Goal: Communication & Community: Answer question/provide support

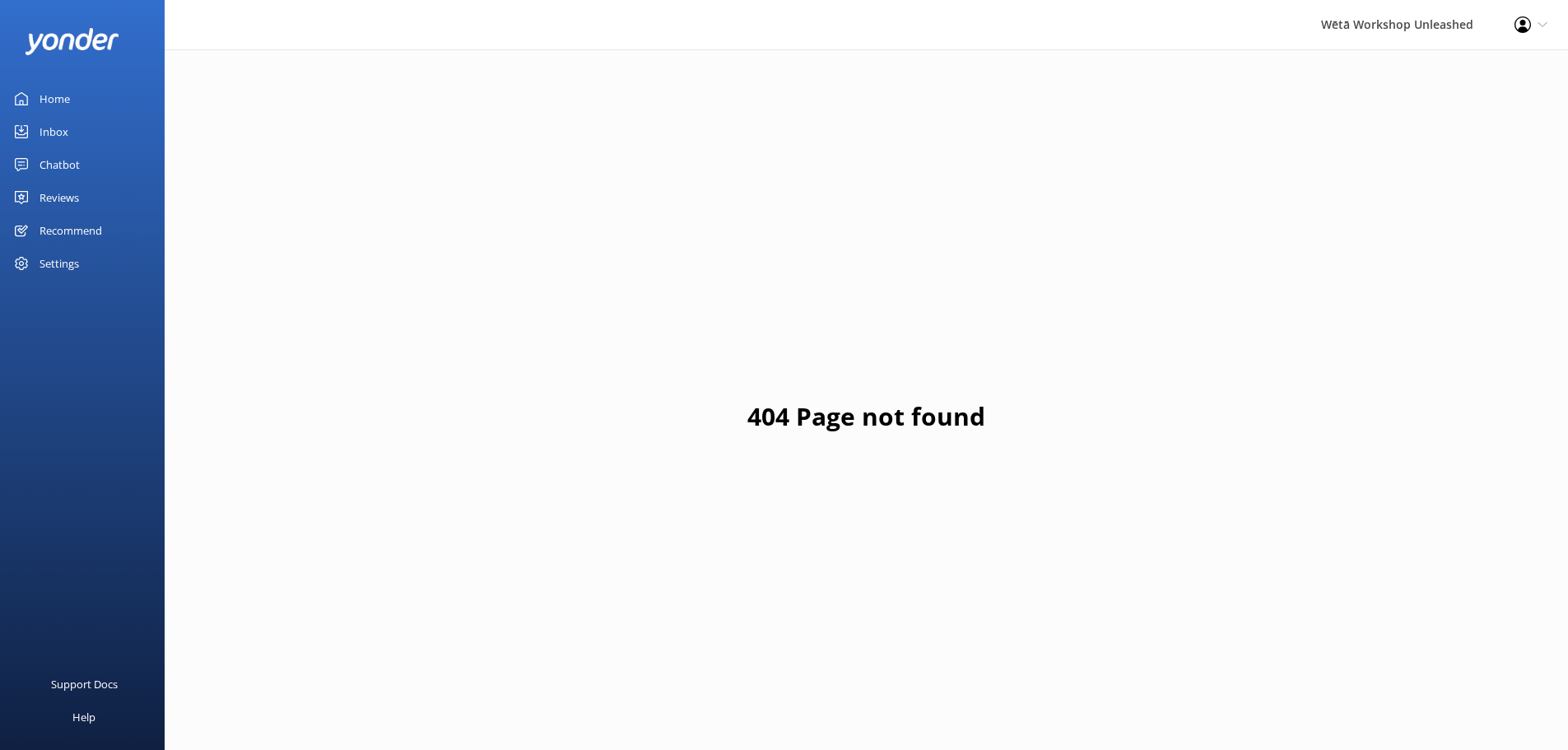
click at [56, 198] on div "Reviews" at bounding box center [59, 197] width 40 height 33
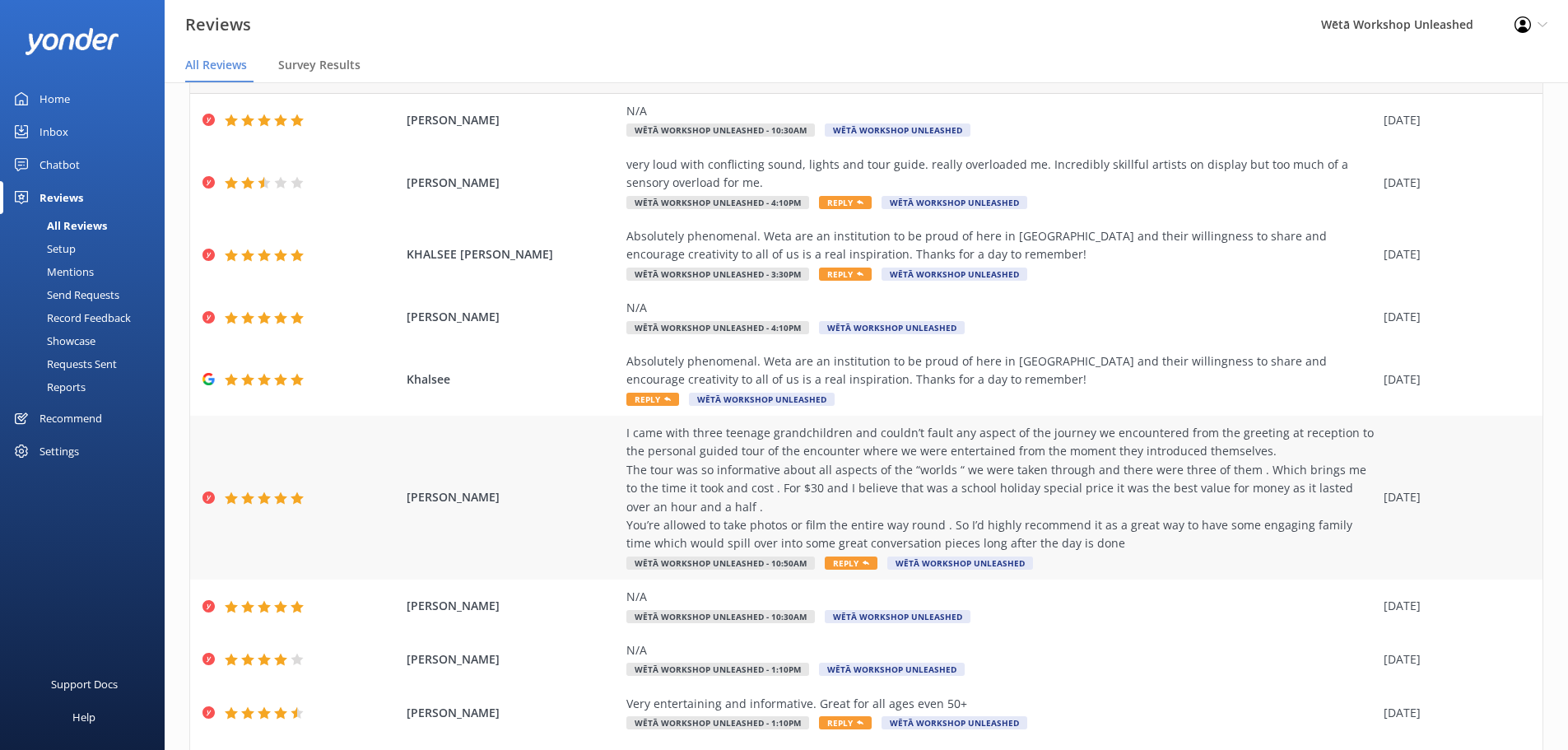
scroll to position [186, 0]
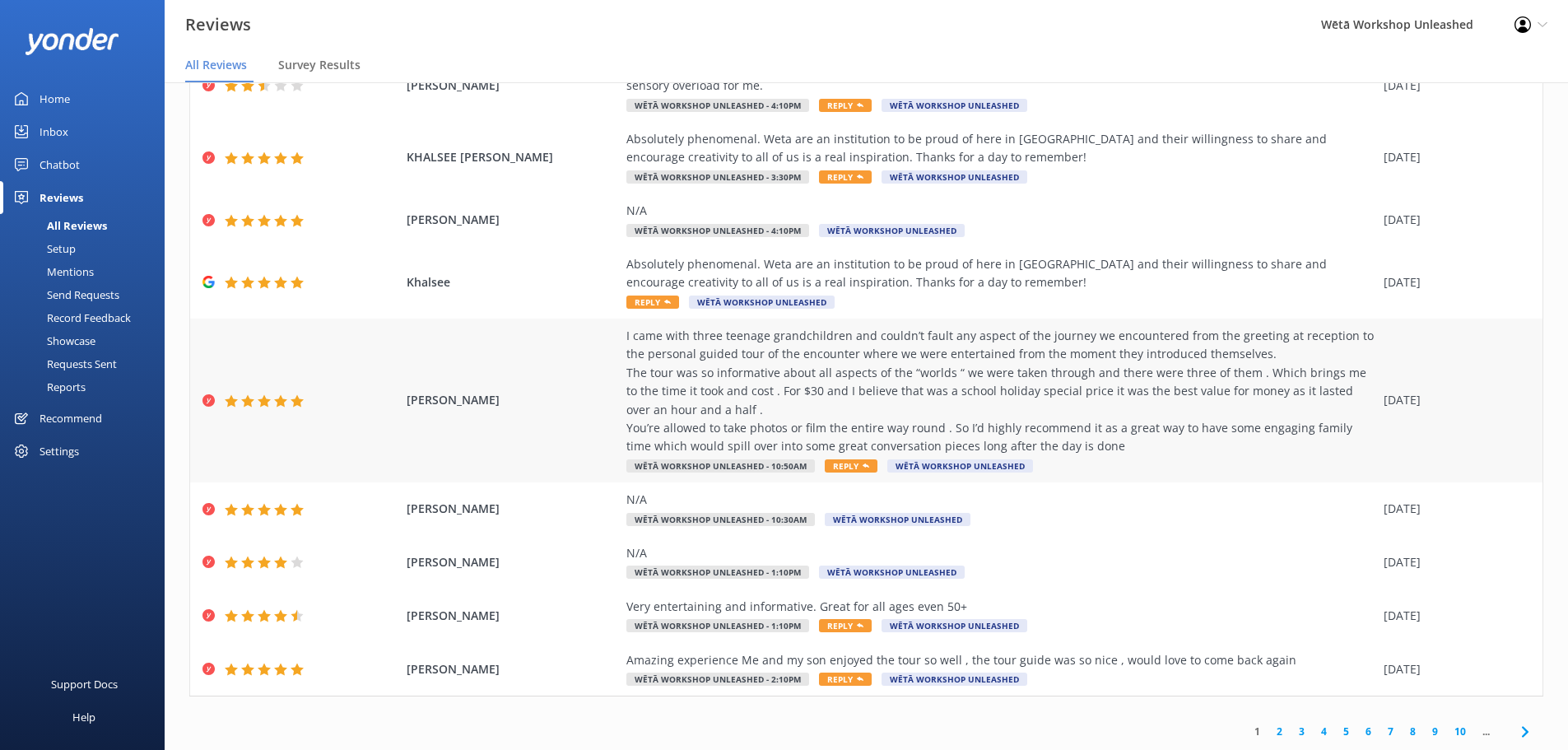
click at [1112, 391] on div "I came with three teenage grandchildren and couldn’t fault any aspect of the jo…" at bounding box center [1001, 391] width 749 height 129
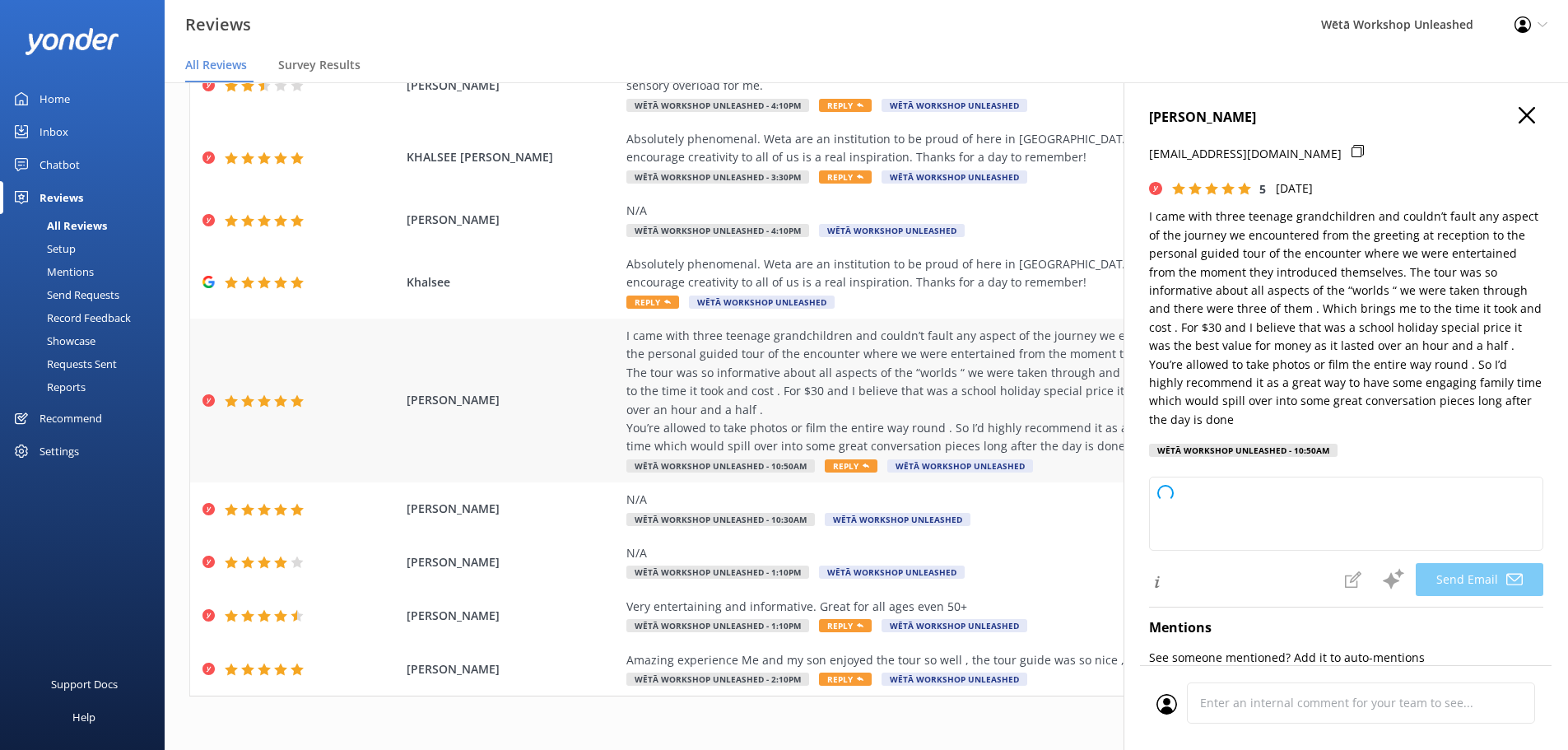
type textarea "Kia [PERSON_NAME], Thank you so much for your wonderful review! We're thrilled …"
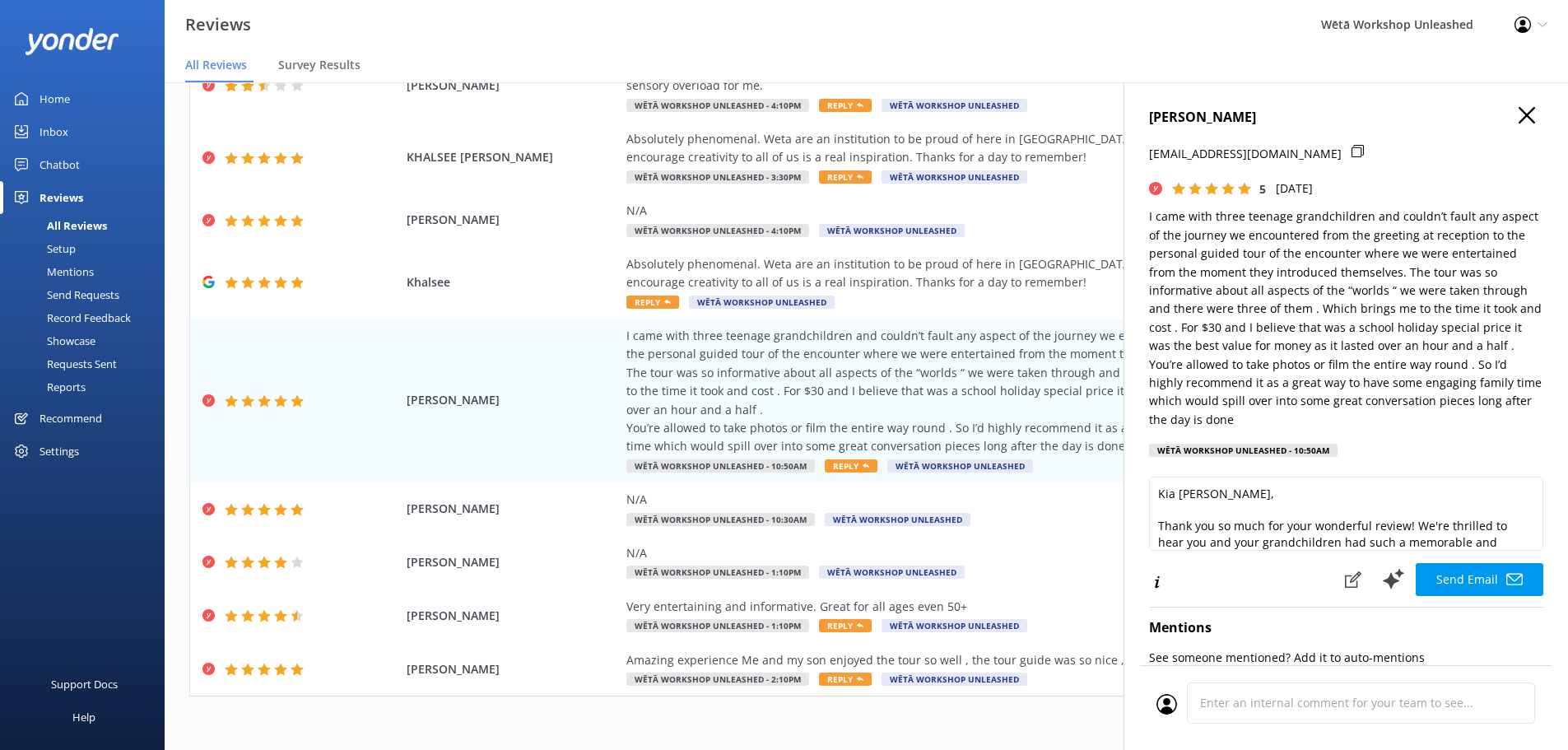
click at [1540, 30] on div "Profile Settings Logout" at bounding box center [1531, 24] width 74 height 50
click at [1452, 24] on div "Wētā Workshop Unleashed" at bounding box center [1397, 24] width 193 height 50
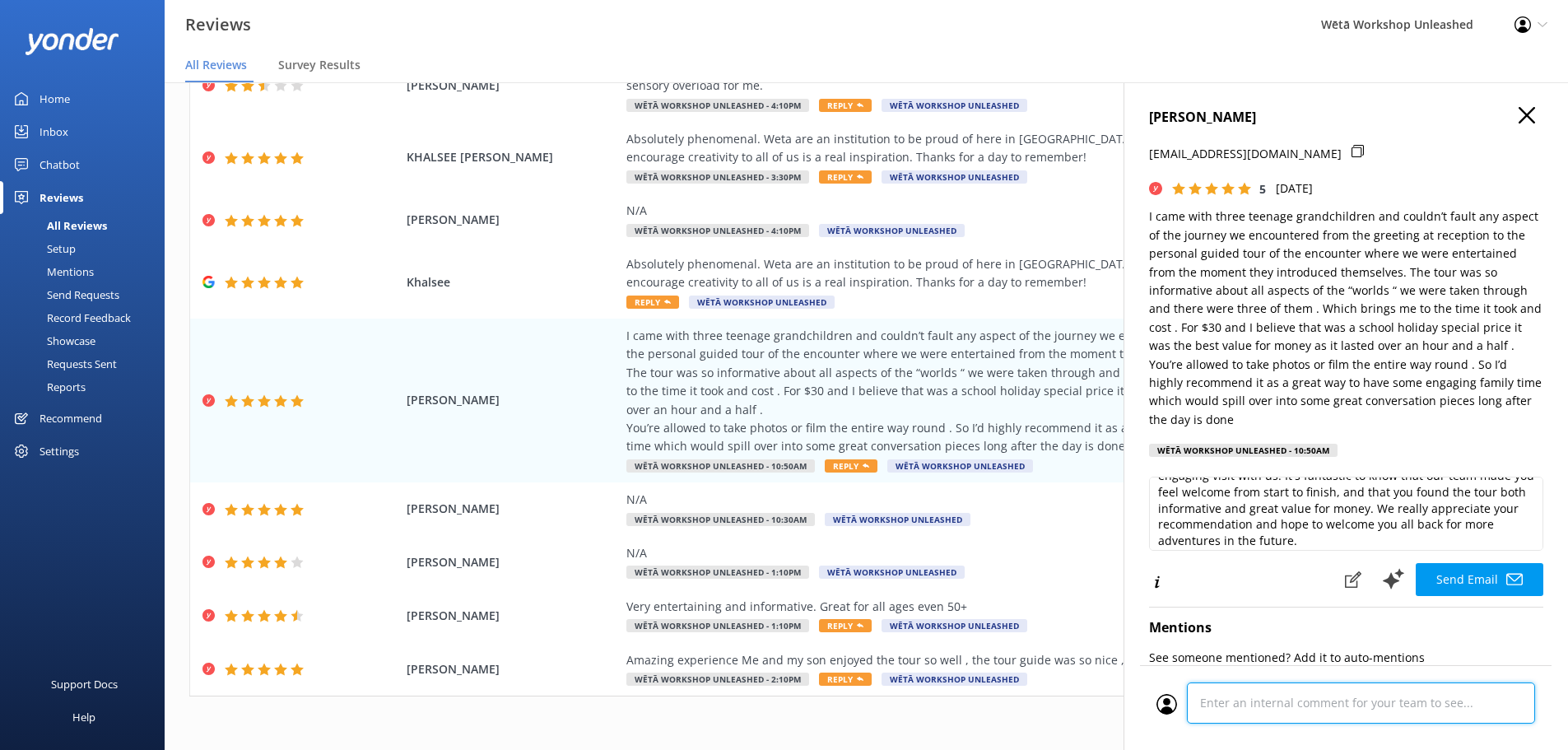
click at [1310, 699] on div at bounding box center [1345, 708] width 379 height 51
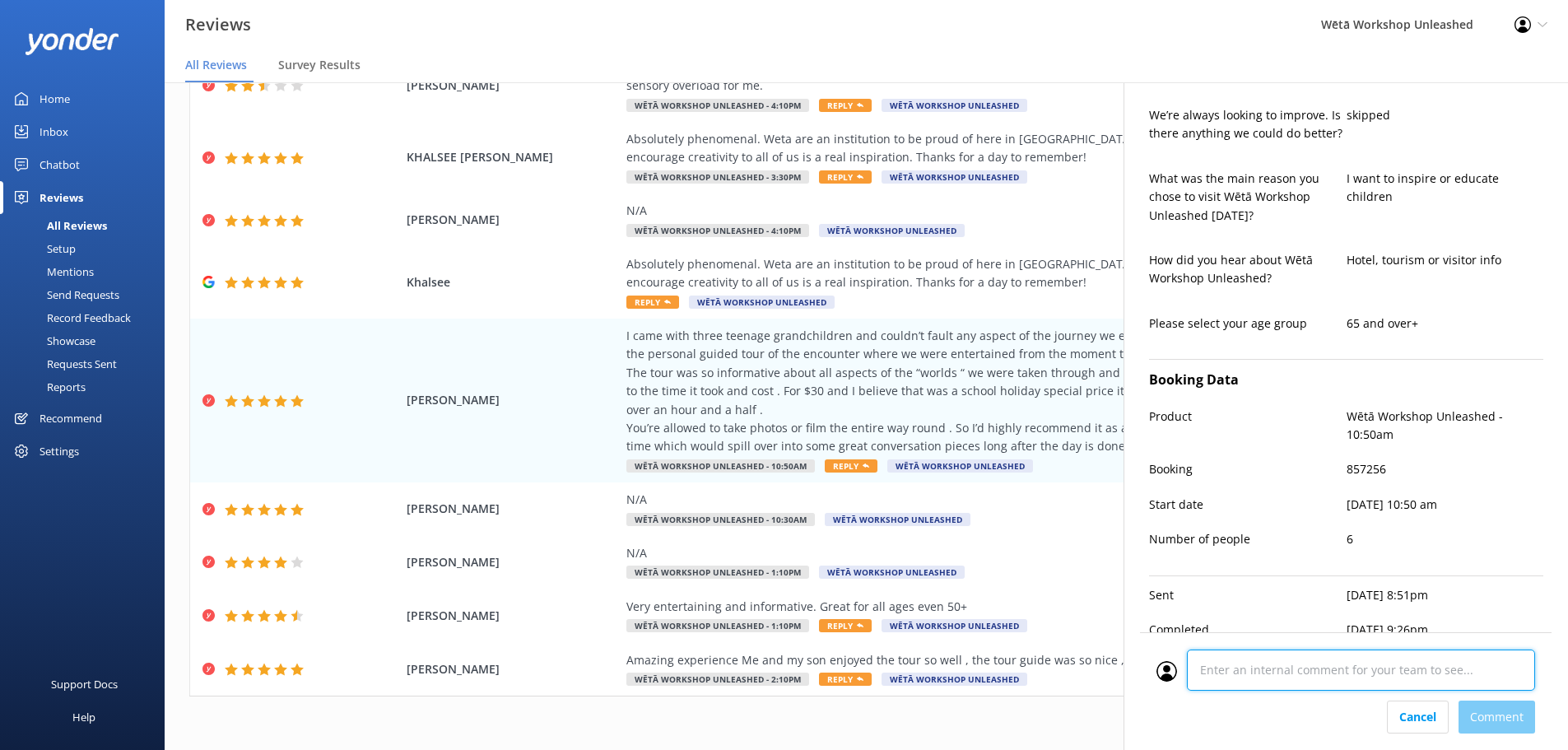
click at [1304, 670] on textarea at bounding box center [1361, 670] width 348 height 41
type textarea "CM"
click at [1485, 723] on div "Cancel Comment" at bounding box center [1345, 717] width 379 height 33
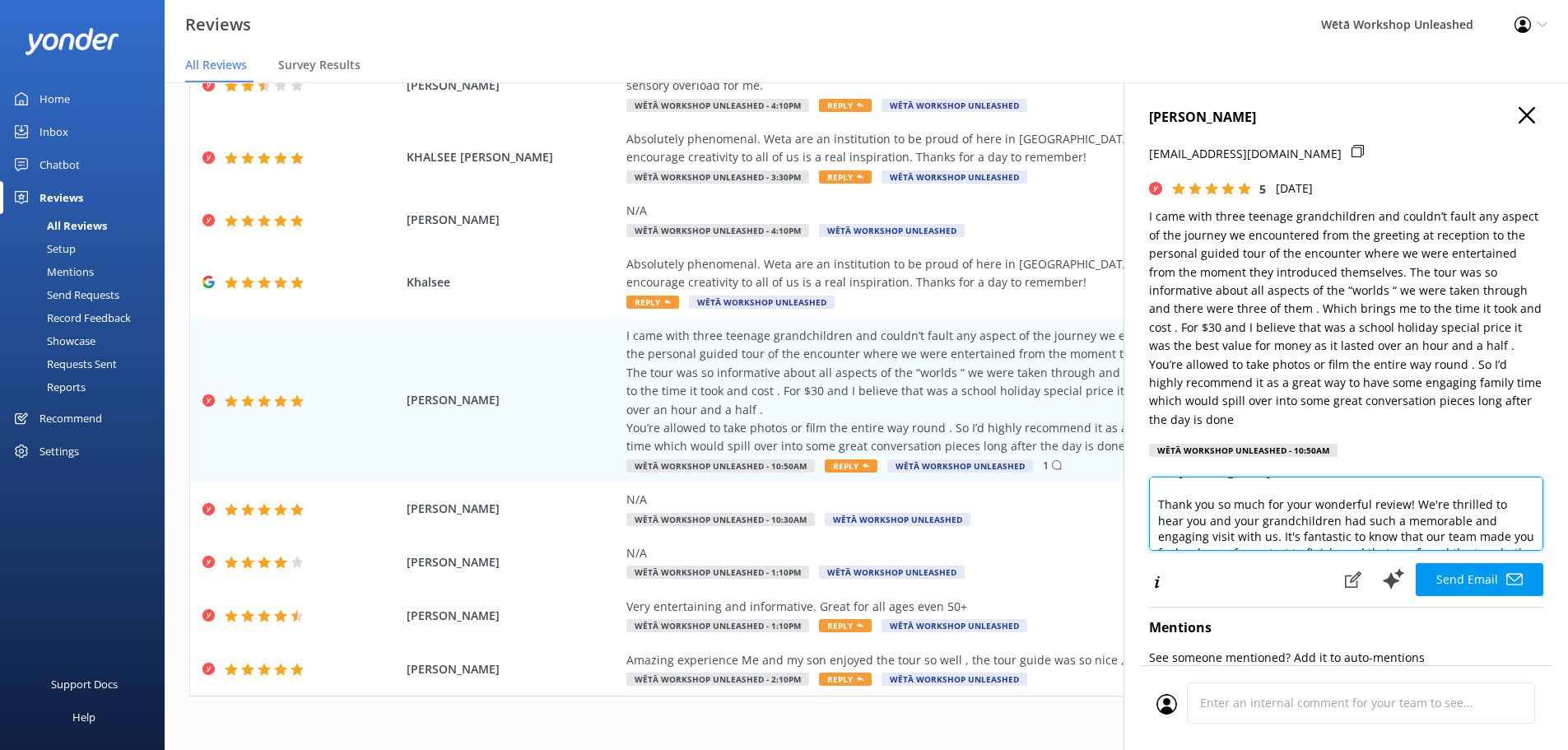
scroll to position [10, 0]
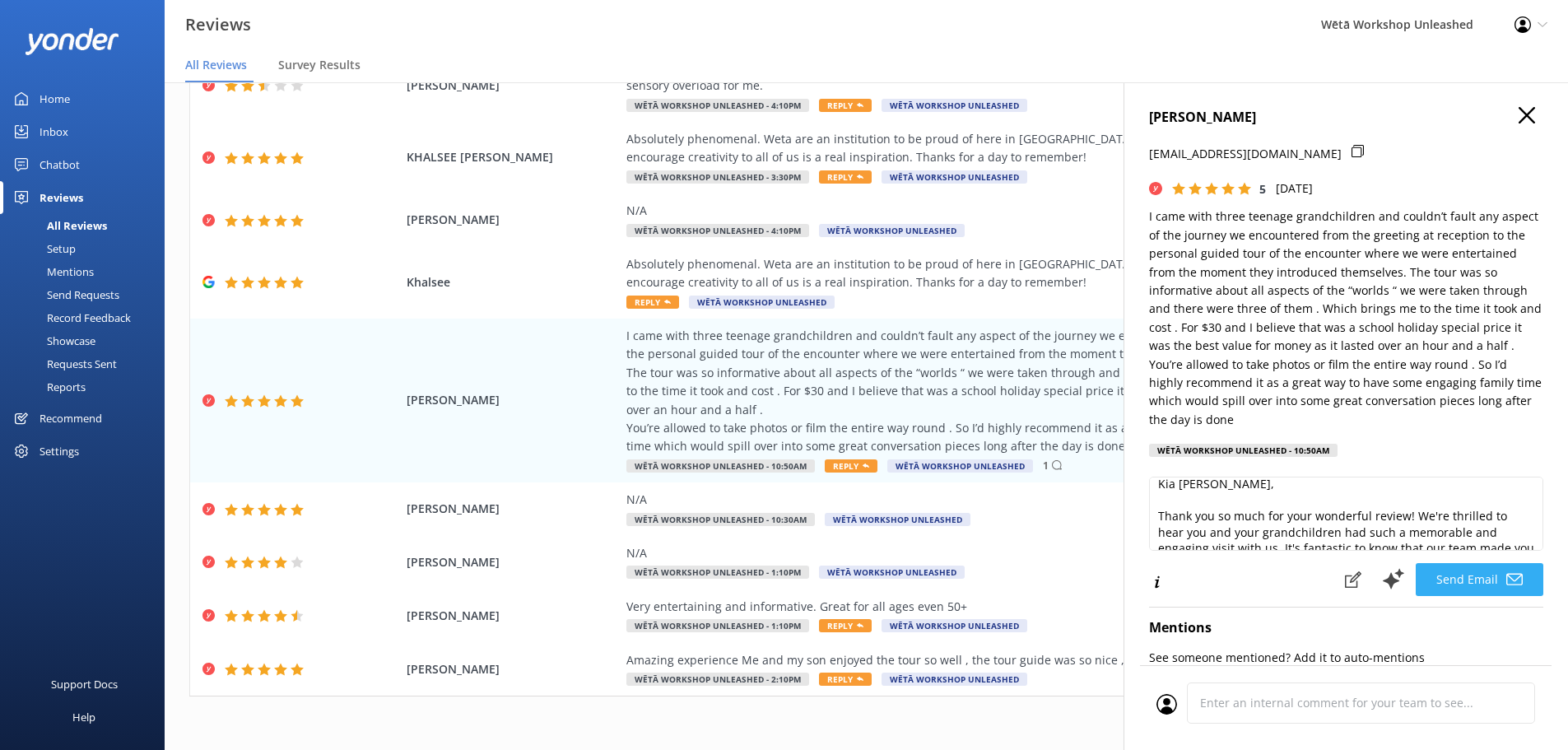
click at [1482, 581] on button "Send Email" at bounding box center [1479, 580] width 127 height 33
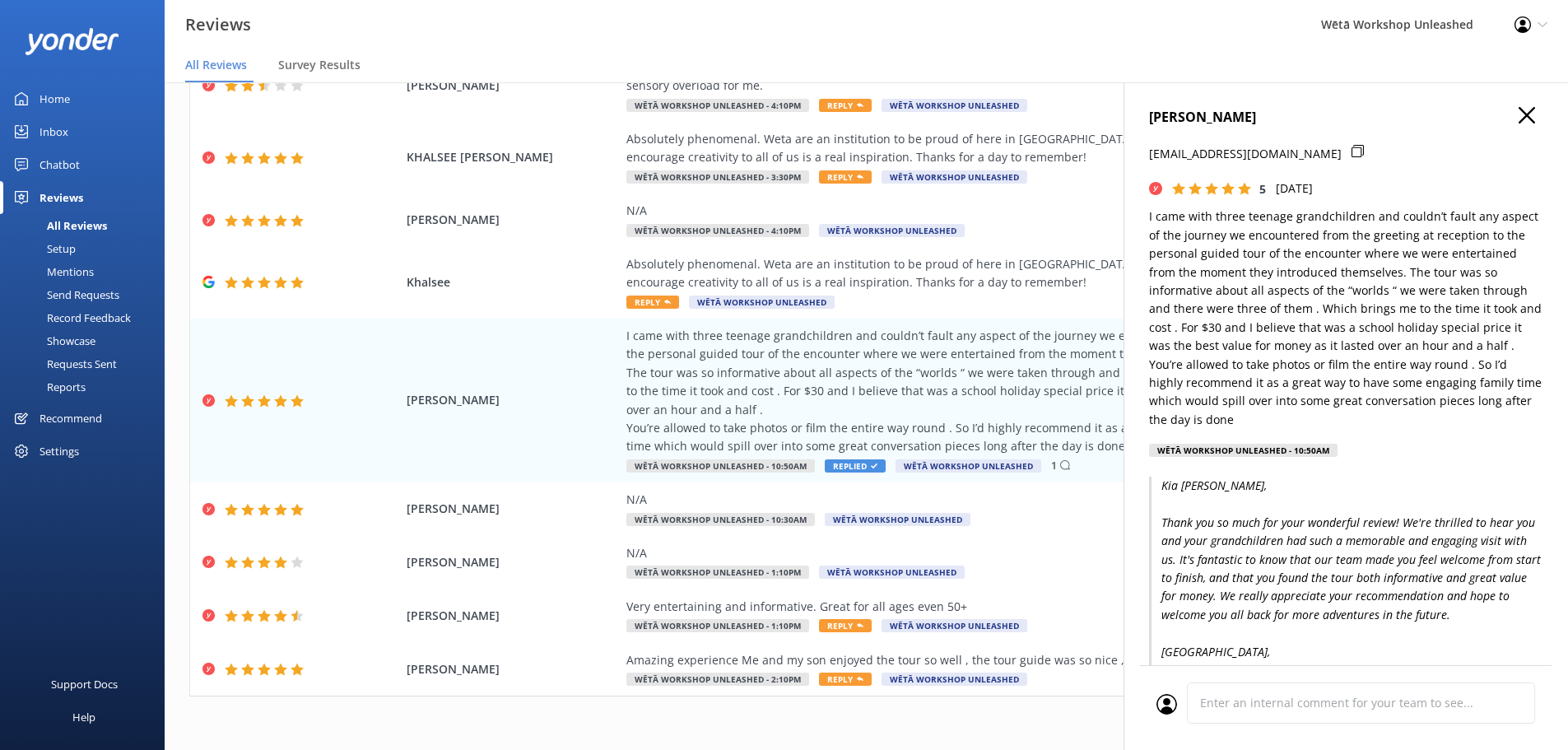
click at [1520, 121] on icon "button" at bounding box center [1528, 116] width 17 height 17
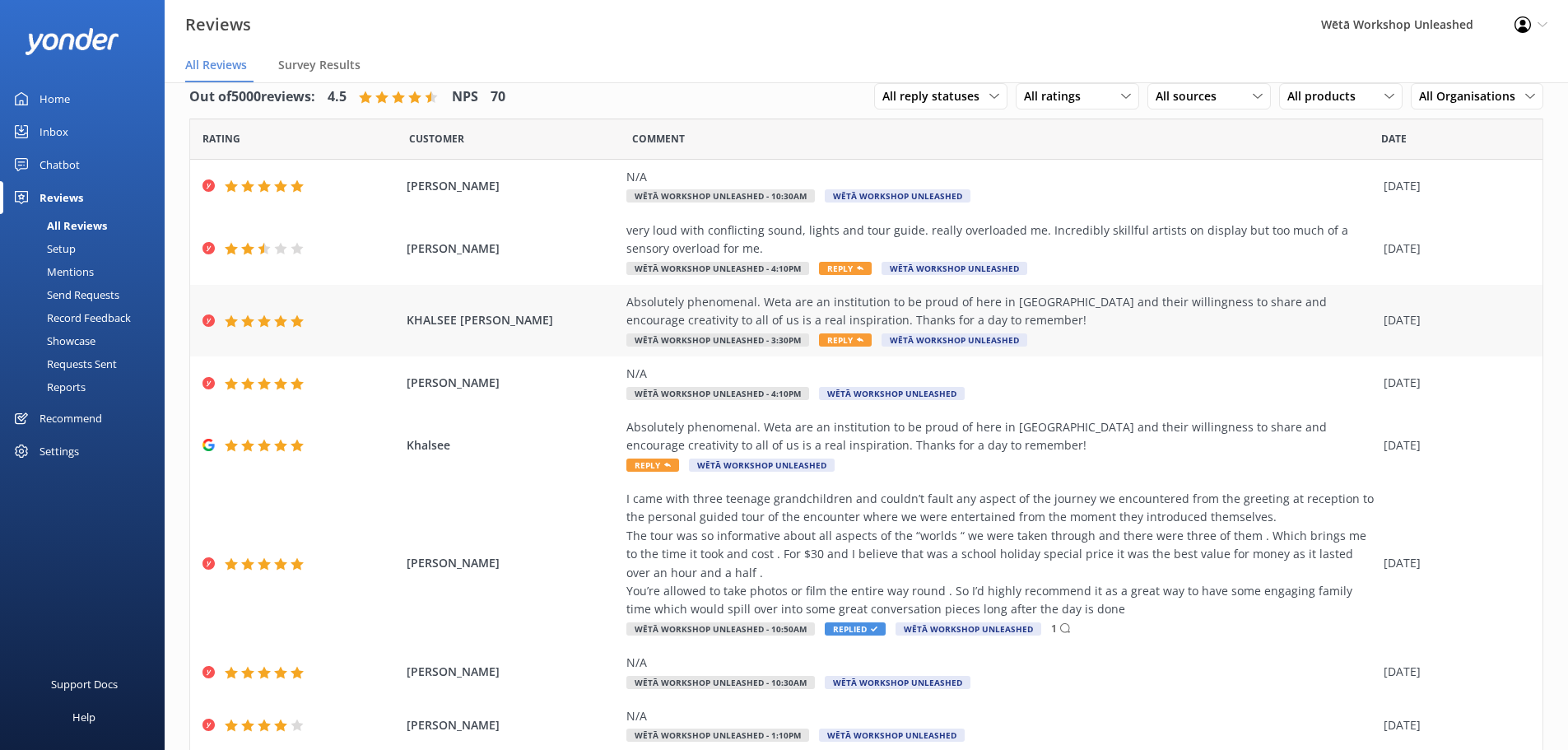
scroll to position [21, 0]
click at [1093, 312] on div "Absolutely phenomenal. Weta are an institution to be proud of here in [GEOGRAPH…" at bounding box center [1001, 313] width 749 height 37
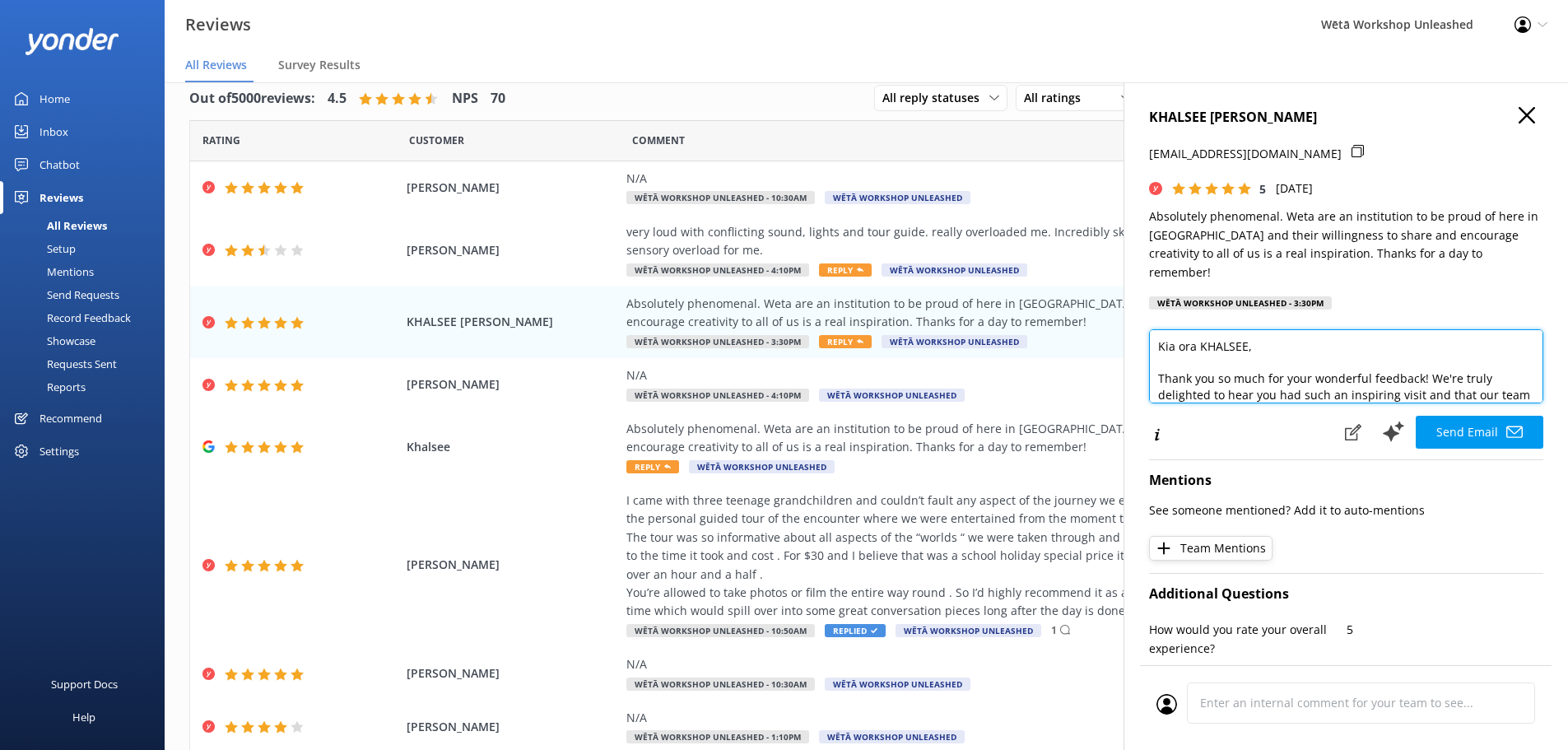
click at [1231, 329] on textarea "Kia ora KHALSEE, Thank you so much for your wonderful feedback! We're truly del…" at bounding box center [1345, 366] width 394 height 74
type textarea "Kia ora Khalsee, Thank you so much for your wonderful feedback! We're truly del…"
click at [1533, 337] on div "KHALSEE [PERSON_NAME] [EMAIL_ADDRESS][DOMAIN_NAME] 5 [DATE] Absolutely phenomen…" at bounding box center [1345, 457] width 445 height 750
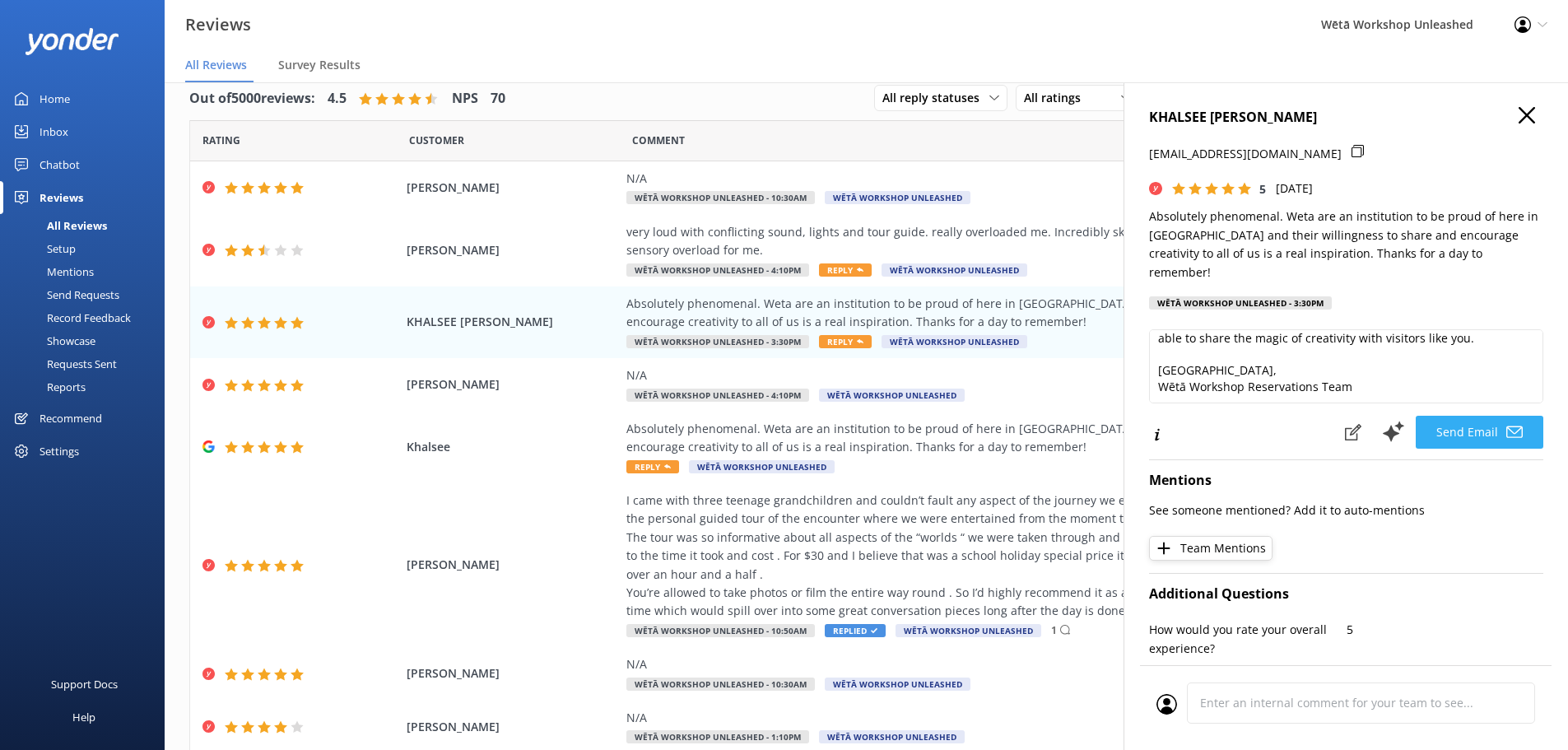
click at [1495, 423] on button "Send Email" at bounding box center [1479, 432] width 127 height 33
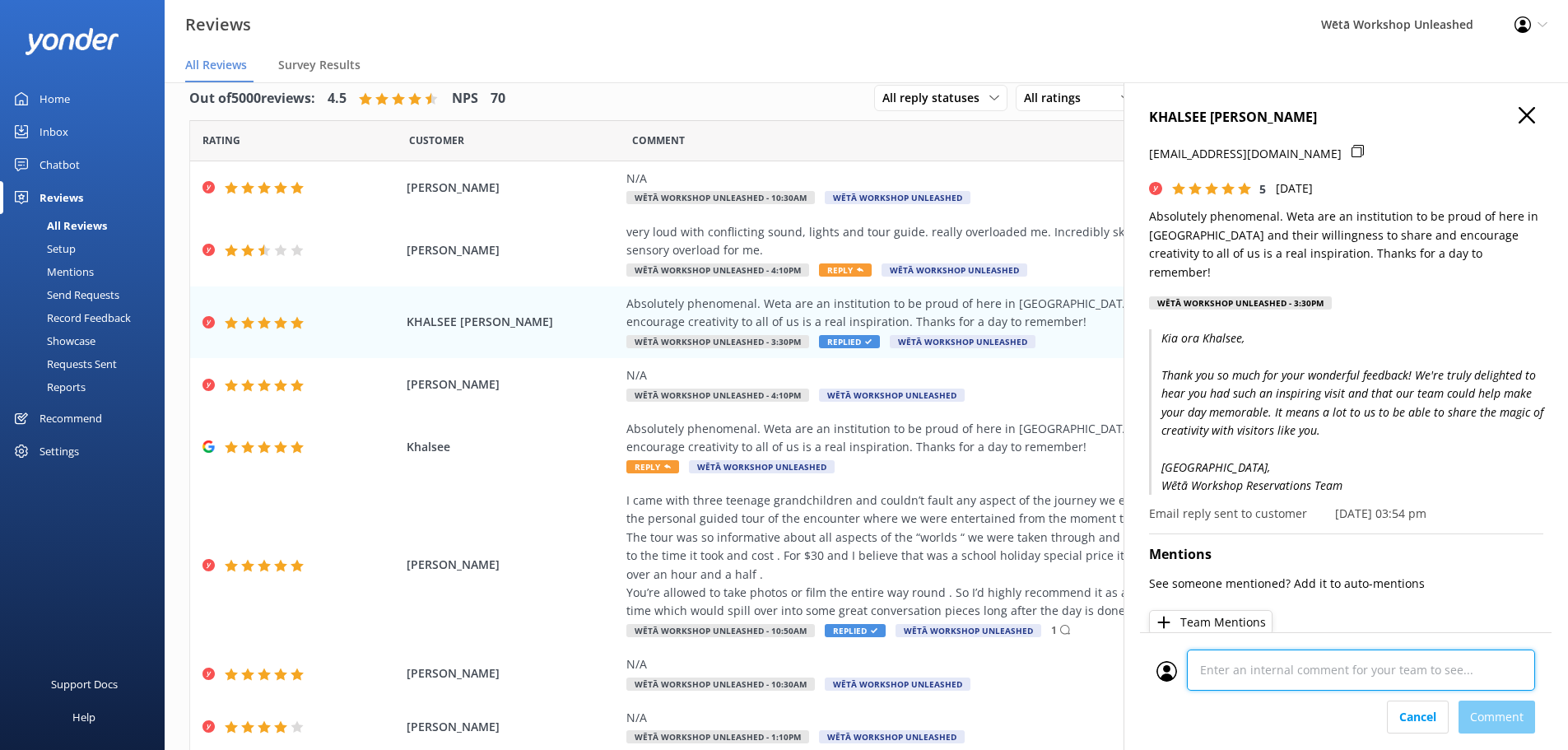
click at [1266, 701] on div "Cancel Comment" at bounding box center [1346, 692] width 412 height 118
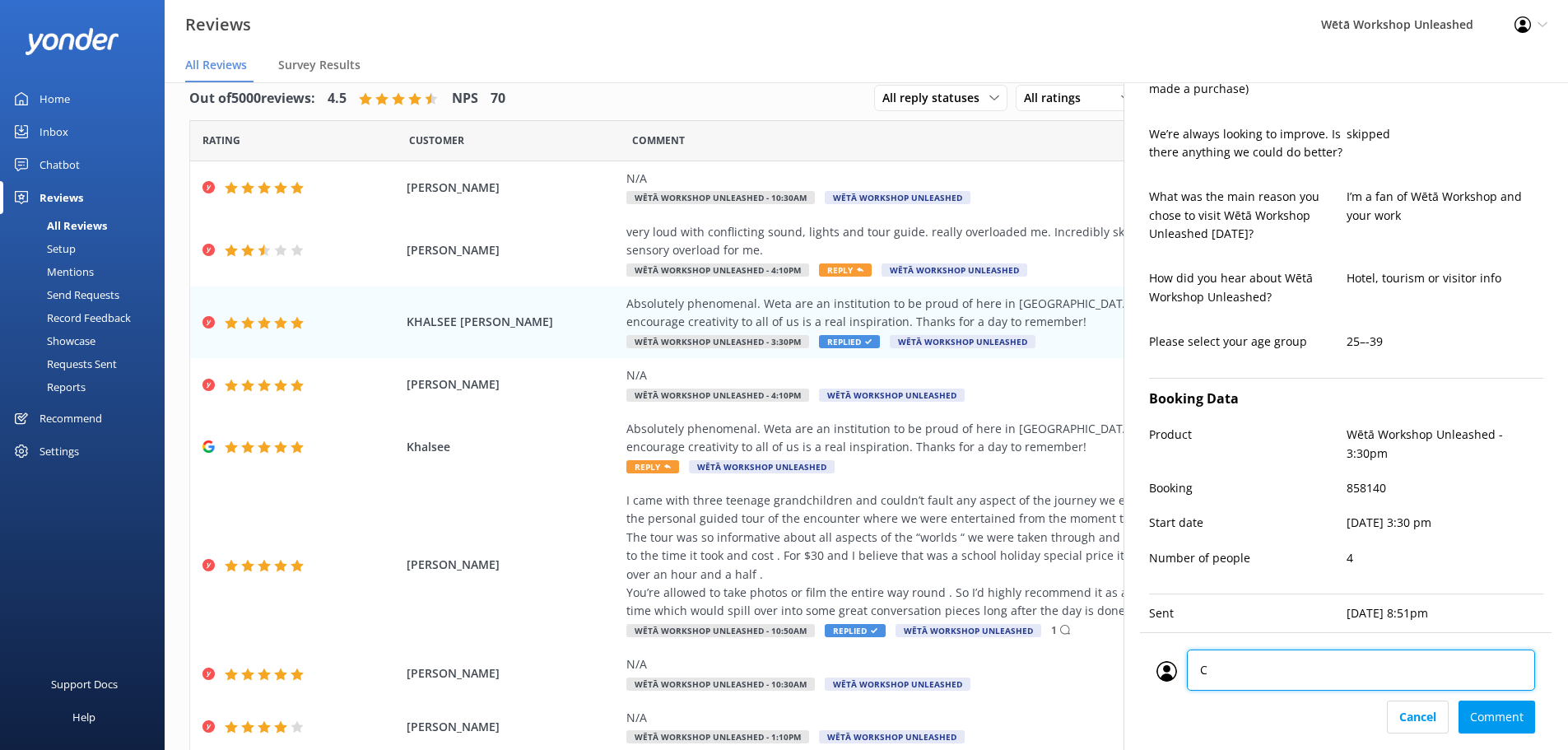
type textarea "CM"
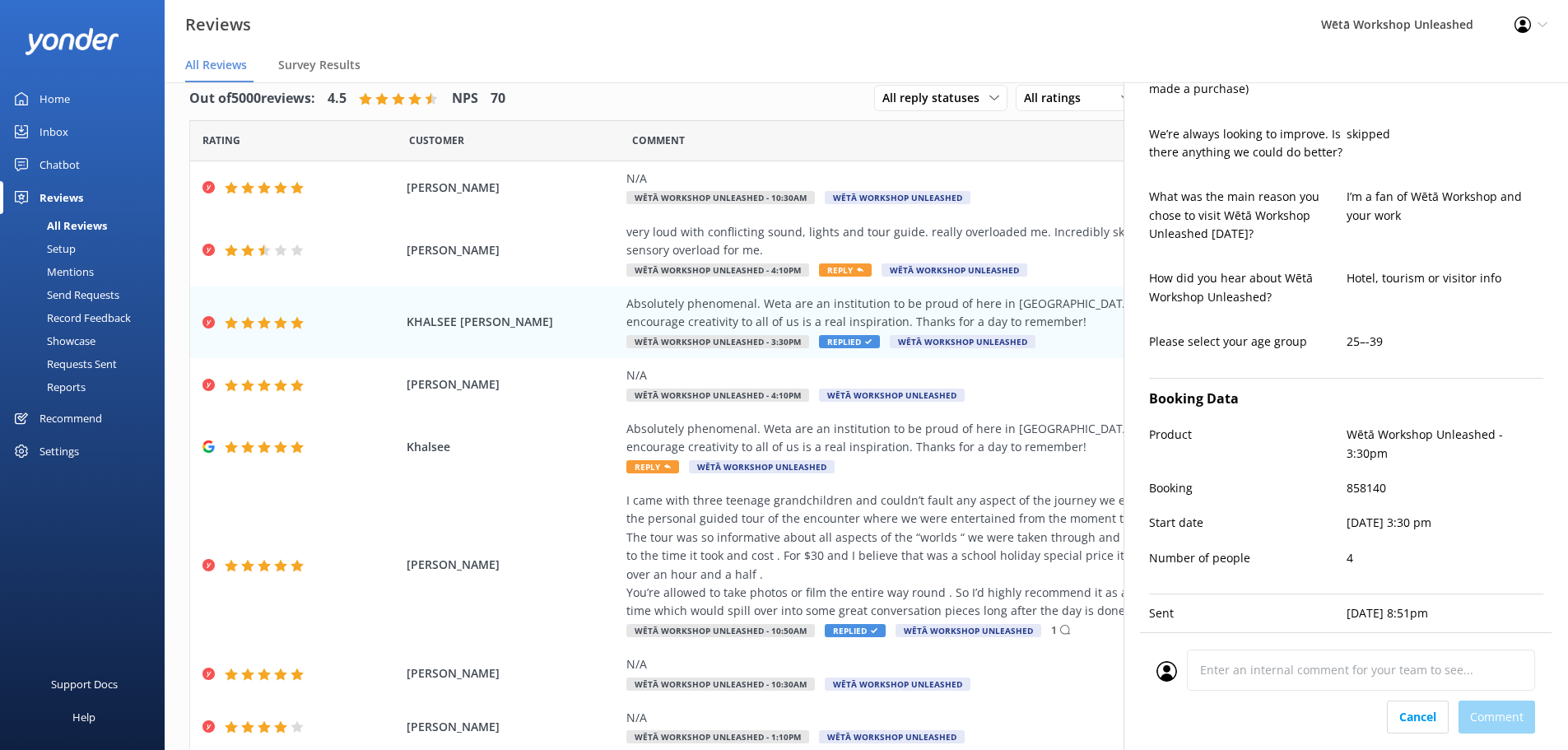
click at [1495, 729] on div "Cancel Comment" at bounding box center [1345, 717] width 379 height 33
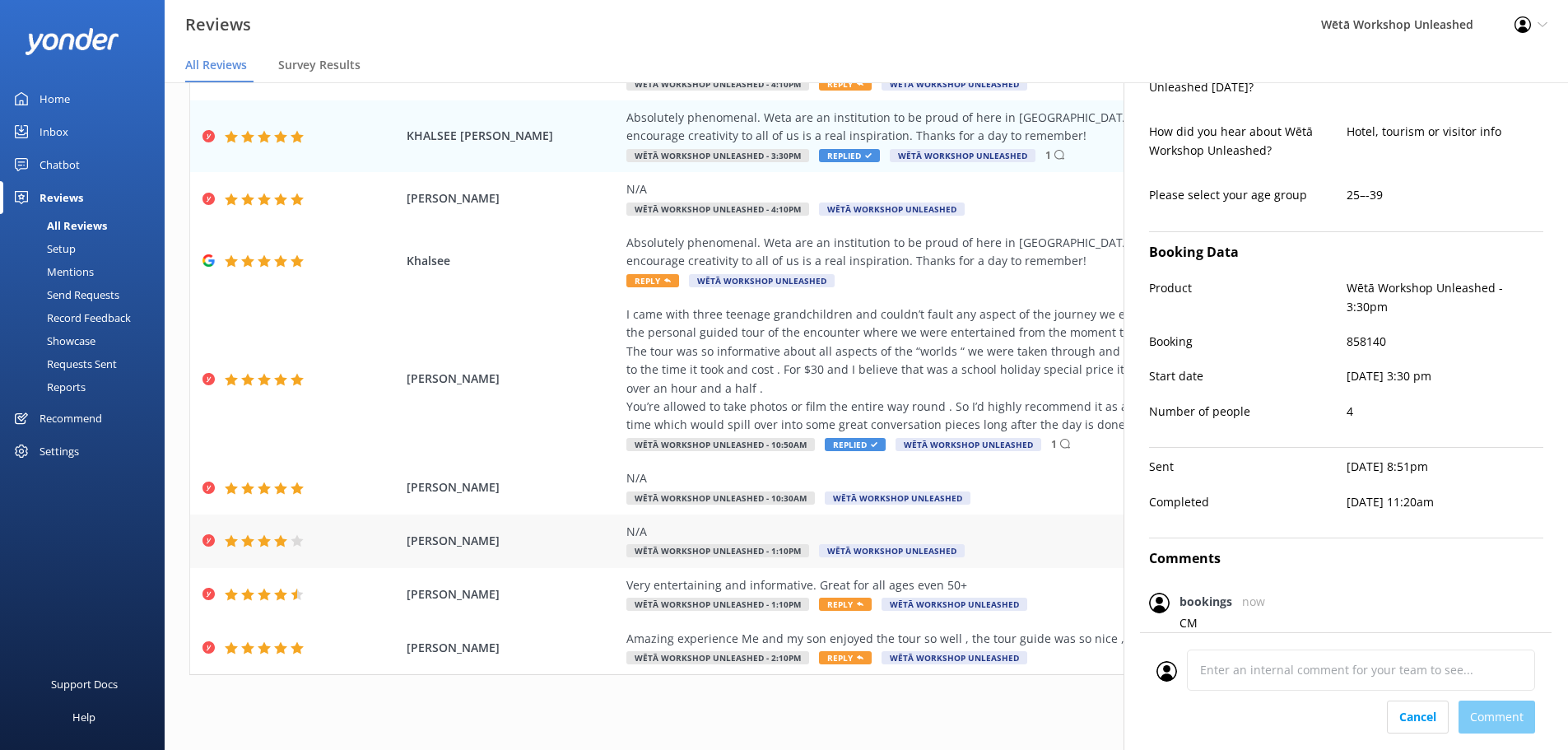
scroll to position [33, 0]
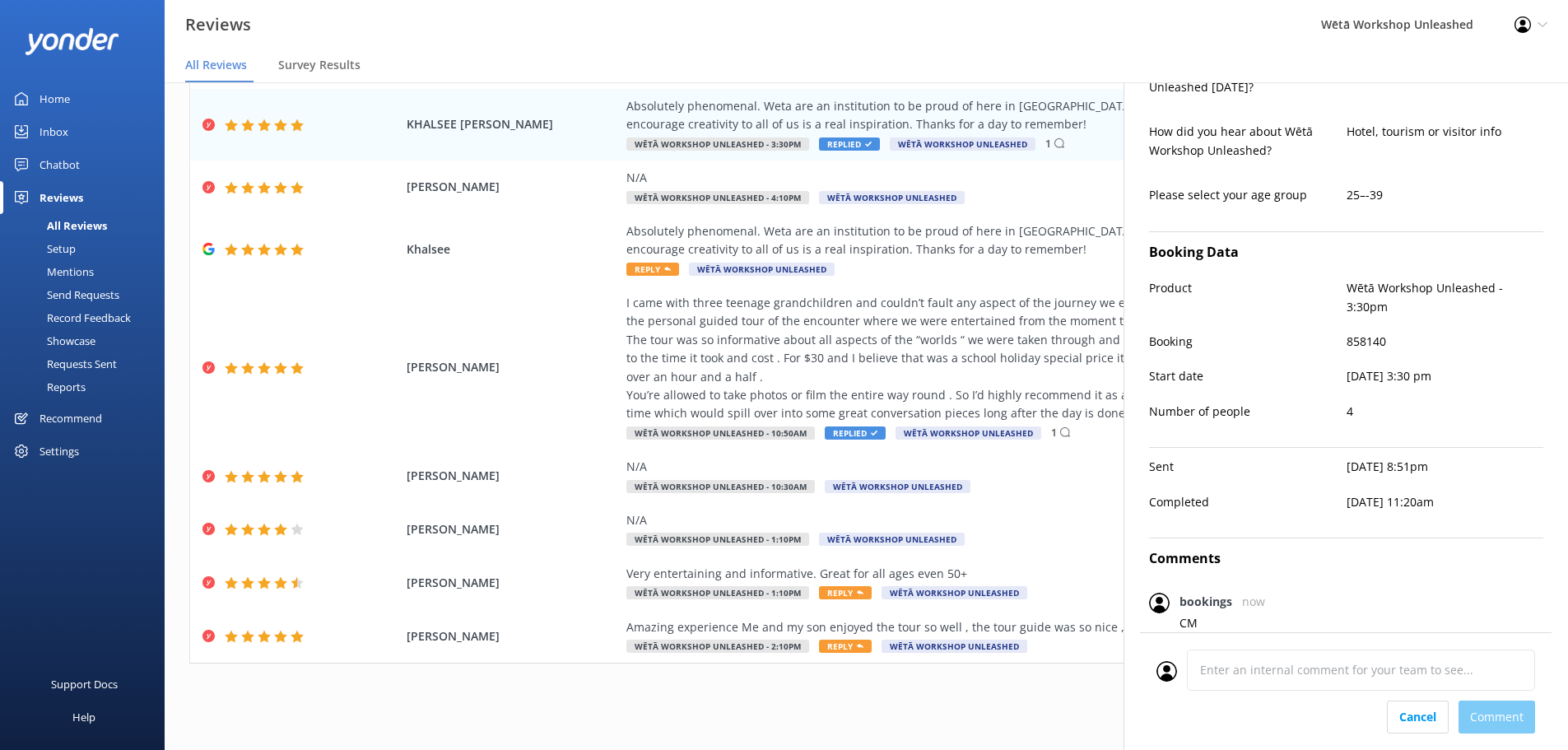
click at [1010, 670] on div "Out of 5000 reviews: 4.5 NPS 70 All reply statuses All reply statuses Needs a r…" at bounding box center [866, 299] width 1404 height 871
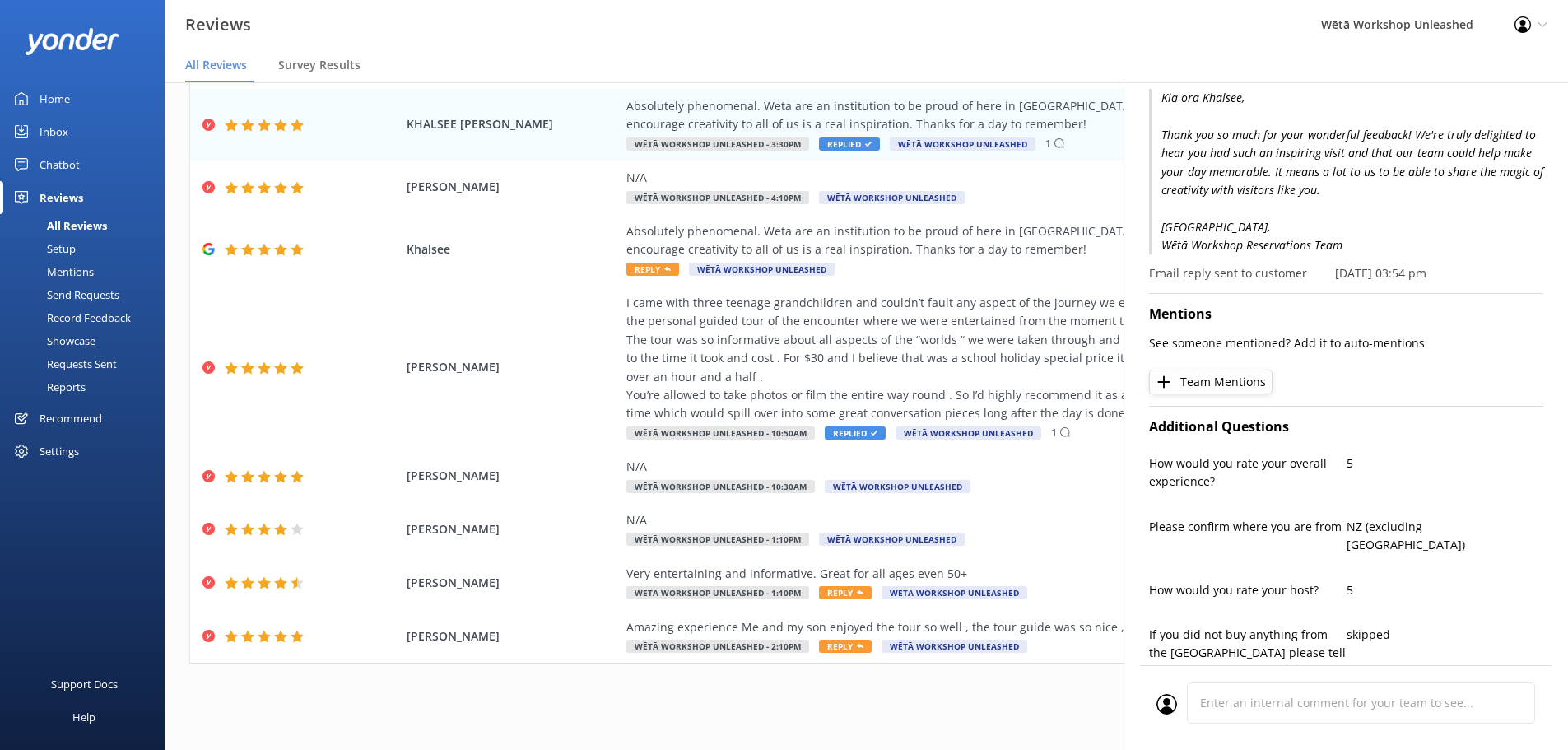
scroll to position [0, 0]
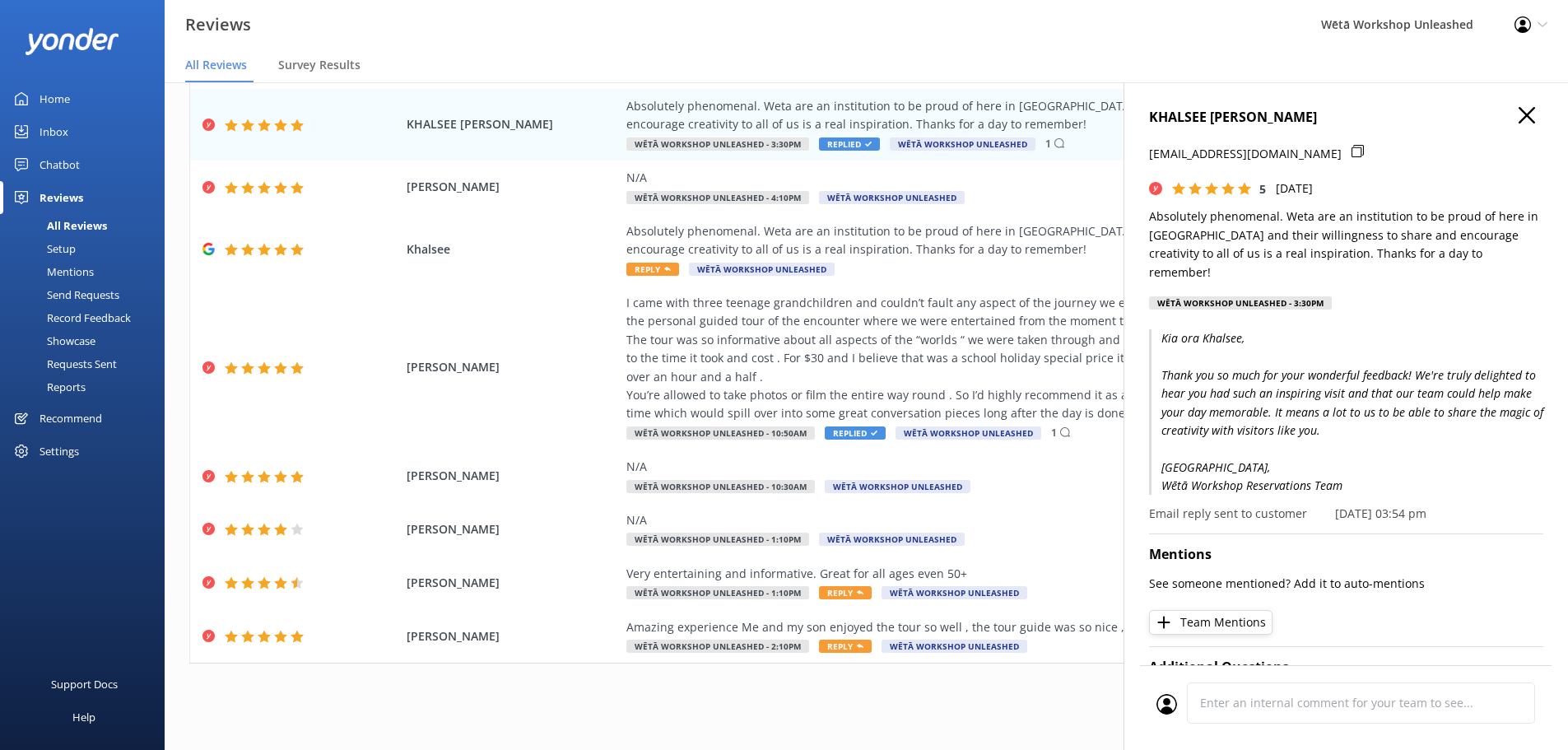
click at [1519, 111] on use "button" at bounding box center [1528, 116] width 17 height 17
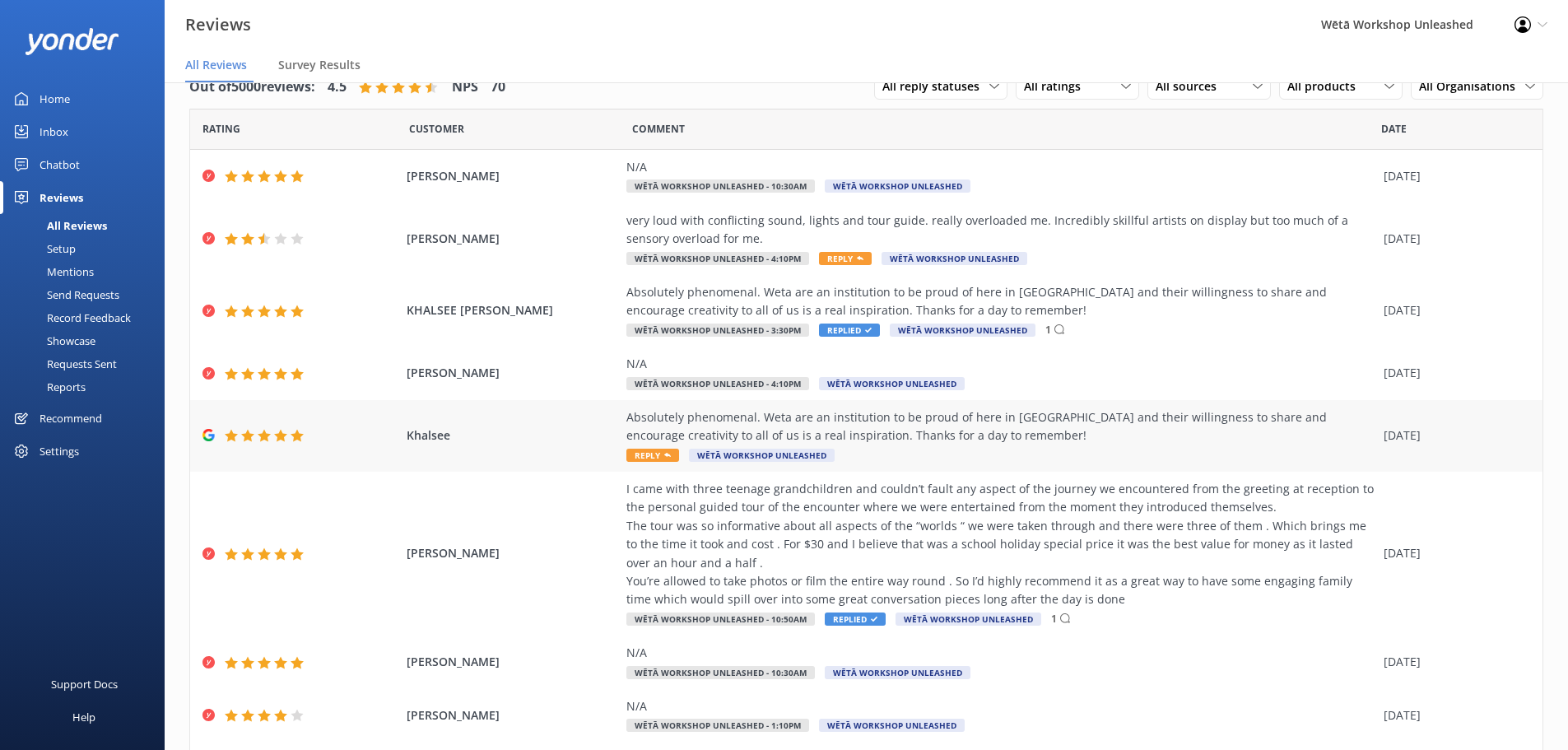
click at [1272, 425] on div "Absolutely phenomenal. Weta are an institution to be proud of here in [GEOGRAPH…" at bounding box center [1001, 427] width 749 height 37
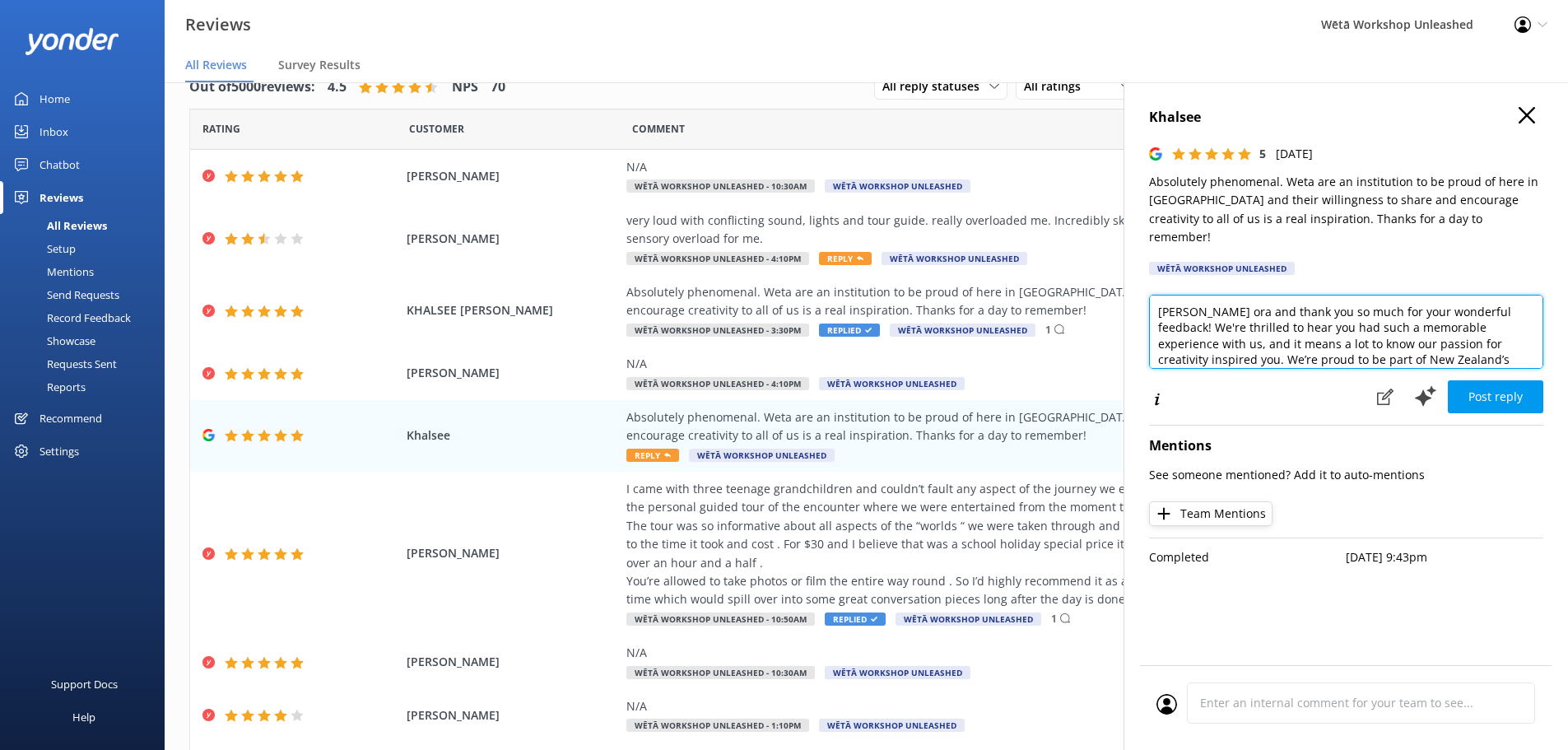
click at [1195, 294] on textarea "[PERSON_NAME] ora and thank you so much for your wonderful feedback! We're thri…" at bounding box center [1345, 332] width 394 height 74
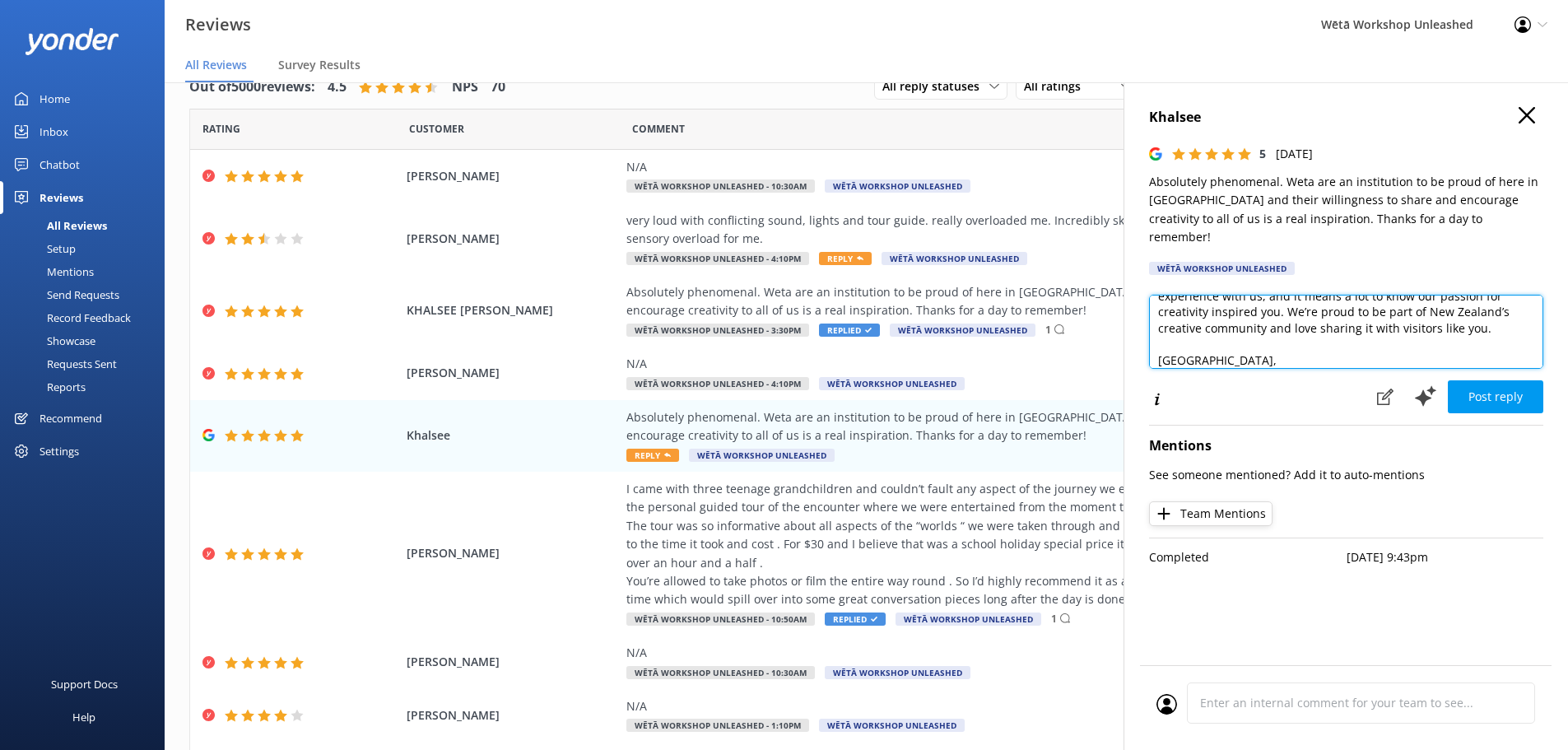
scroll to position [73, 0]
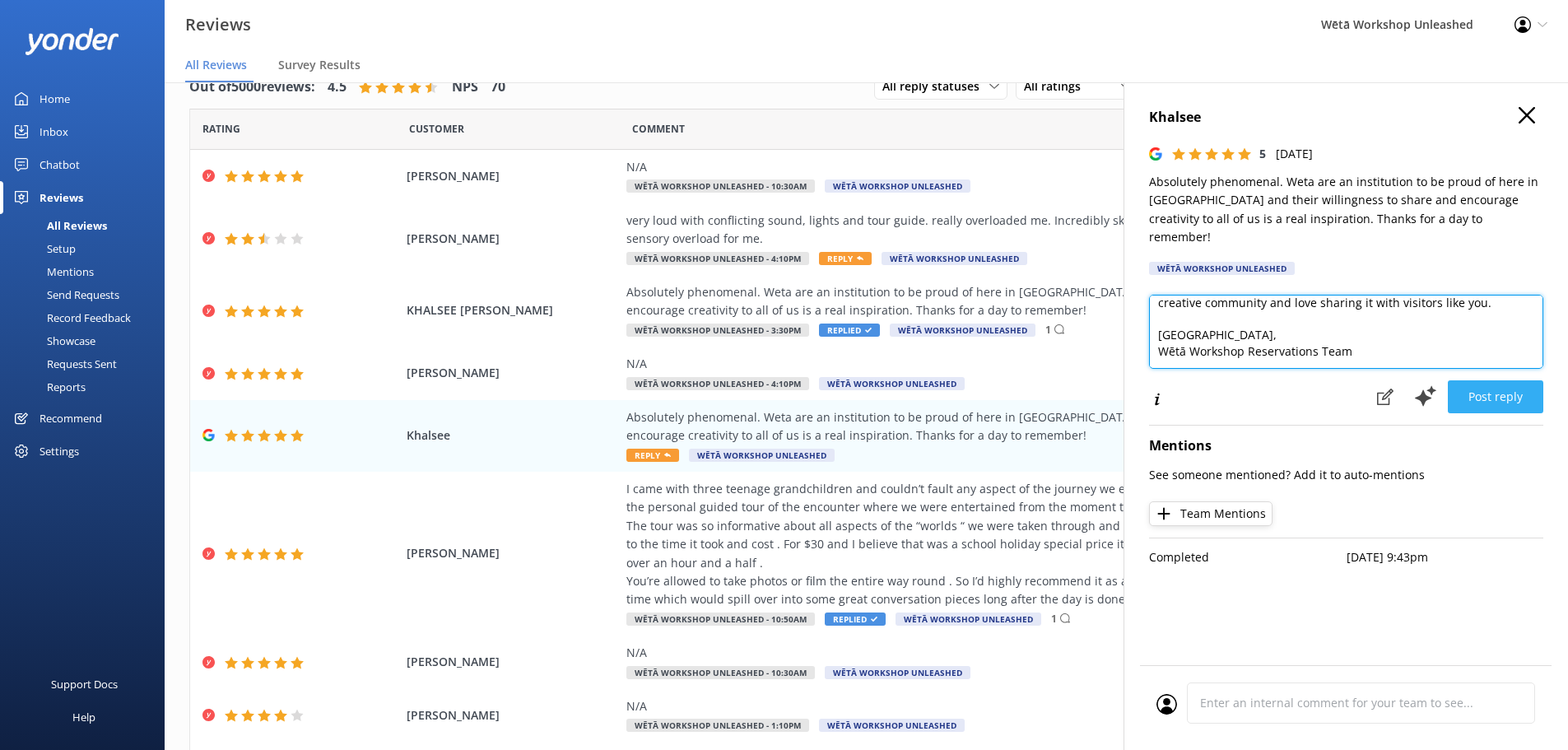
type textarea "Kia ora Khalsee and thank you so much for your wonderful feedback! We're thrill…"
click at [1490, 380] on button "Post reply" at bounding box center [1495, 397] width 95 height 33
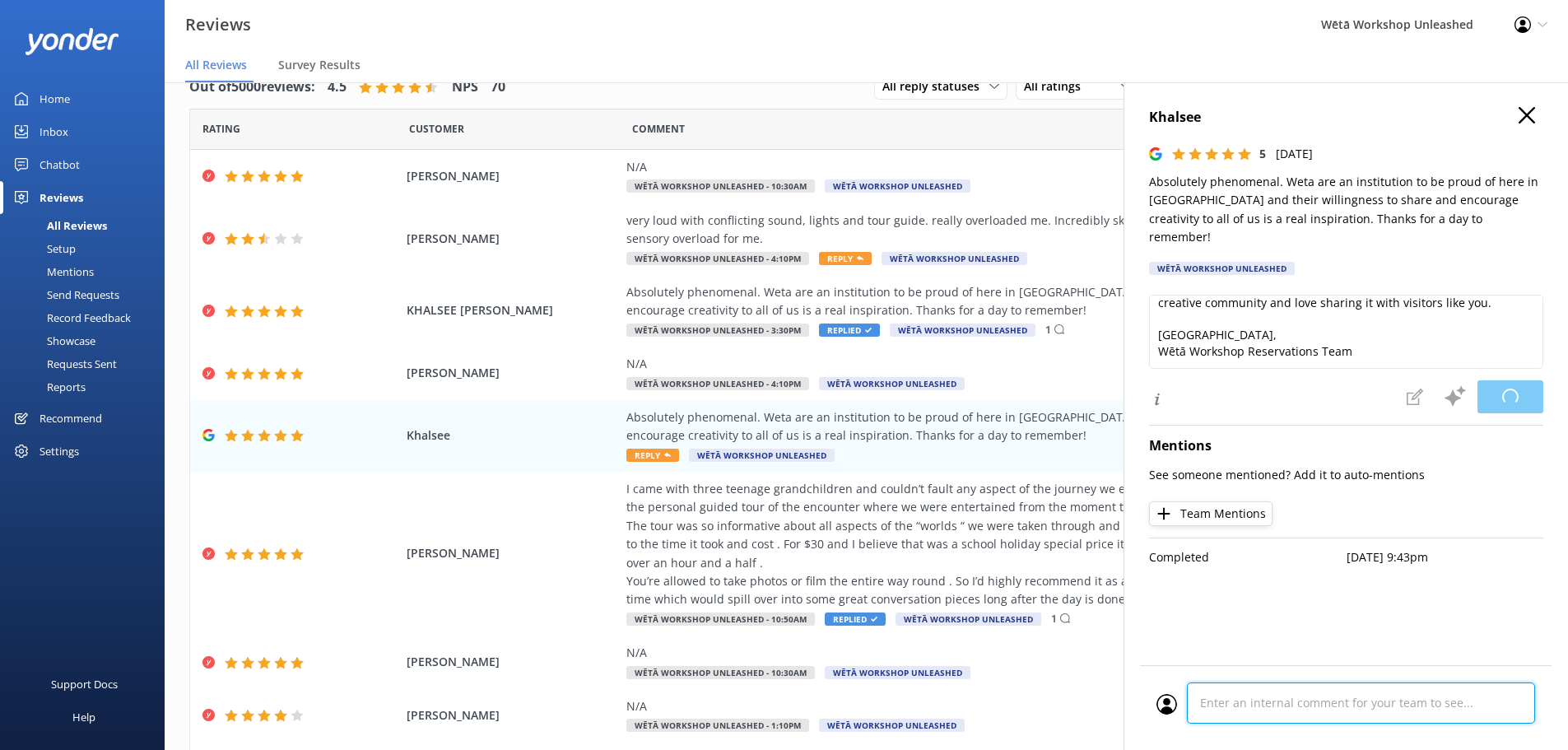
click at [1316, 702] on div "Cancel Comment" at bounding box center [1346, 708] width 412 height 85
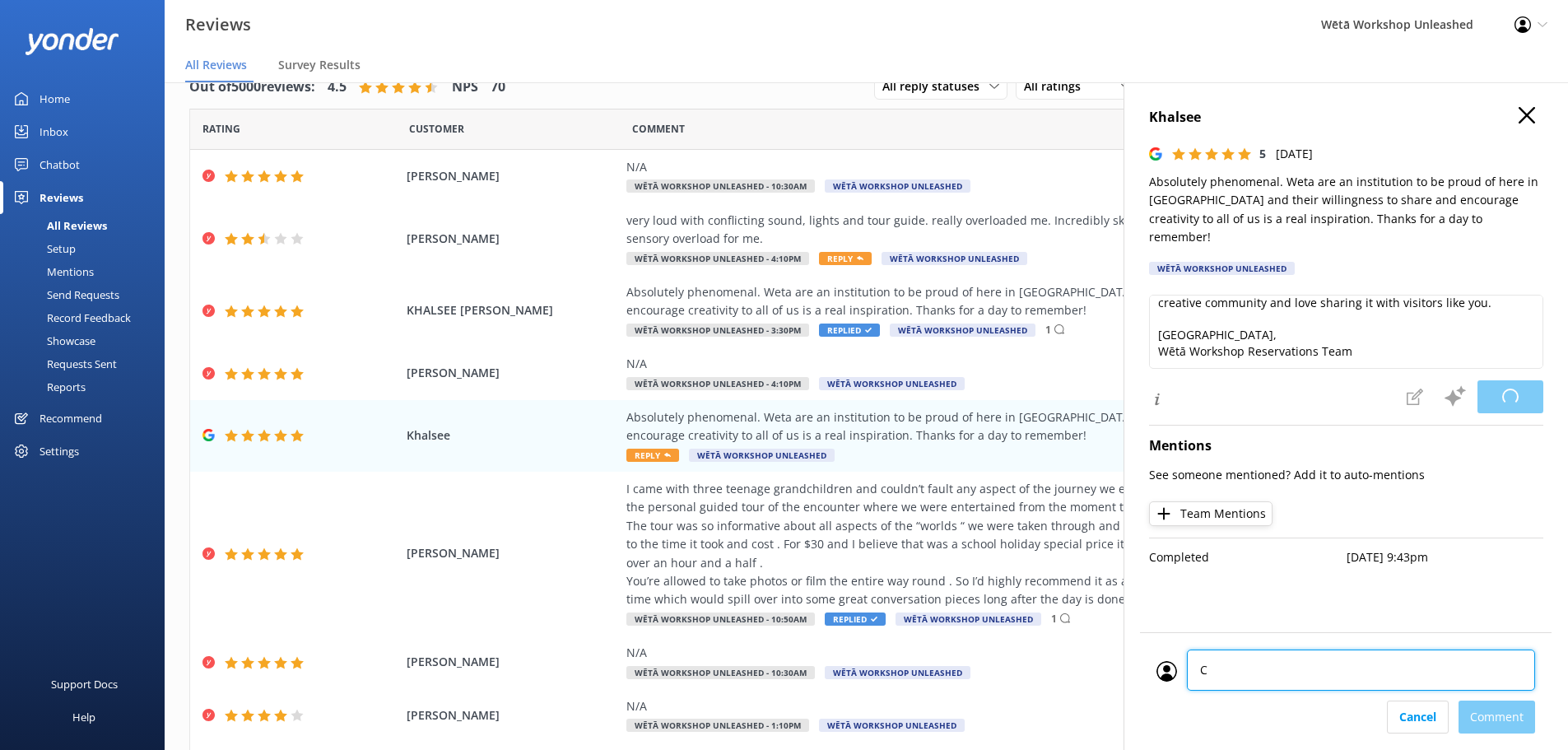
type textarea "CM"
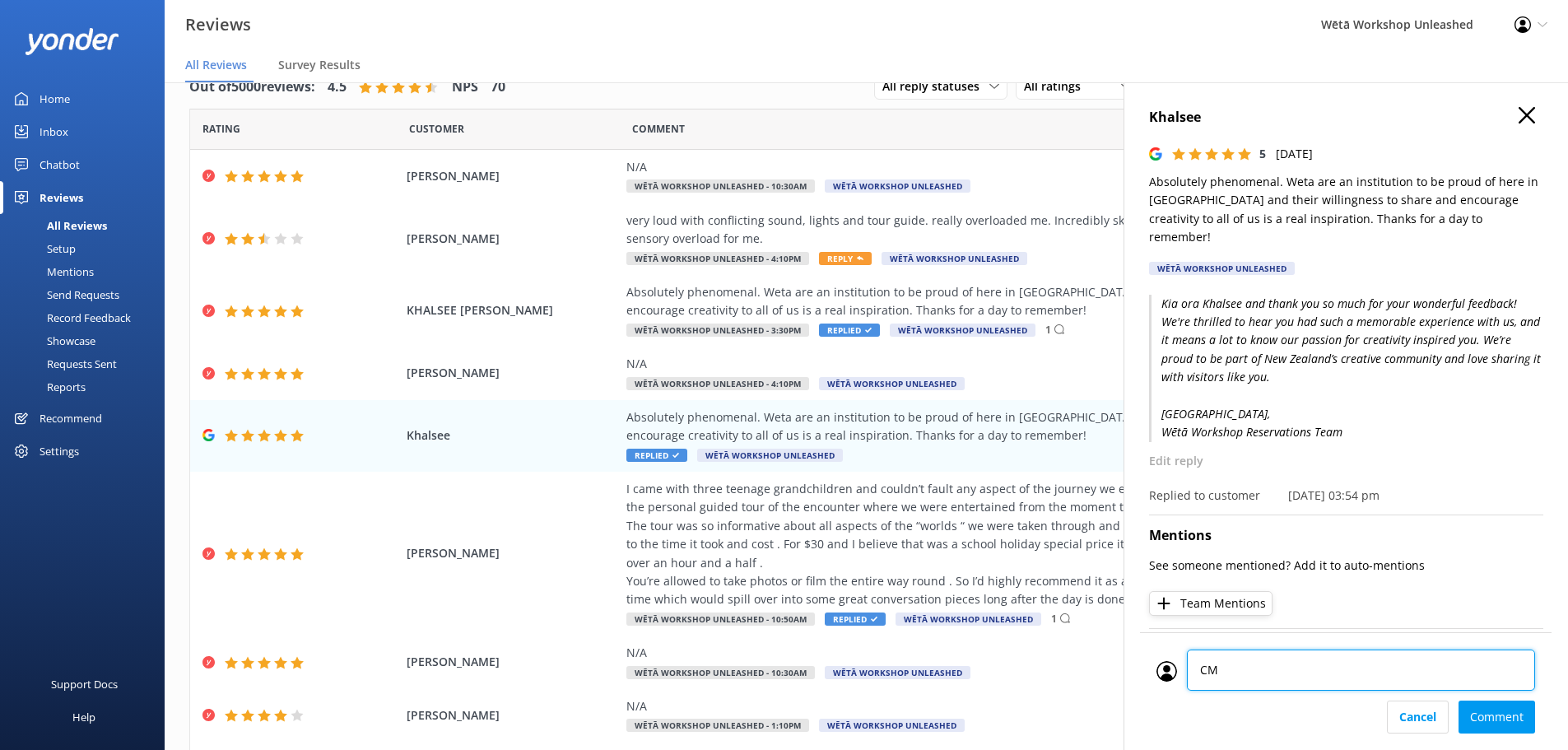
scroll to position [18, 0]
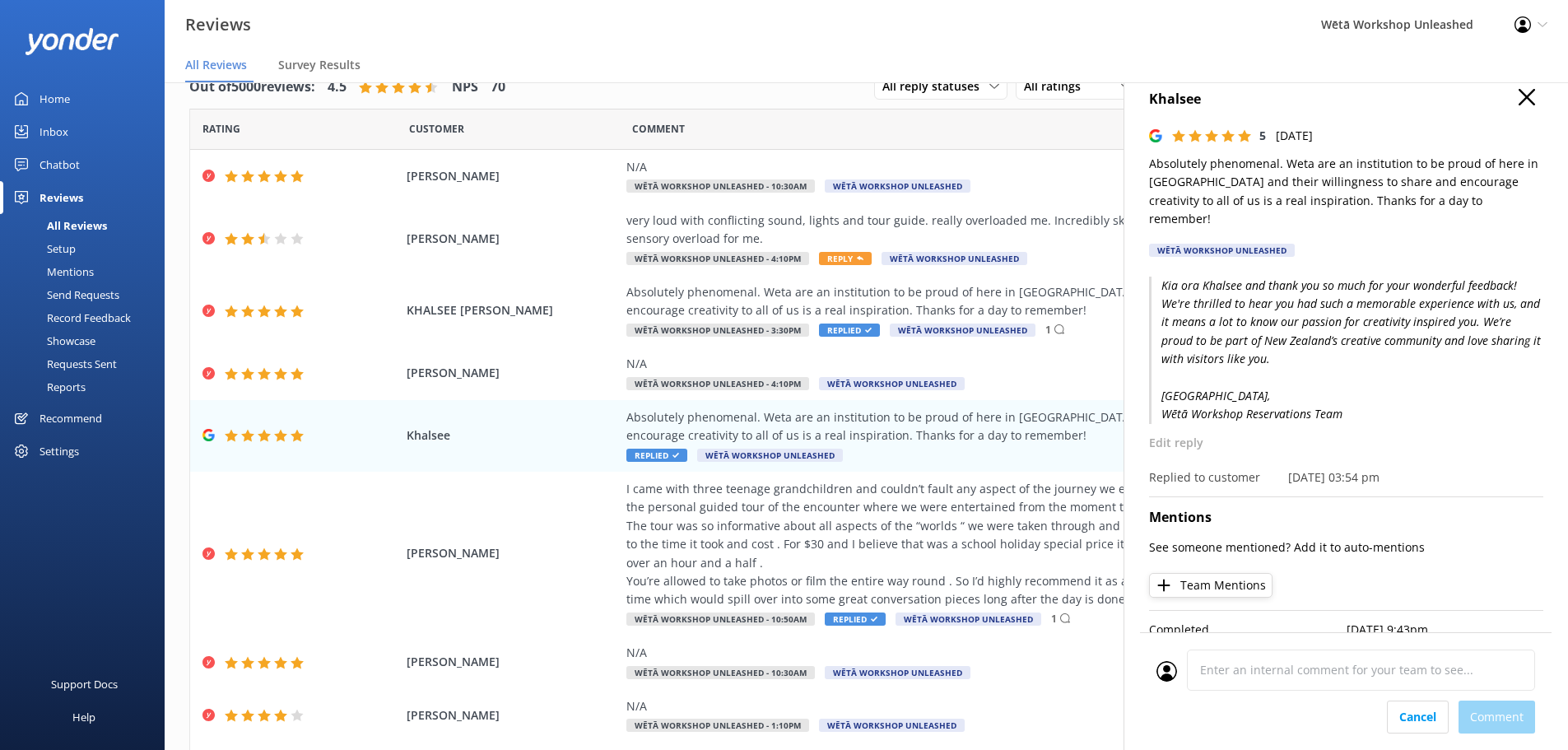
click at [1497, 731] on div "Cancel Comment" at bounding box center [1345, 717] width 379 height 33
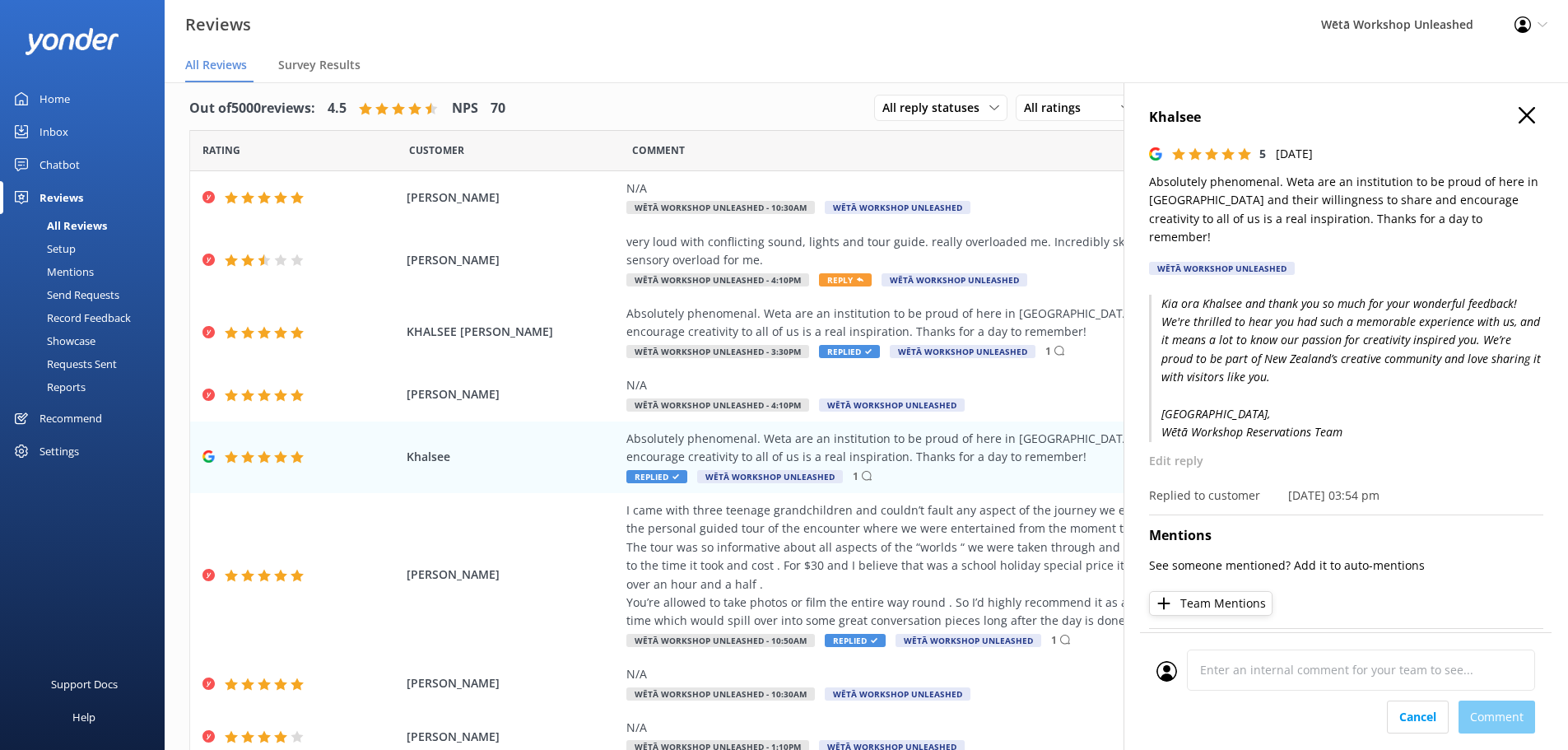
scroll to position [0, 0]
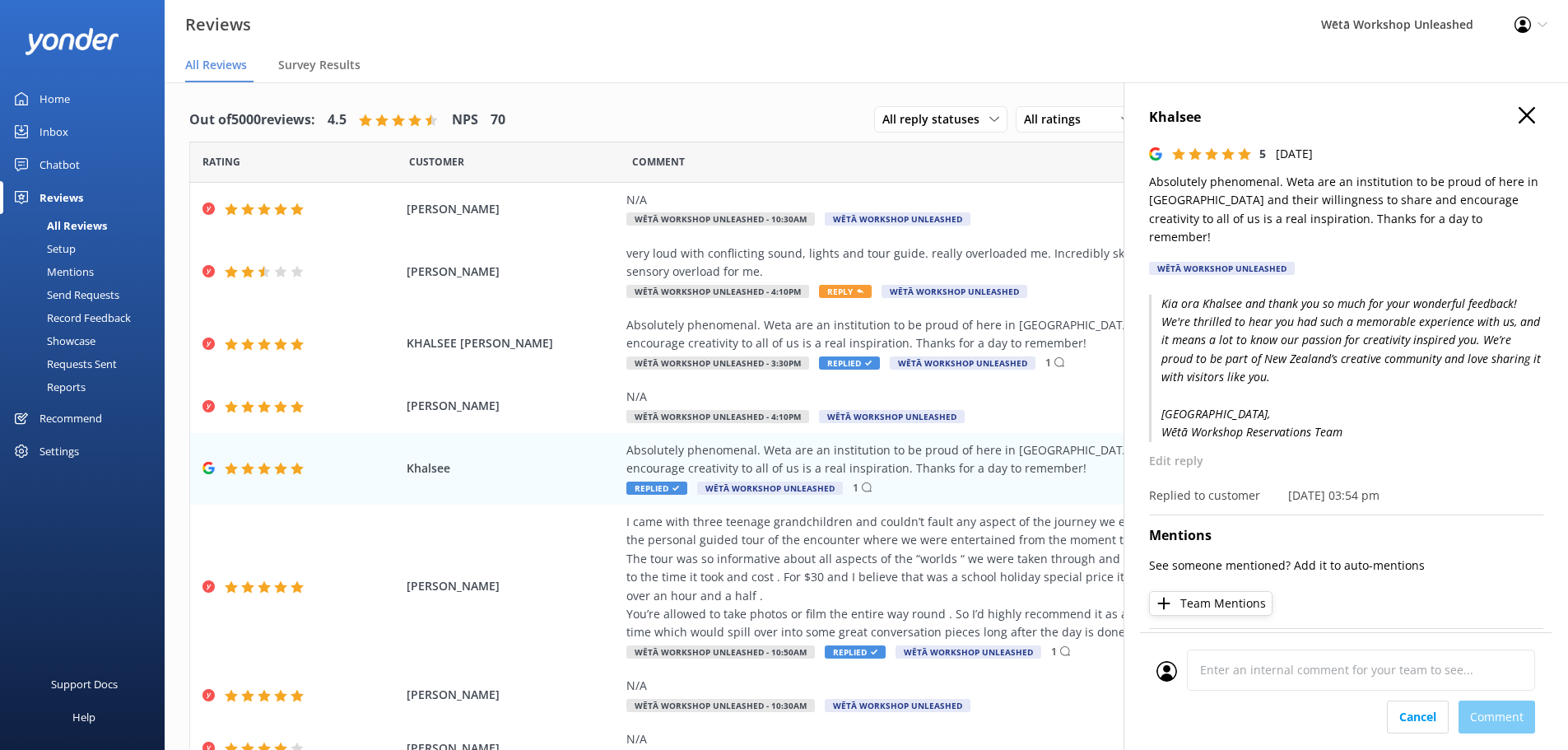
click at [1519, 117] on icon "button" at bounding box center [1528, 116] width 17 height 17
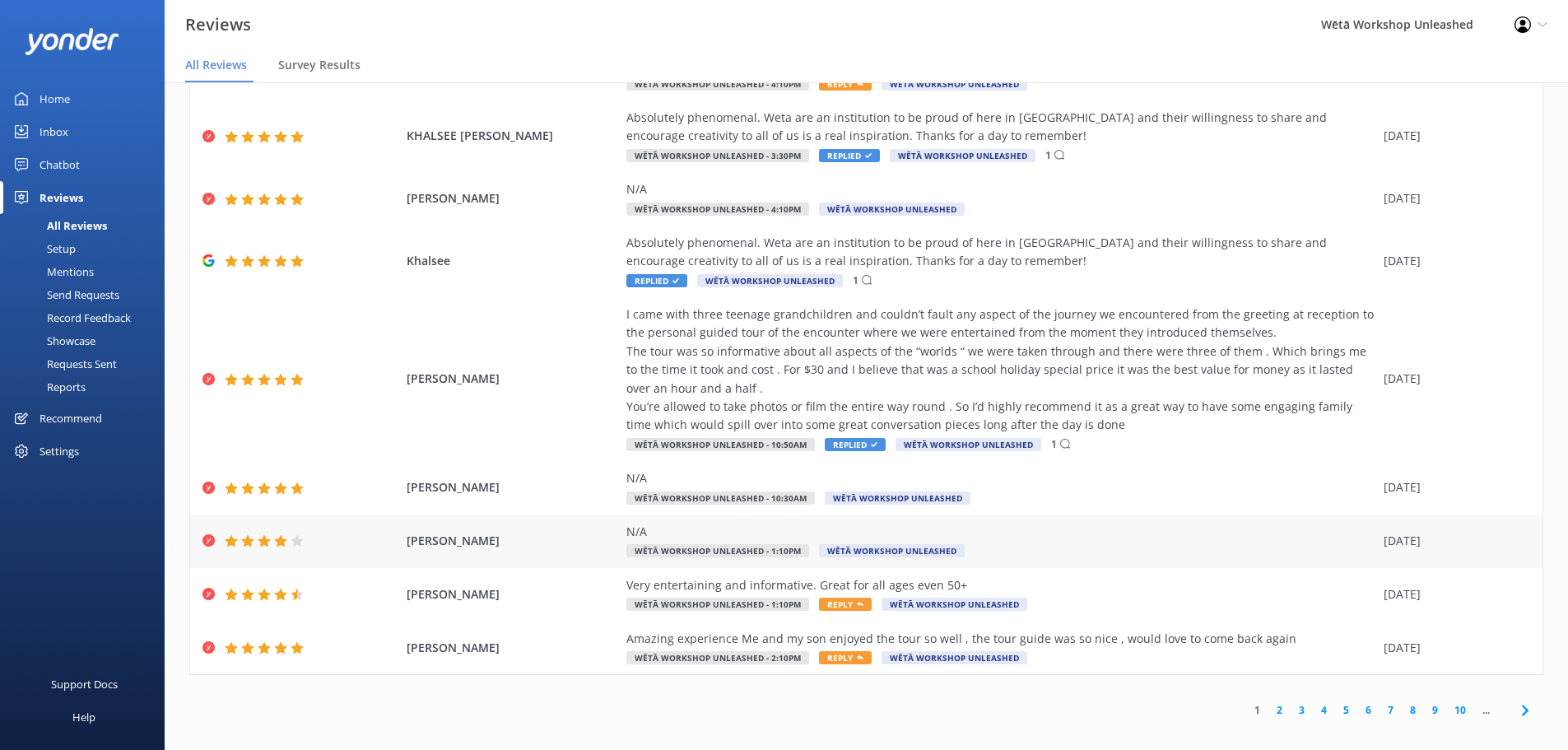
scroll to position [33, 0]
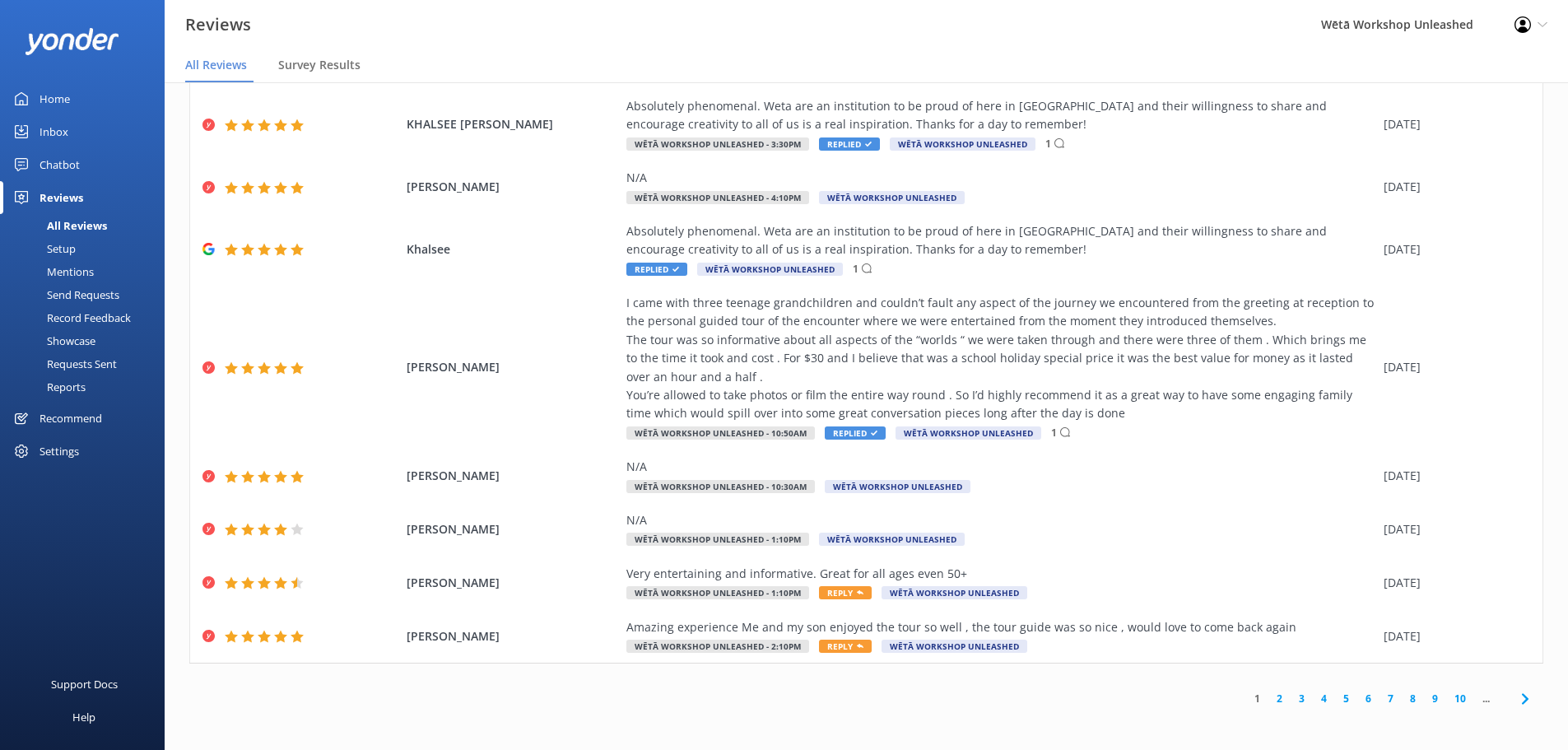
click at [1291, 701] on link "3" at bounding box center [1301, 699] width 22 height 16
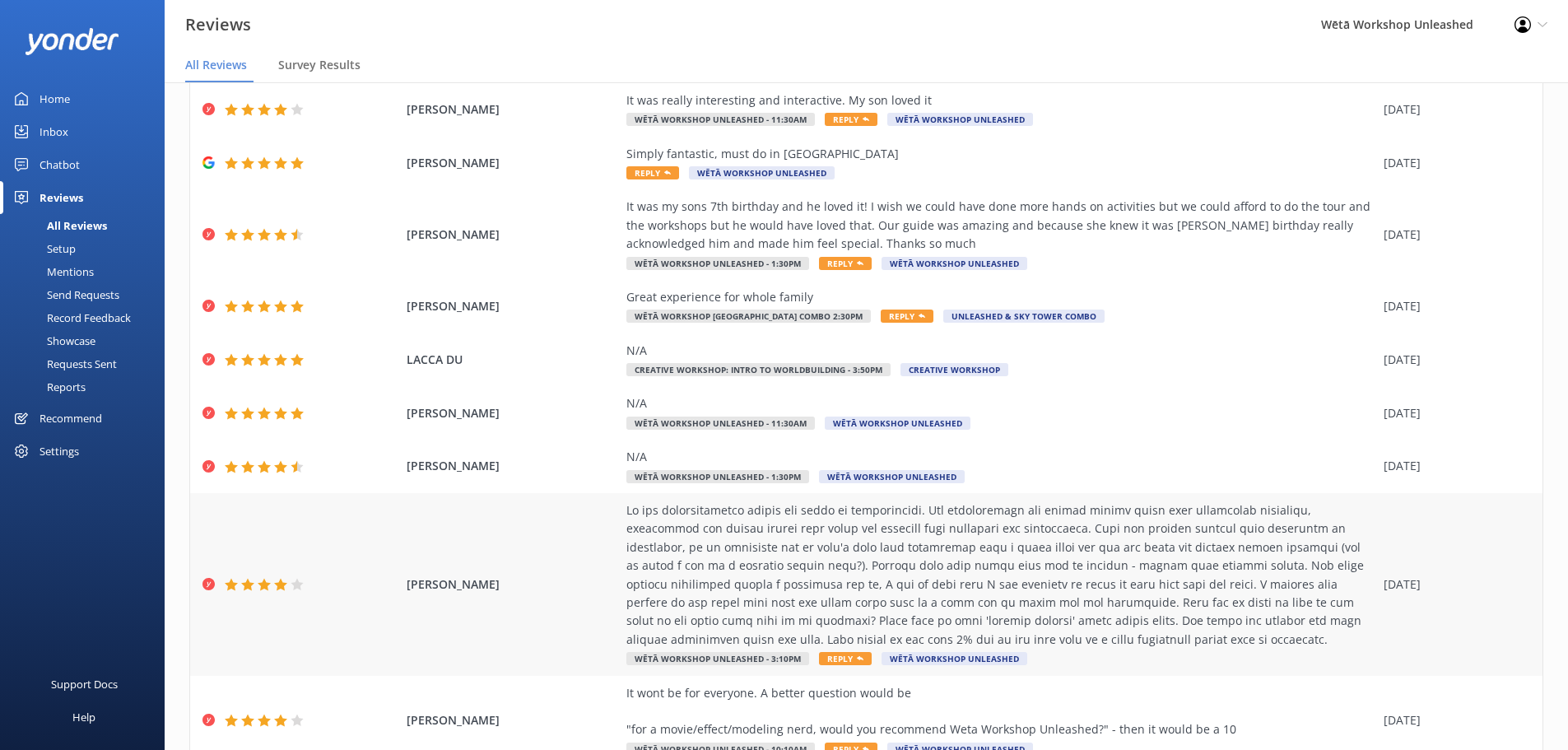
scroll to position [223, 0]
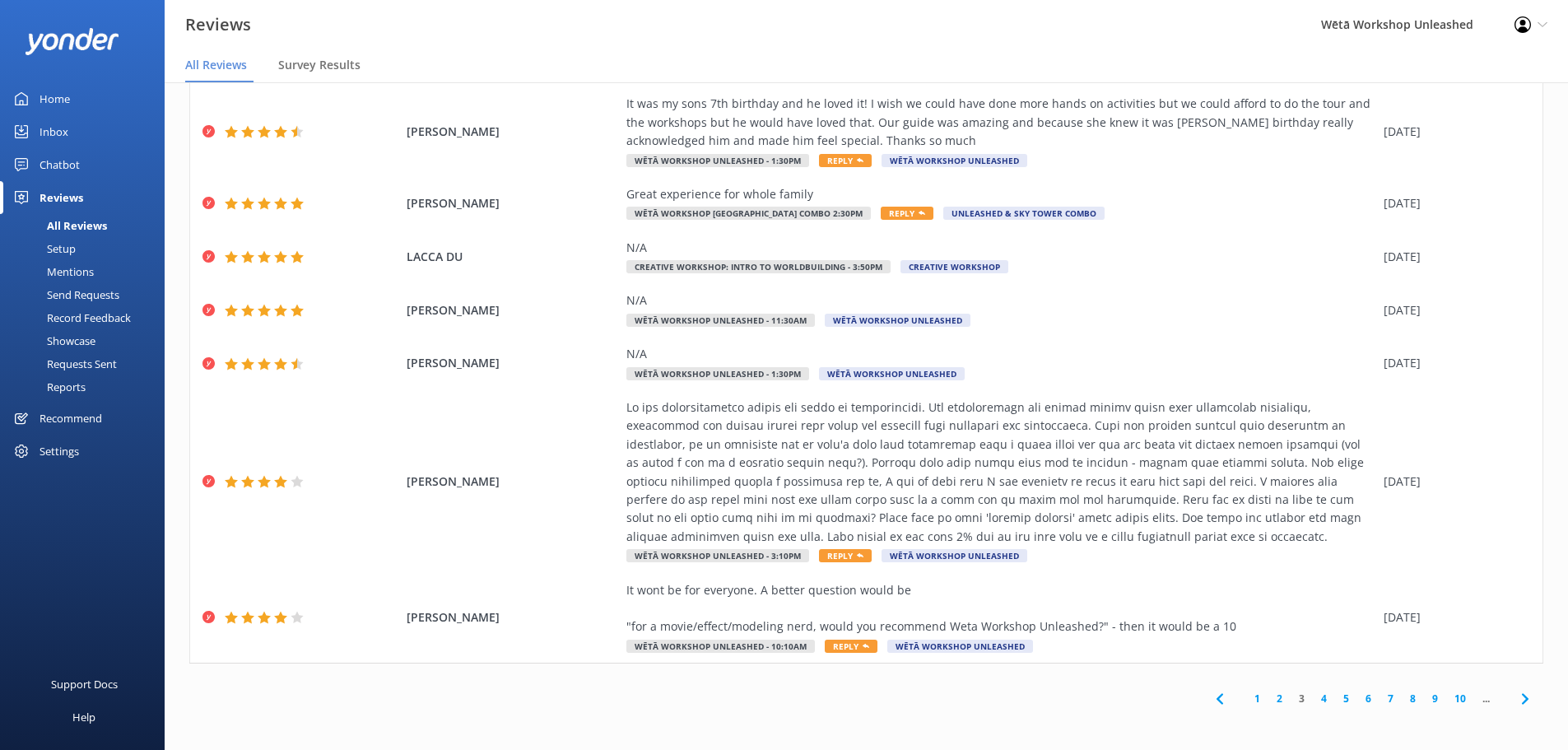
click at [1339, 699] on link "5" at bounding box center [1346, 699] width 22 height 16
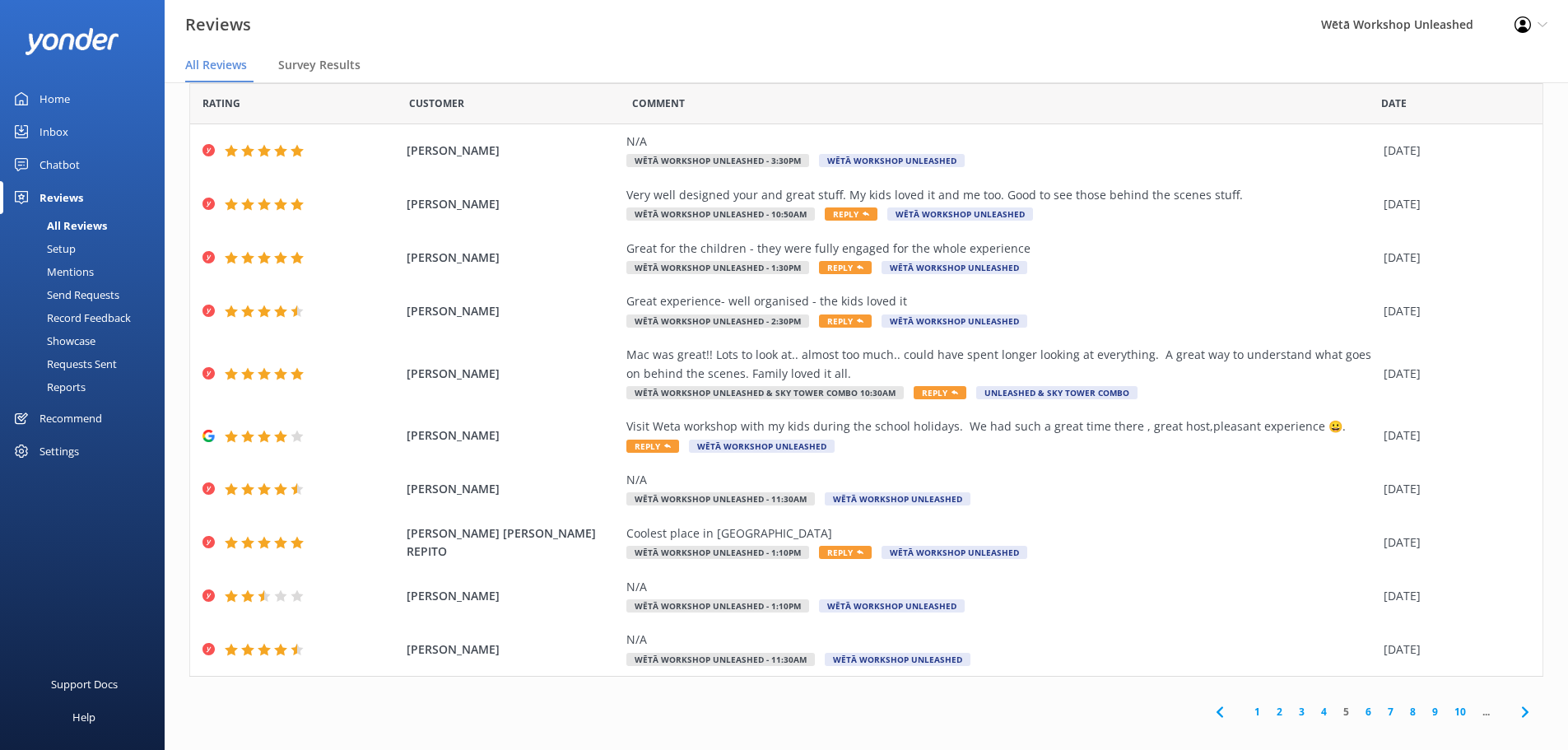
scroll to position [39, 0]
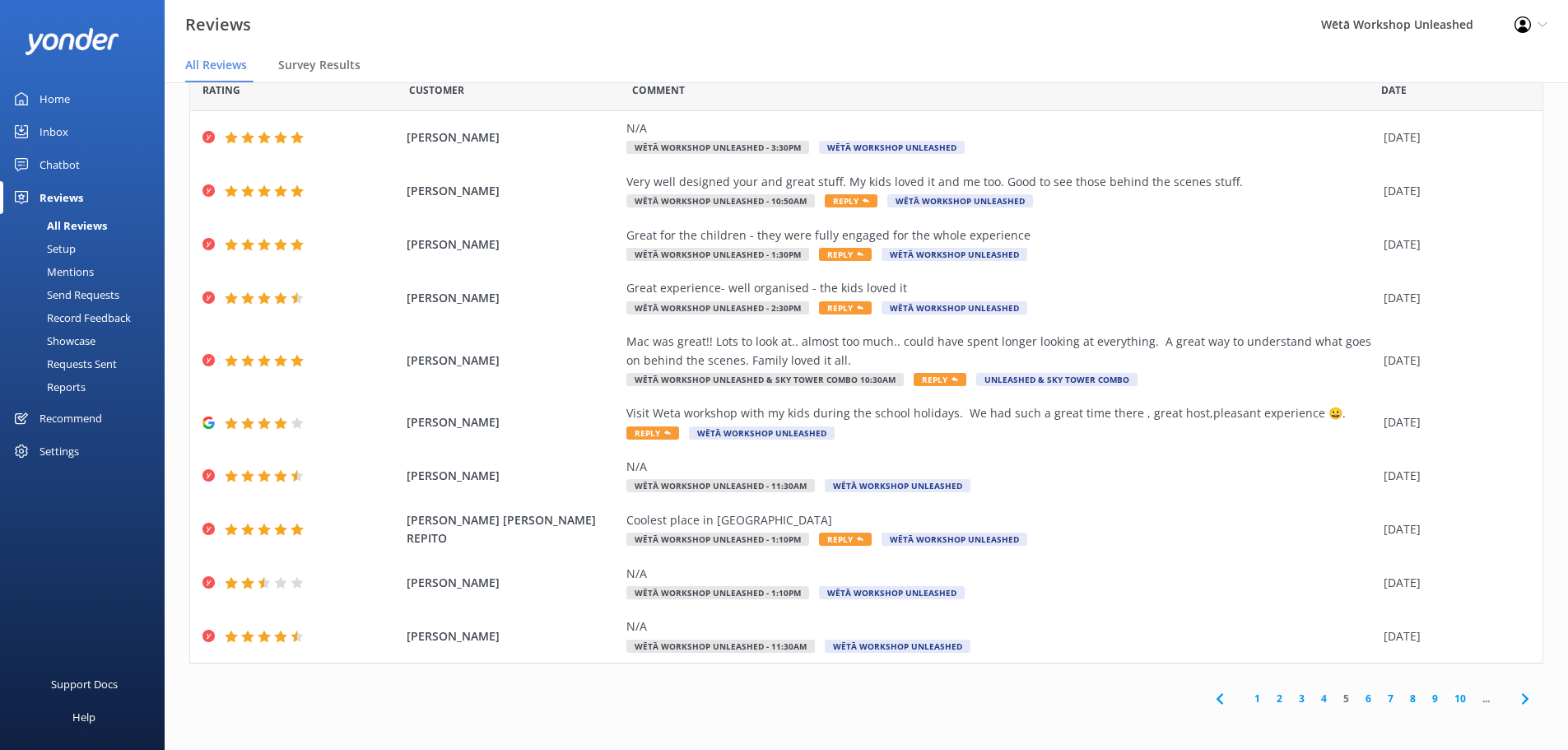
click at [1380, 699] on link "7" at bounding box center [1391, 699] width 22 height 16
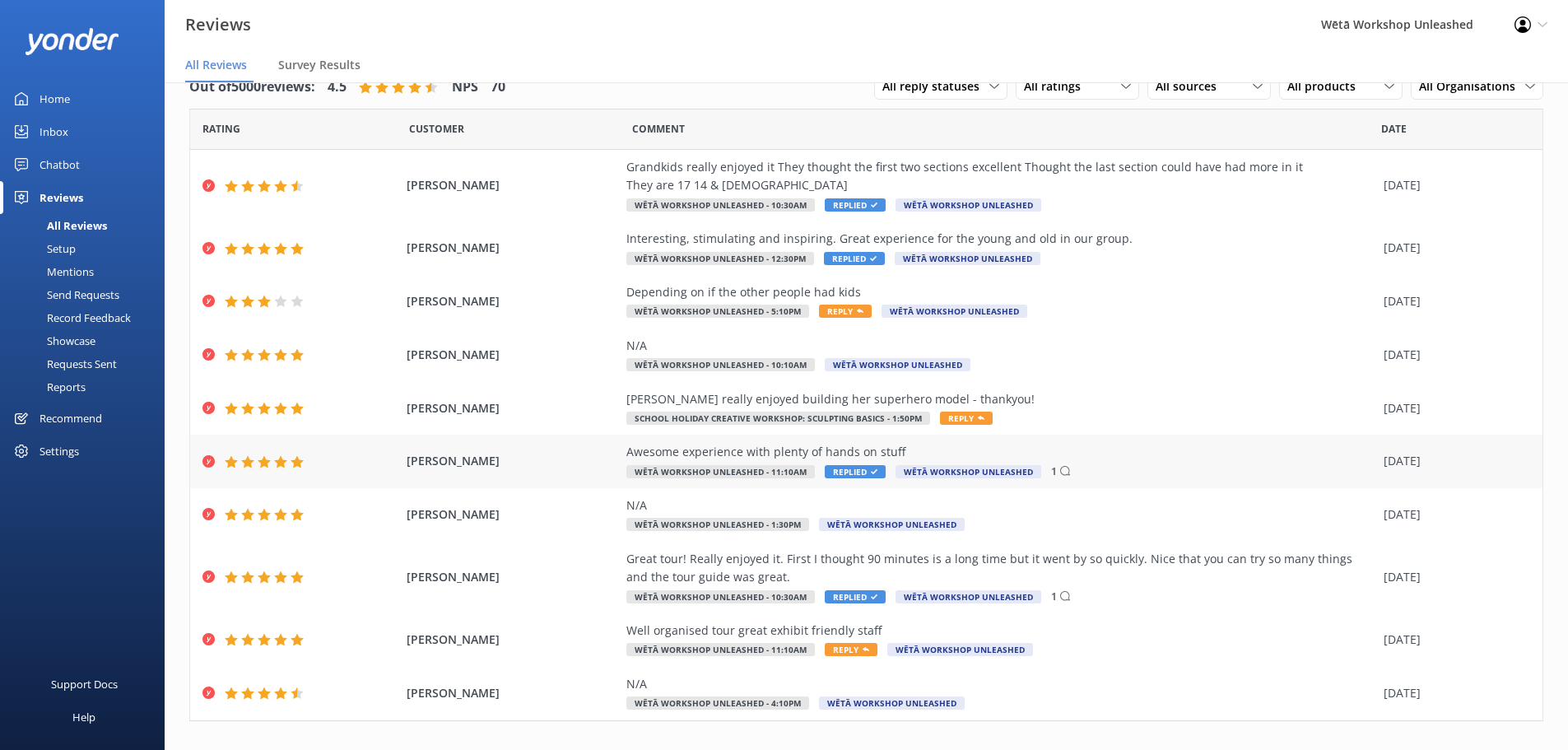
click at [1120, 477] on div "Awesome experience with plenty of hands on stuff Wētā Workshop Unleashed - 11:1…" at bounding box center [1001, 461] width 749 height 37
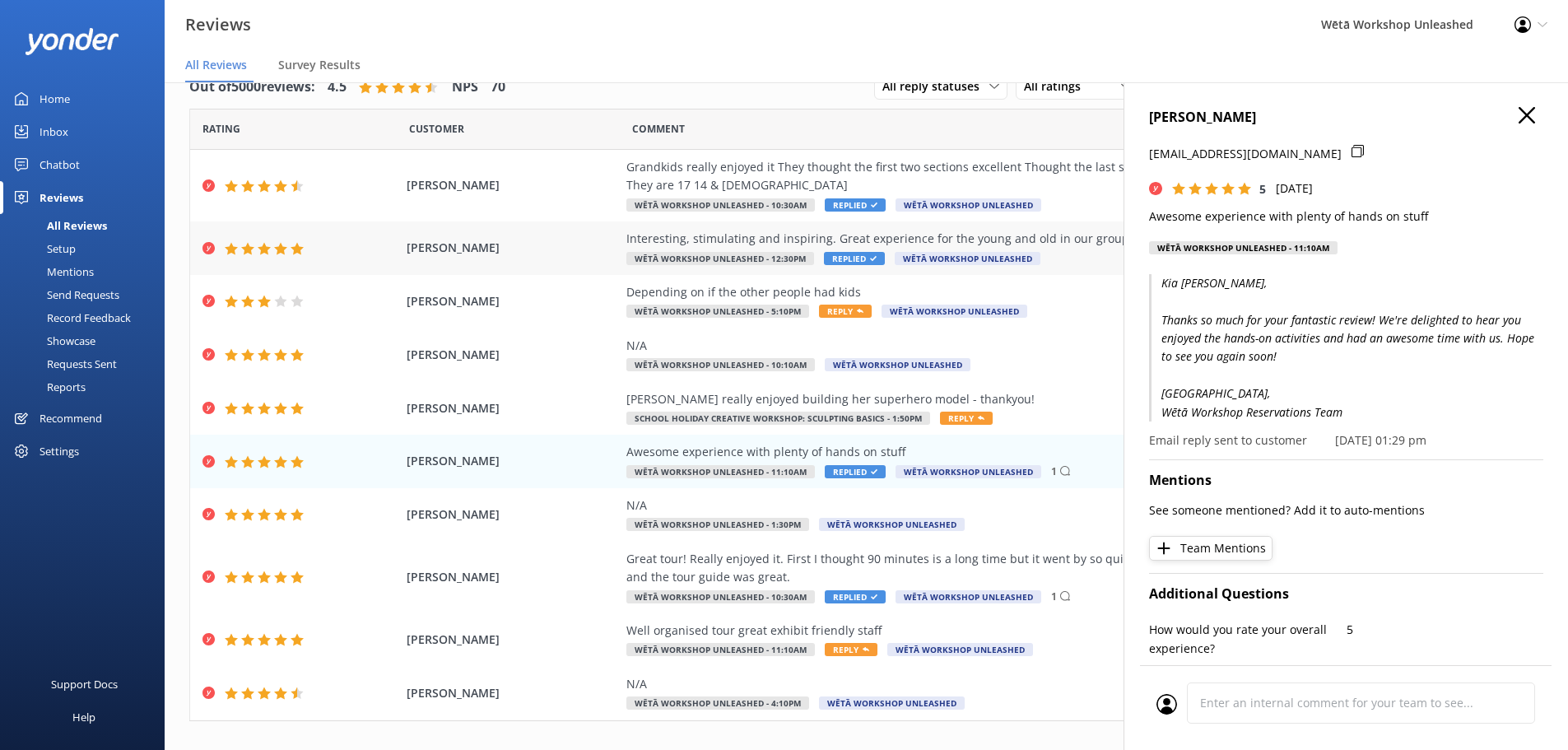
click at [1010, 253] on span "Wētā Workshop Unleashed" at bounding box center [967, 259] width 146 height 13
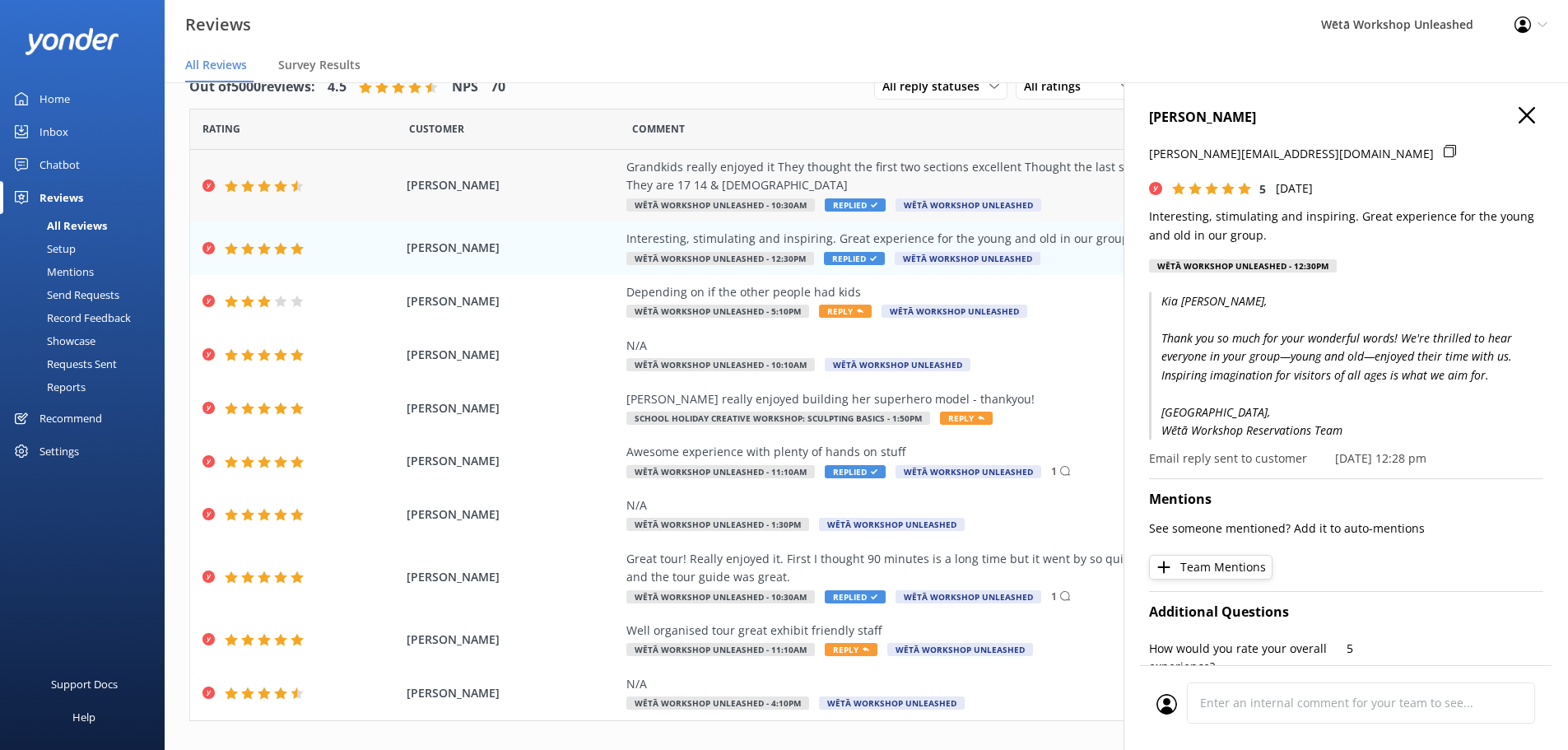
click at [1014, 179] on div "Grandkids really enjoyed it They thought the first two sections excellent Thoug…" at bounding box center [1001, 176] width 749 height 37
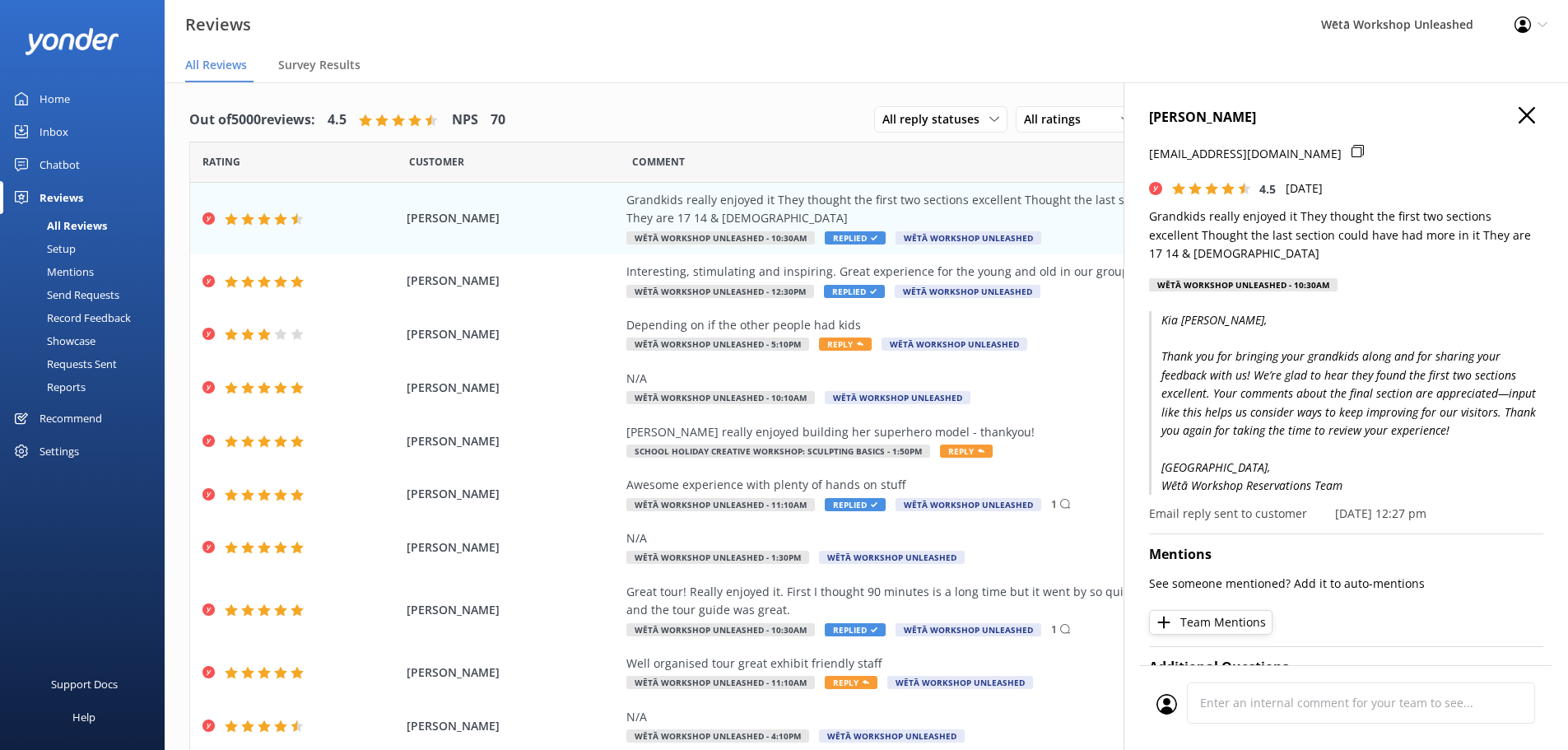
click at [1519, 116] on use "button" at bounding box center [1528, 116] width 17 height 17
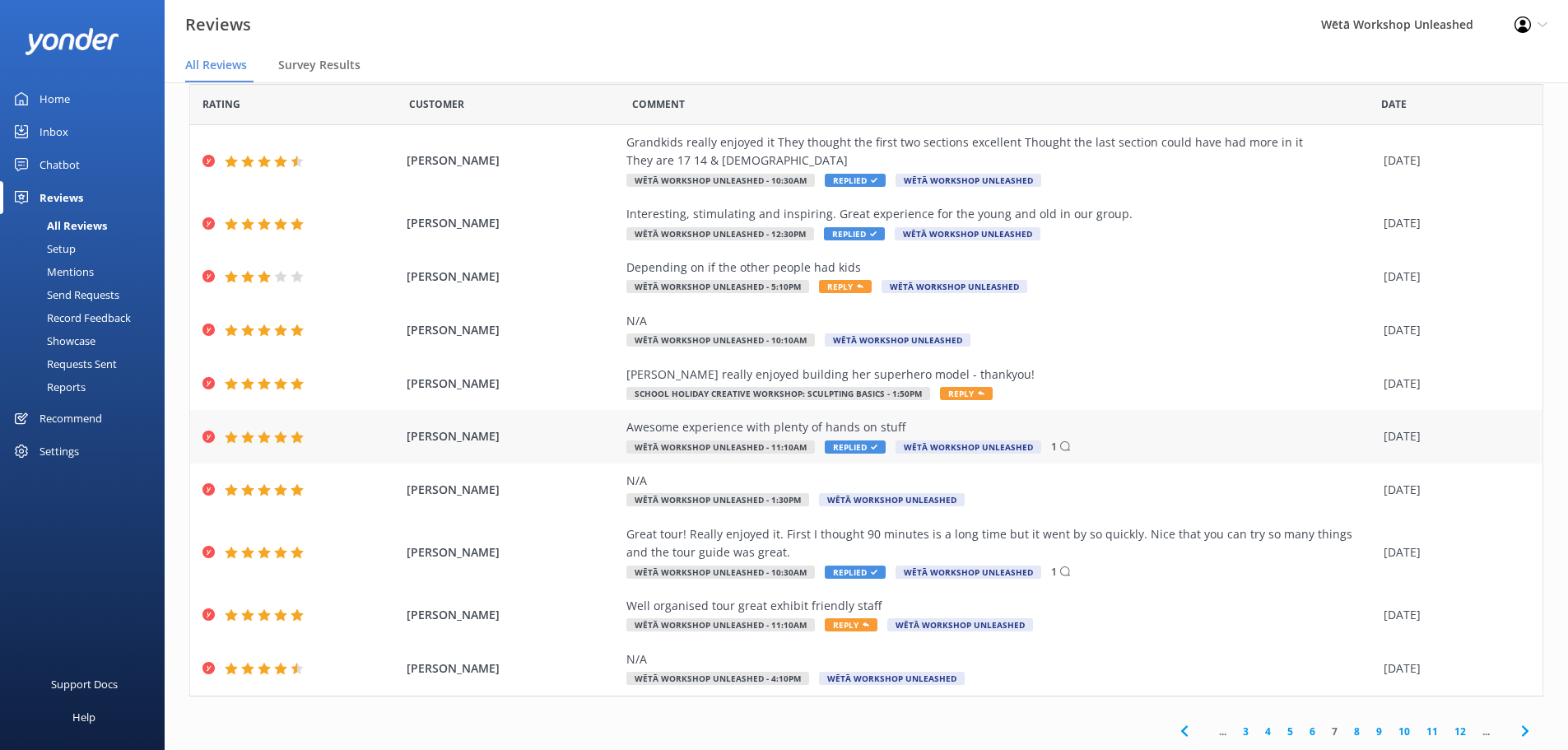
click at [1150, 441] on div "Awesome experience with plenty of hands on stuff Wētā Workshop Unleashed - 11:1…" at bounding box center [1001, 437] width 749 height 37
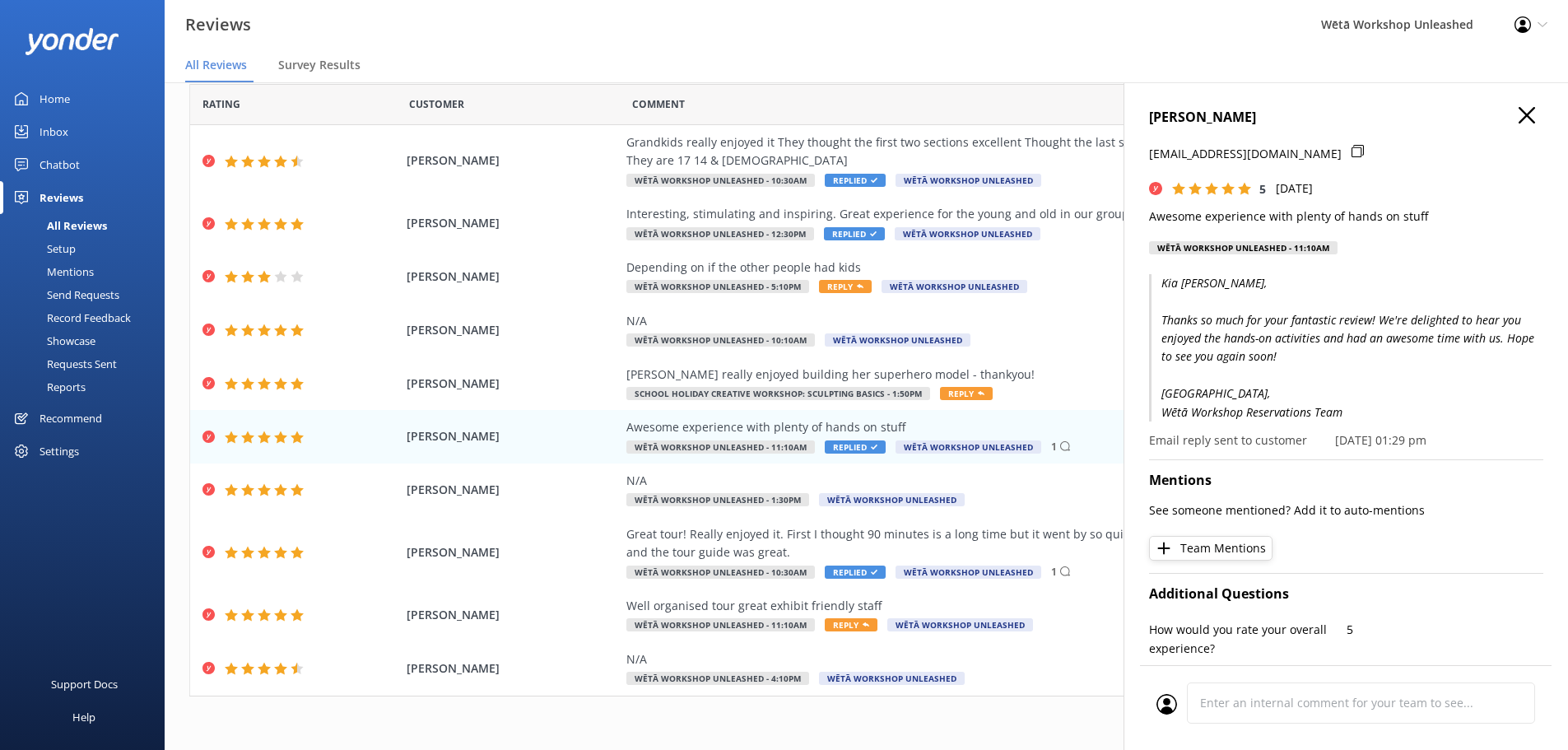
click at [1517, 128] on div "[PERSON_NAME] [PERSON_NAME][EMAIL_ADDRESS][DOMAIN_NAME] 5 [DATE] Awesome experi…" at bounding box center [1345, 186] width 394 height 157
click at [1519, 120] on icon "button" at bounding box center [1528, 116] width 17 height 17
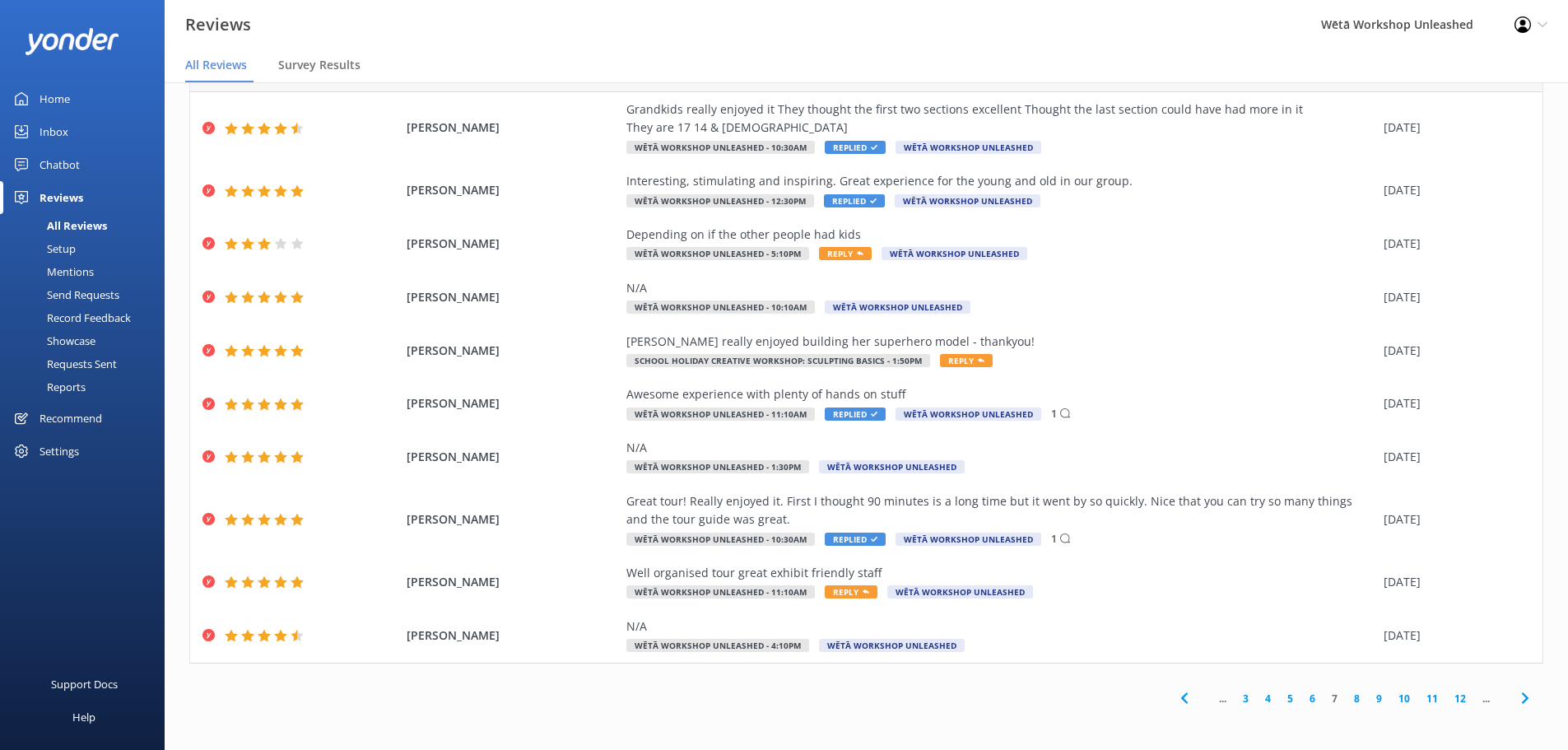
click at [1304, 699] on link "6" at bounding box center [1312, 699] width 22 height 16
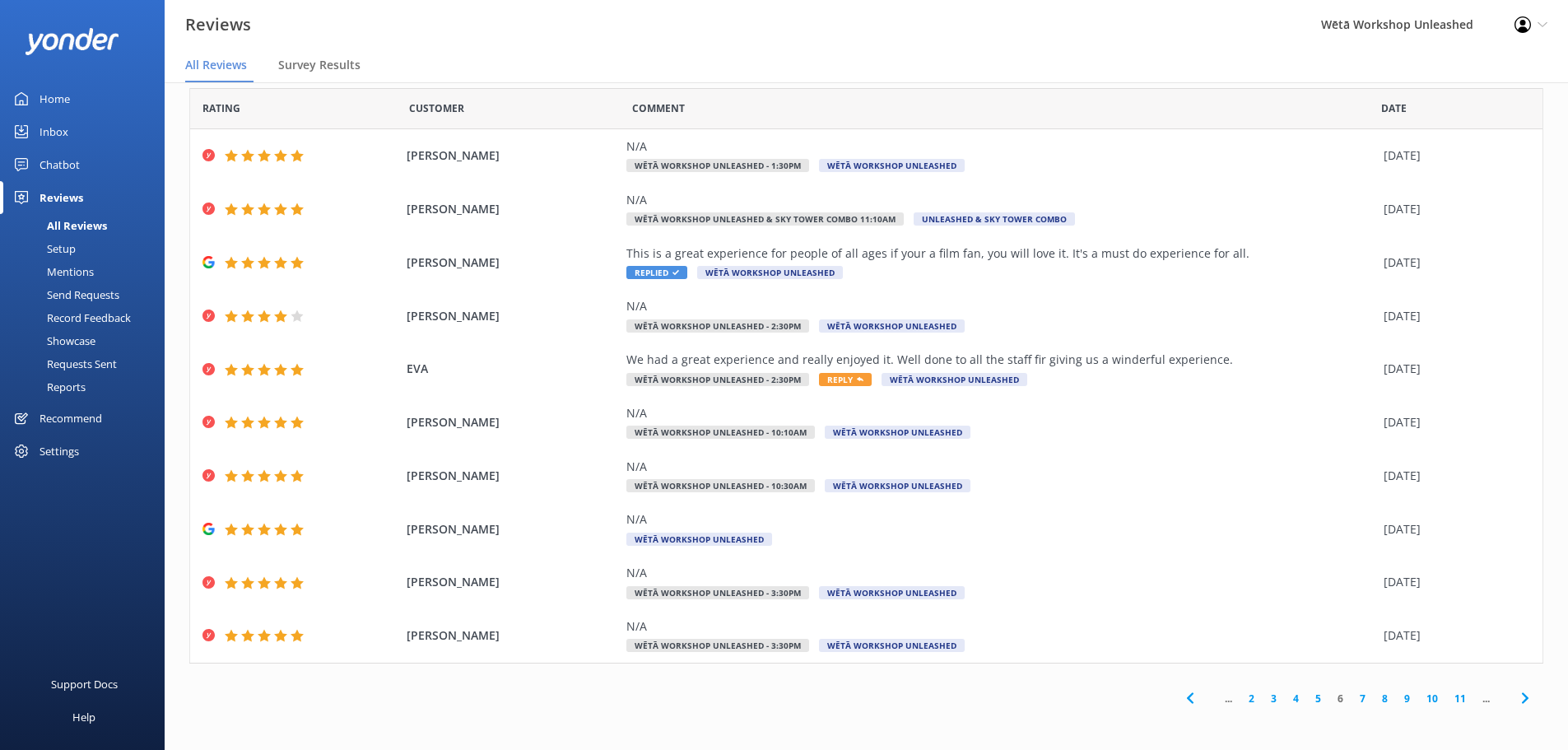
click at [1307, 693] on link "5" at bounding box center [1318, 699] width 22 height 16
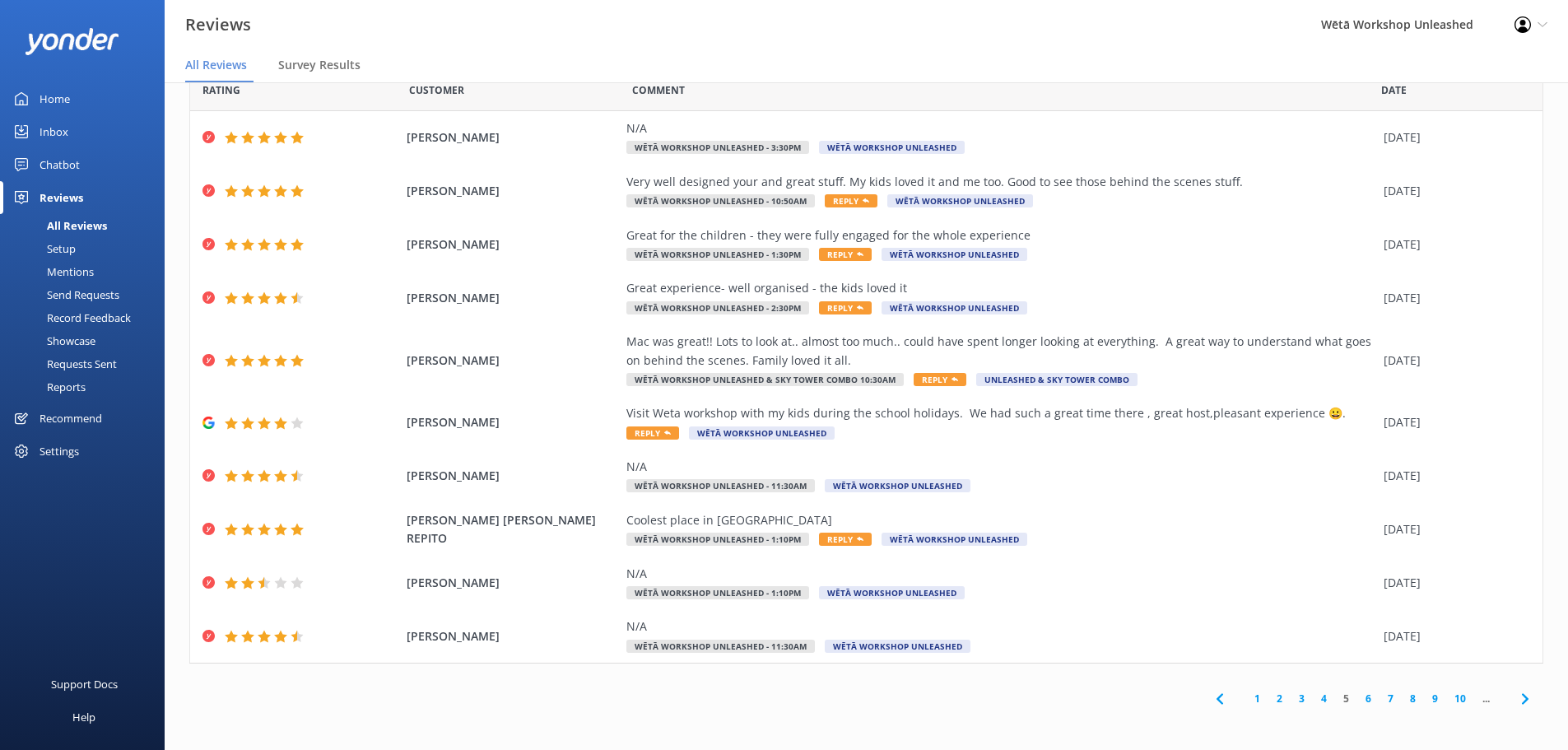
click at [1313, 699] on link "4" at bounding box center [1324, 699] width 22 height 16
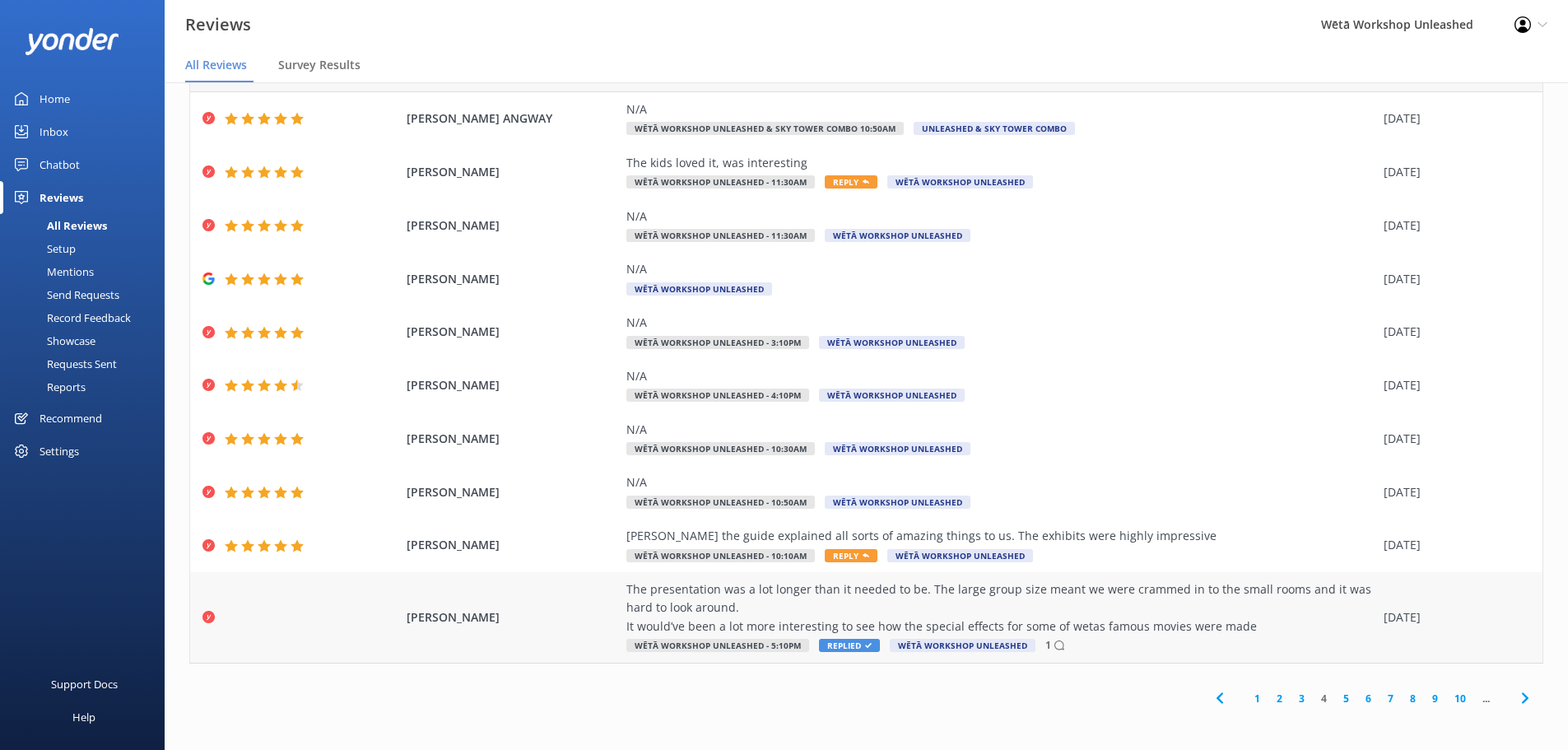
click at [1253, 628] on div "The presentation was a lot longer than it needed to be. The large group size me…" at bounding box center [1001, 607] width 749 height 55
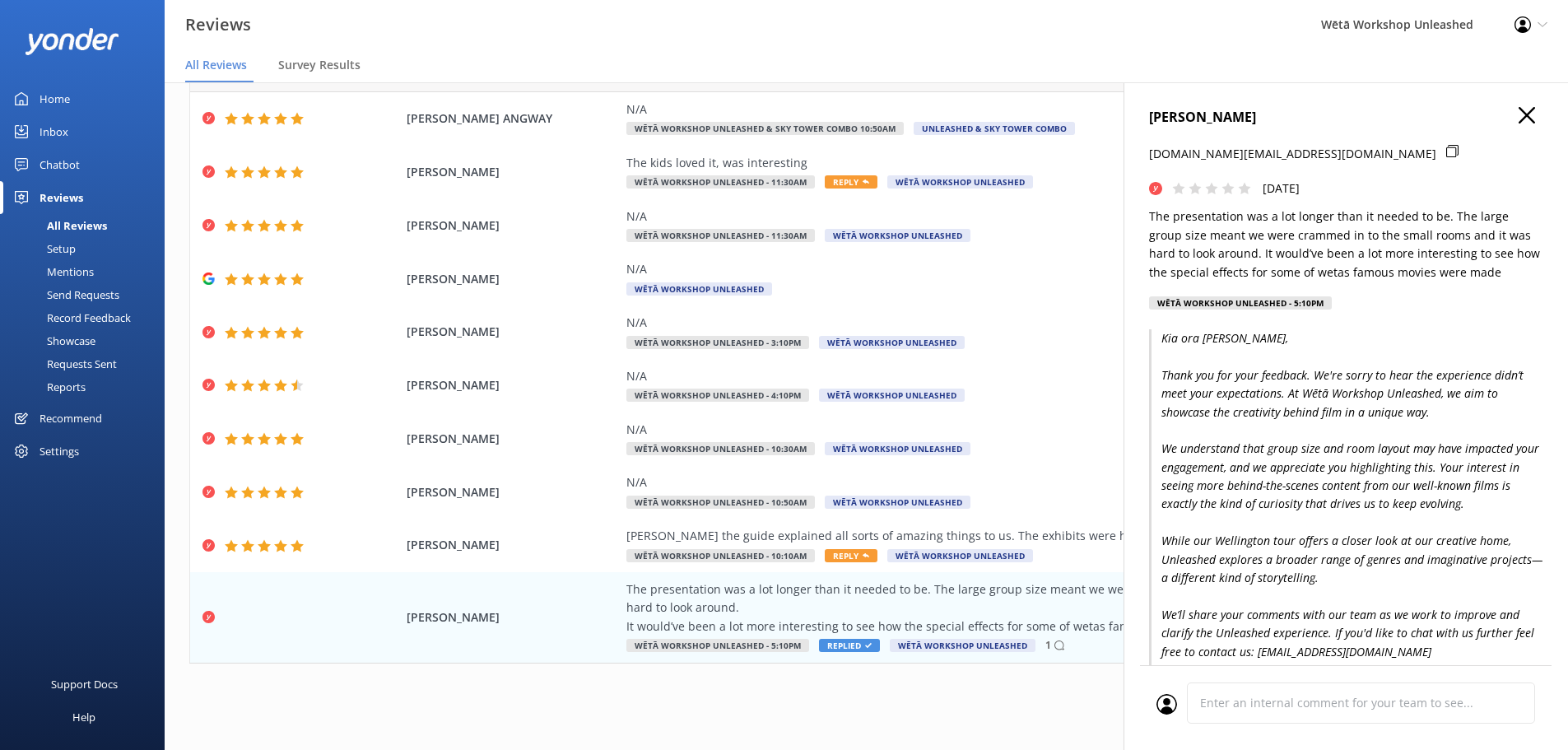
click at [1519, 114] on use "button" at bounding box center [1528, 116] width 17 height 17
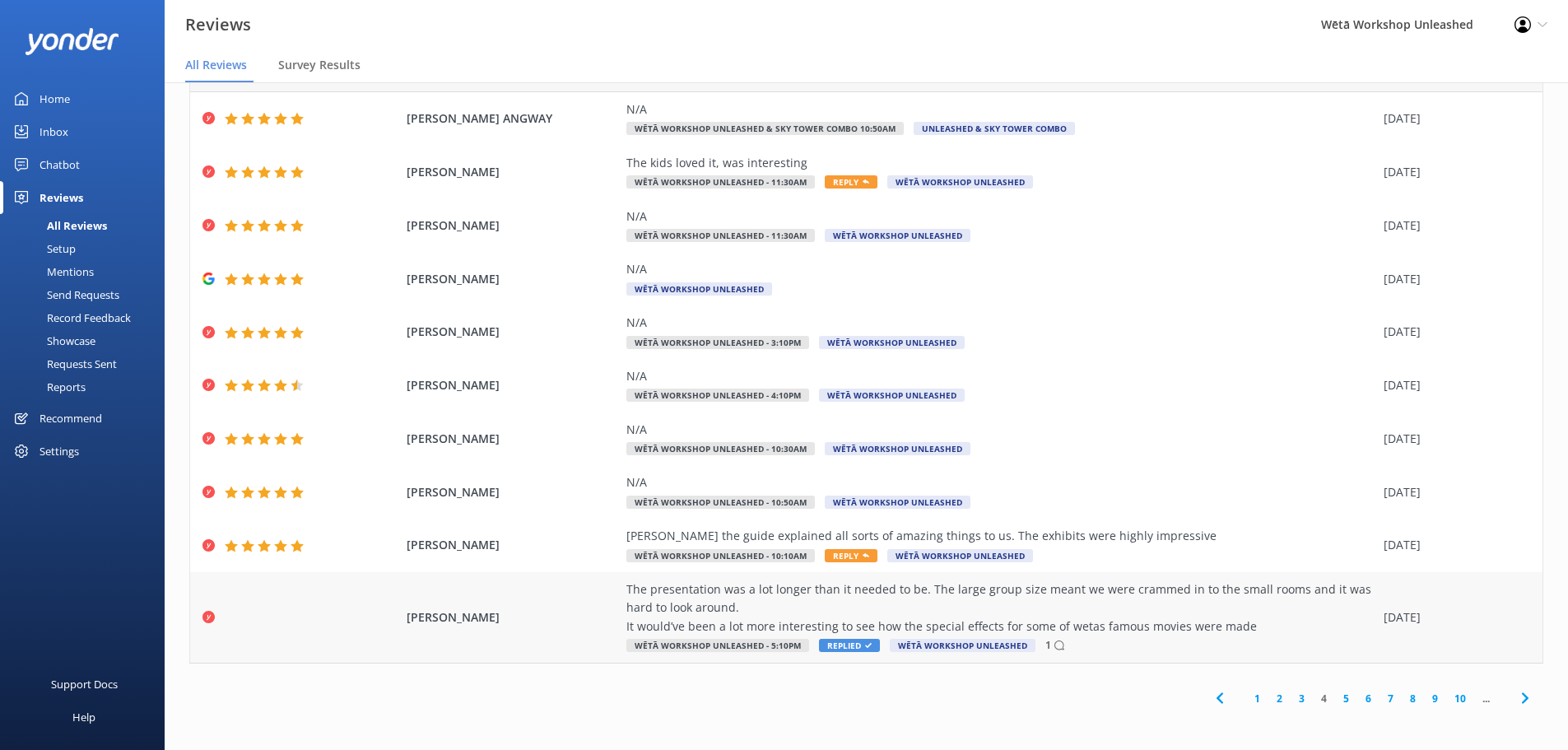
click at [1174, 598] on div "The presentation was a lot longer than it needed to be. The large group size me…" at bounding box center [1001, 607] width 749 height 55
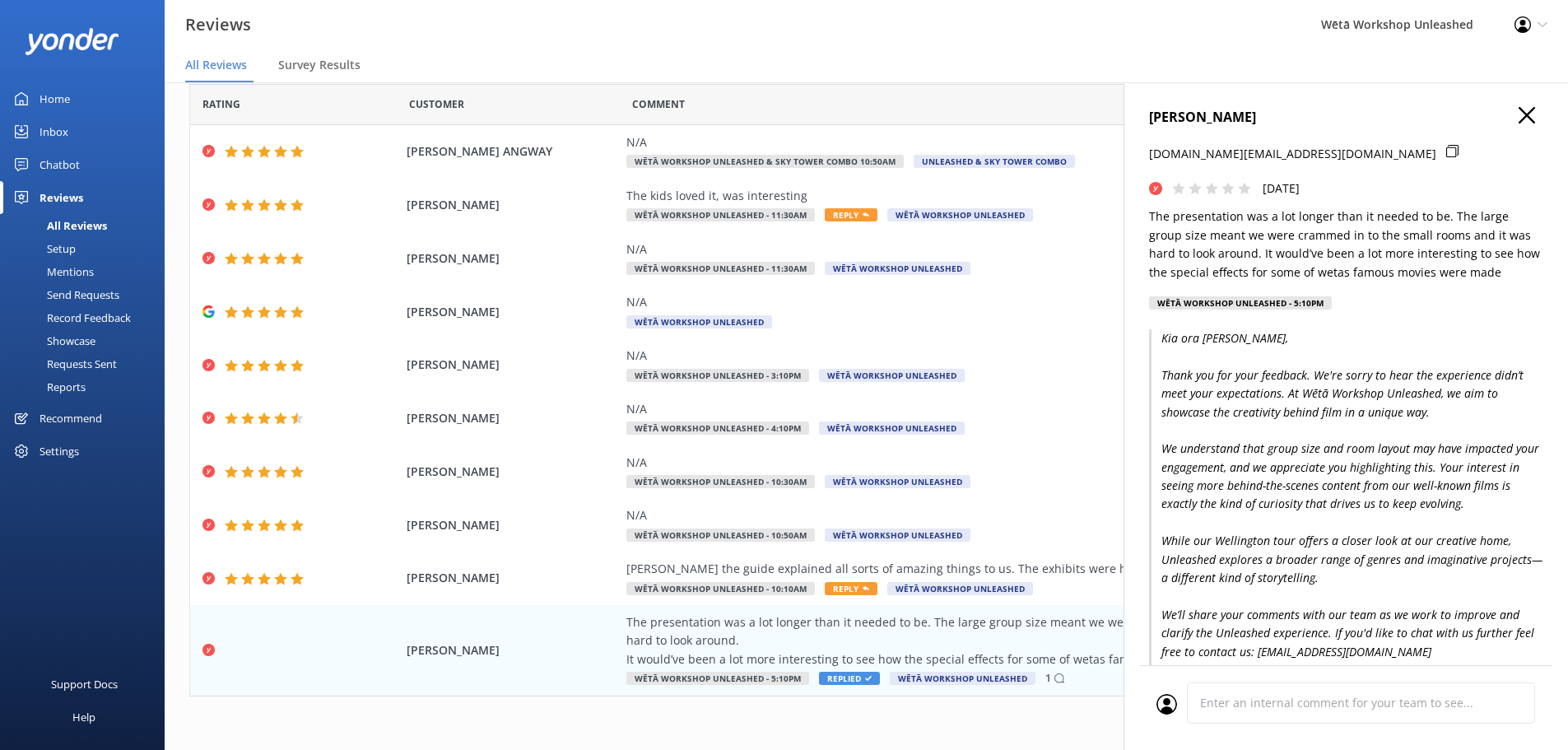
click at [1519, 121] on icon "button" at bounding box center [1528, 116] width 17 height 17
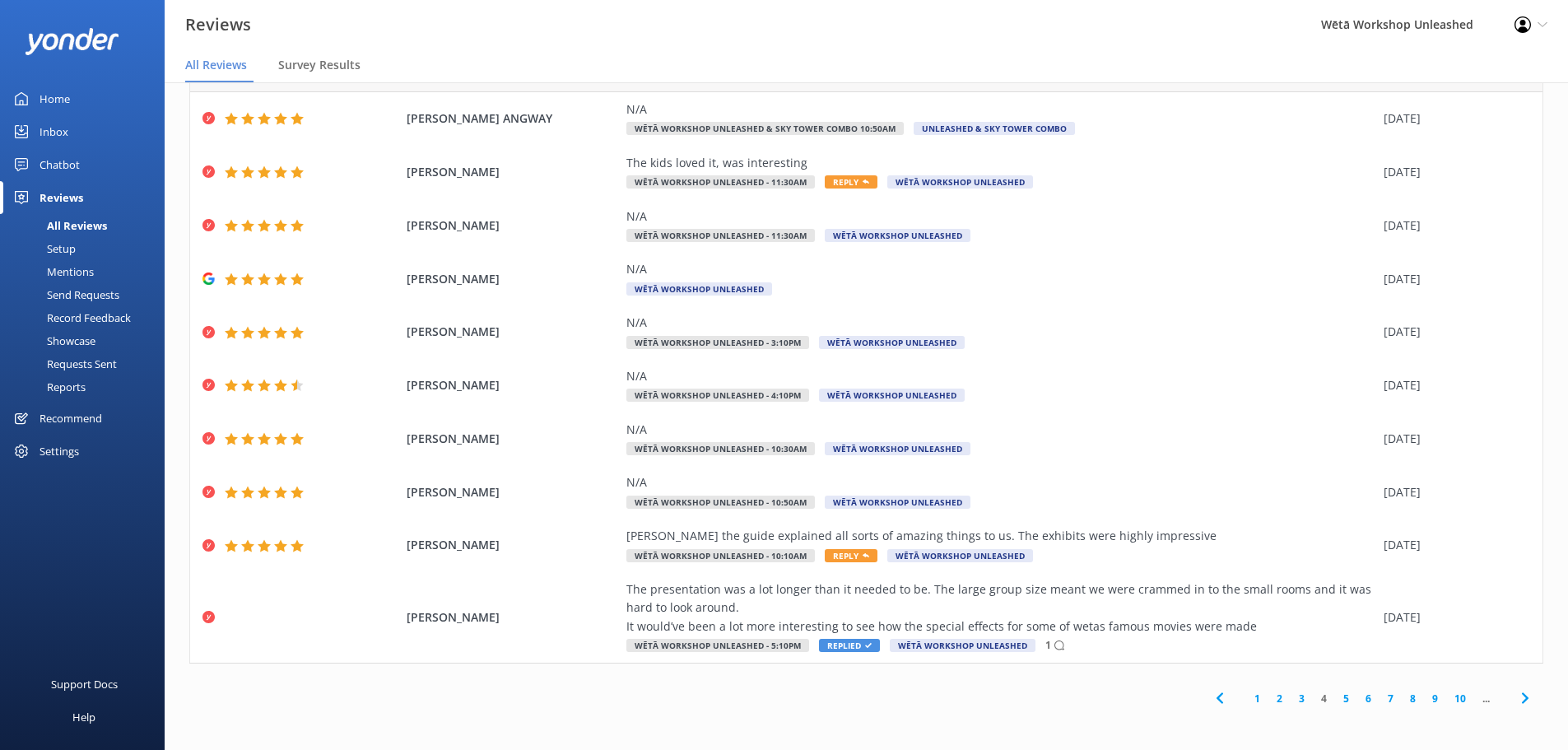
click at [1335, 697] on link "5" at bounding box center [1346, 699] width 22 height 16
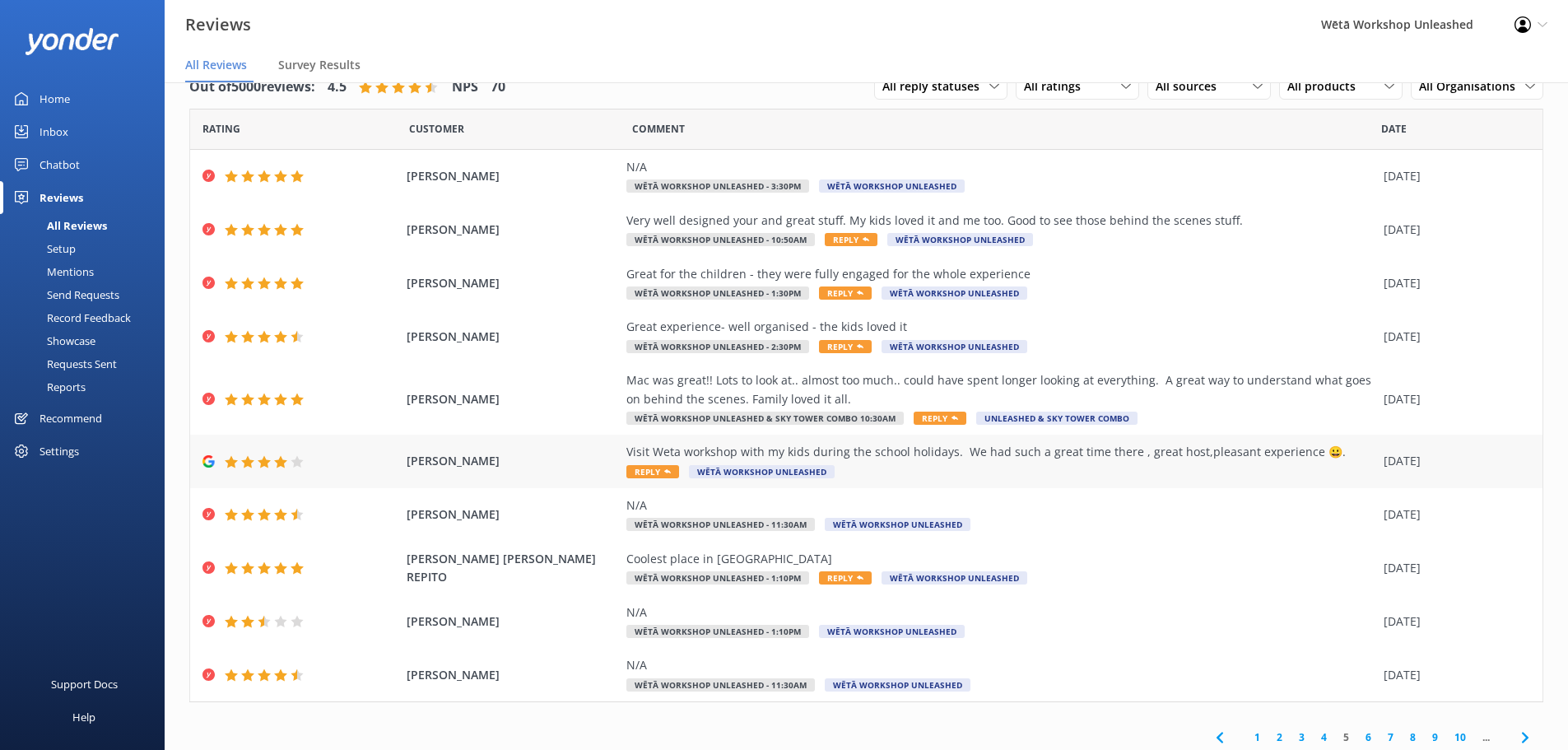
click at [882, 471] on div "Visit Weta workshop with my kids during the school holidays. We had such a grea…" at bounding box center [1001, 461] width 749 height 37
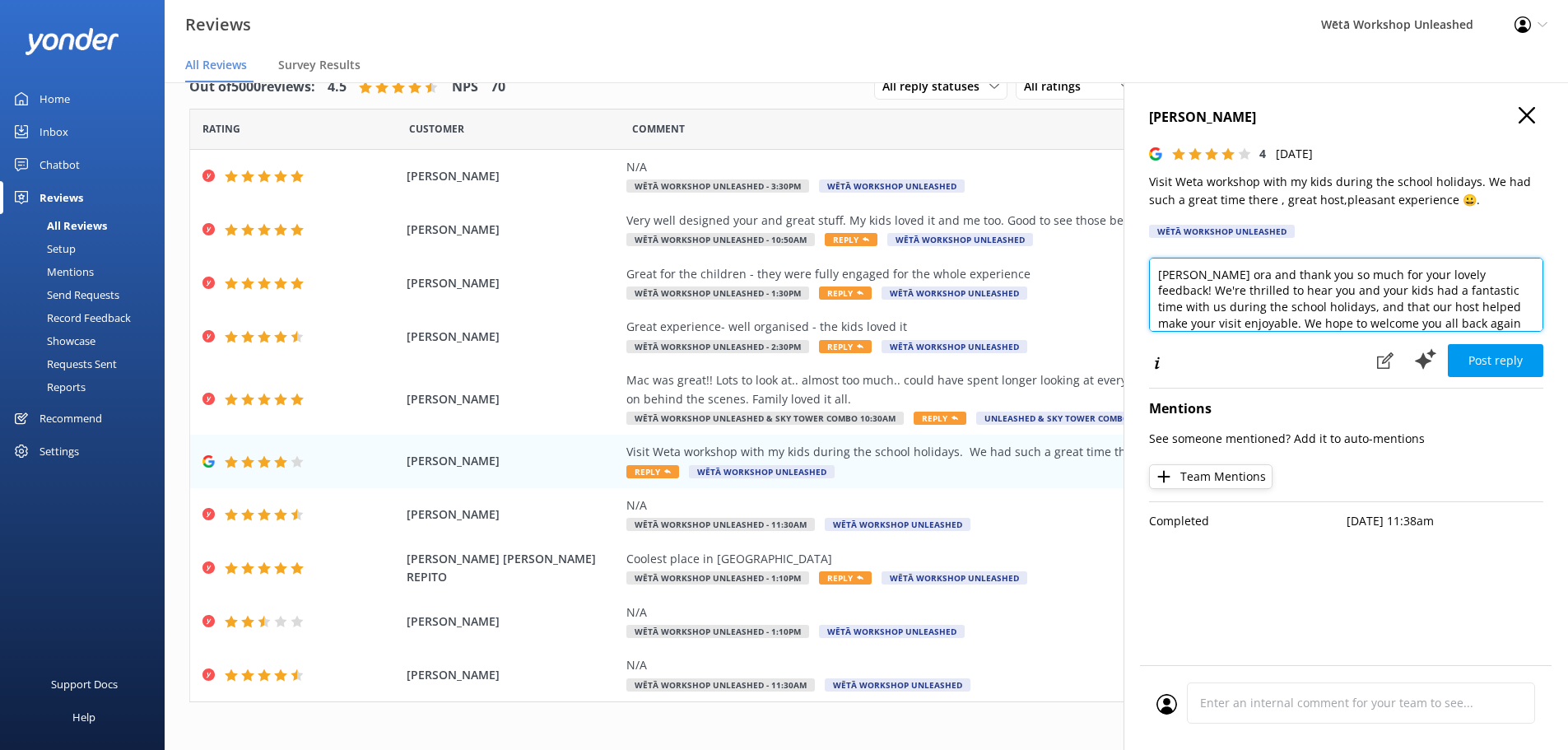
click at [1204, 275] on textarea "[PERSON_NAME] ora and thank you so much for your lovely feedback! We're thrille…" at bounding box center [1345, 294] width 394 height 74
click at [1199, 272] on textarea "[PERSON_NAME] ora and thank you so much for your lovely feedback! We're thrille…" at bounding box center [1345, 294] width 394 height 74
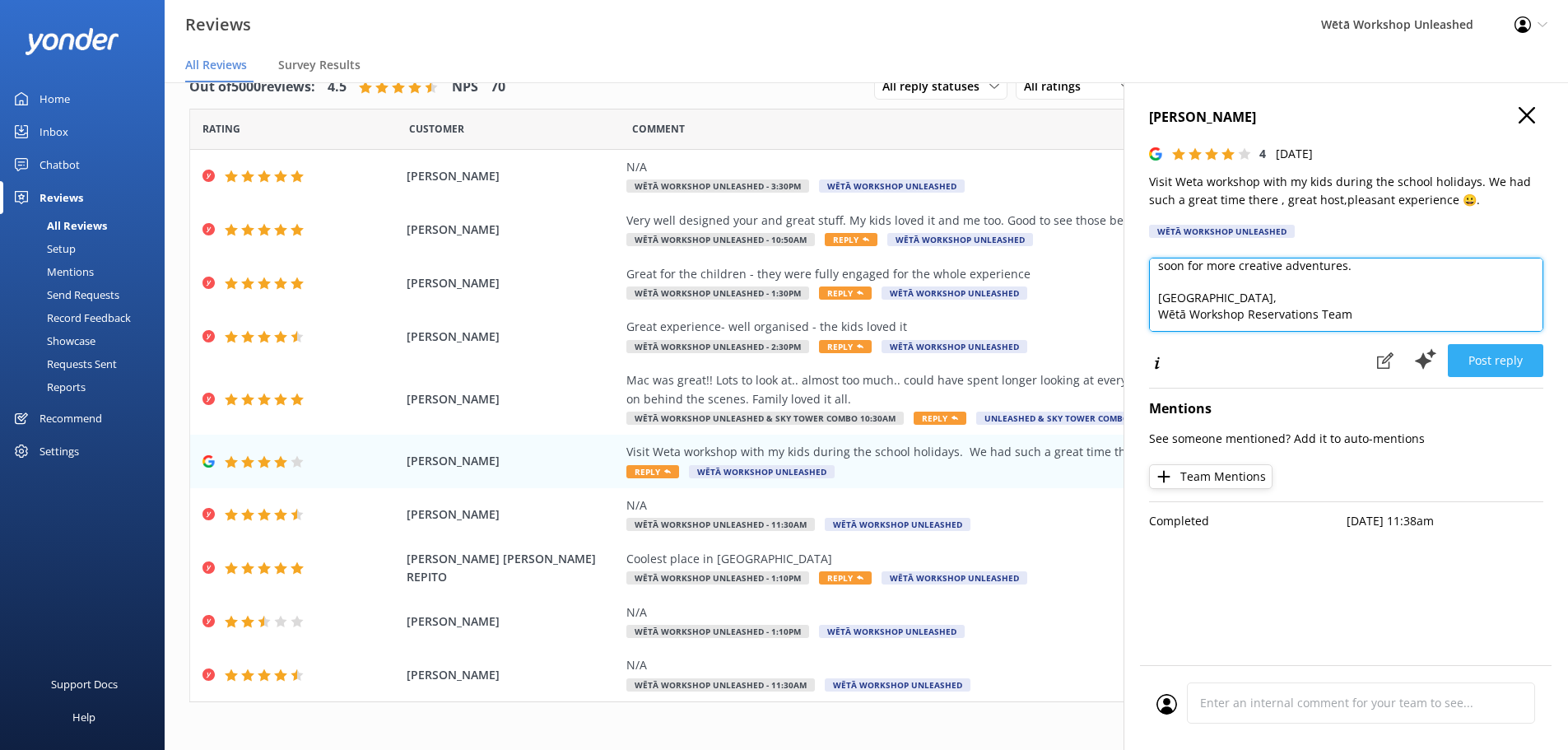
type textarea "Kia [PERSON_NAME] and thank you so much for your lovely feedback! We're thrille…"
click at [1499, 358] on button "Post reply" at bounding box center [1495, 360] width 95 height 33
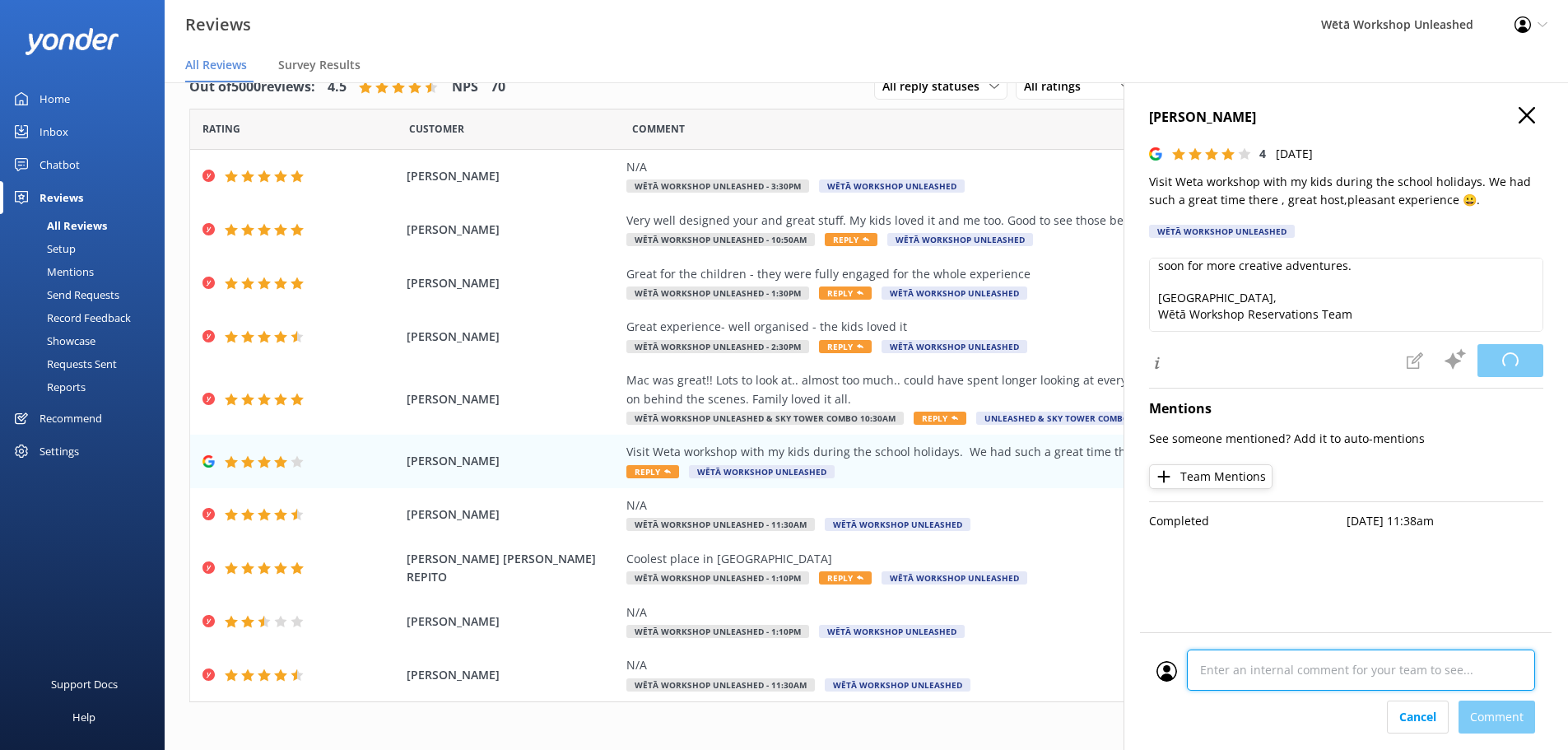
click at [1256, 706] on div "Cancel Comment" at bounding box center [1346, 692] width 412 height 118
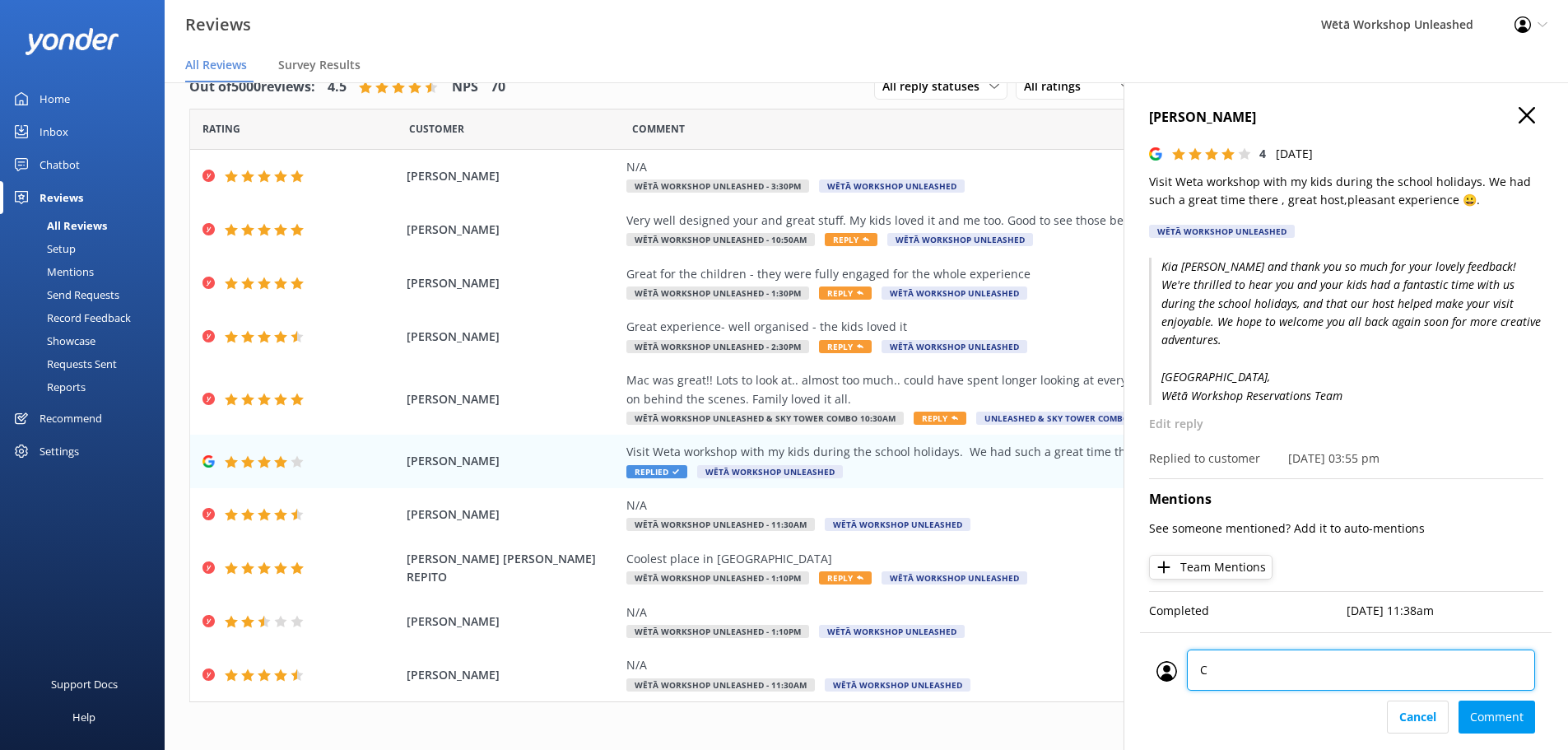
type textarea "CM"
click at [1506, 722] on div "Cancel Comment" at bounding box center [1345, 717] width 379 height 33
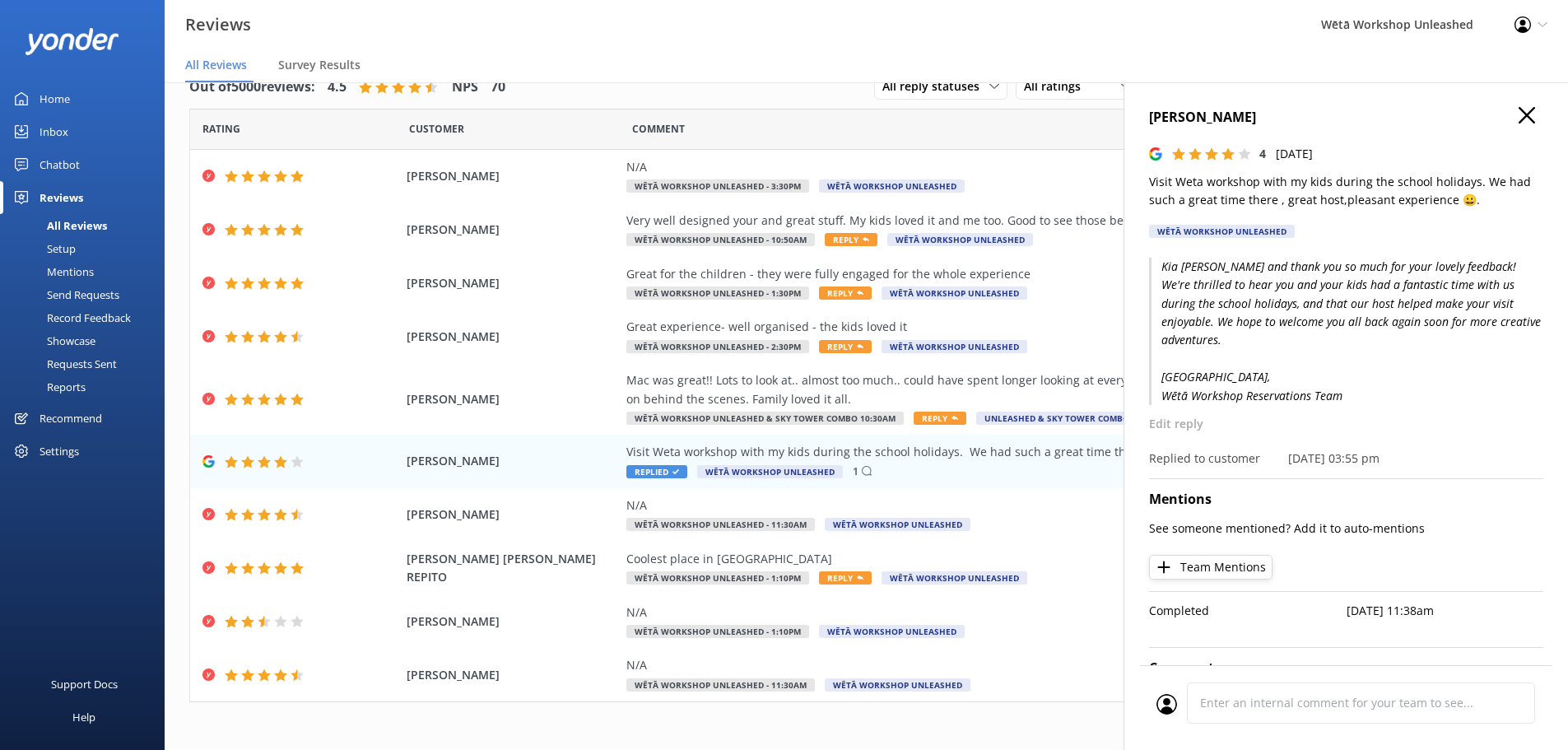
click at [1512, 103] on div "[PERSON_NAME] 4 [DATE] Visit Weta workshop with my kids during the school holid…" at bounding box center [1345, 457] width 445 height 750
click at [1519, 120] on icon "button" at bounding box center [1528, 116] width 17 height 17
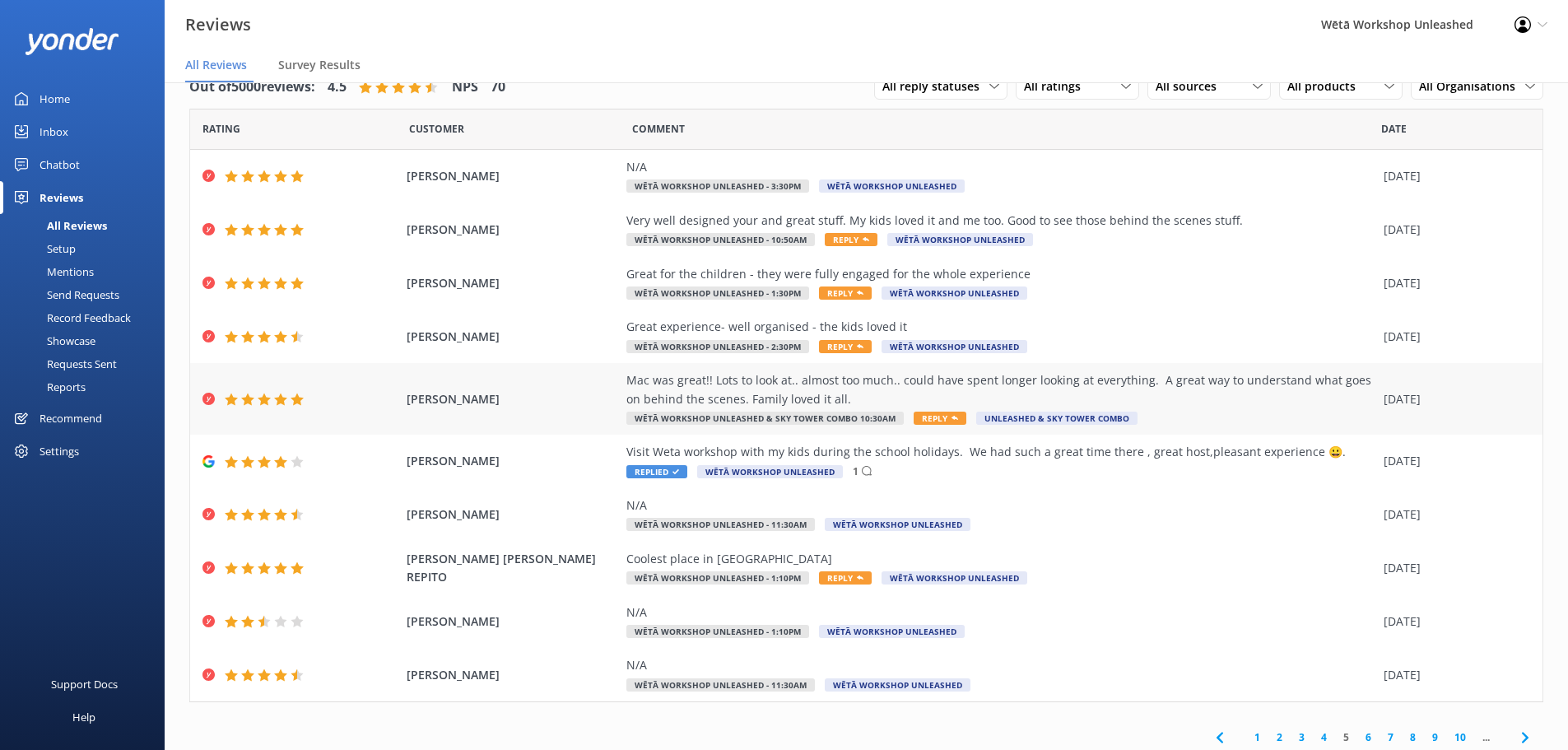
click at [1194, 378] on div "Mac was great!! Lots to look at.. almost too much.. could have spent longer loo…" at bounding box center [1001, 390] width 749 height 37
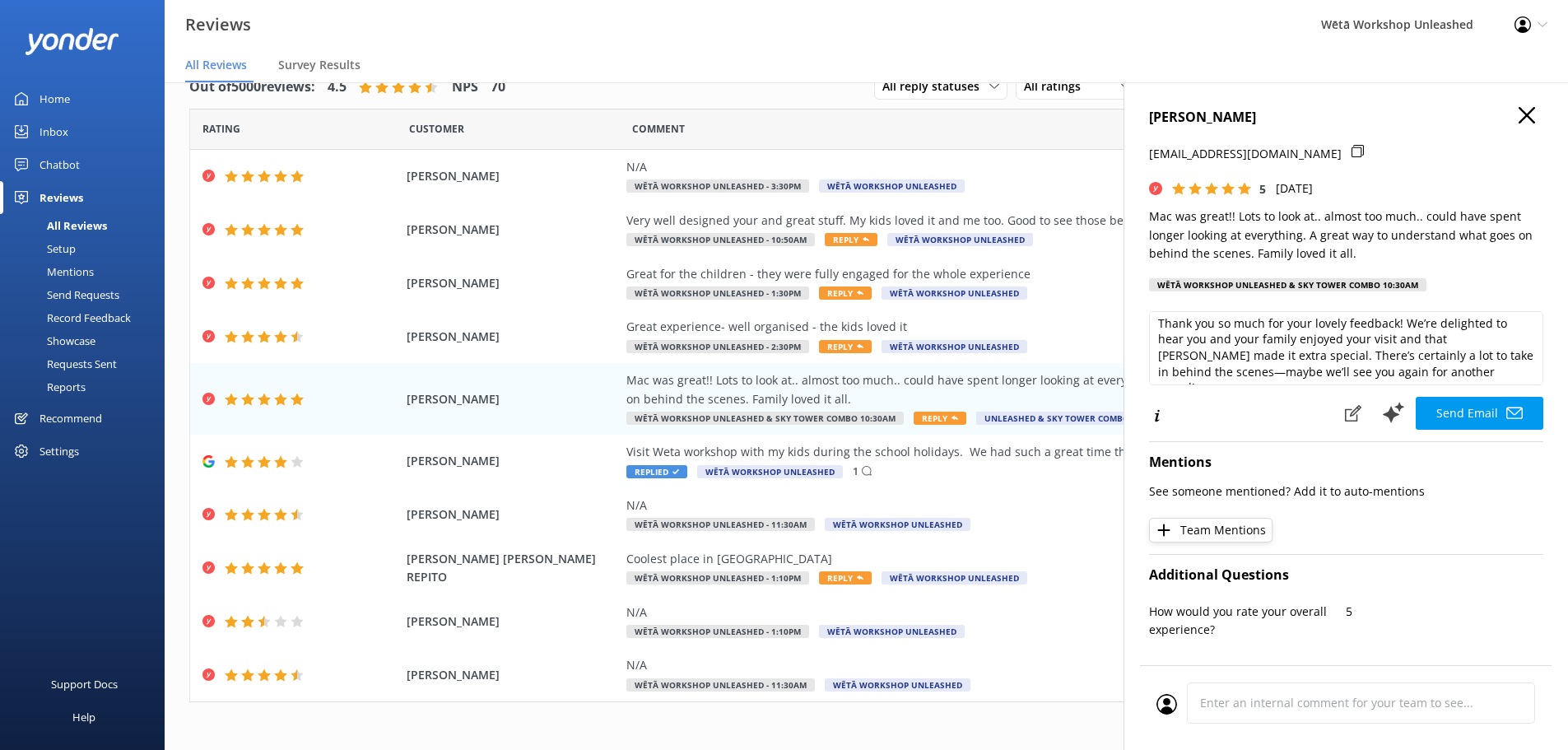
scroll to position [89, 0]
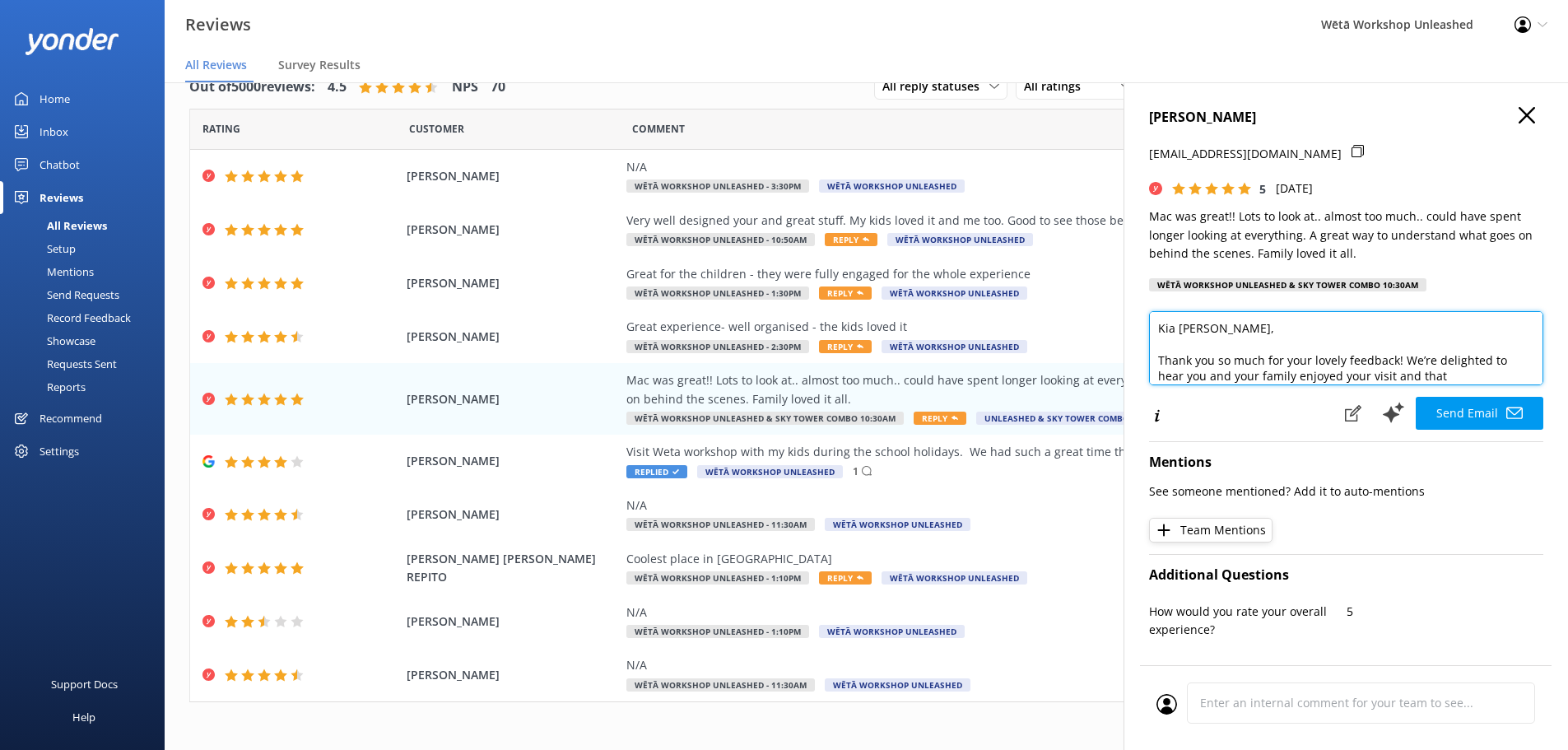
drag, startPoint x: 1170, startPoint y: 320, endPoint x: 1266, endPoint y: 320, distance: 96.0
click at [1266, 320] on textarea "Kia [PERSON_NAME], Thank you so much for your lovely feedback! We’re delighted …" at bounding box center [1345, 348] width 394 height 74
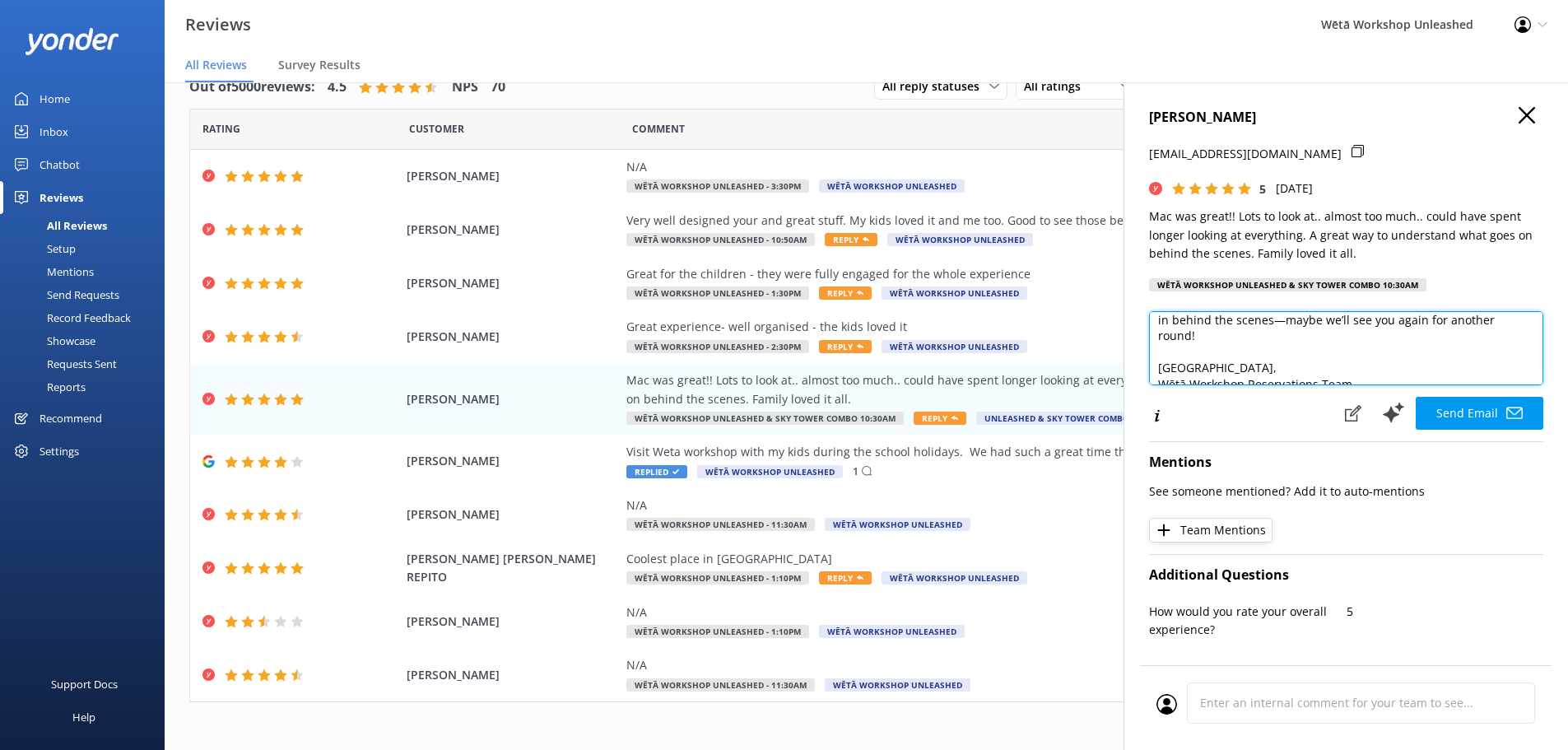
click at [1441, 329] on textarea "Kia [PERSON_NAME], Thank you so much for your lovely feedback! We’re delighted …" at bounding box center [1345, 348] width 394 height 74
click at [1440, 317] on textarea "Kia [PERSON_NAME], Thank you so much for your lovely feedback! We’re delighted …" at bounding box center [1345, 348] width 394 height 74
drag, startPoint x: 1444, startPoint y: 343, endPoint x: 1210, endPoint y: 338, distance: 234.1
click at [1340, 342] on textarea "Kia [PERSON_NAME], Thank you so much for your lovely feedback! We’re delighted …" at bounding box center [1345, 348] width 394 height 74
click at [1172, 337] on textarea "Kia [PERSON_NAME], Thank you so much for your lovely feedback! We’re delighted …" at bounding box center [1345, 348] width 394 height 74
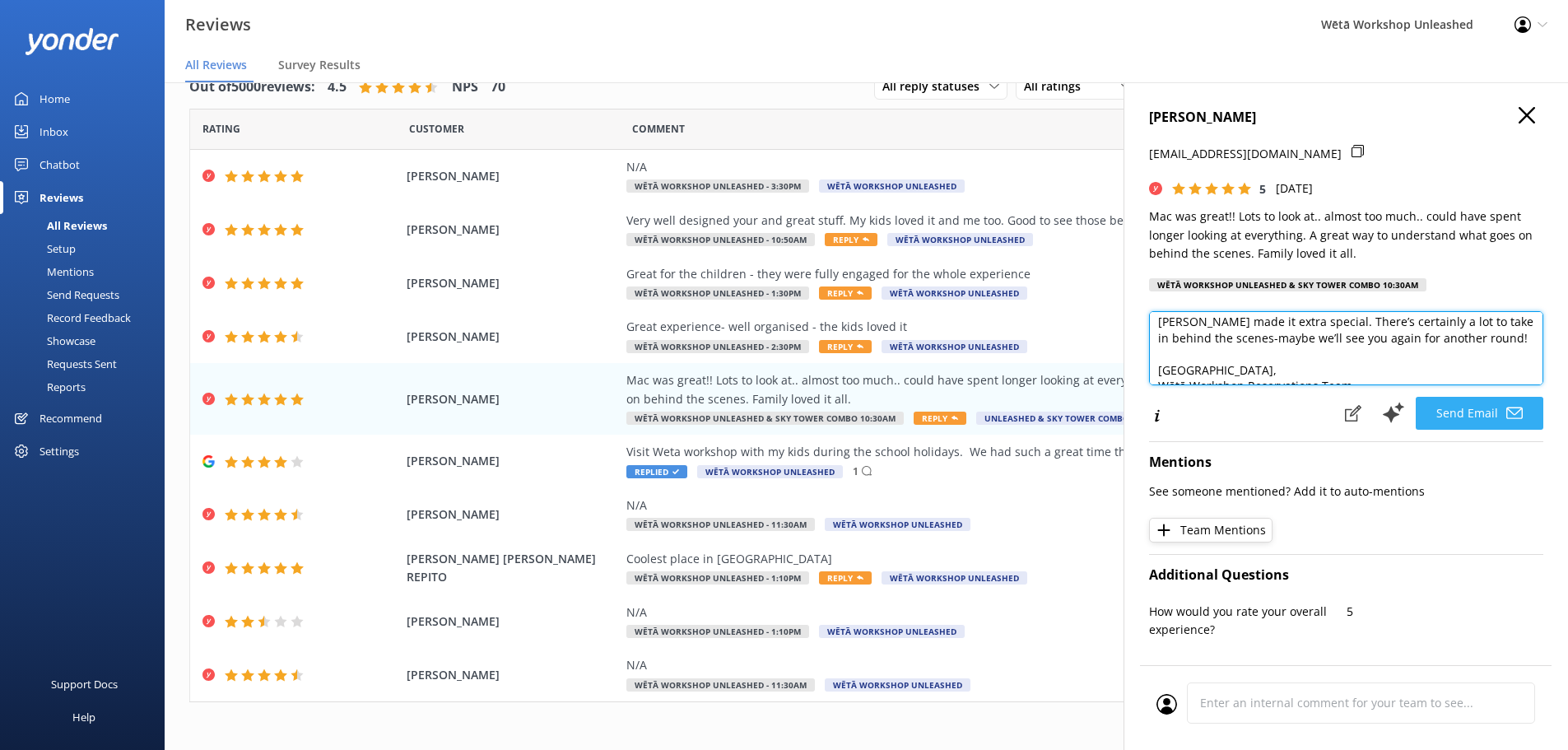
type textarea "Kia [PERSON_NAME], Thank you so much for your lovely feedback! We’re delighted …"
click at [1462, 415] on button "Send Email" at bounding box center [1479, 413] width 127 height 33
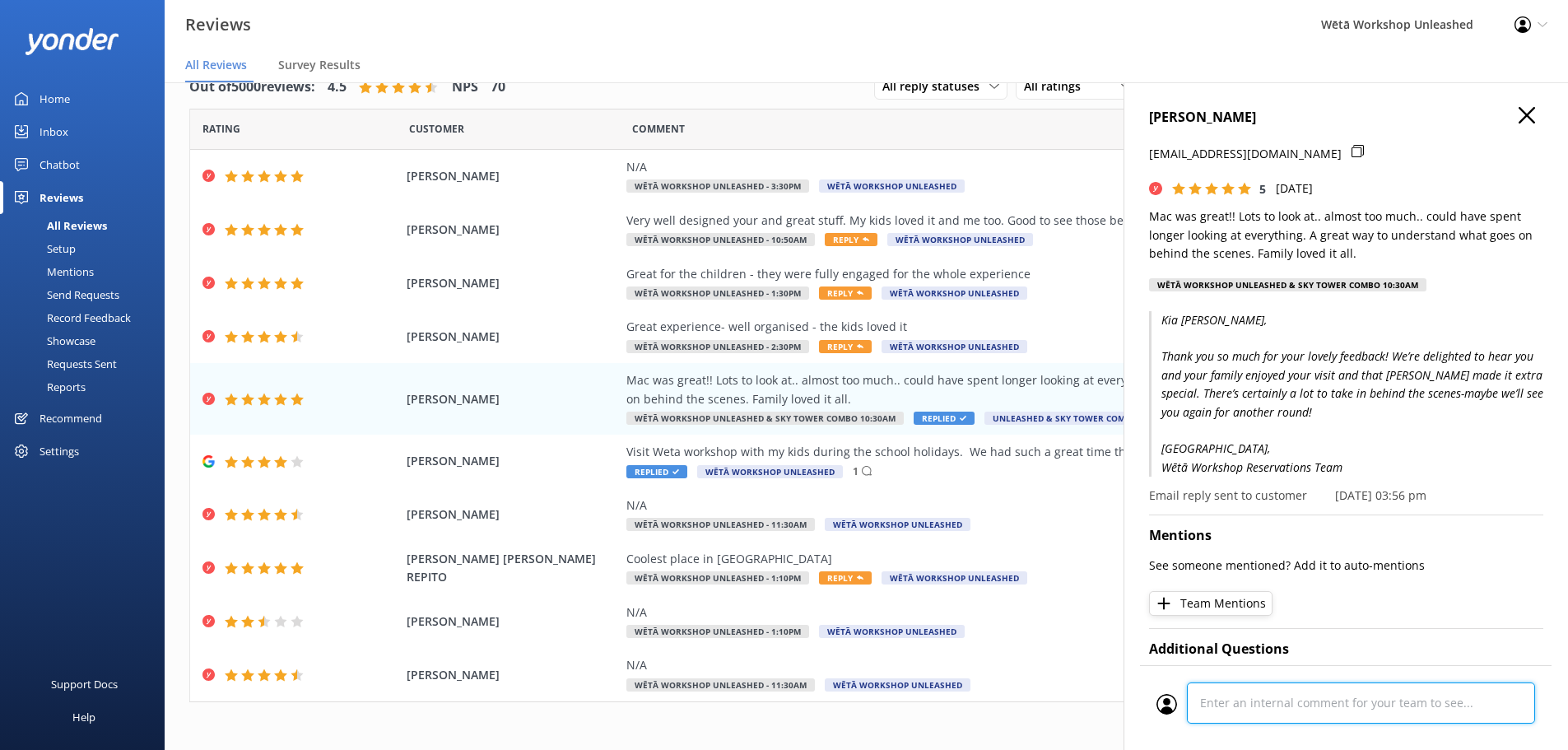
scroll to position [861, 0]
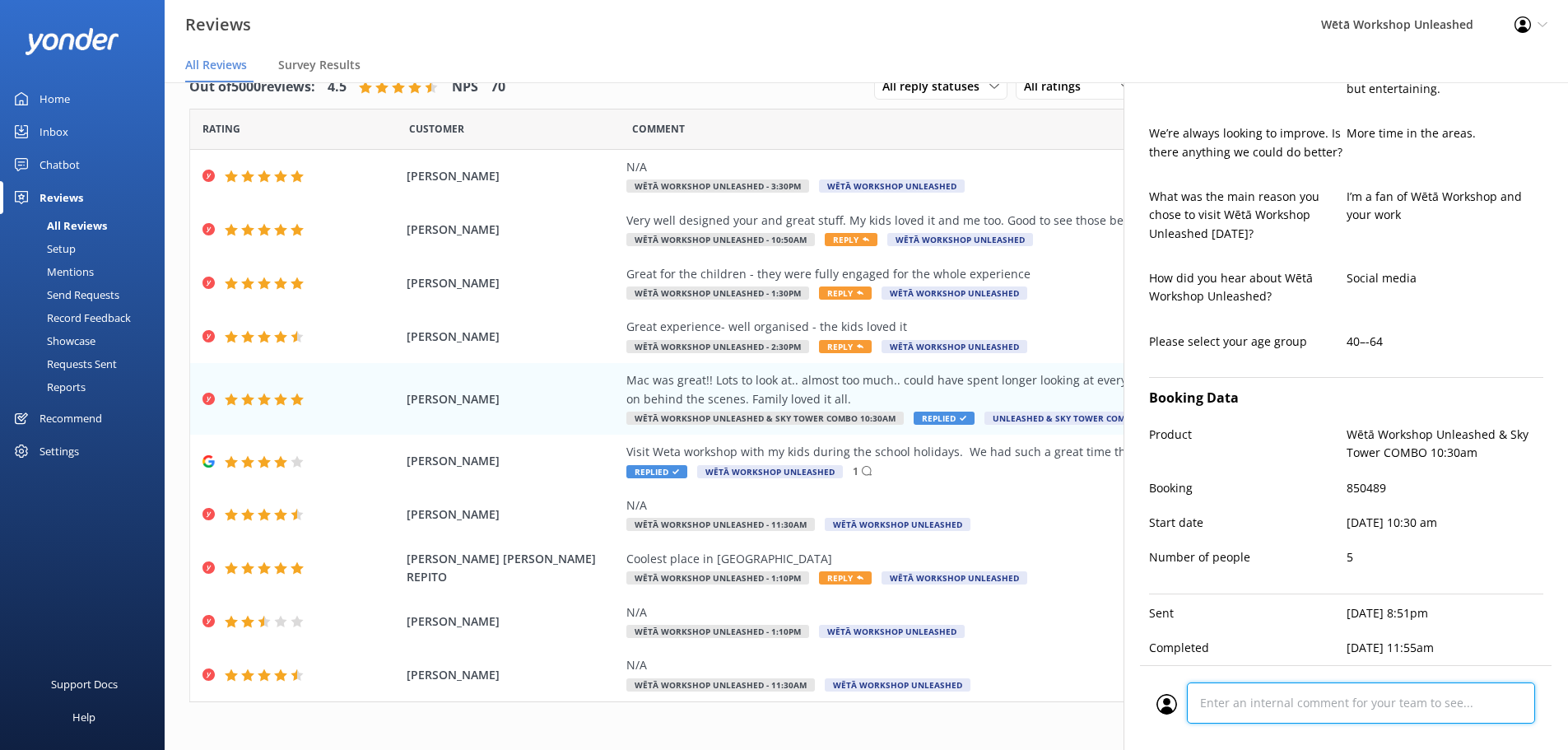
click at [1329, 688] on textarea at bounding box center [1361, 703] width 348 height 41
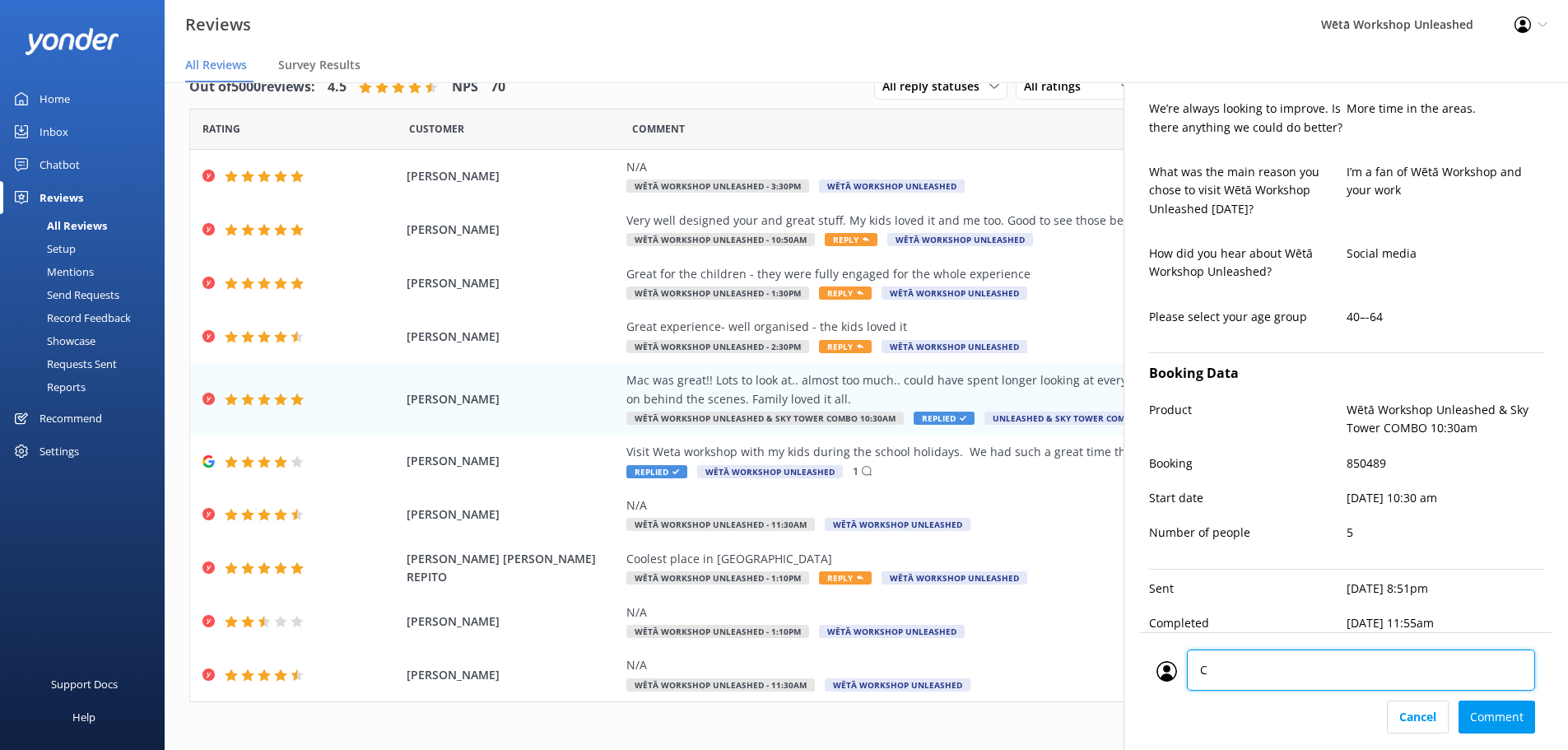
type textarea "CM"
click at [1507, 724] on div "Cancel Comment" at bounding box center [1345, 717] width 379 height 33
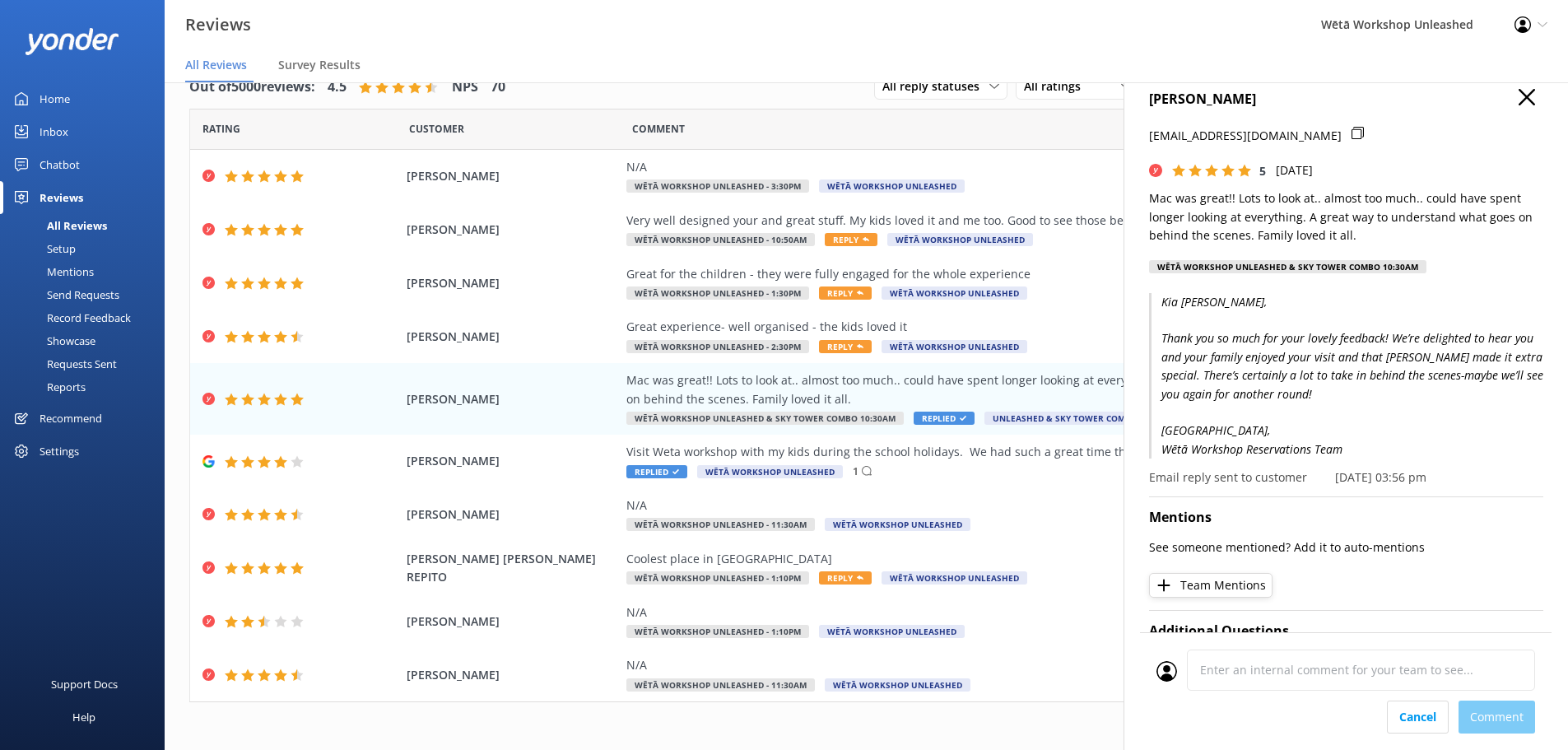
scroll to position [0, 0]
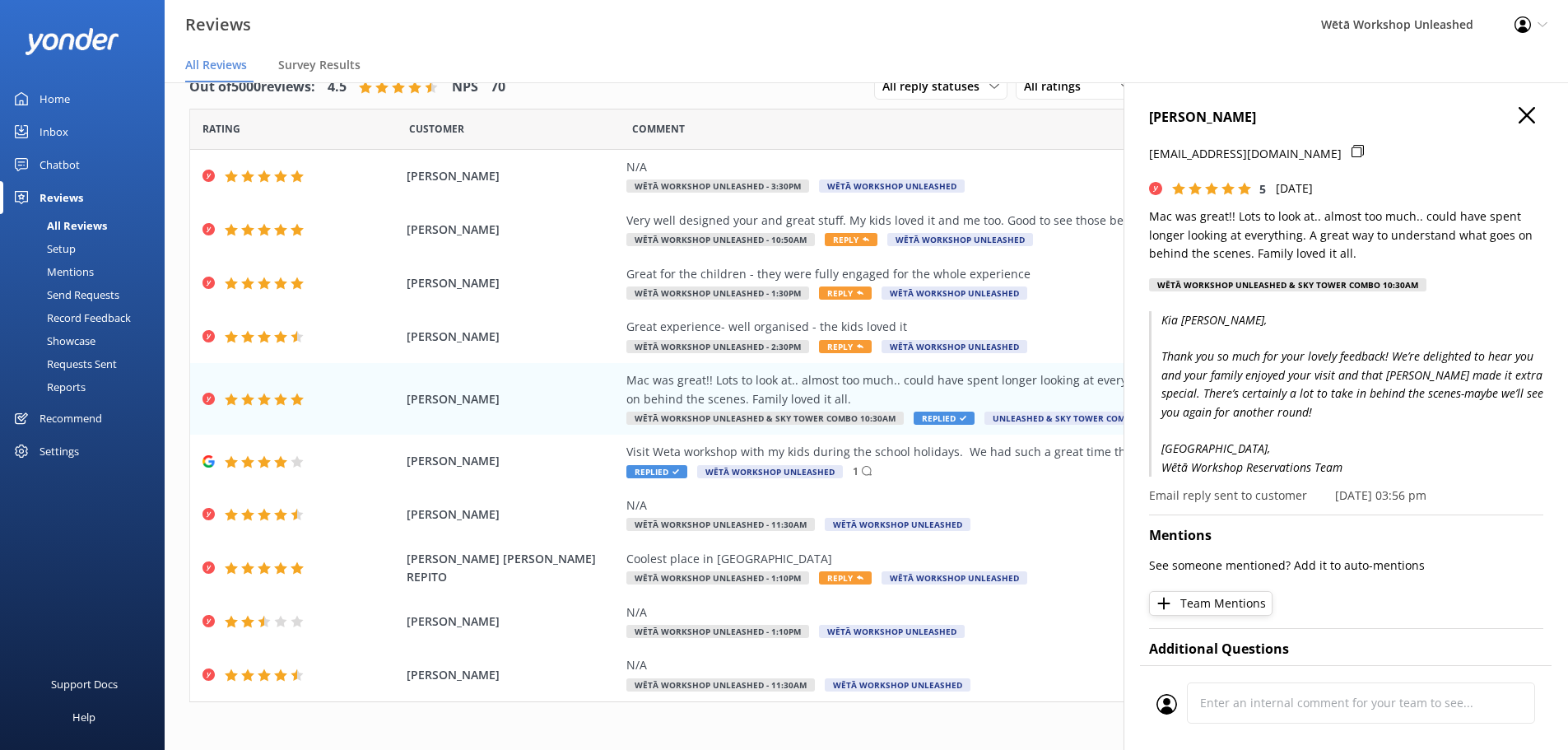
click at [1519, 110] on icon "button" at bounding box center [1528, 116] width 17 height 17
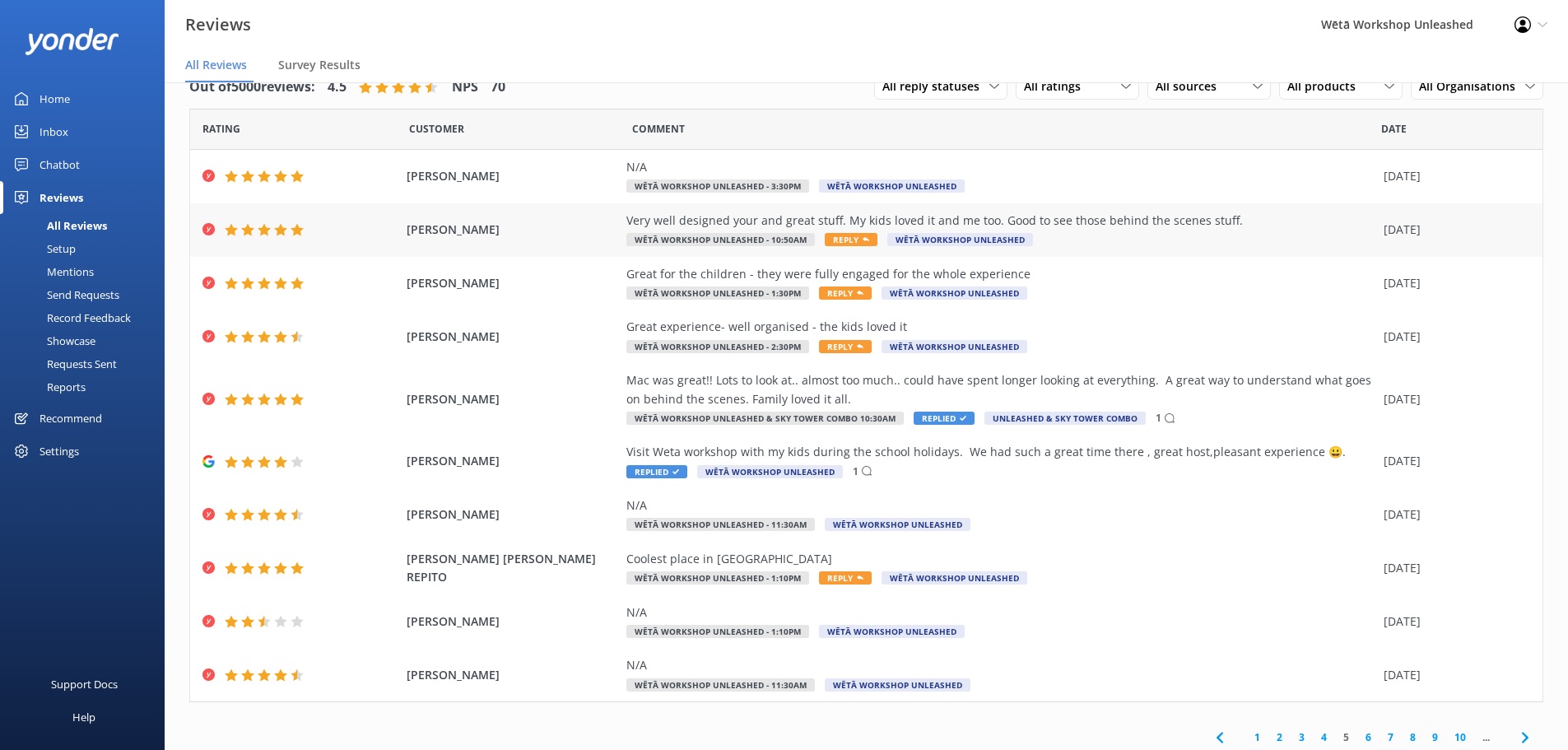
click at [1086, 237] on div "Very well designed your and great stuff. My kids loved it and me too. Good to s…" at bounding box center [1001, 230] width 749 height 37
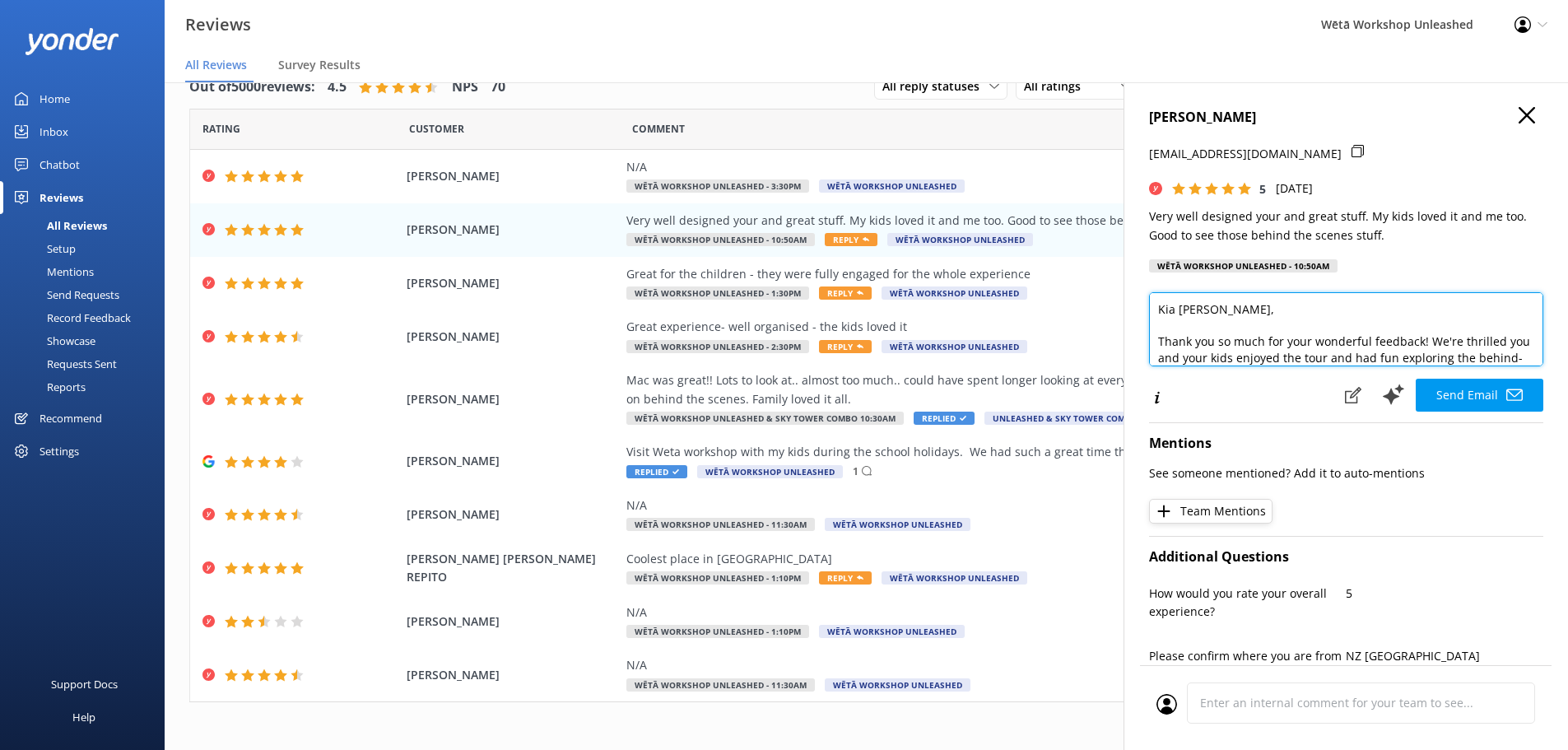
click at [1215, 317] on textarea "Kia [PERSON_NAME], Thank you so much for your wonderful feedback! We're thrille…" at bounding box center [1345, 329] width 394 height 74
type textarea "Kia [PERSON_NAME], Thank you so much for your wonderful feedback! We're thrille…"
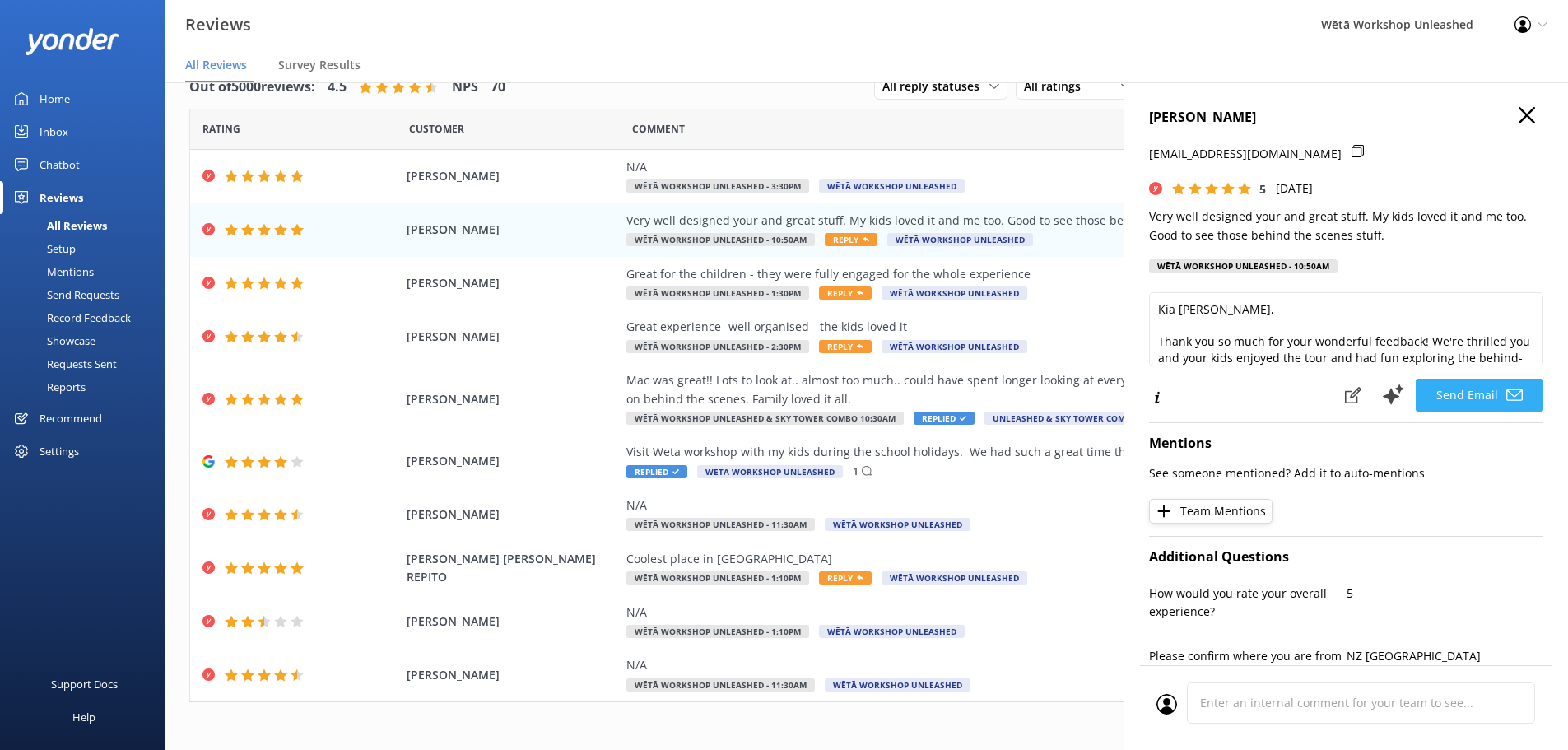
click at [1420, 381] on button "Send Email" at bounding box center [1479, 395] width 127 height 33
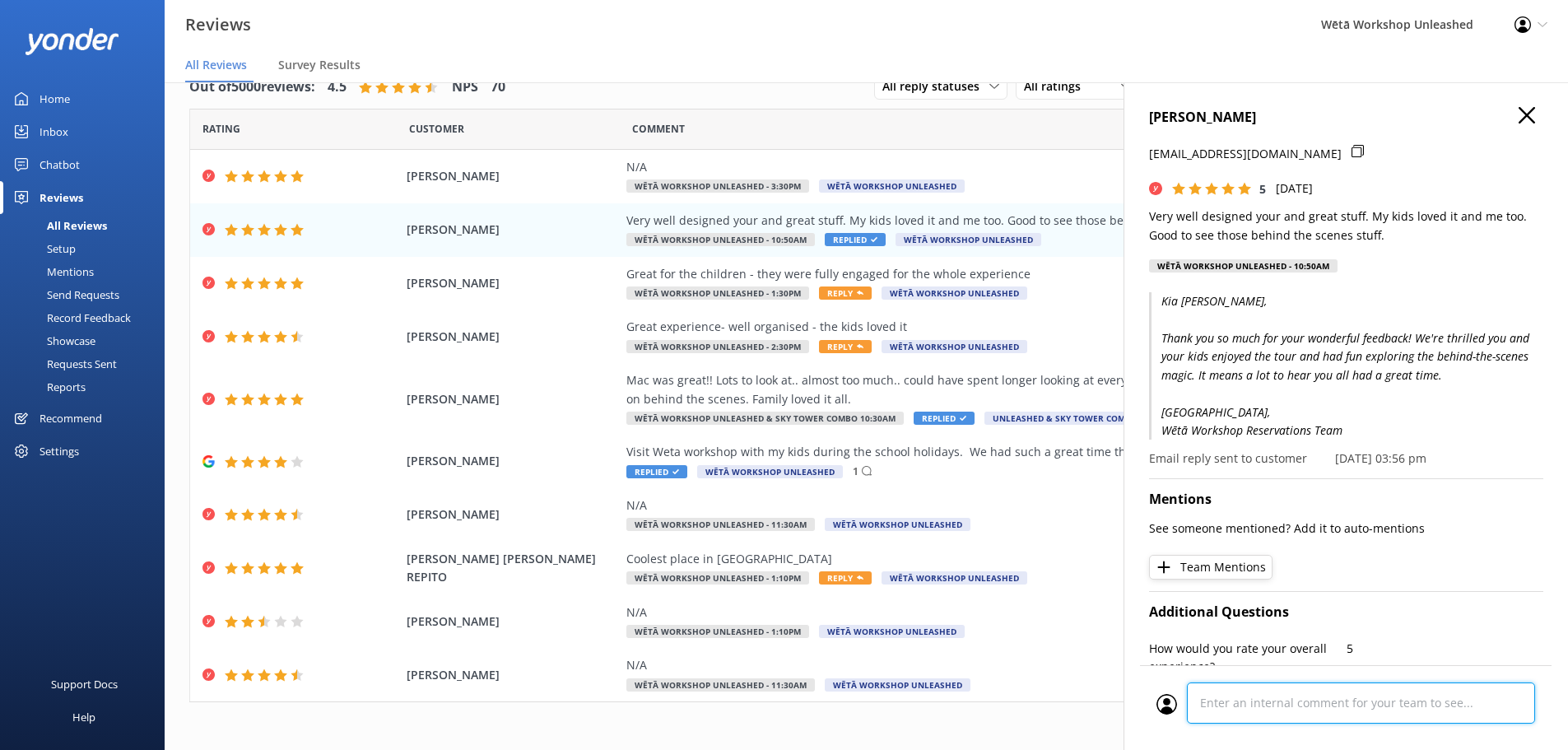
click at [1253, 723] on div "Cancel Comment" at bounding box center [1346, 708] width 412 height 85
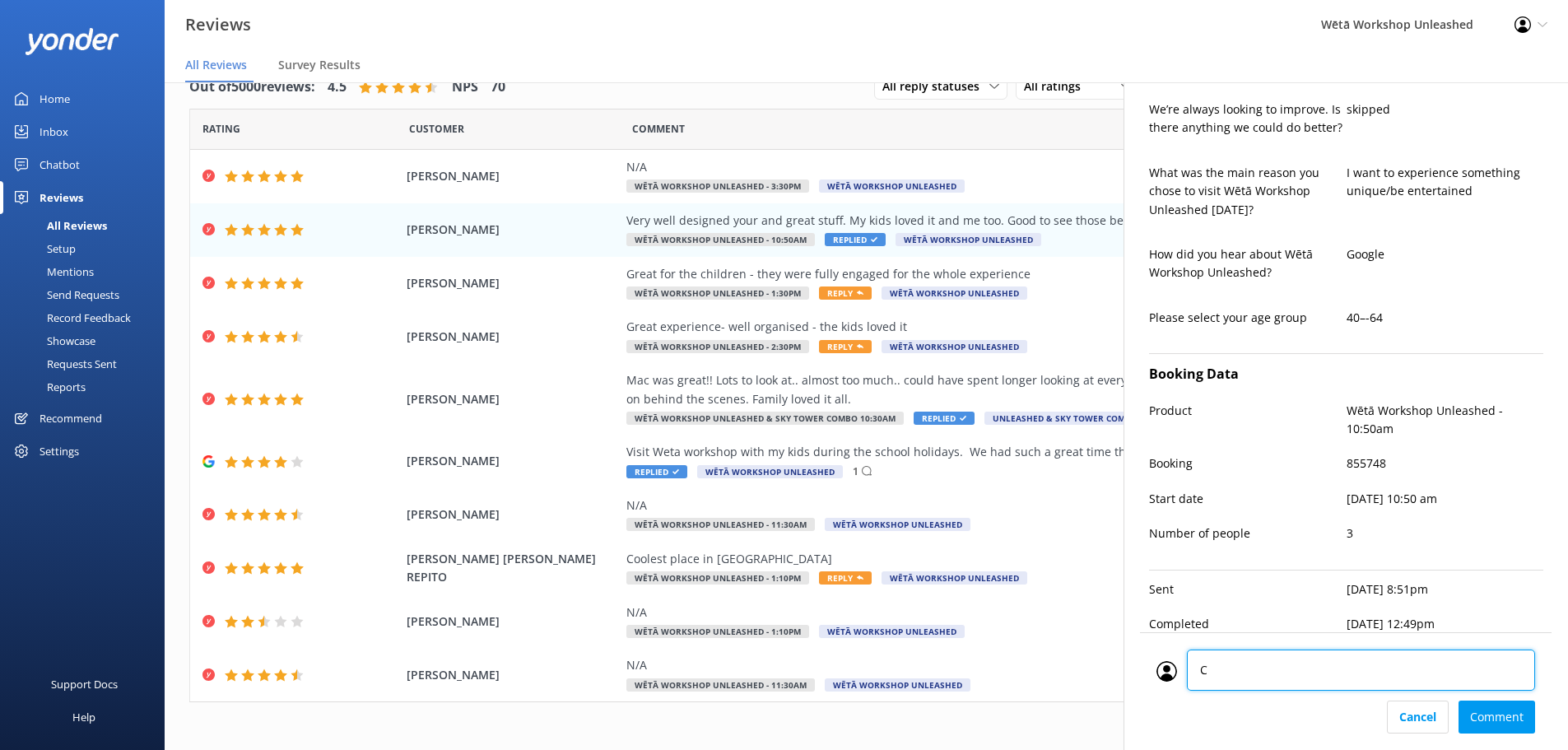
type textarea "CM"
click at [1497, 711] on div "Cancel Comment" at bounding box center [1345, 717] width 379 height 33
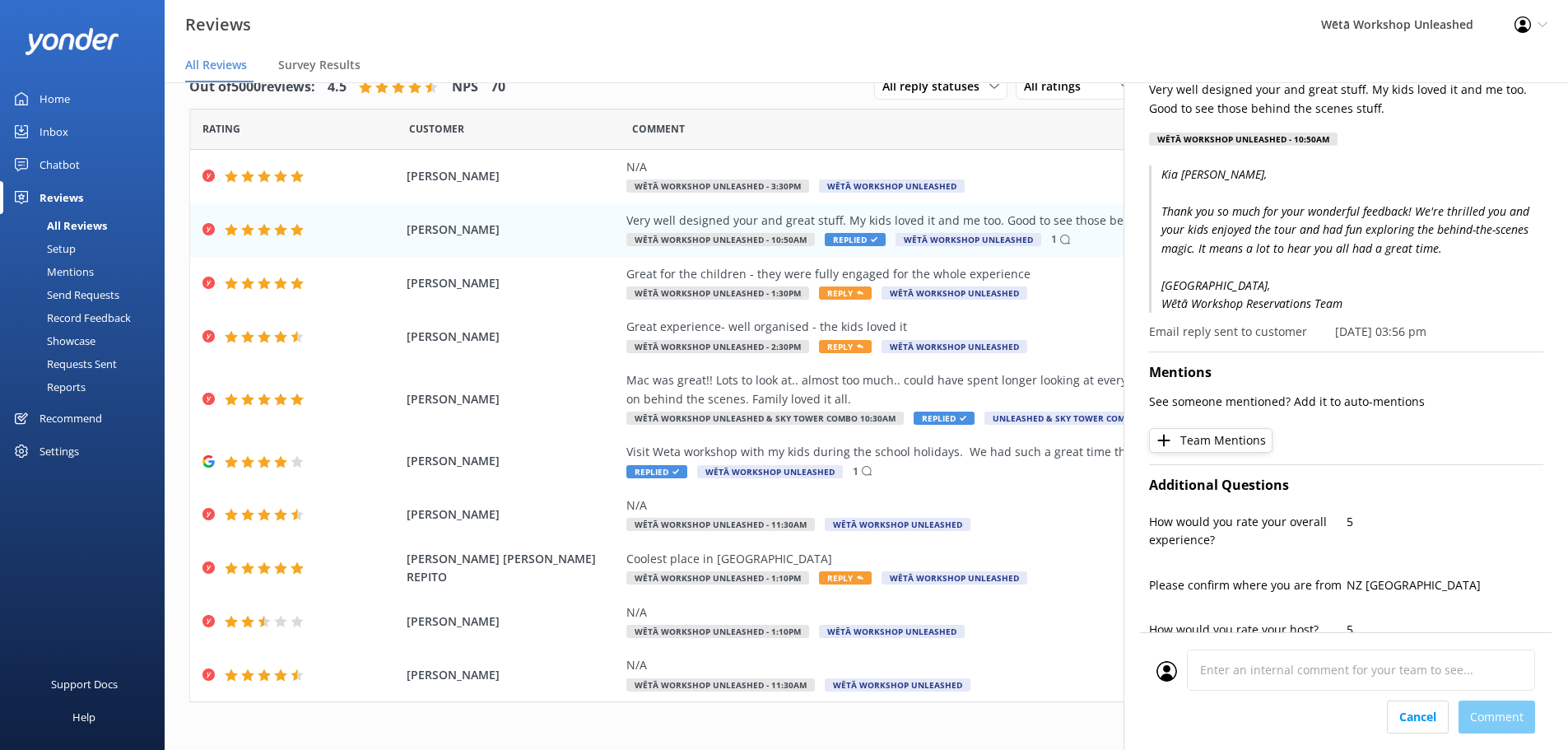
scroll to position [0, 0]
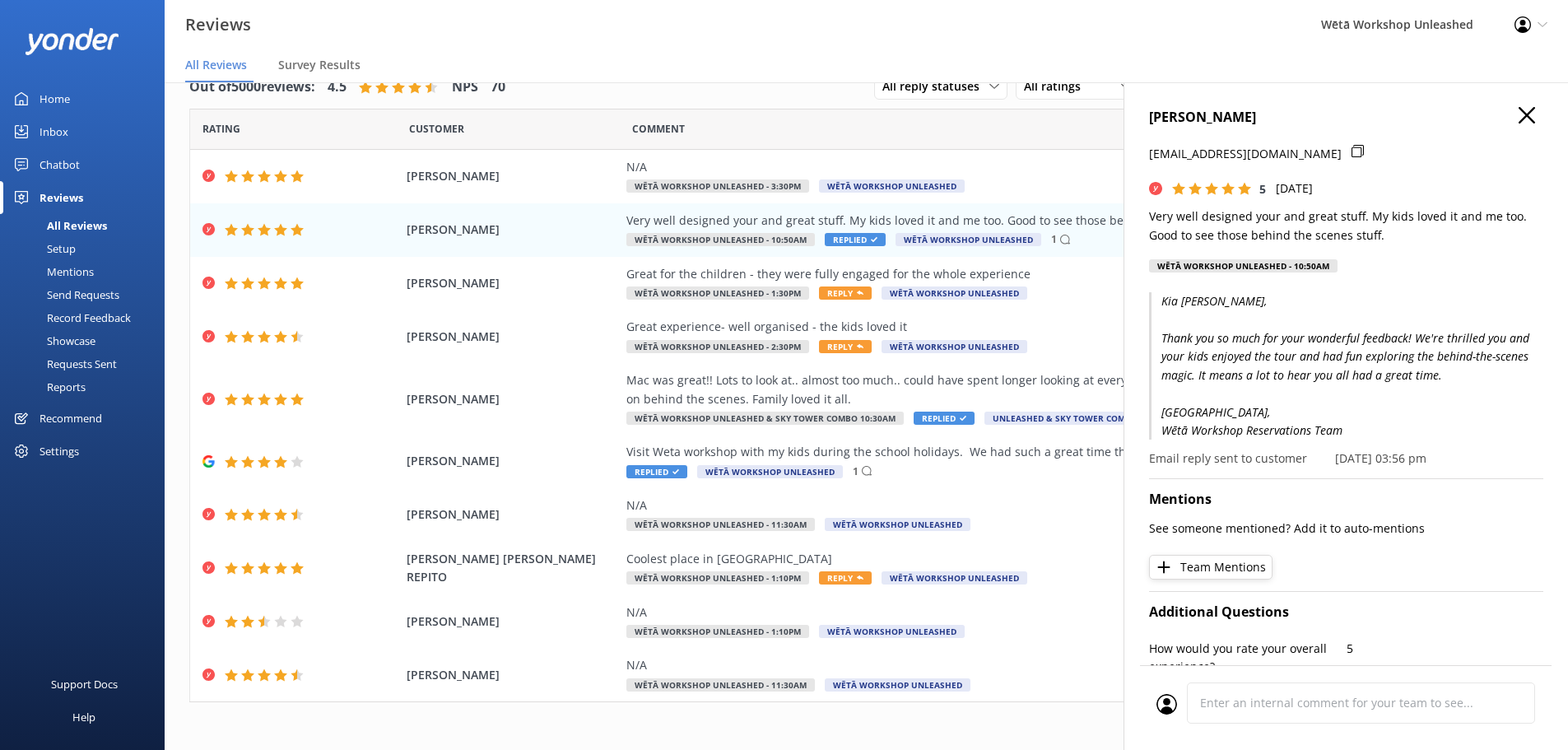
click at [1519, 123] on button "button" at bounding box center [1528, 116] width 17 height 18
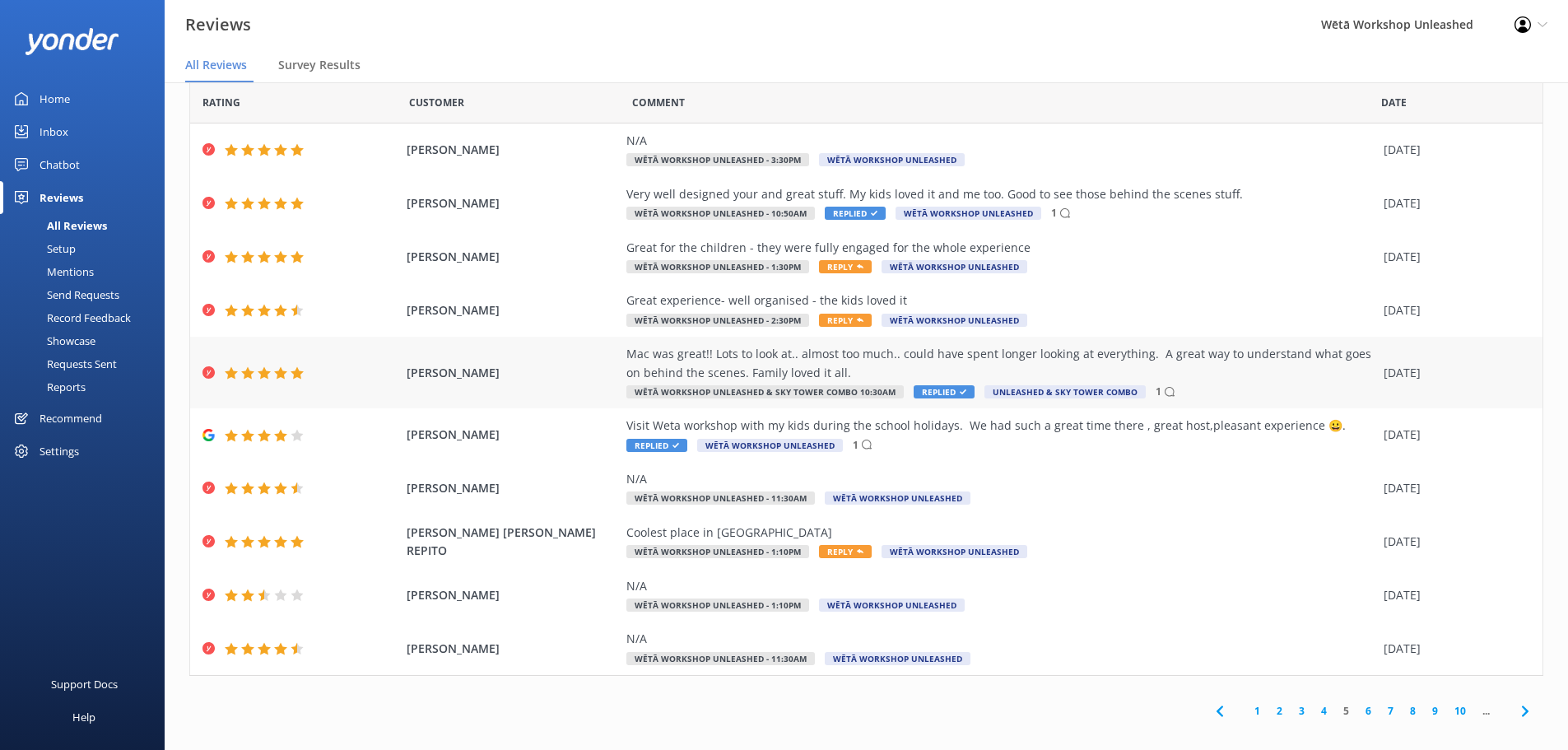
scroll to position [39, 0]
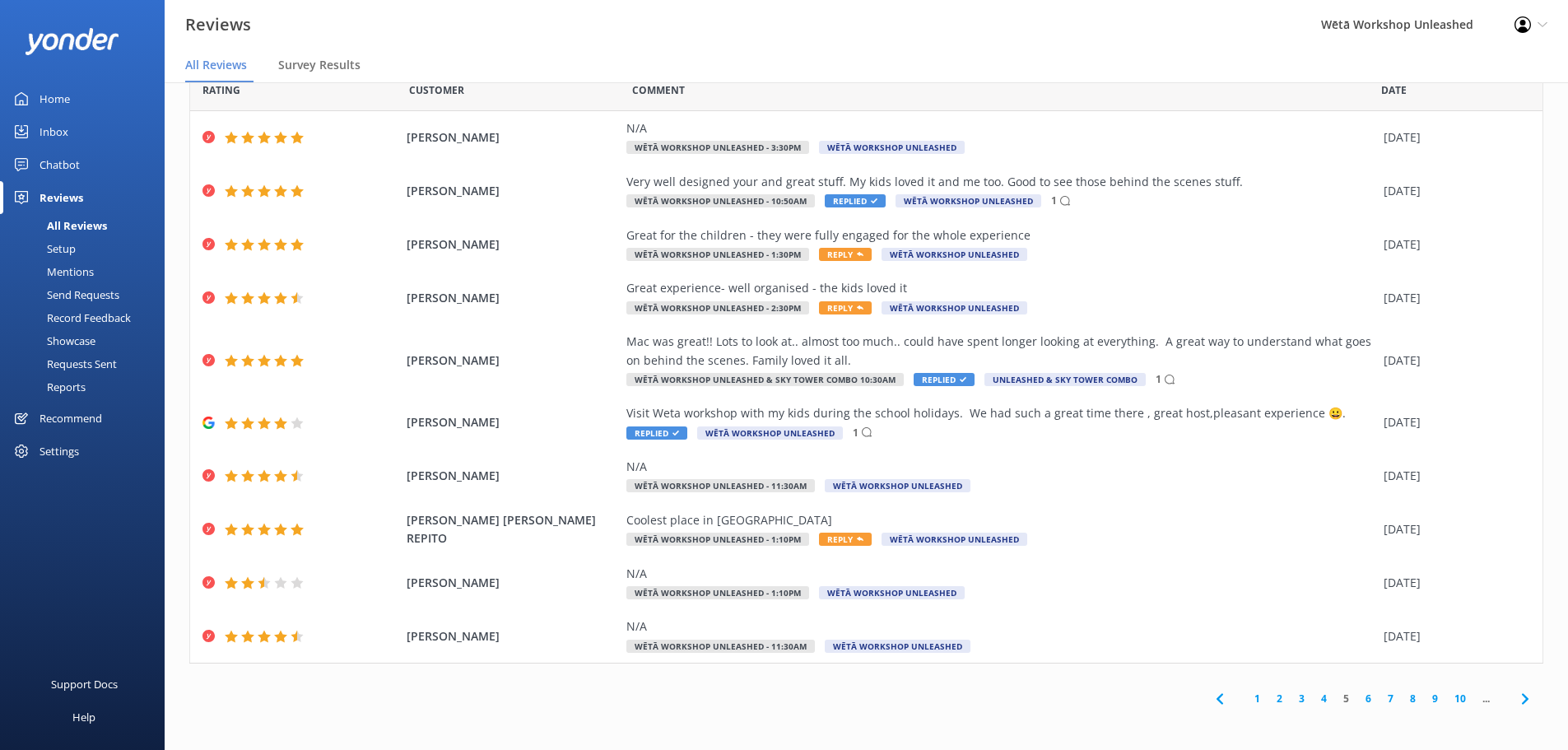
click at [1357, 701] on link "6" at bounding box center [1368, 699] width 22 height 16
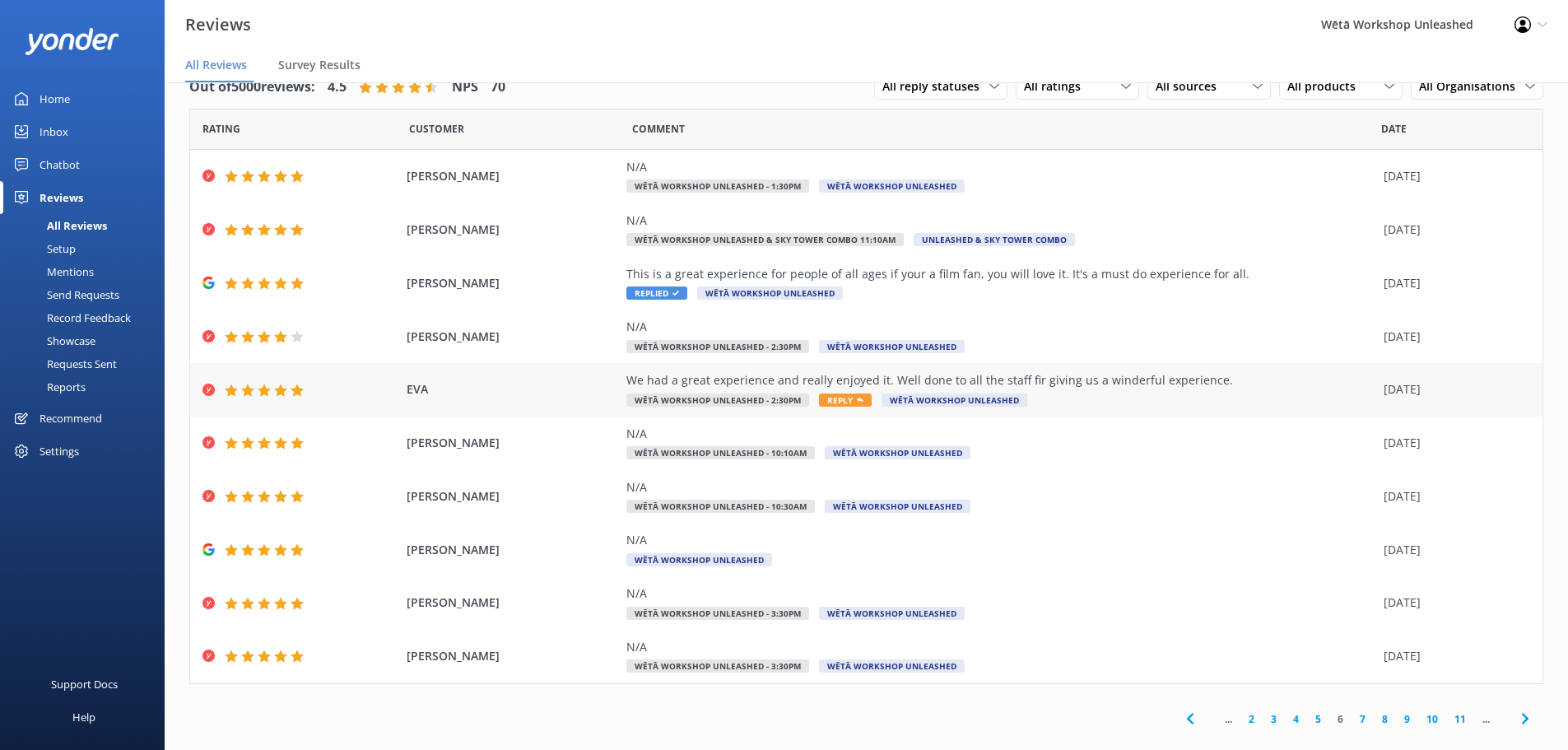
click at [1024, 392] on div "We had a great experience and really enjoyed it. Well done to all the staff fir…" at bounding box center [1001, 390] width 749 height 37
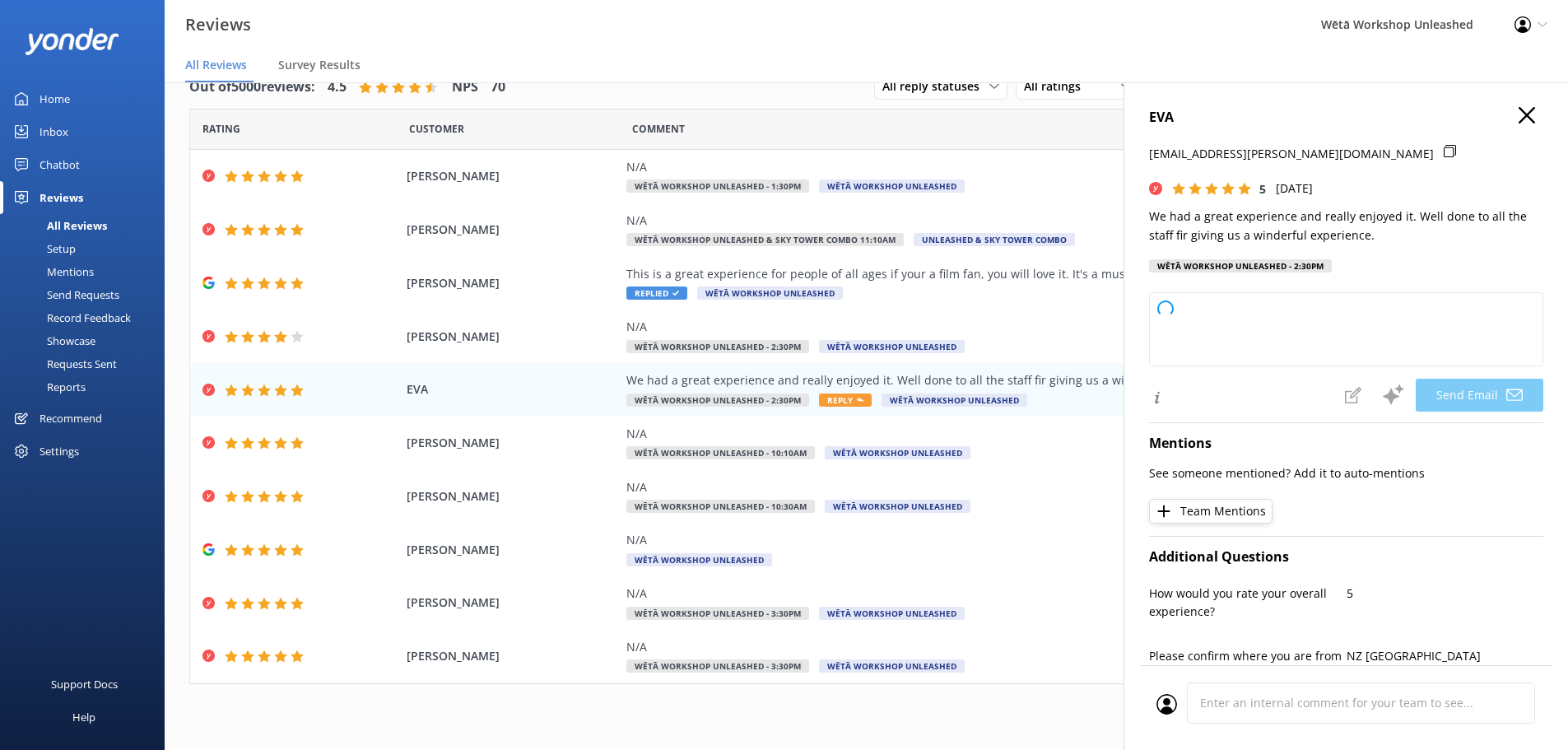
click at [1522, 118] on h4 "EVA" at bounding box center [1345, 117] width 394 height 21
type textarea "Kia ora [PERSON_NAME], Thank you so much for your lovely feedback! We're thrill…"
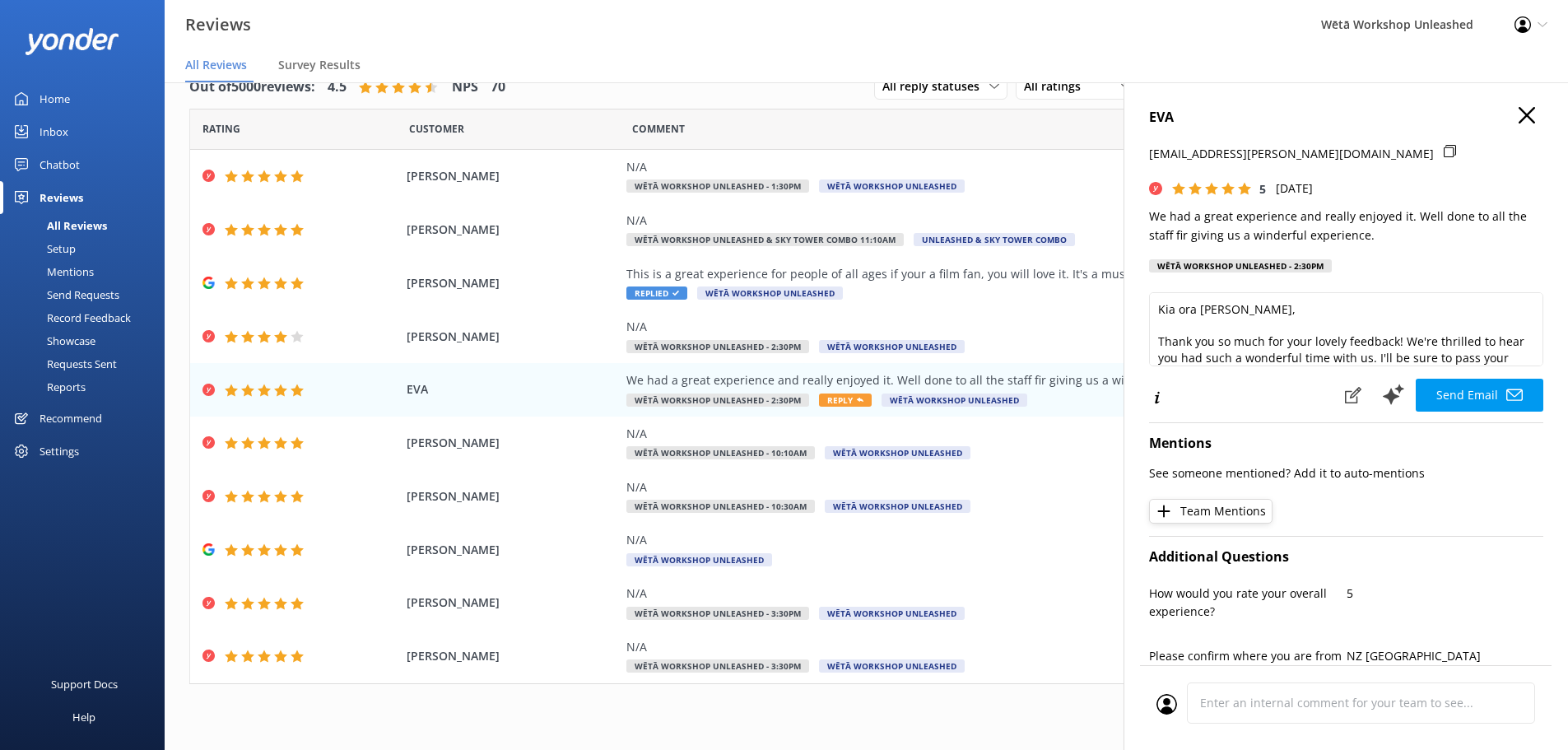
click at [1519, 111] on icon "button" at bounding box center [1528, 116] width 17 height 17
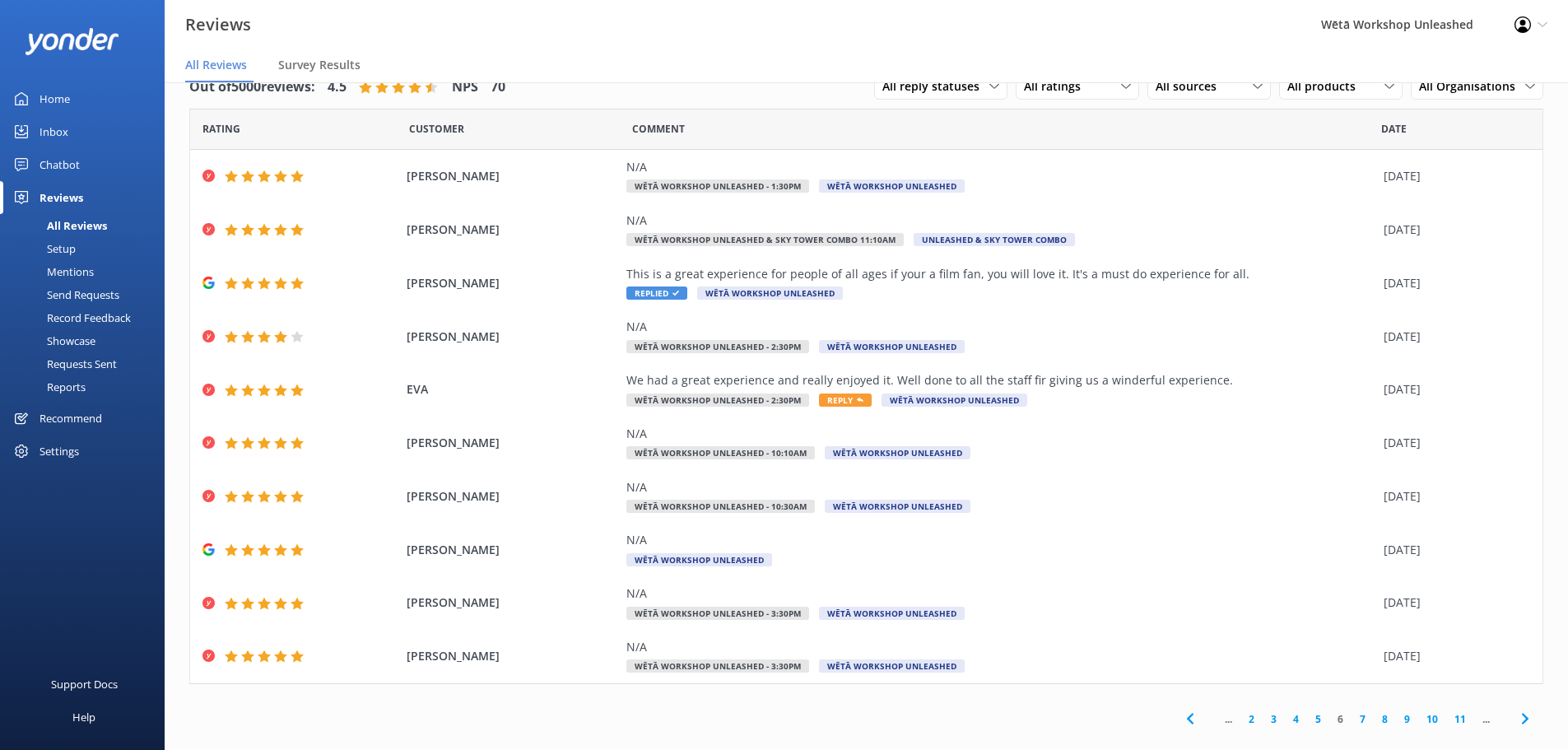
click at [1307, 718] on link "5" at bounding box center [1318, 719] width 22 height 16
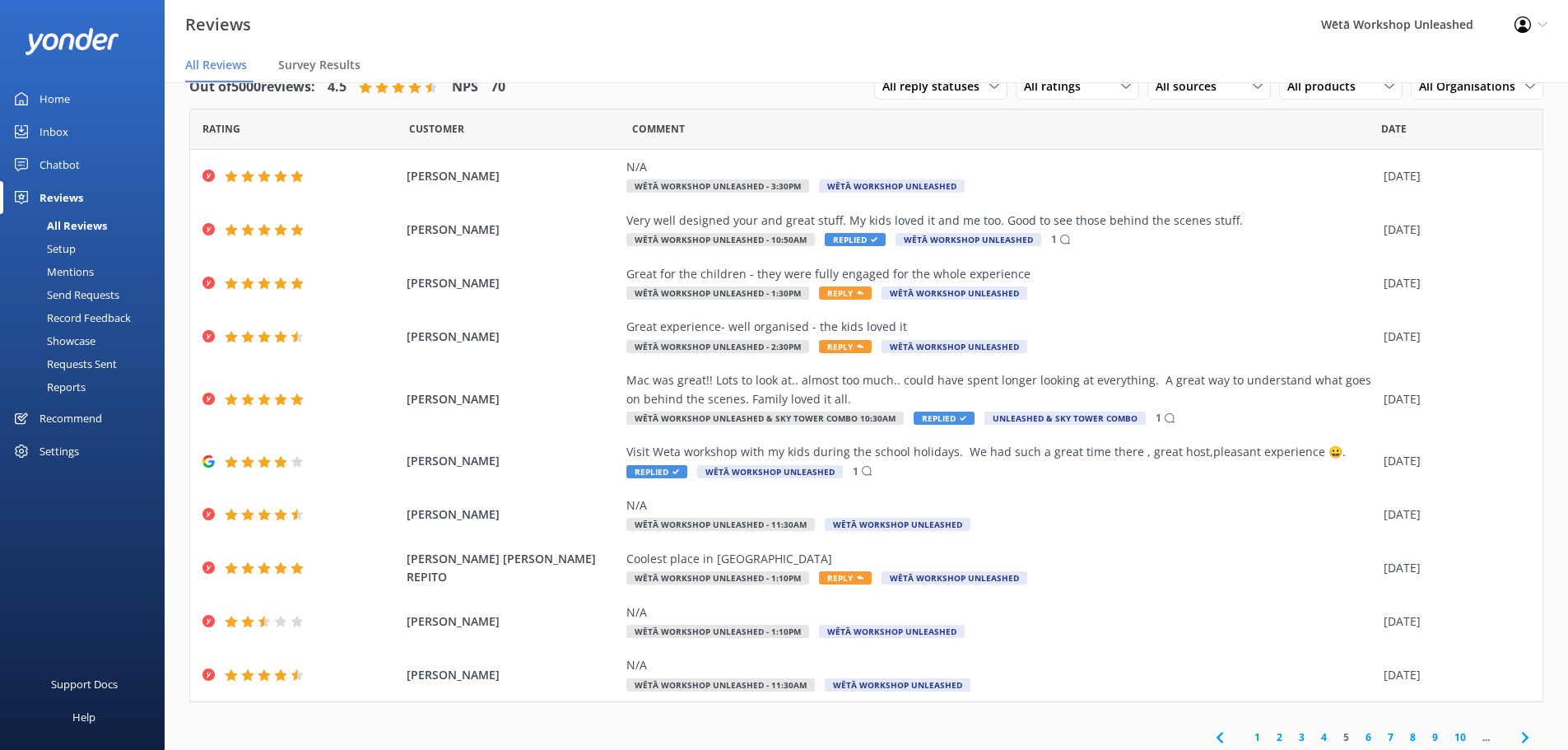
click at [1314, 738] on link "4" at bounding box center [1324, 737] width 22 height 16
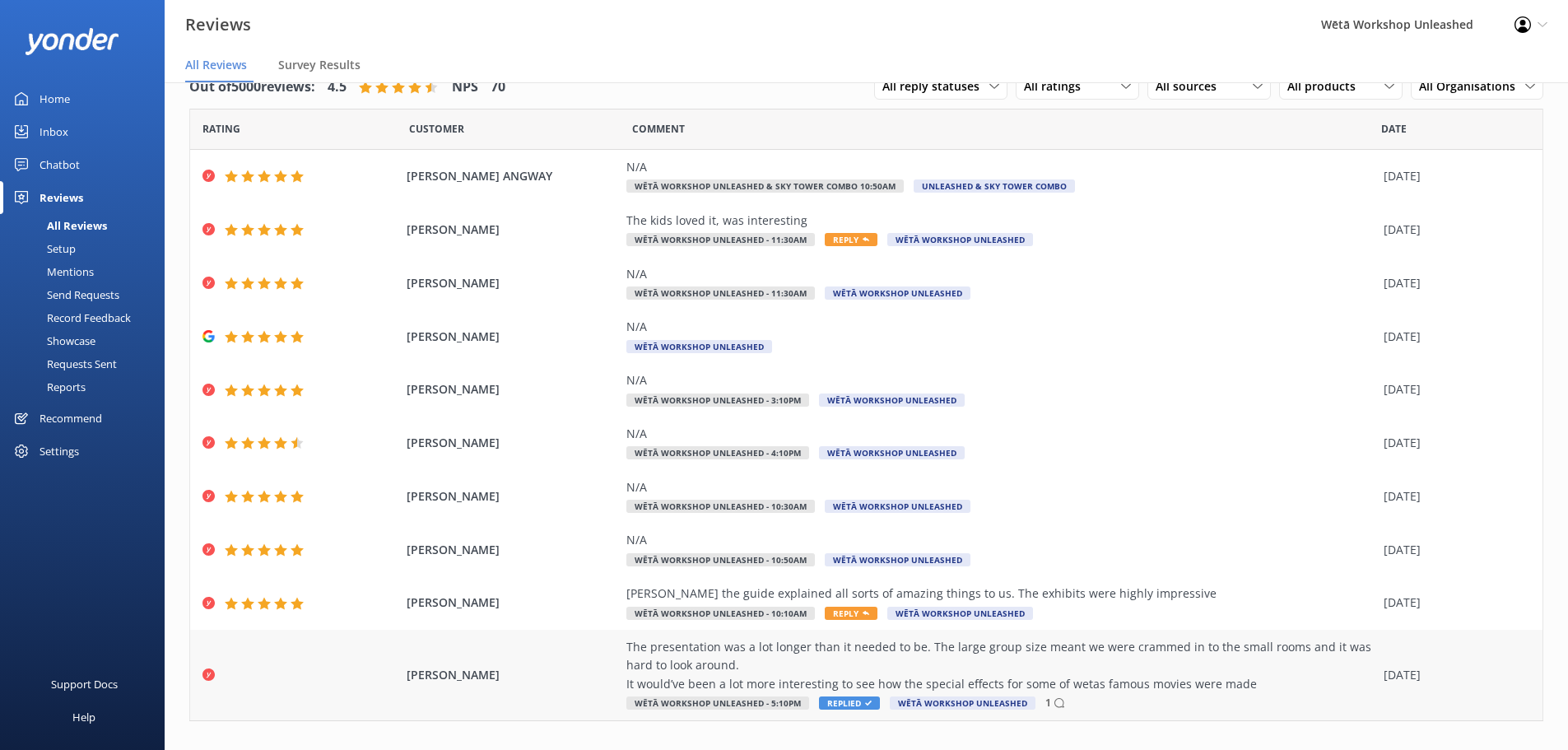
scroll to position [57, 0]
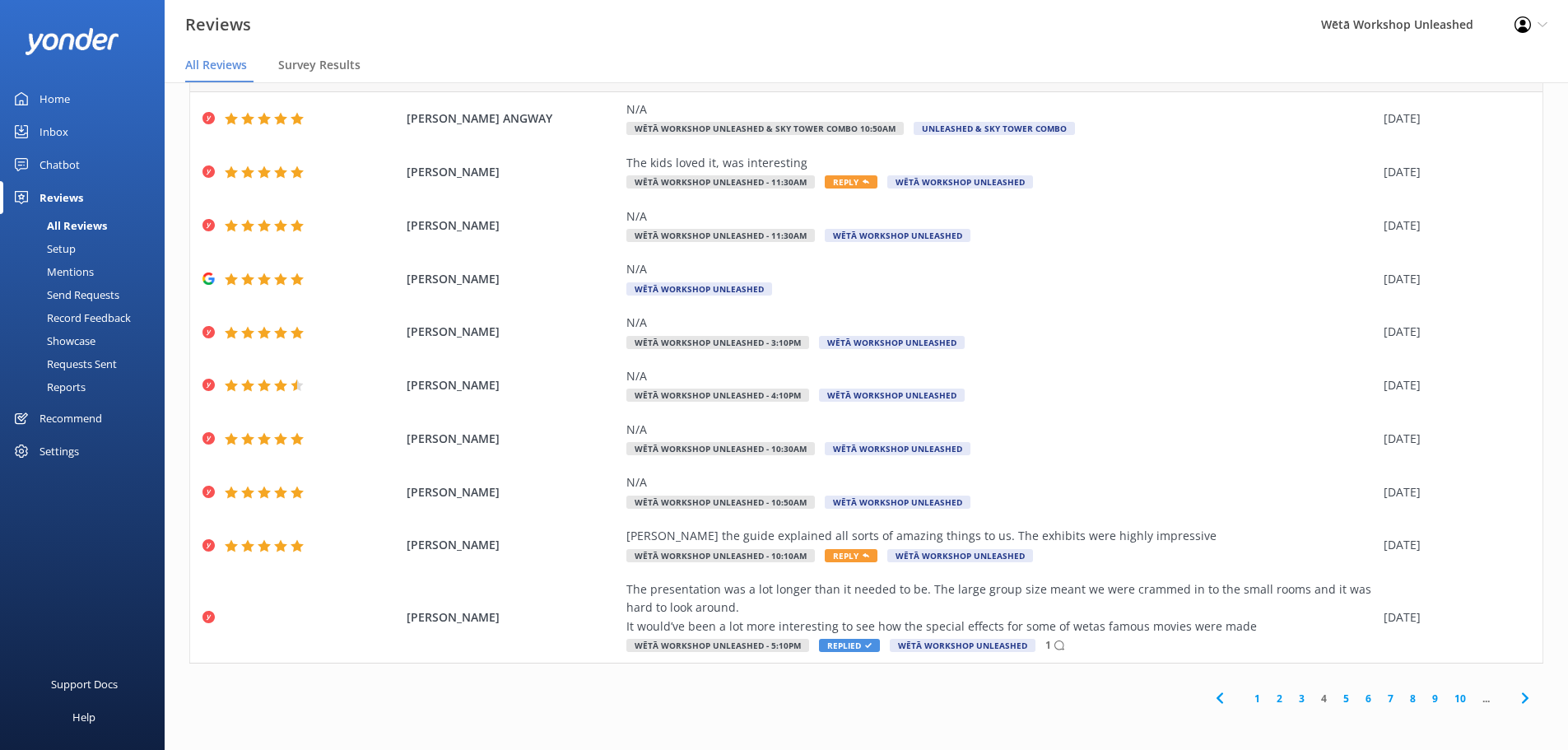
click at [1296, 697] on link "3" at bounding box center [1301, 699] width 22 height 16
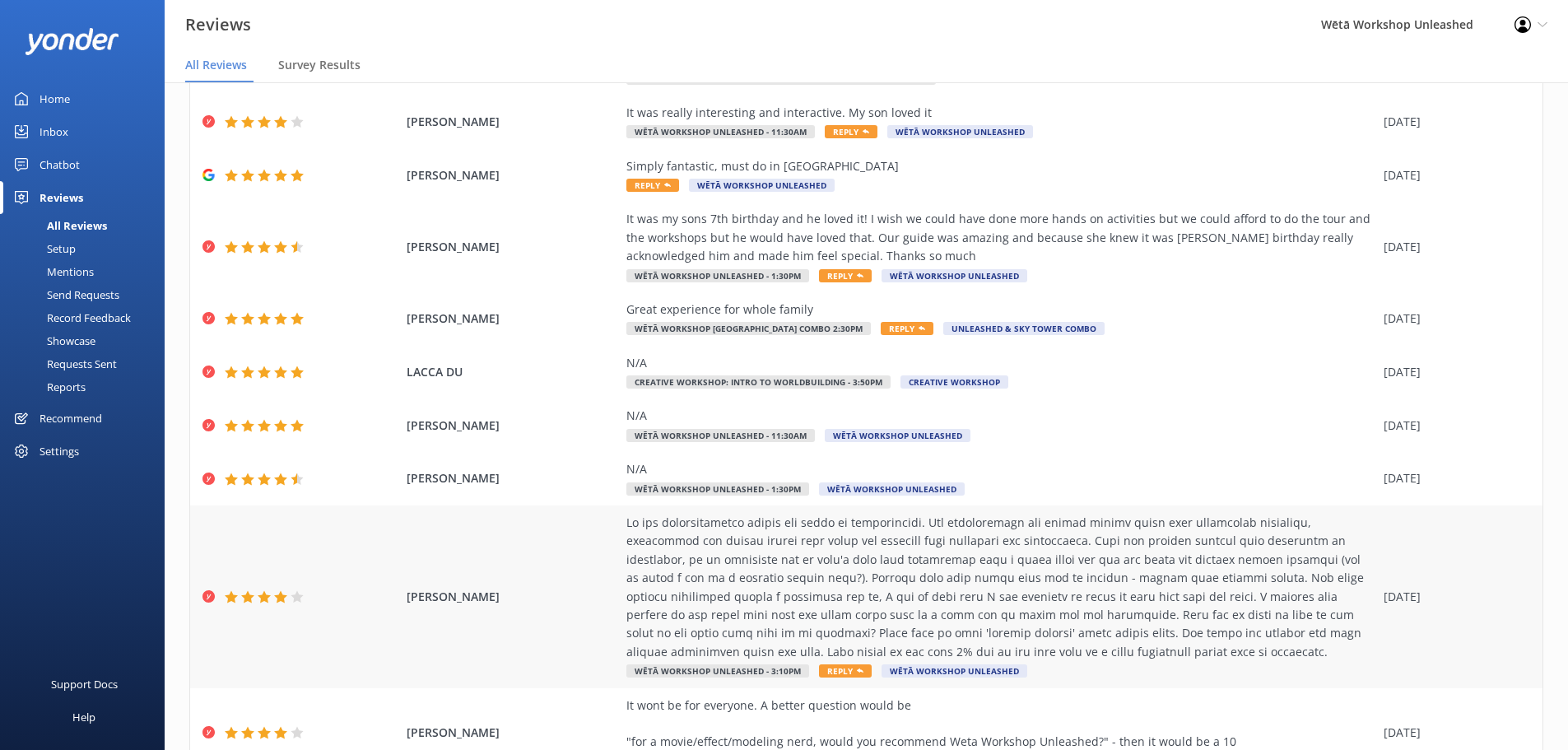
scroll to position [223, 0]
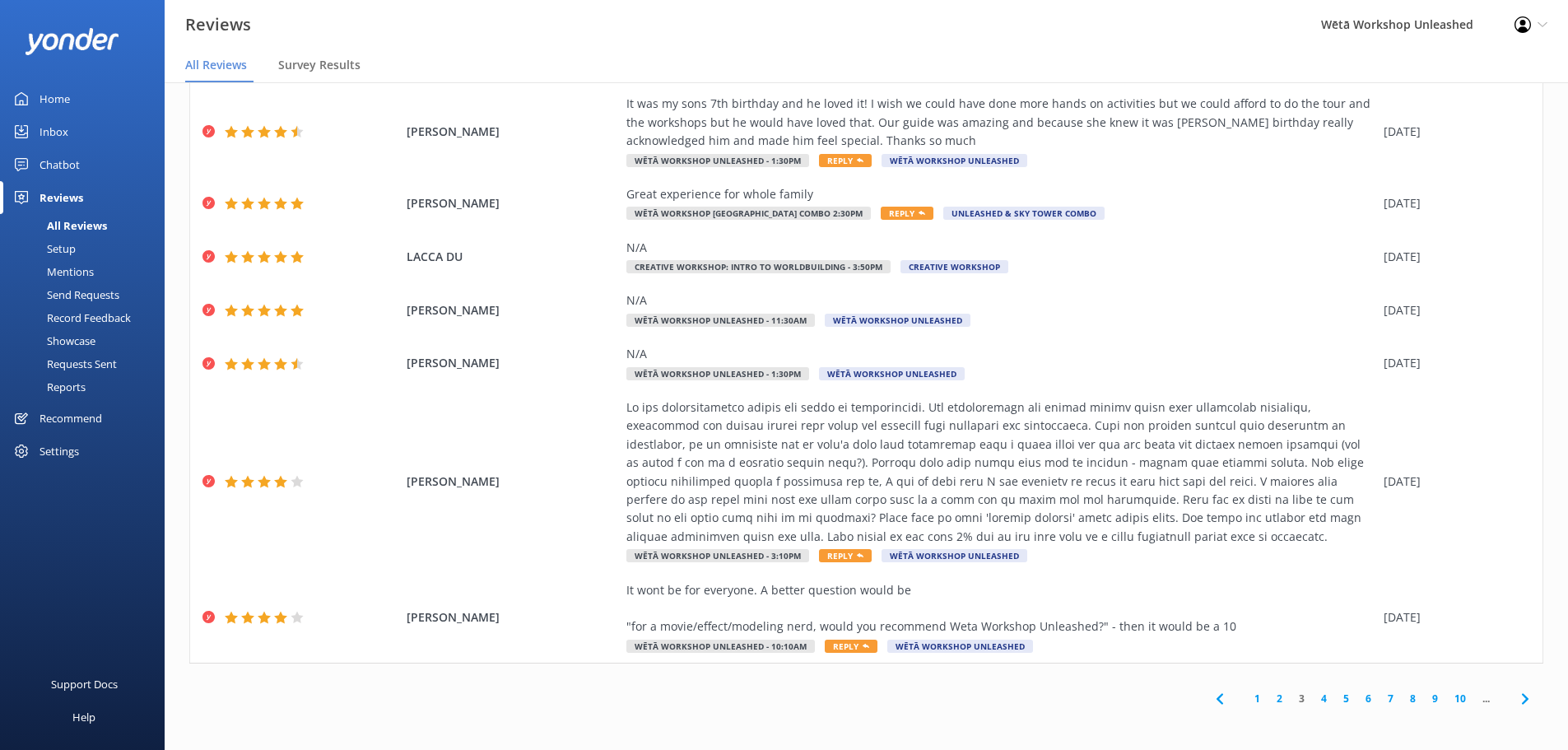
click at [1313, 695] on link "4" at bounding box center [1324, 699] width 22 height 16
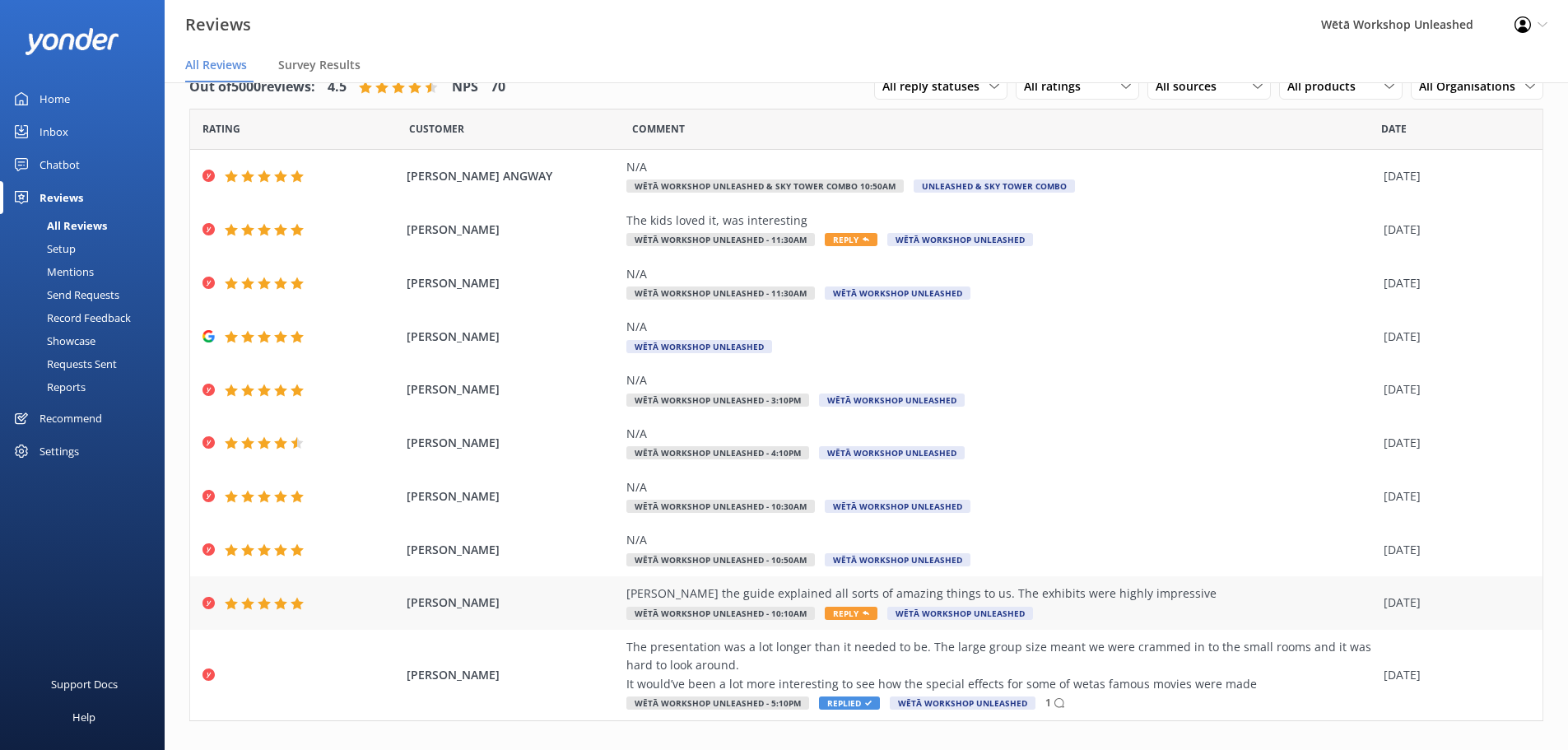
click at [848, 599] on div "[PERSON_NAME] the guide explained all sorts of amazing things to us. The exhibi…" at bounding box center [1001, 593] width 749 height 18
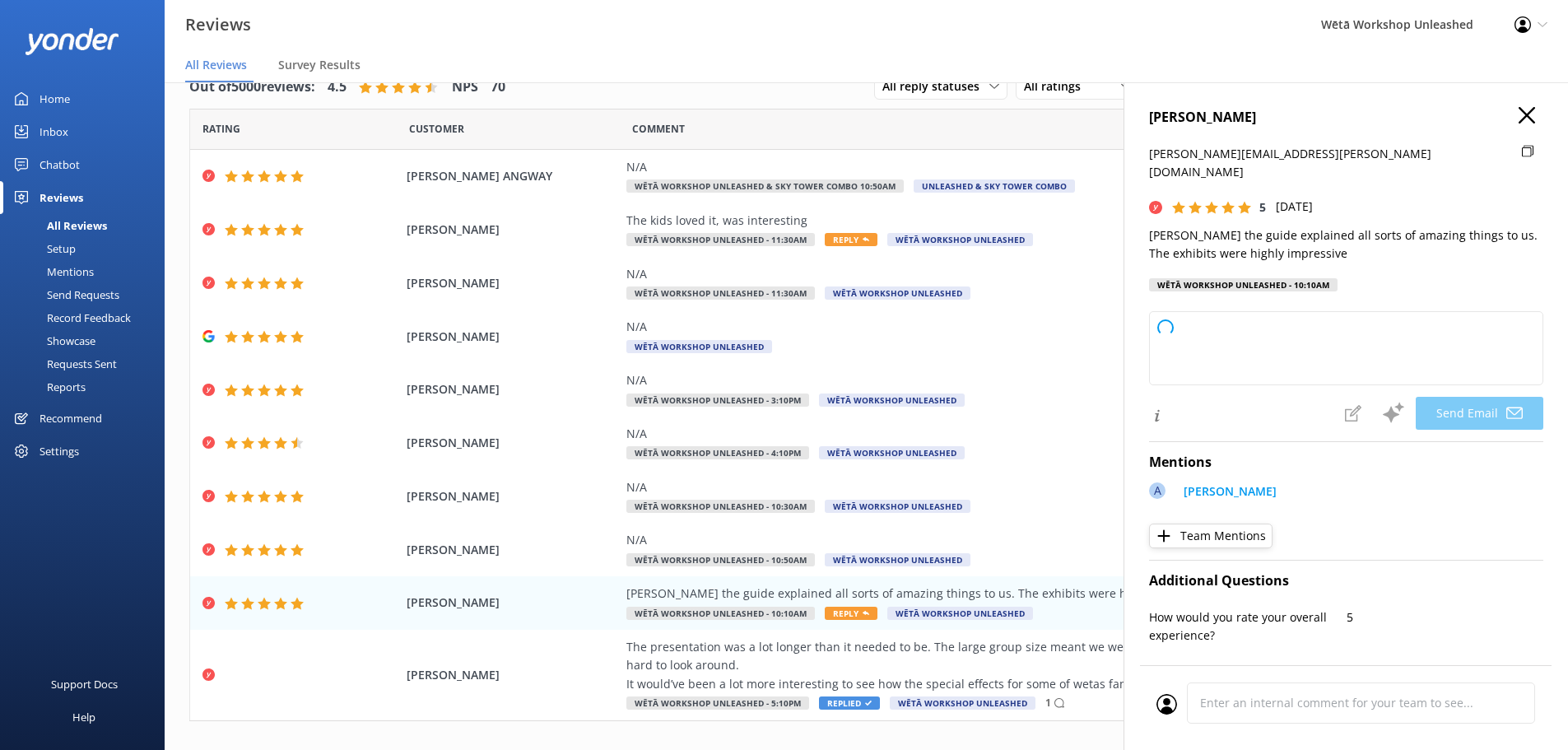
type textarea "Kia [PERSON_NAME], Thank you so much for your wonderful feedback! We're delight…"
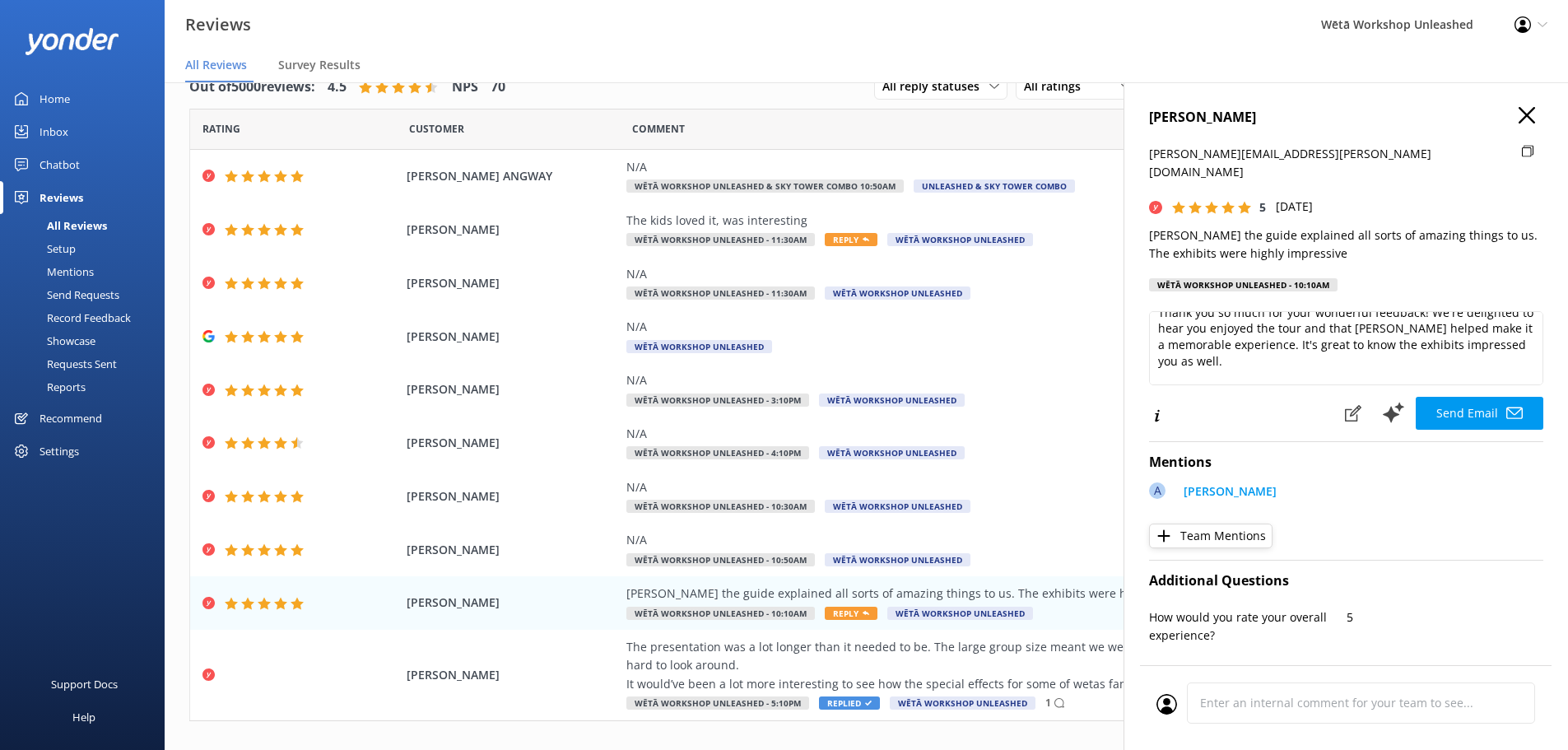
scroll to position [89, 0]
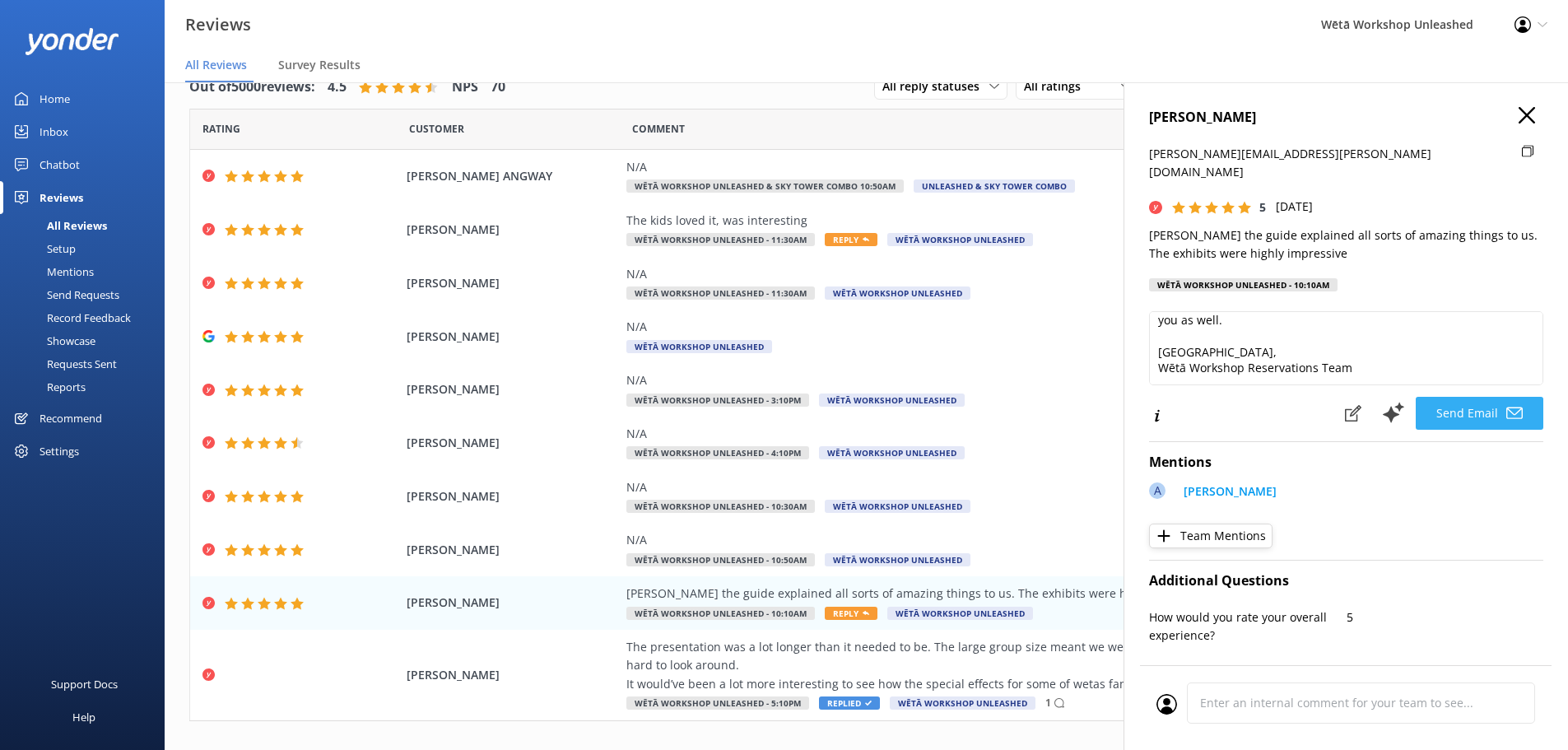
click at [1452, 397] on button "Send Email" at bounding box center [1479, 413] width 127 height 33
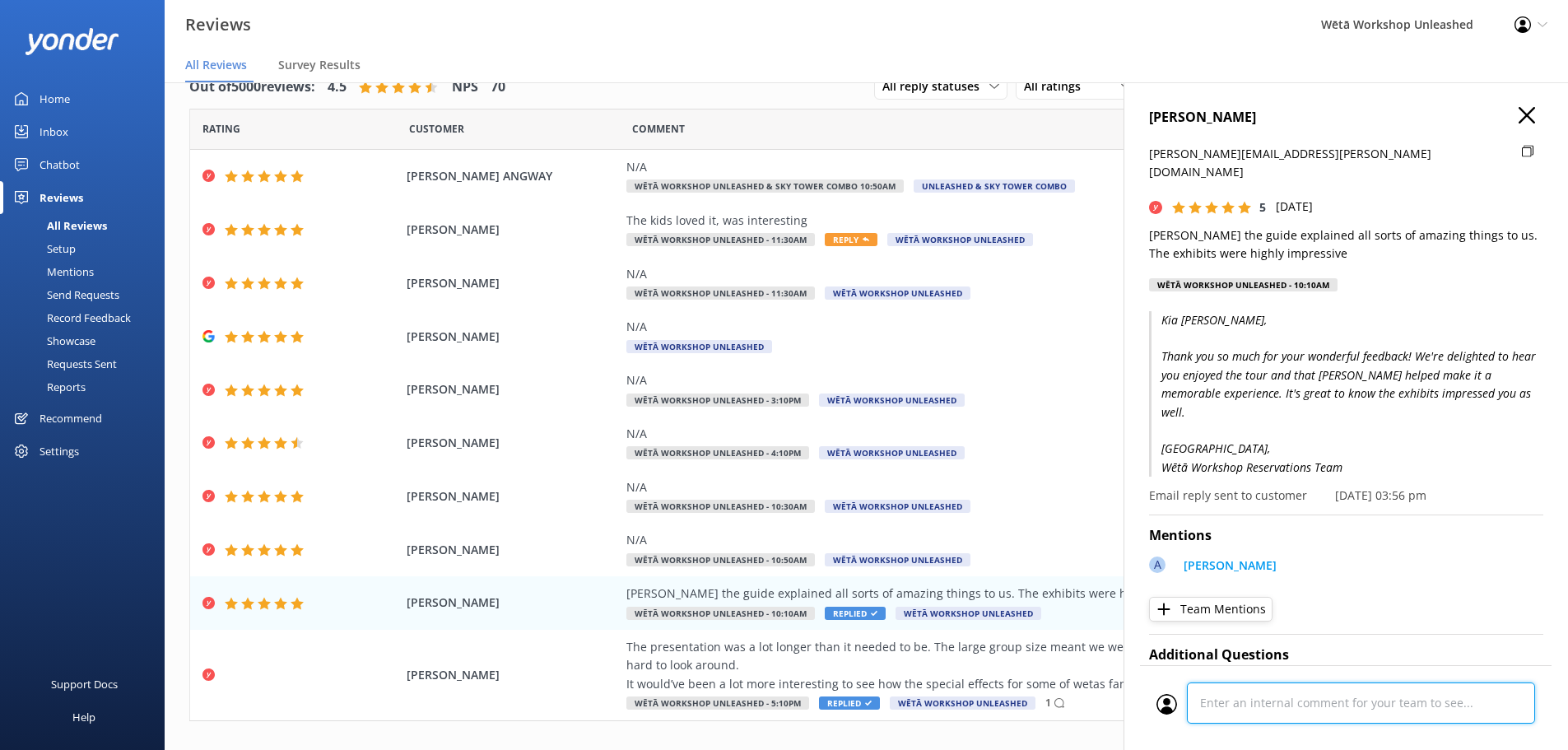
click at [1255, 711] on div "Cancel Comment" at bounding box center [1346, 708] width 412 height 85
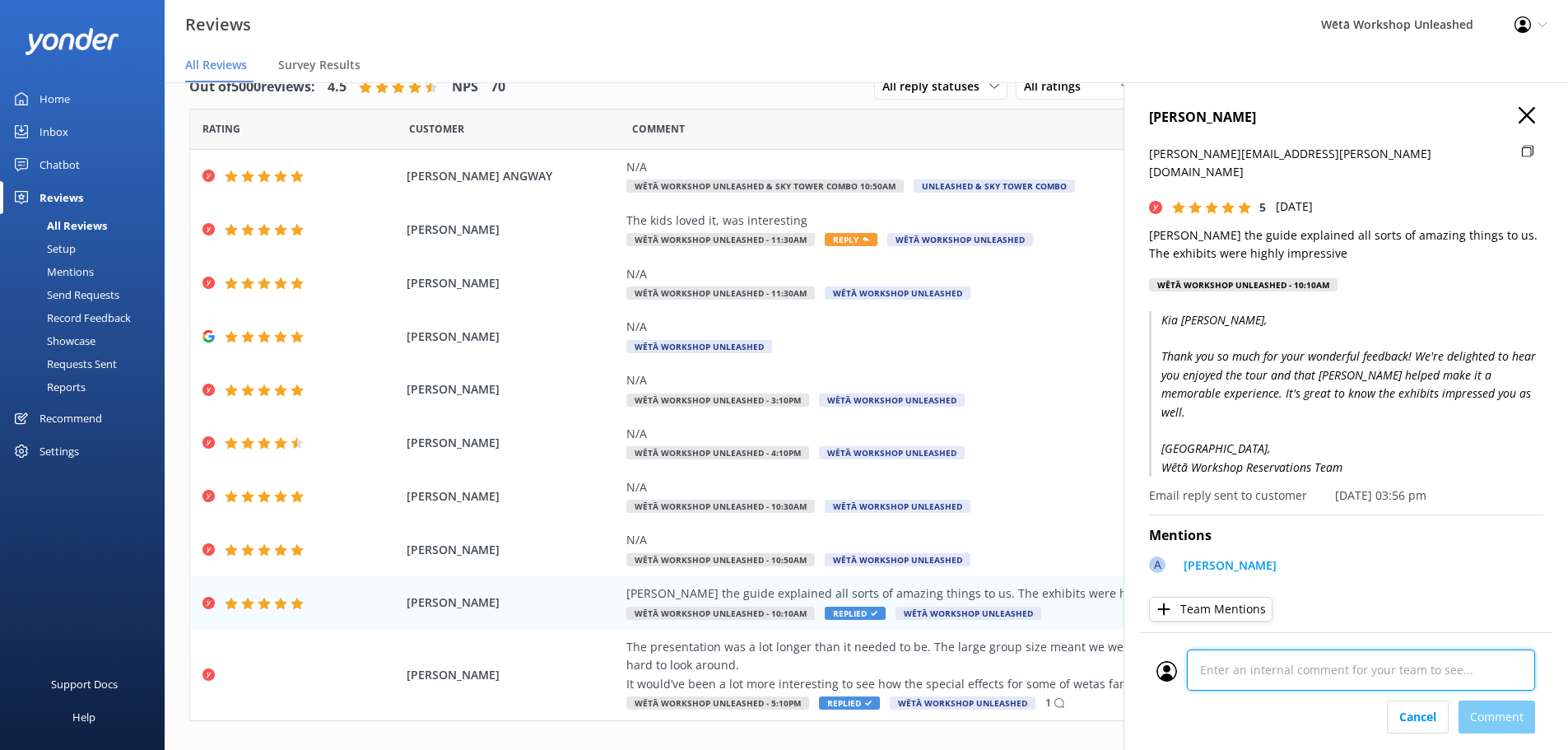
scroll to position [810, 0]
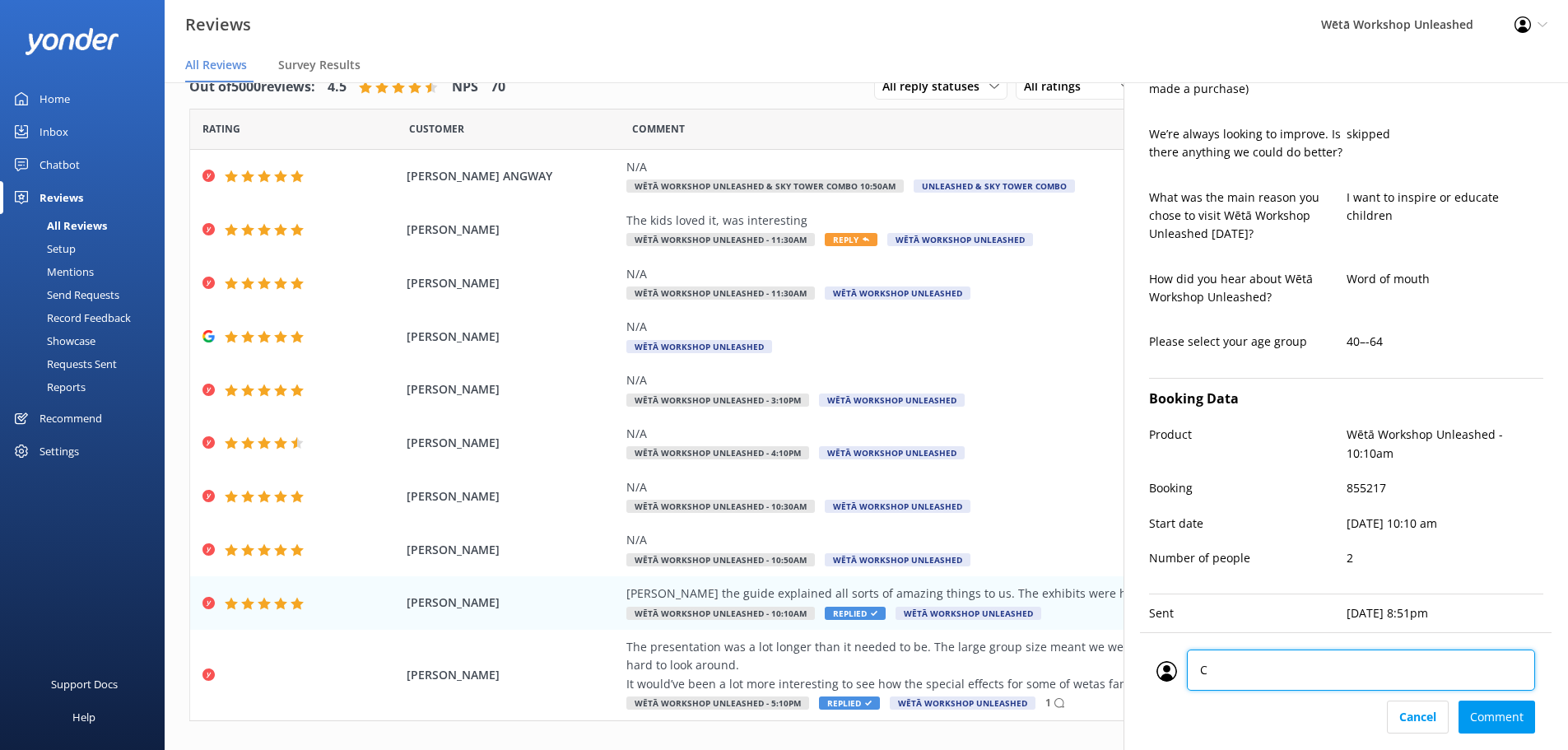
type textarea "CM"
click at [1495, 716] on div "Cancel Comment" at bounding box center [1345, 717] width 379 height 33
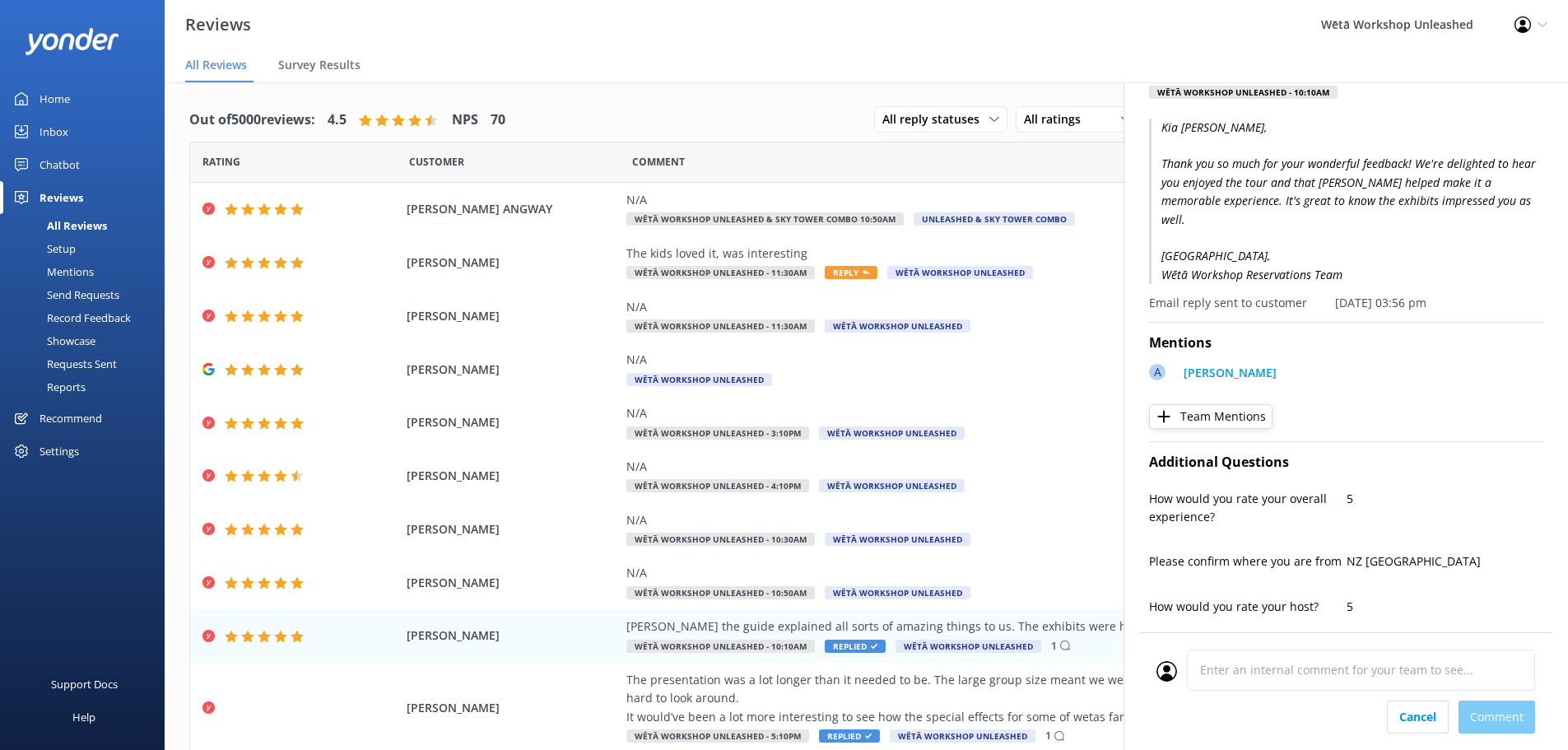
scroll to position [0, 0]
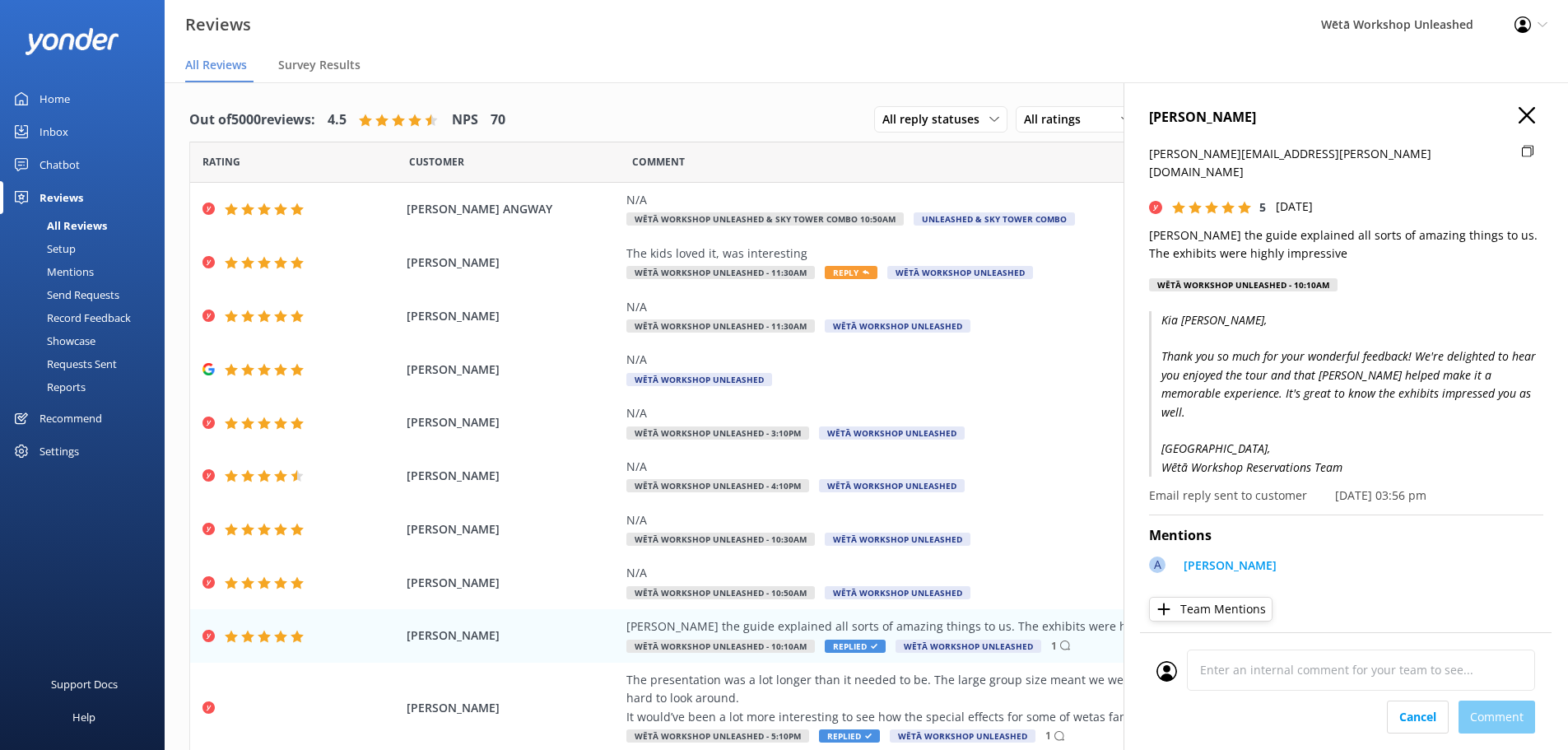
click at [1519, 117] on use "button" at bounding box center [1528, 116] width 17 height 17
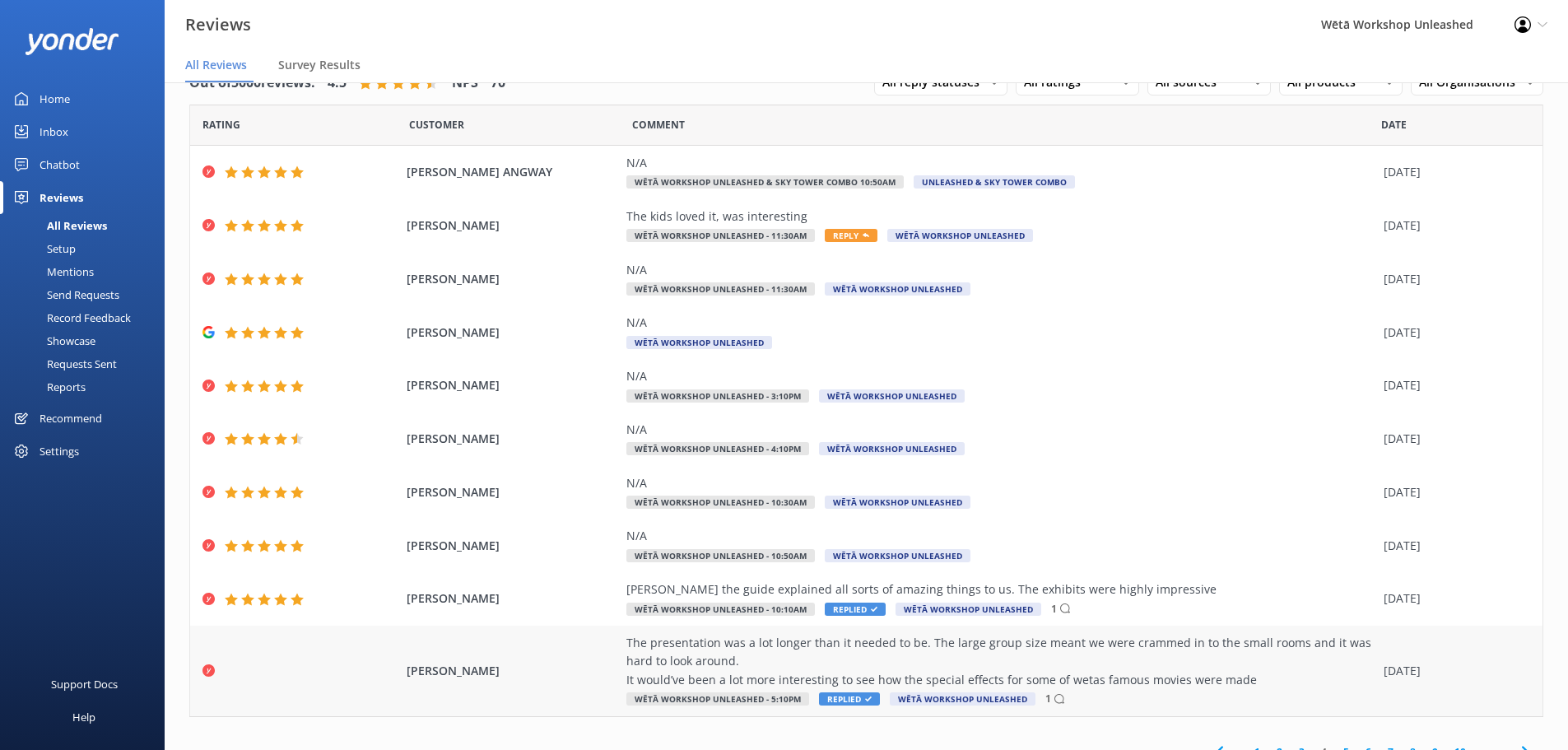
scroll to position [57, 0]
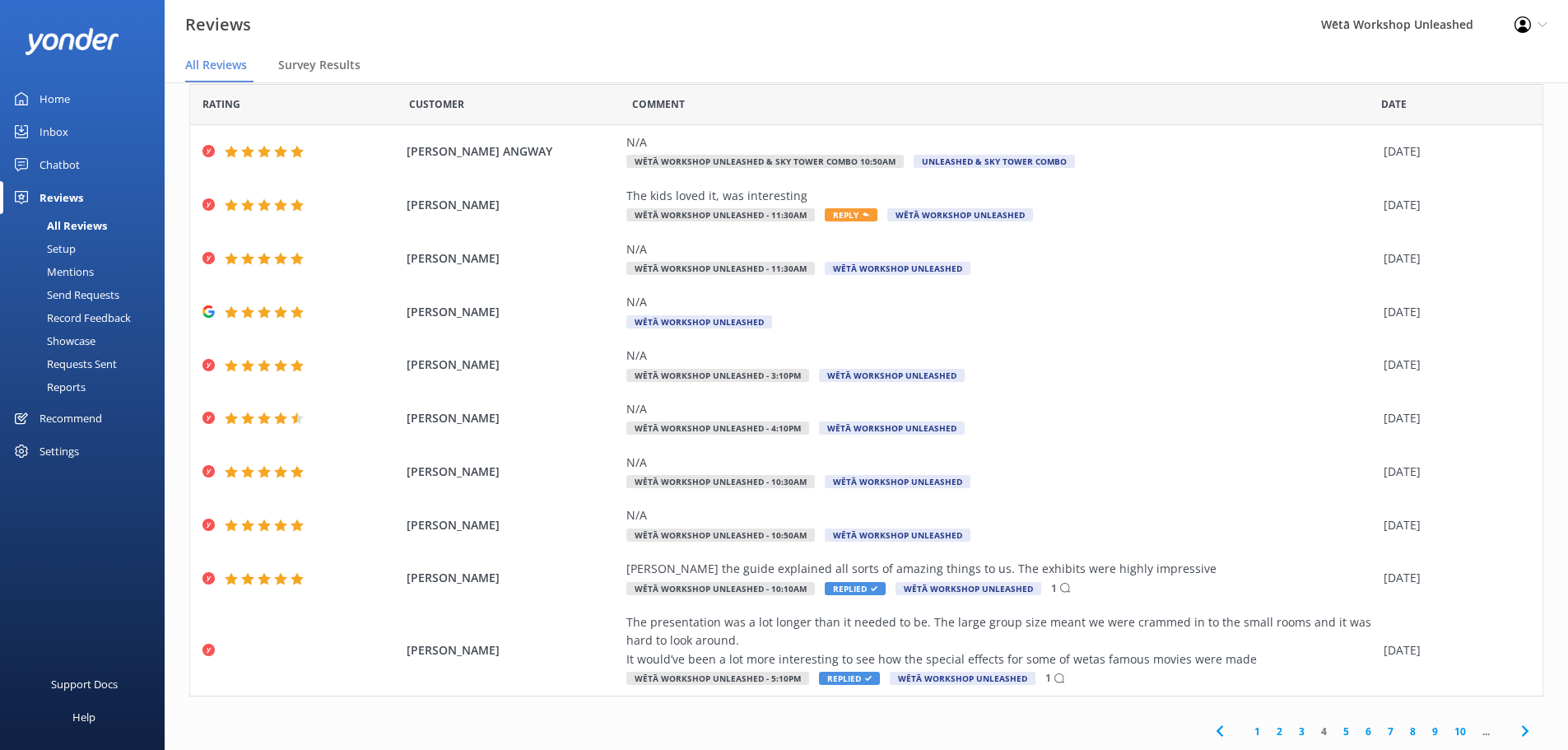
click at [1291, 733] on link "3" at bounding box center [1301, 731] width 22 height 16
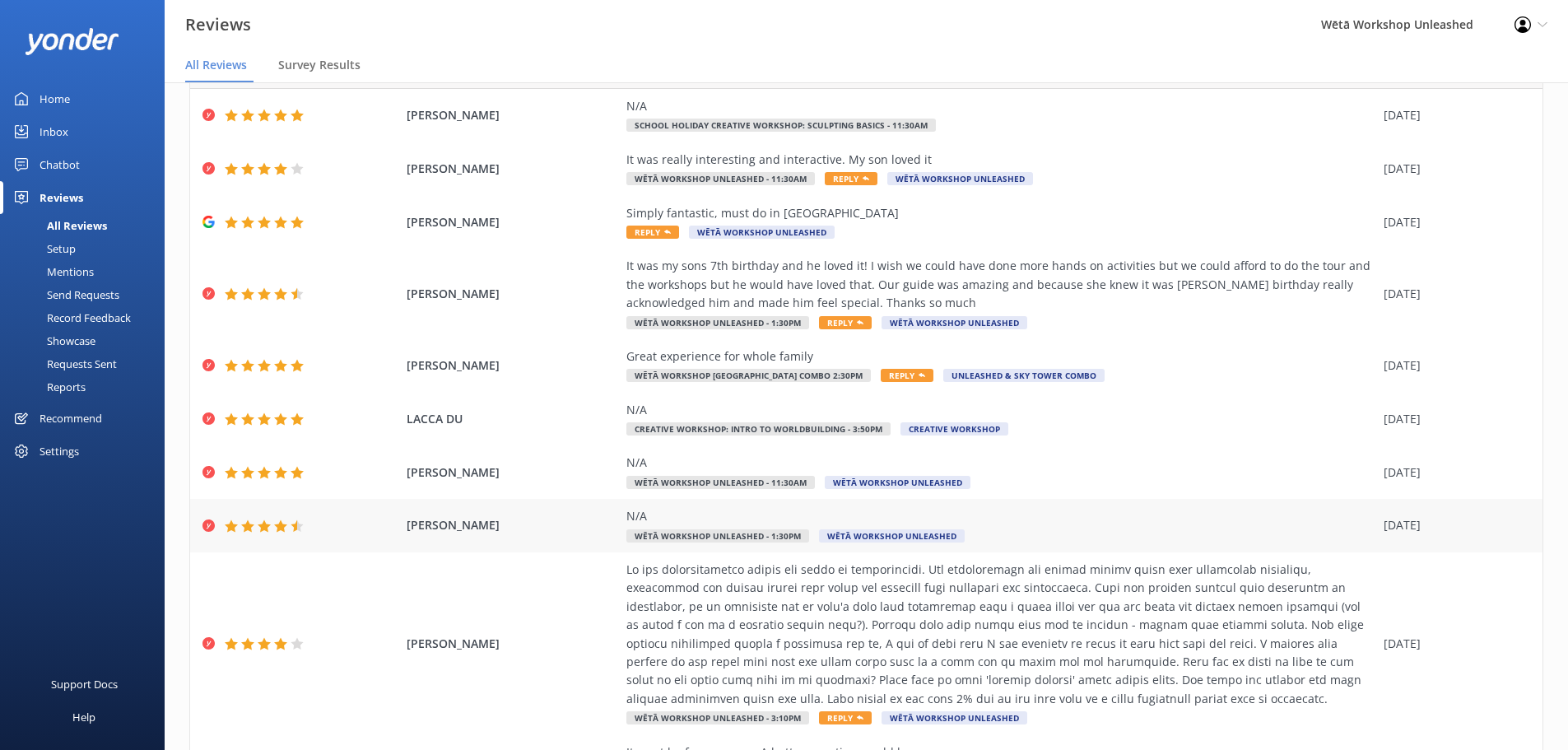
scroll to position [223, 0]
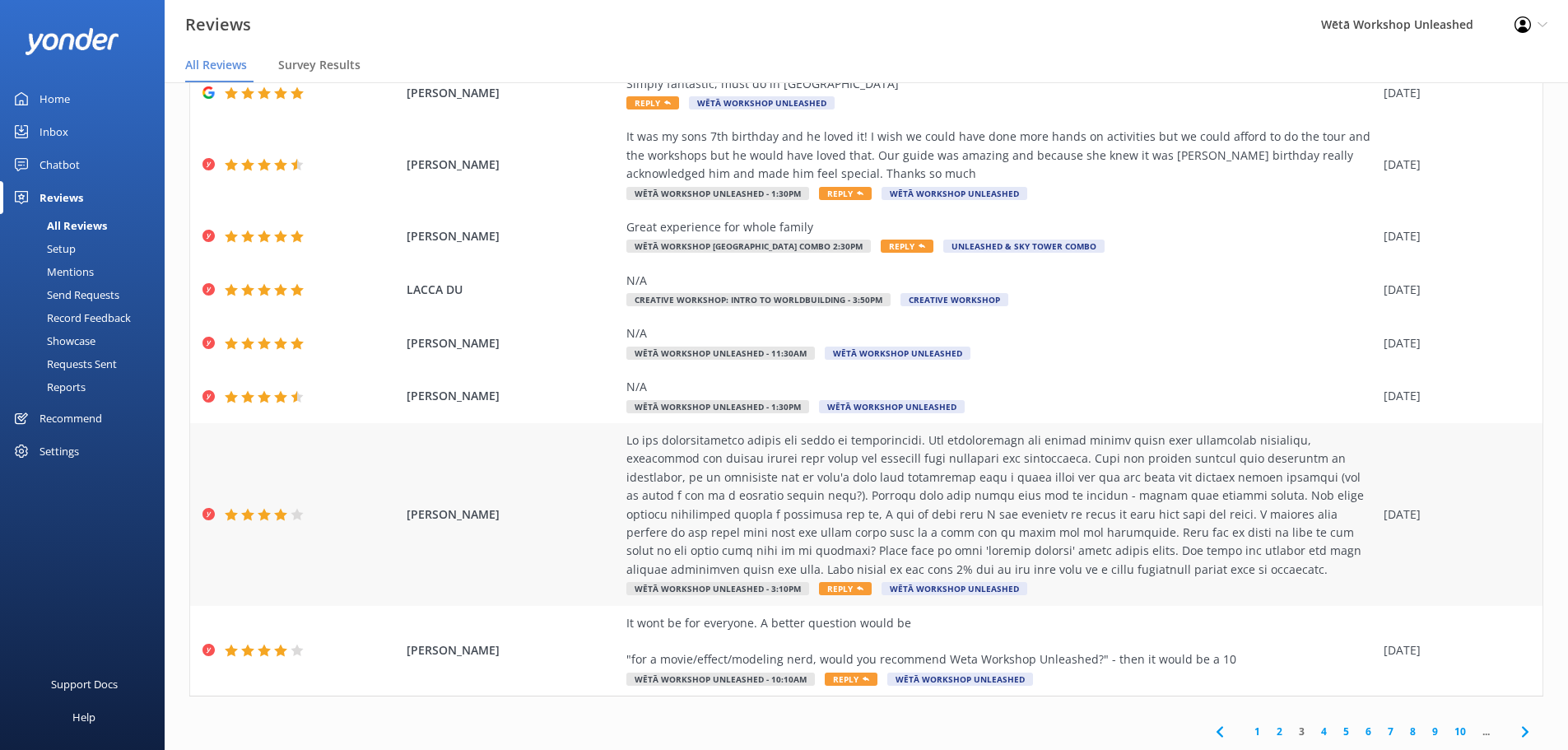
click at [1145, 542] on div at bounding box center [1001, 504] width 749 height 148
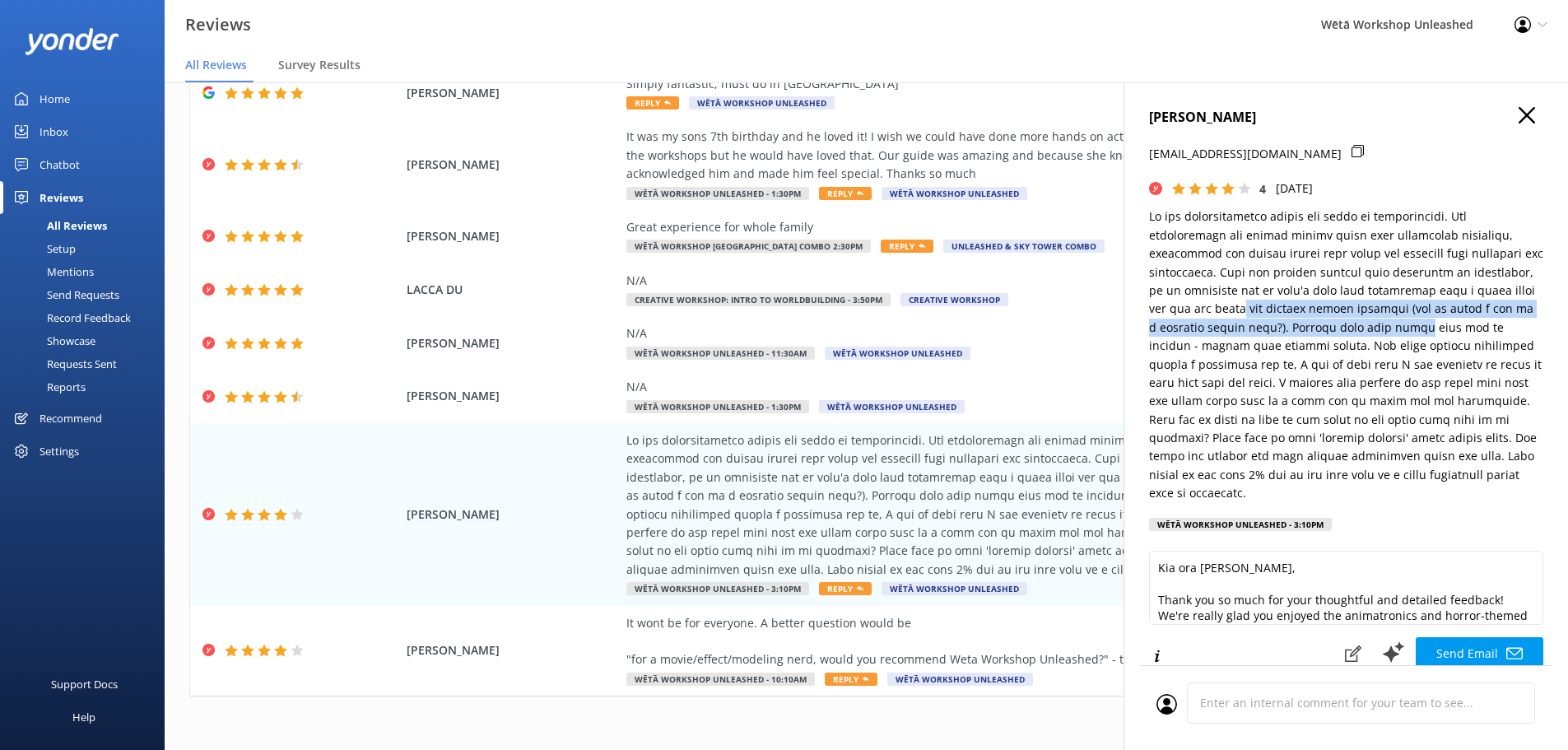
drag, startPoint x: 1326, startPoint y: 311, endPoint x: 1513, endPoint y: 326, distance: 187.6
click at [1513, 326] on p at bounding box center [1345, 354] width 394 height 294
click at [1499, 329] on p at bounding box center [1345, 354] width 394 height 294
drag, startPoint x: 1465, startPoint y: 308, endPoint x: 1367, endPoint y: 335, distance: 101.7
click at [1367, 335] on p at bounding box center [1345, 354] width 394 height 294
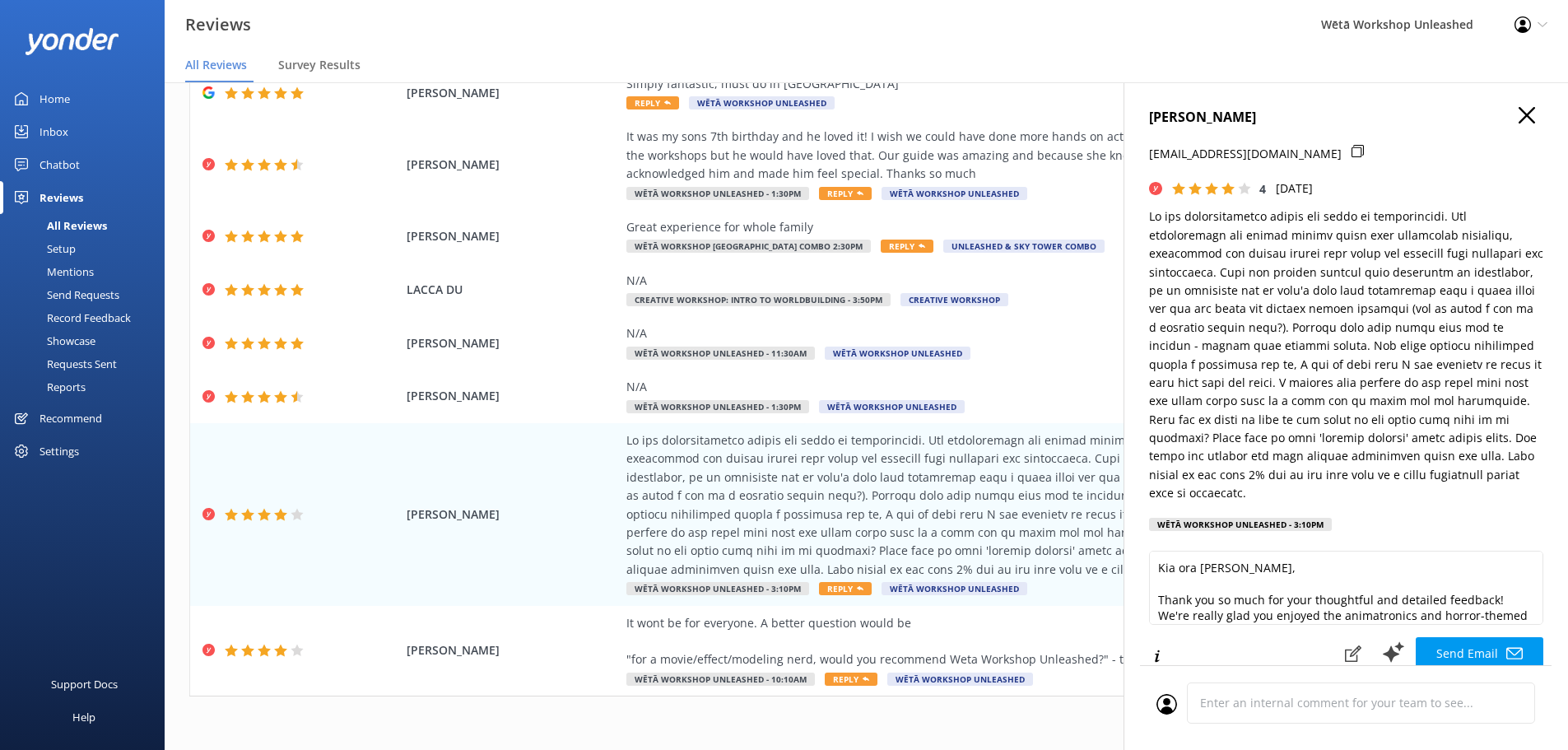
click at [1370, 329] on p at bounding box center [1345, 354] width 394 height 294
drag, startPoint x: 1367, startPoint y: 329, endPoint x: 1446, endPoint y: 308, distance: 81.7
click at [1446, 308] on p at bounding box center [1345, 354] width 394 height 294
drag, startPoint x: 1433, startPoint y: 312, endPoint x: 1382, endPoint y: 323, distance: 52.2
click at [1432, 312] on p at bounding box center [1345, 354] width 394 height 294
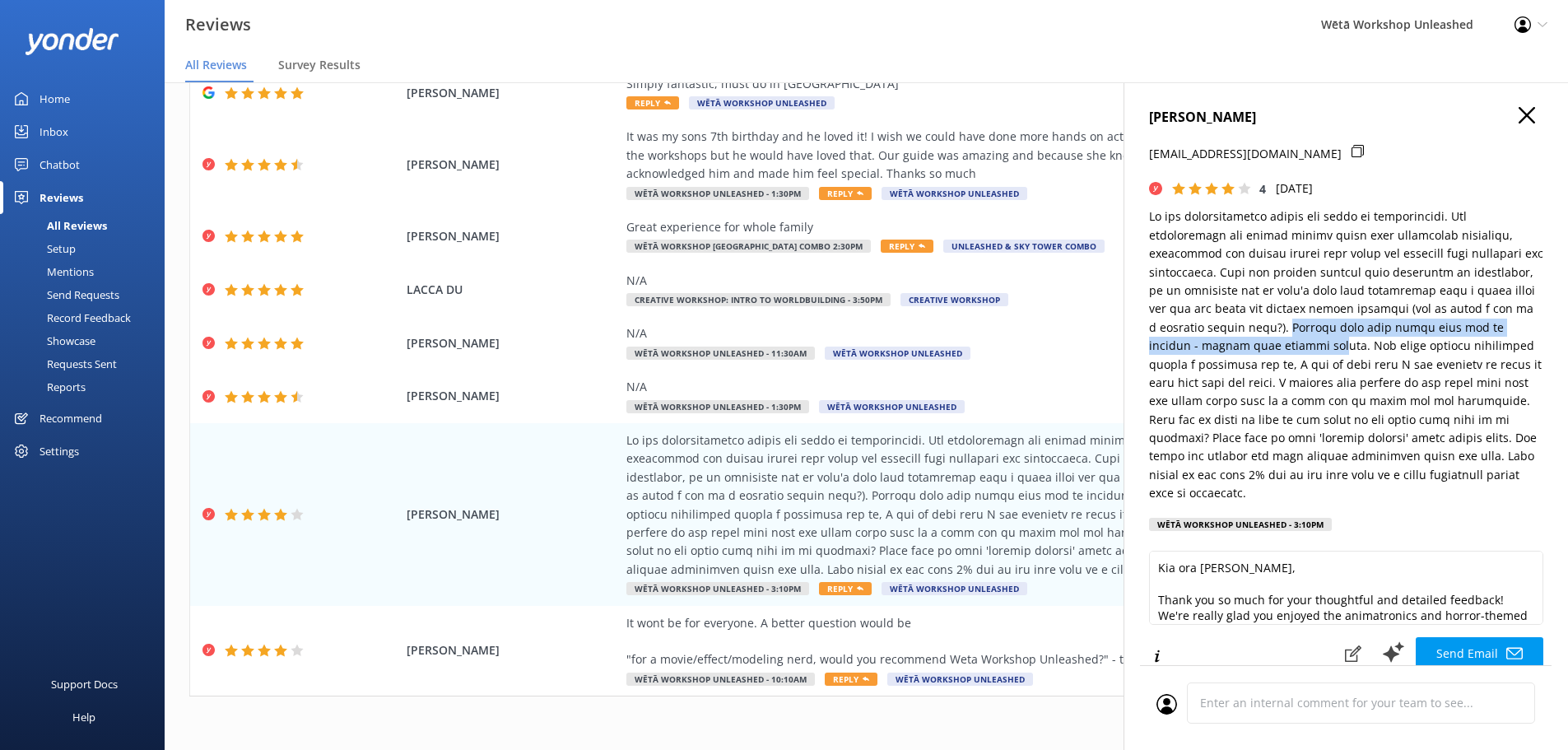
drag, startPoint x: 1371, startPoint y: 325, endPoint x: 1396, endPoint y: 343, distance: 30.8
click at [1396, 343] on p at bounding box center [1345, 354] width 394 height 294
click at [1415, 346] on p at bounding box center [1345, 354] width 394 height 294
click at [1420, 347] on p at bounding box center [1345, 354] width 394 height 294
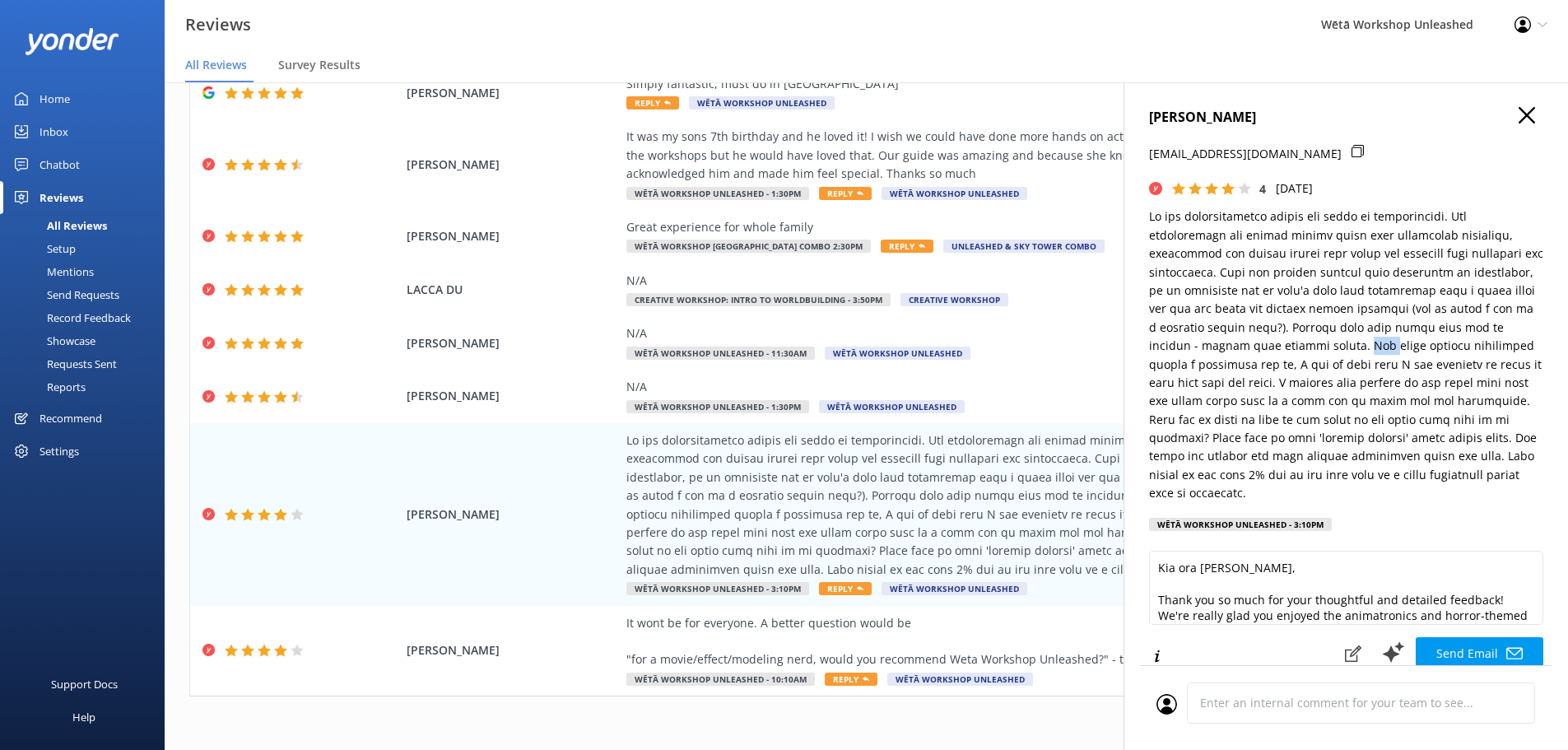
drag, startPoint x: 1420, startPoint y: 345, endPoint x: 1440, endPoint y: 349, distance: 20.4
click at [1440, 349] on p at bounding box center [1345, 354] width 394 height 294
drag, startPoint x: 1419, startPoint y: 343, endPoint x: 1355, endPoint y: 370, distance: 69.5
click at [1355, 370] on p at bounding box center [1345, 354] width 394 height 294
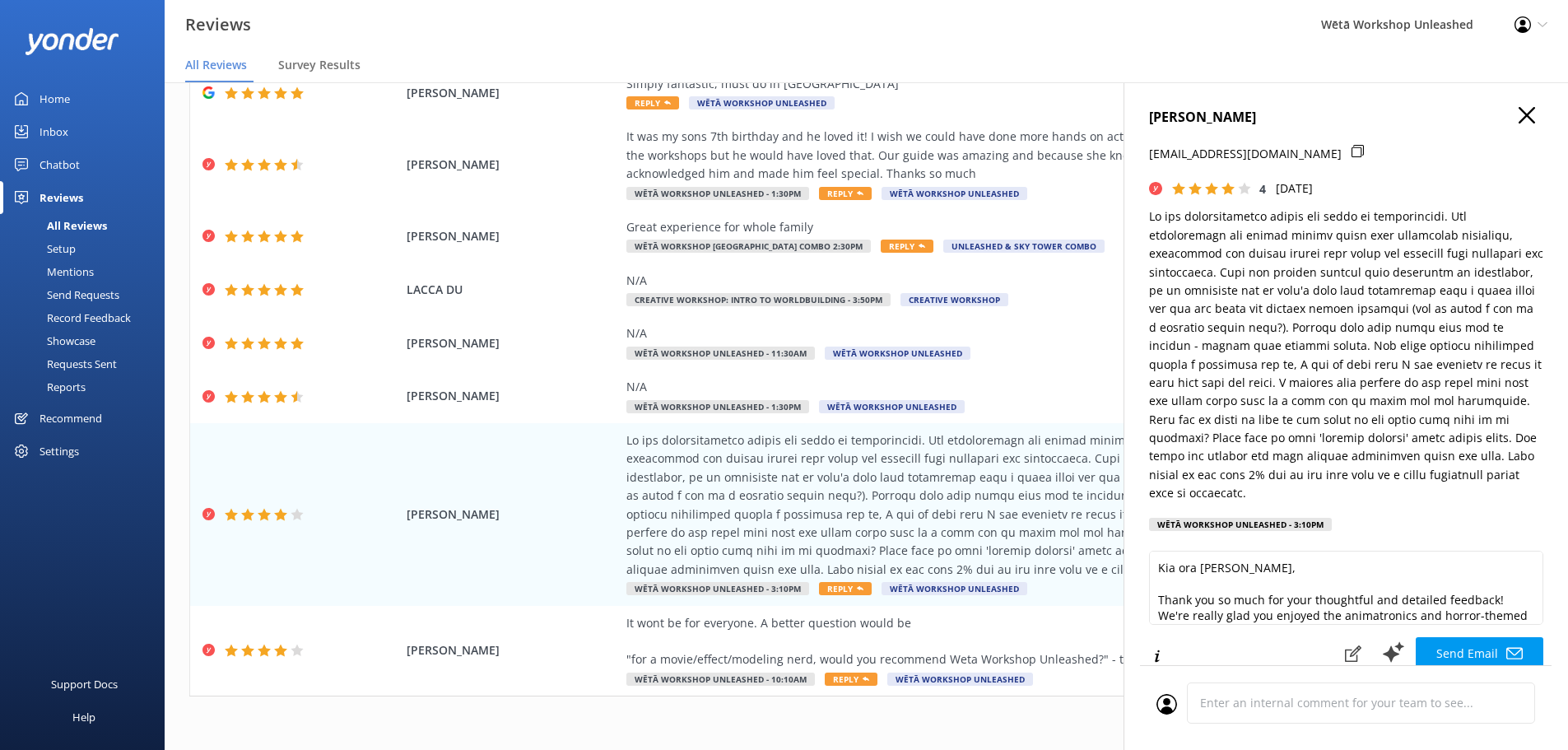
click at [1392, 387] on p at bounding box center [1345, 354] width 394 height 294
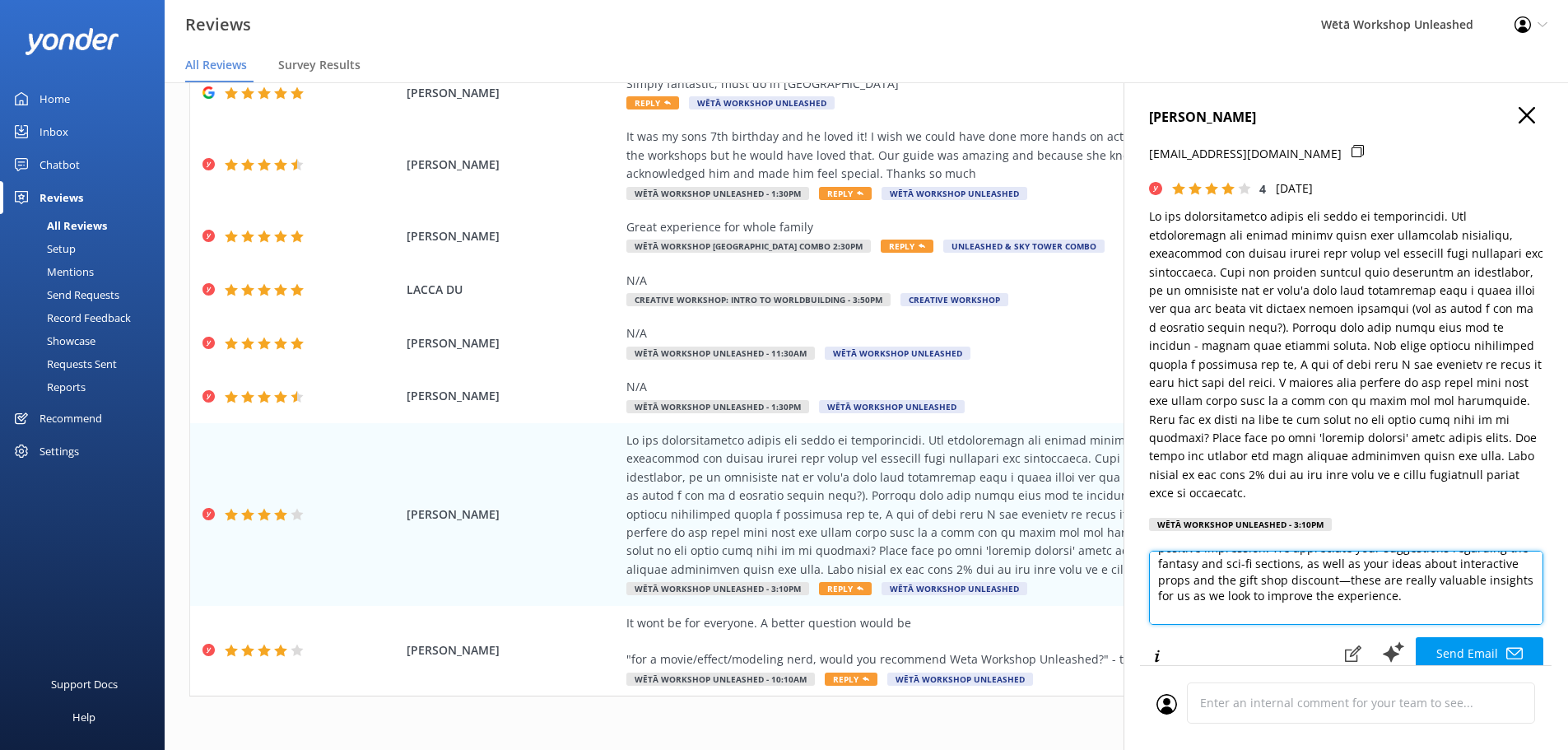
scroll to position [105, 0]
click at [1442, 575] on textarea "Kia ora [PERSON_NAME], Thank you so much for your thoughtful and detailed feedb…" at bounding box center [1345, 588] width 394 height 74
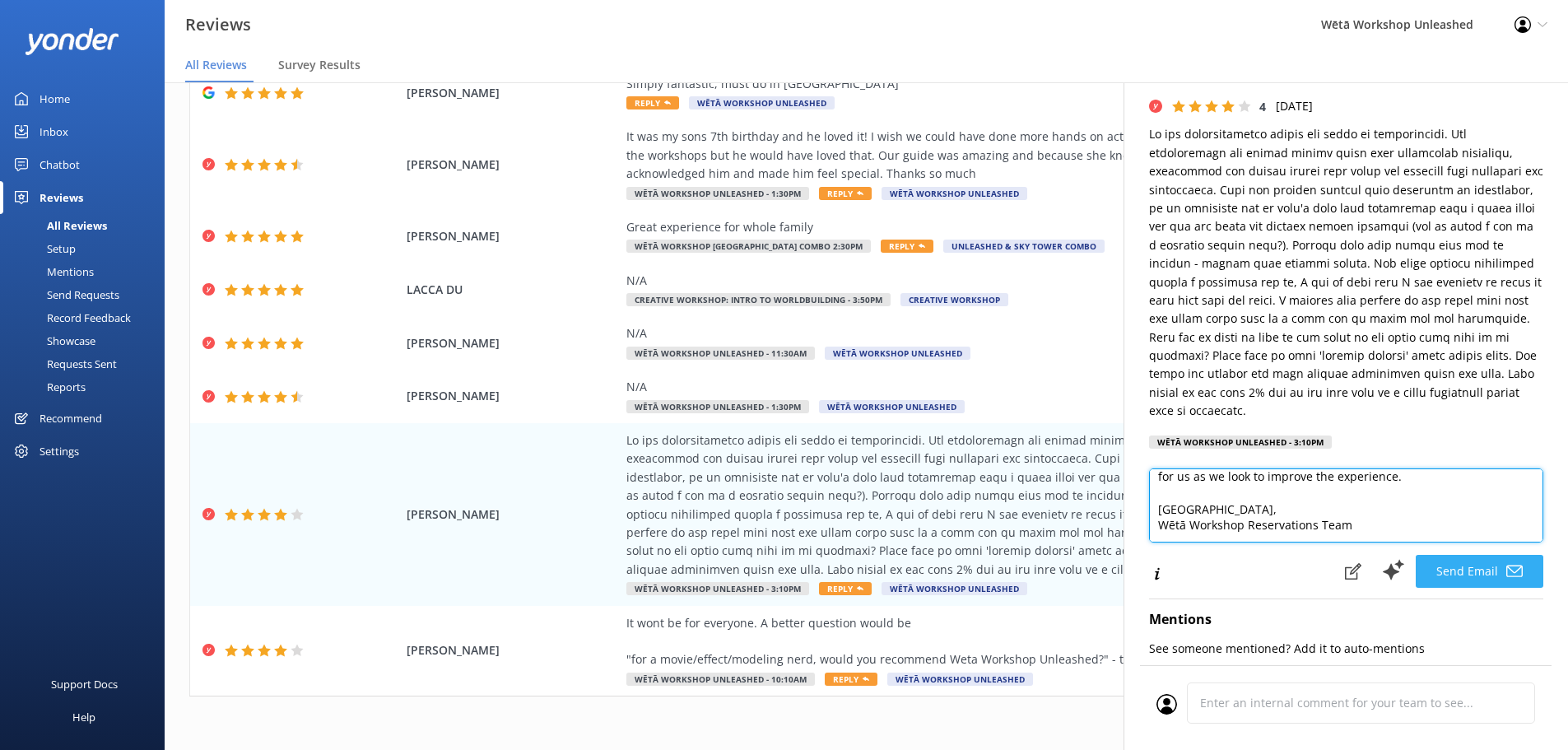
type textarea "Kia ora [PERSON_NAME], Thank you so much for your thoughtful and detailed feedb…"
click at [1488, 579] on button "Send Email" at bounding box center [1479, 571] width 127 height 33
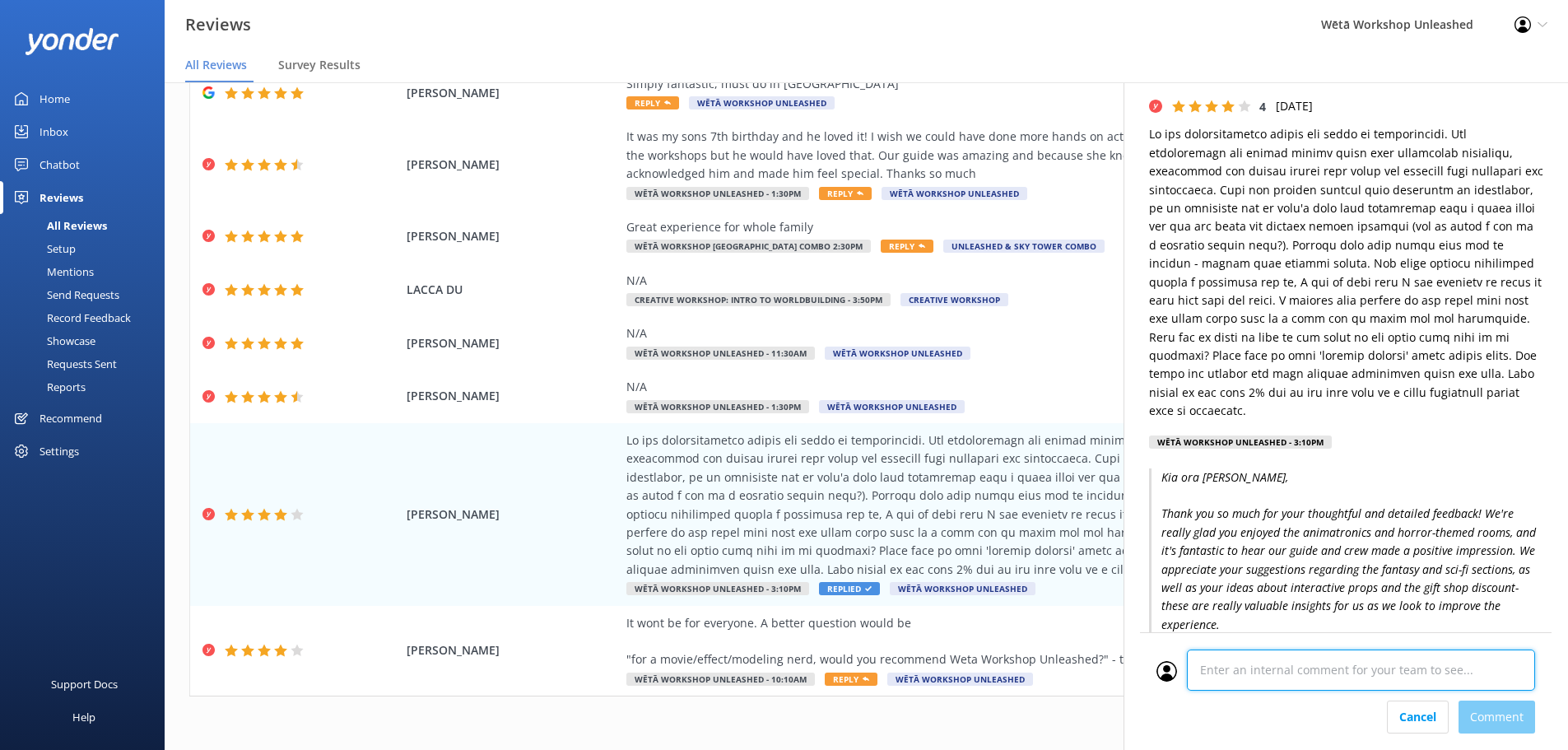
click at [1378, 705] on div "Cancel Comment" at bounding box center [1346, 692] width 412 height 118
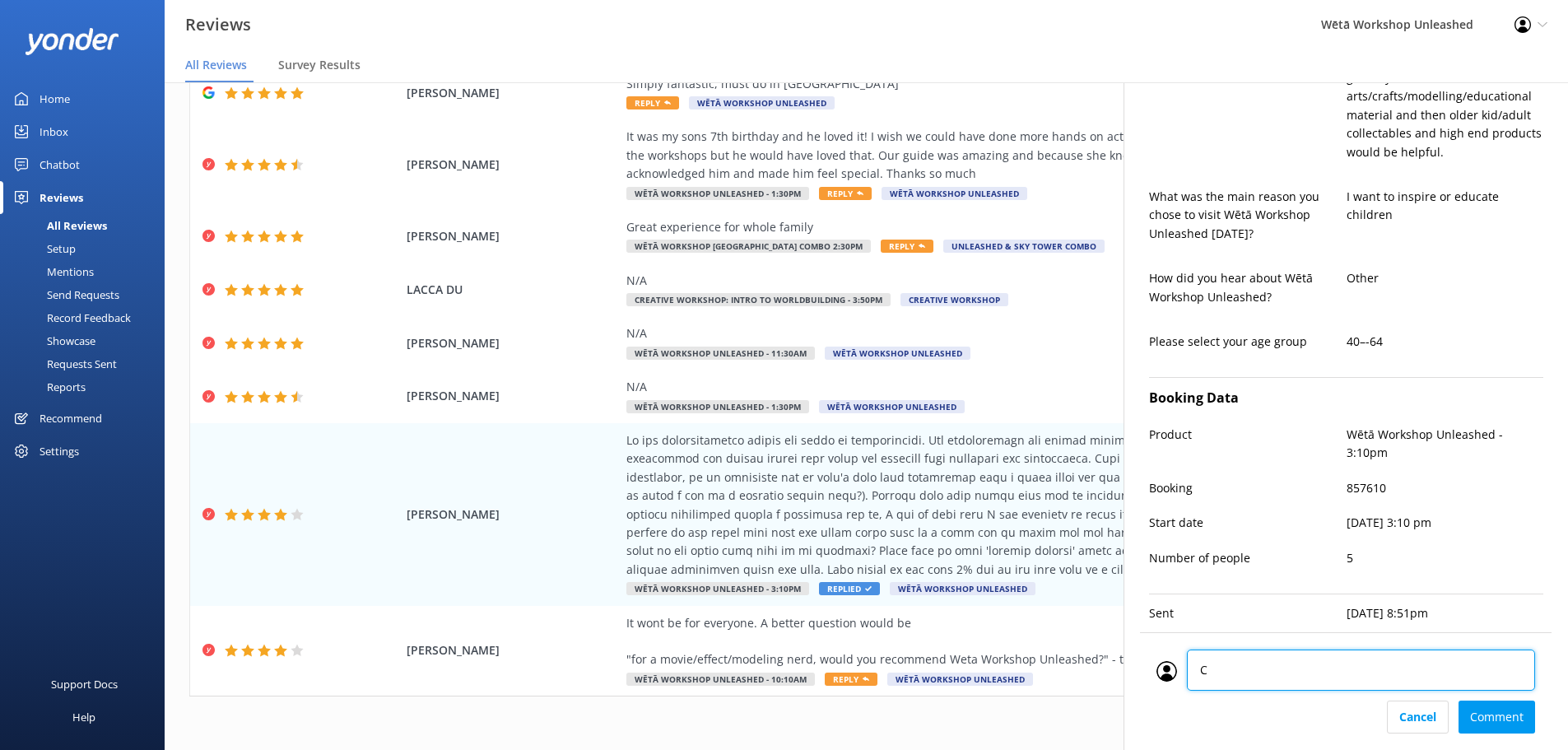
type textarea "CM"
click at [1511, 722] on div "Cancel Comment" at bounding box center [1345, 717] width 379 height 33
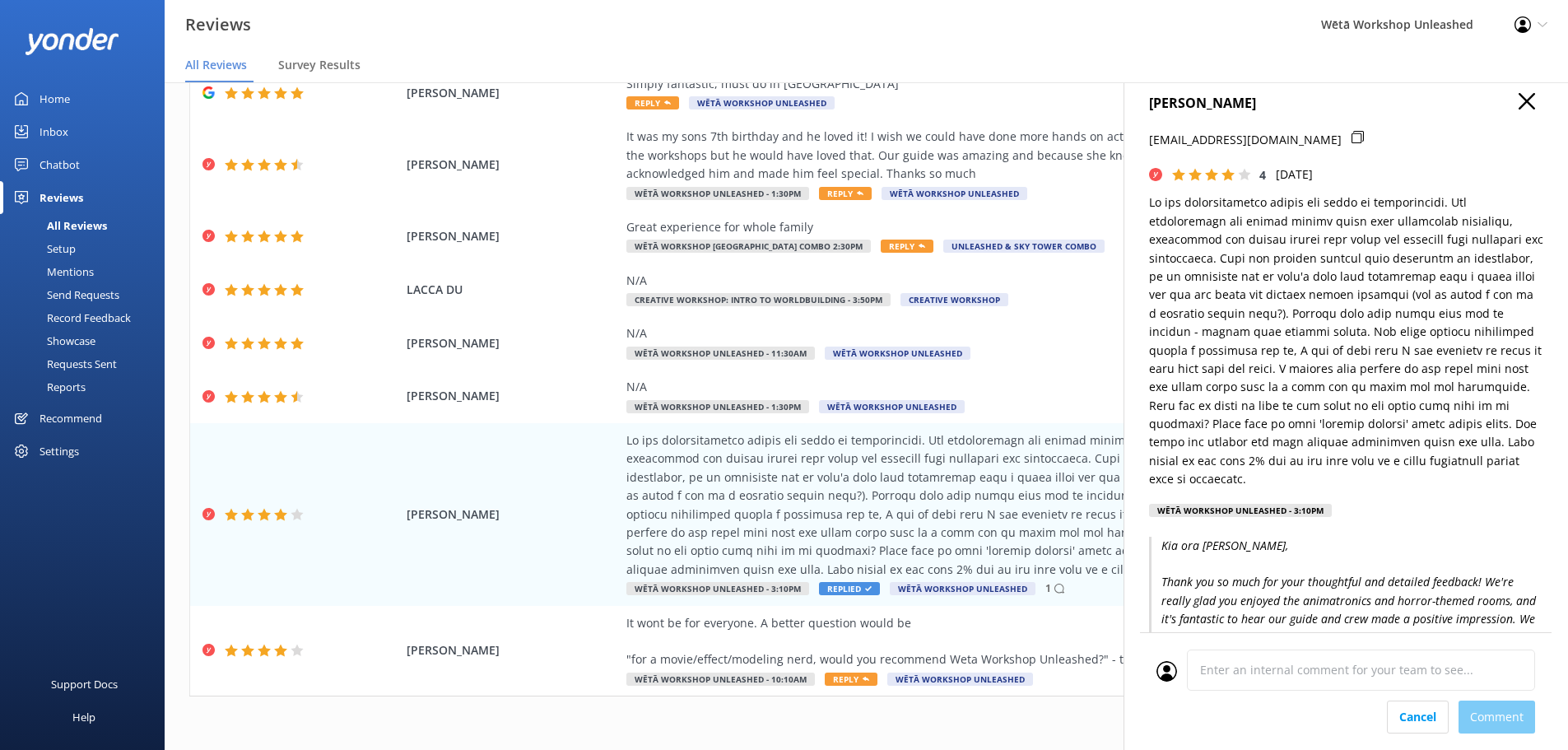
scroll to position [0, 0]
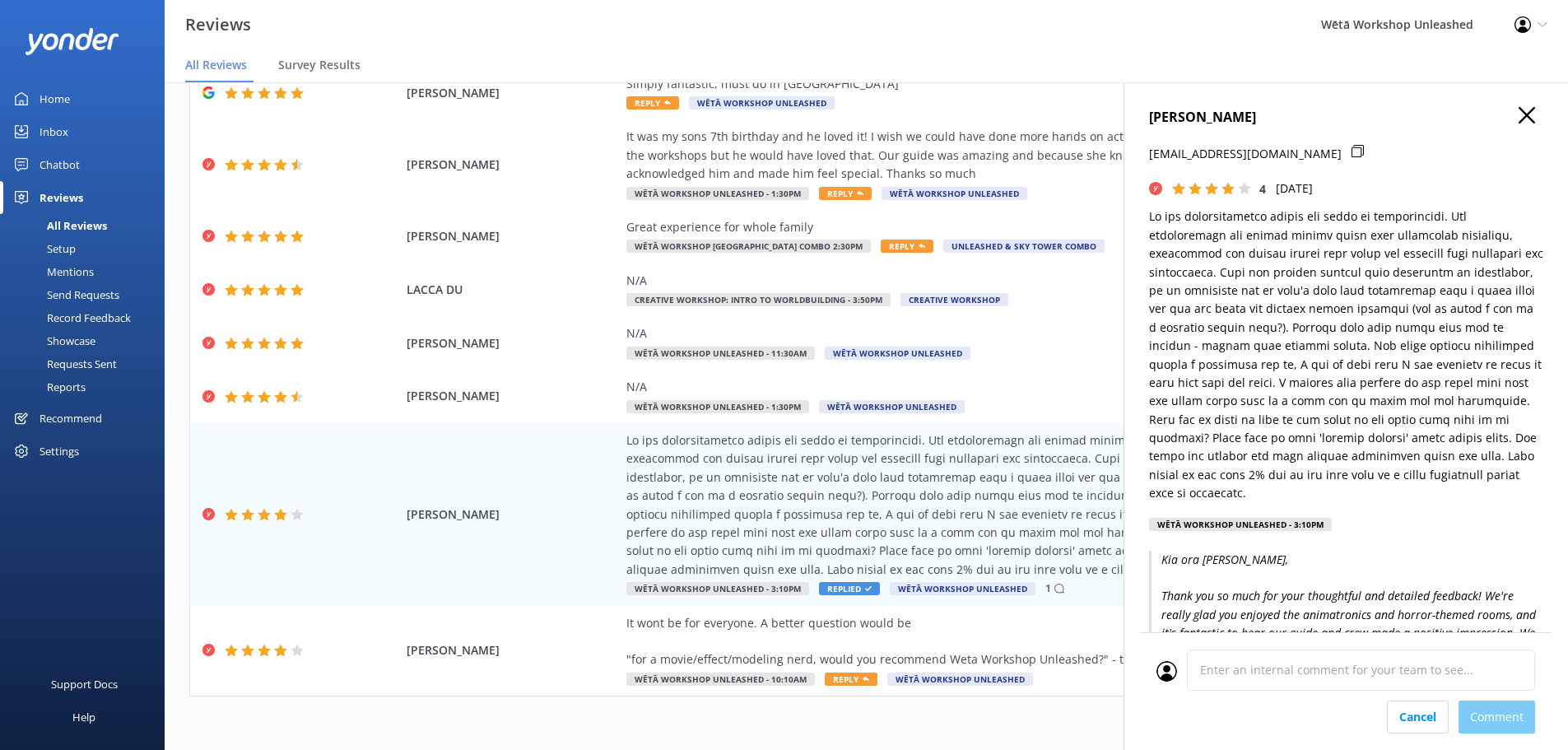
click at [1519, 116] on icon "button" at bounding box center [1528, 116] width 17 height 17
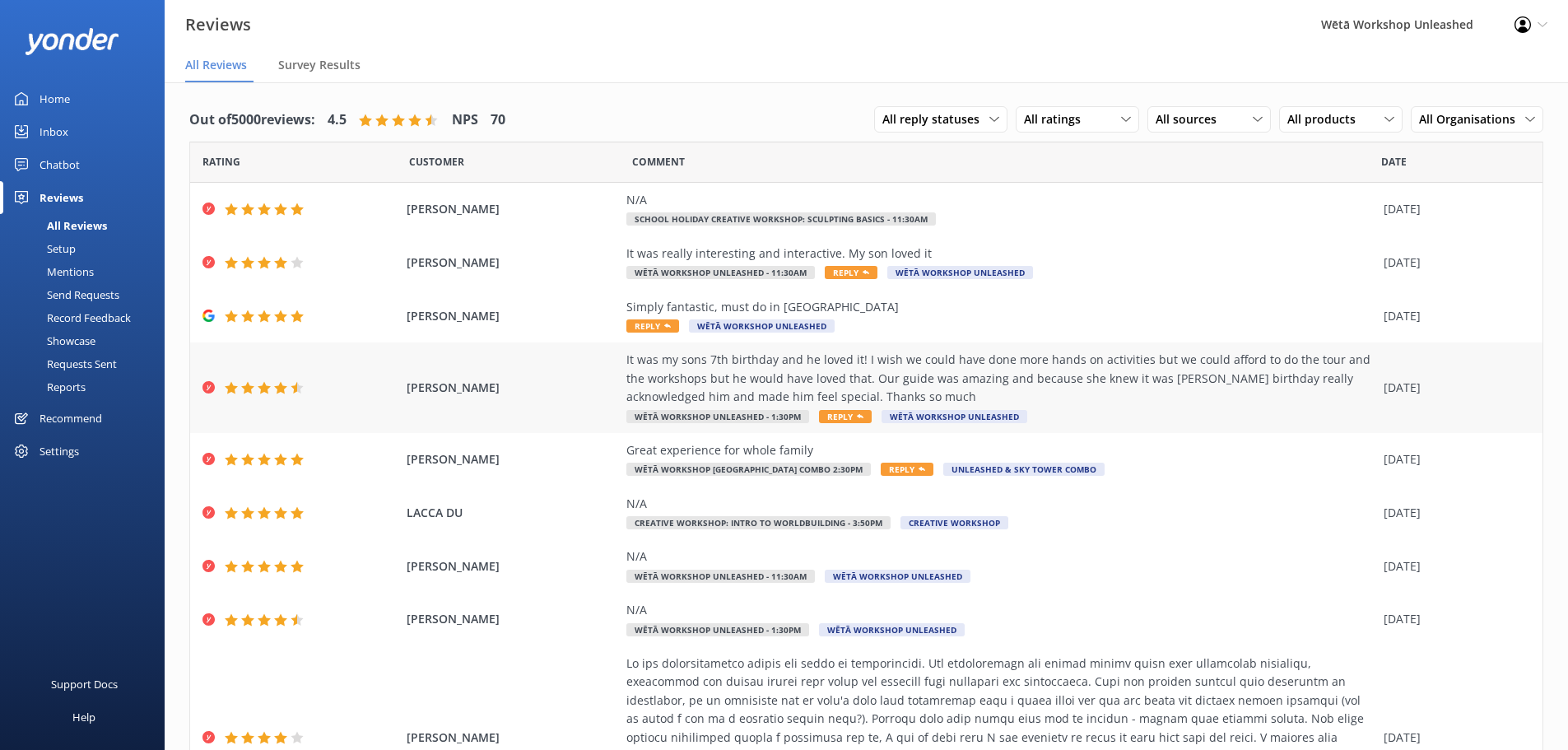
click at [1075, 373] on div "It was my sons 7th birthday and he loved it! I wish we could have done more han…" at bounding box center [1001, 378] width 749 height 55
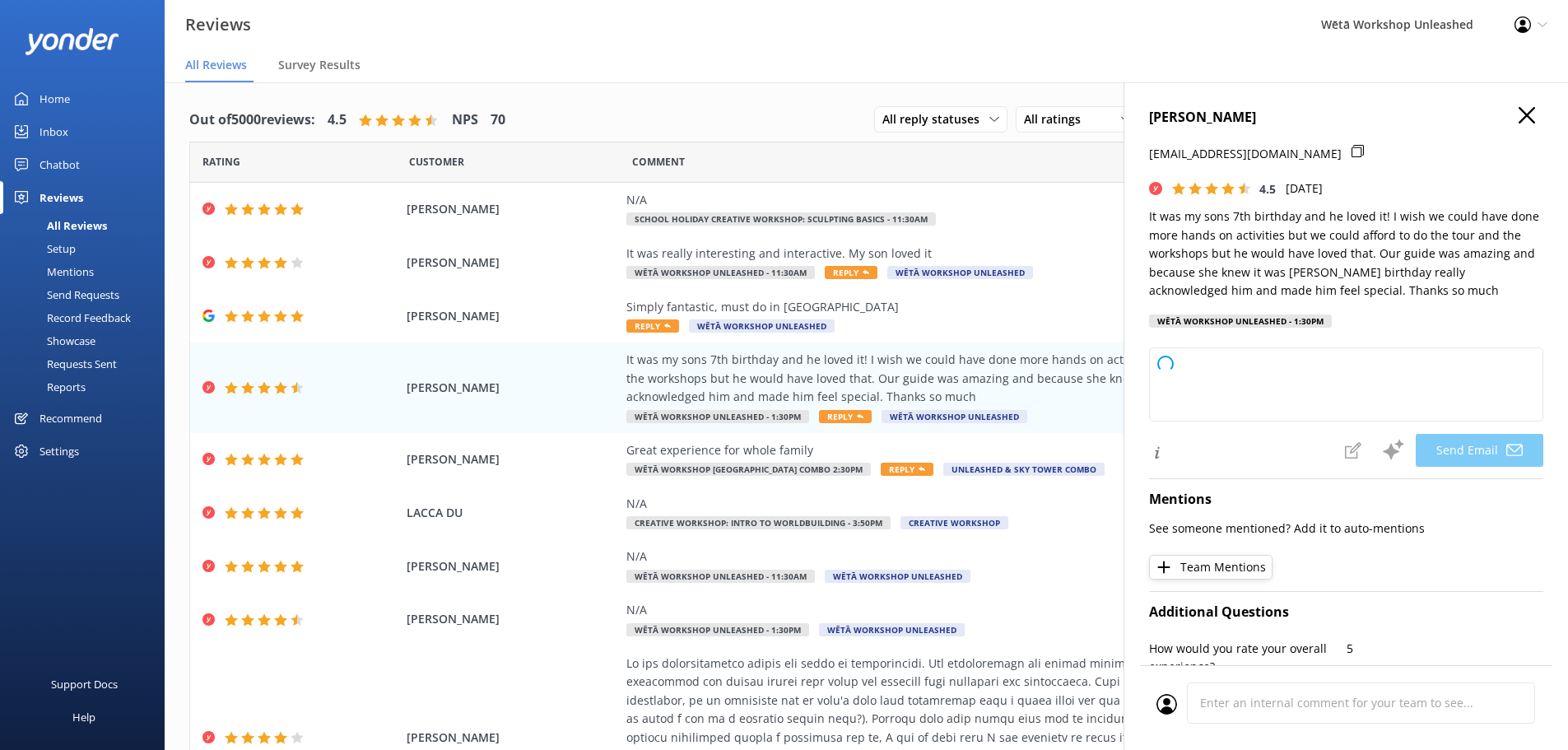
type textarea "Kia ora [PERSON_NAME], Thank you so much for your lovely feedback! We're thrill…"
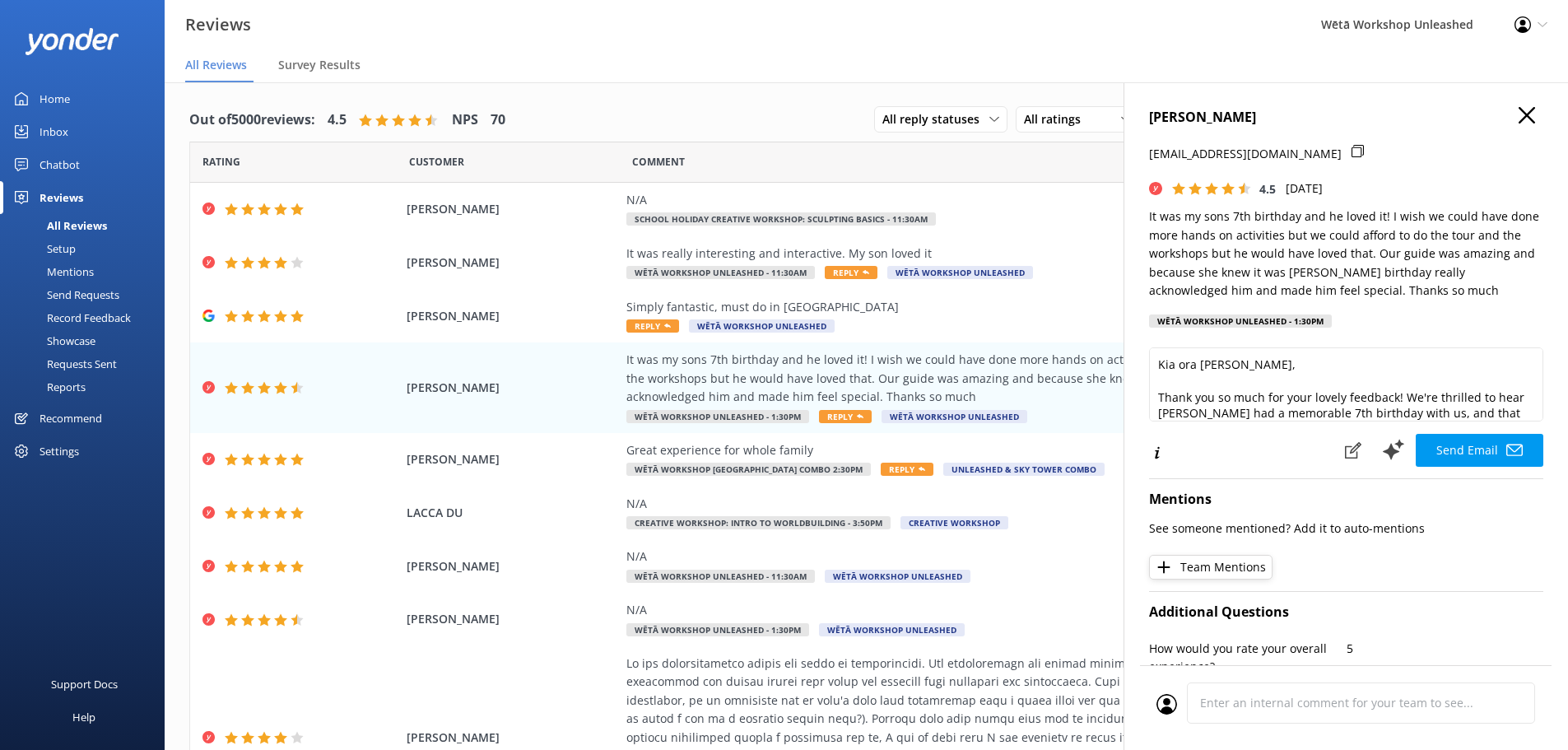
click at [1446, 447] on button "Send Email" at bounding box center [1479, 450] width 127 height 33
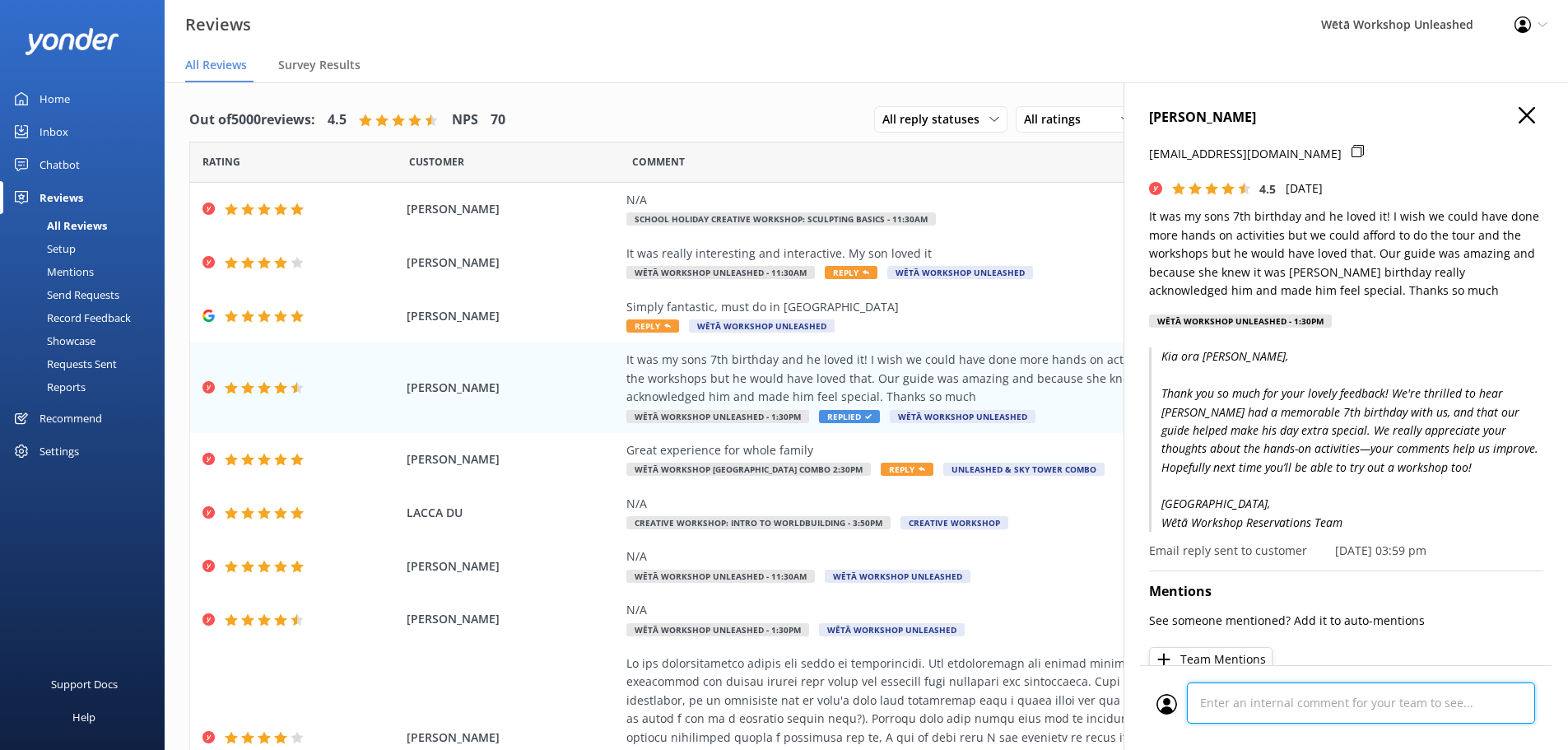
scroll to position [897, 0]
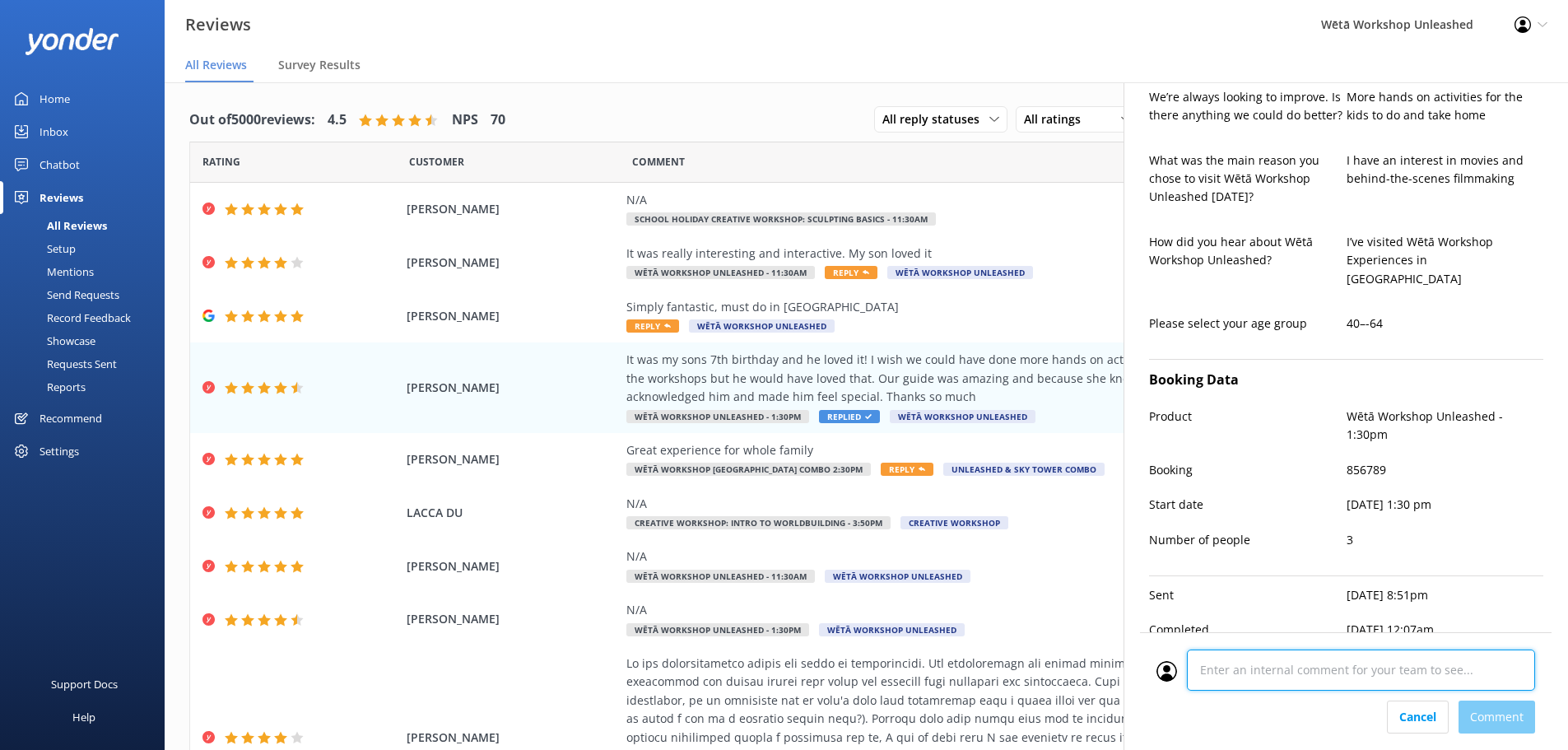
click at [1309, 708] on div "Cancel Comment" at bounding box center [1346, 692] width 412 height 118
type textarea "CM"
click at [1494, 718] on div "Cancel Comment" at bounding box center [1345, 717] width 379 height 33
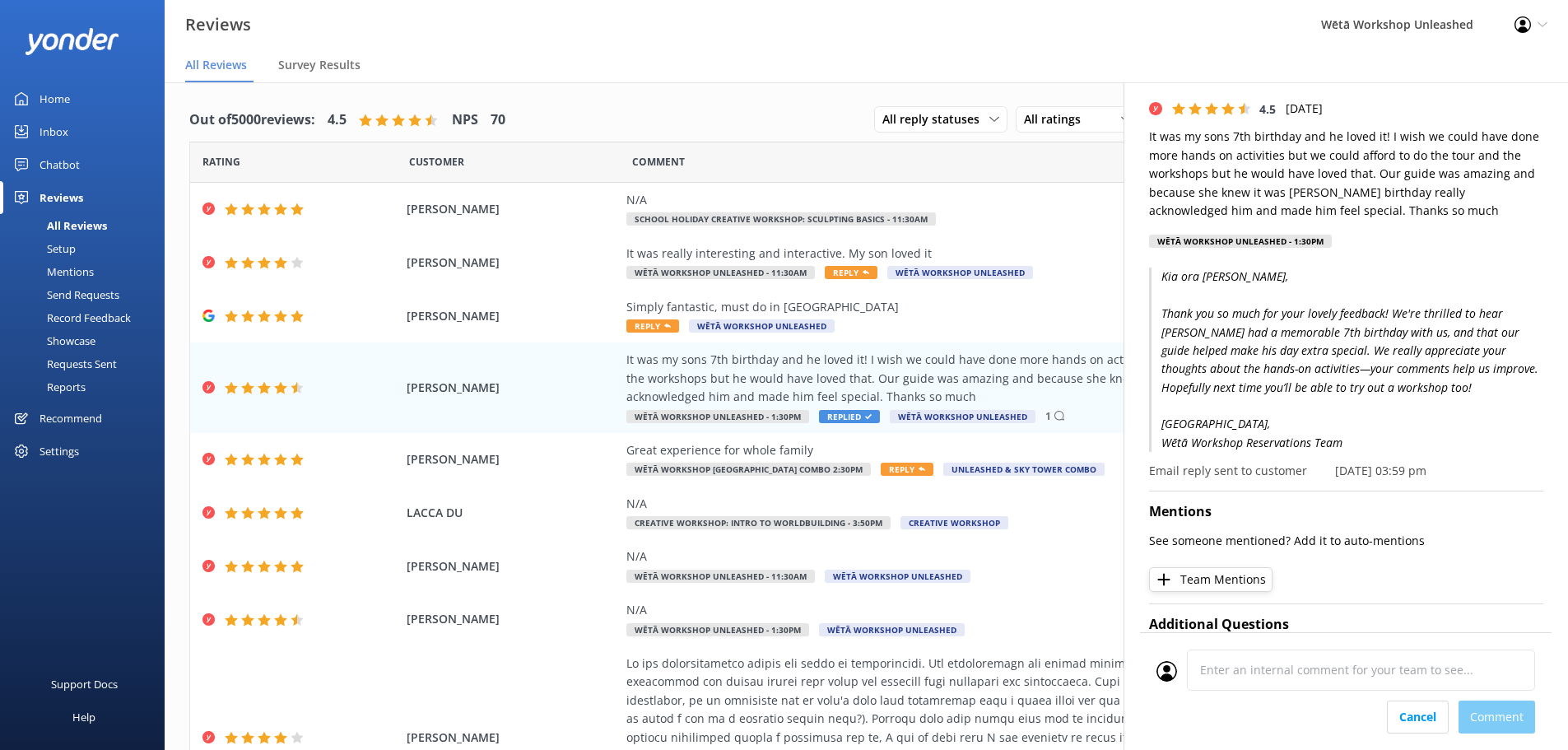
scroll to position [0, 0]
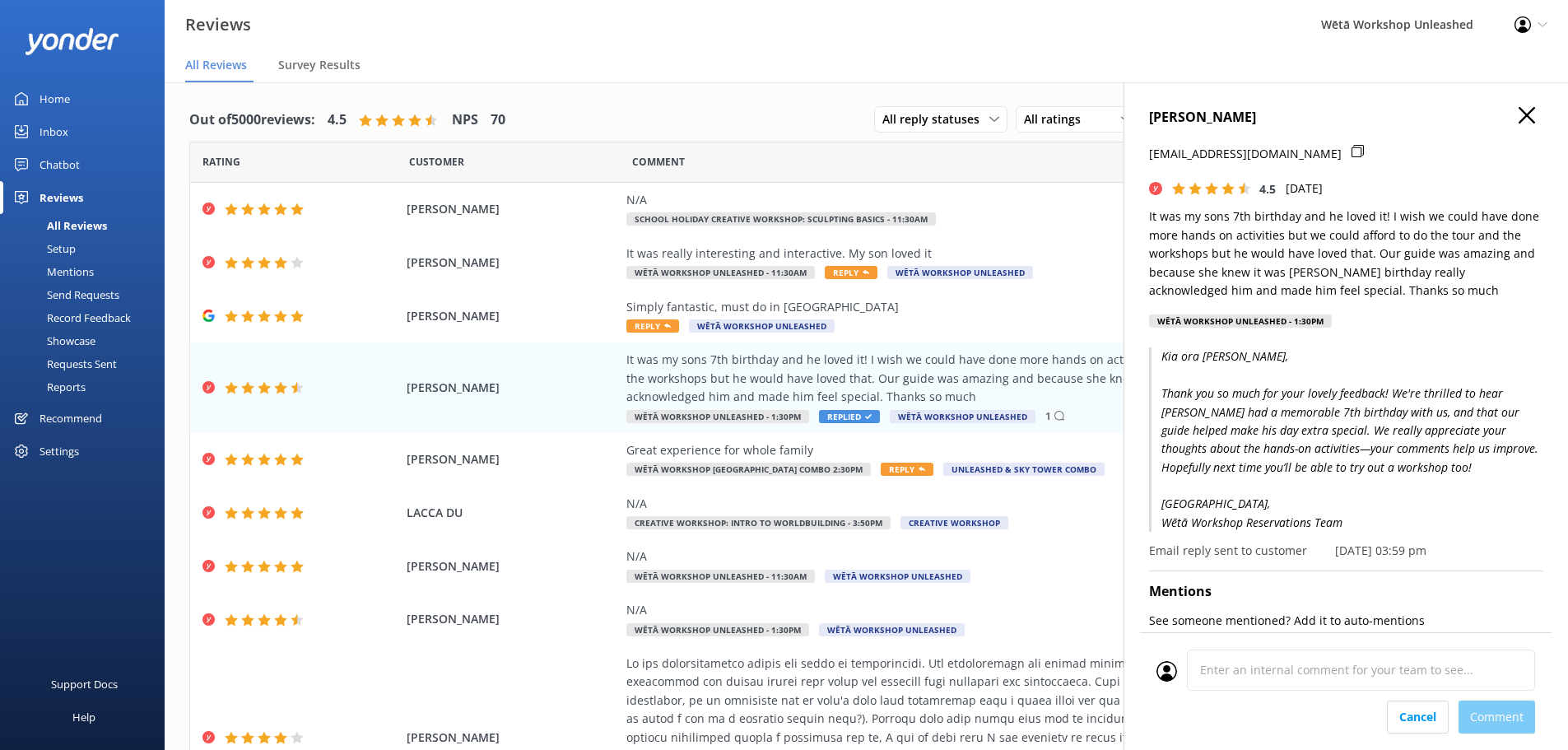
click at [1522, 116] on icon "button" at bounding box center [1528, 116] width 17 height 17
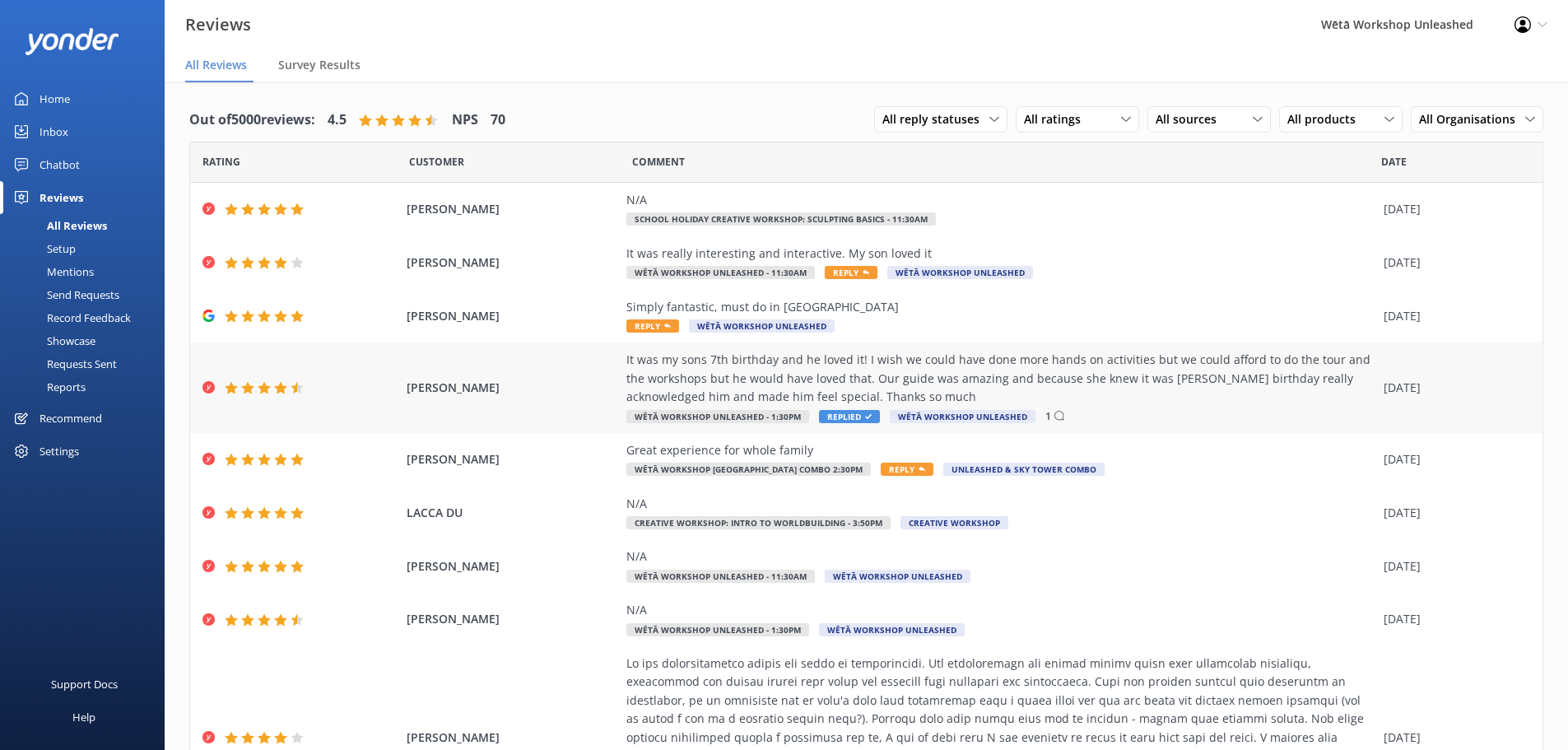
scroll to position [223, 0]
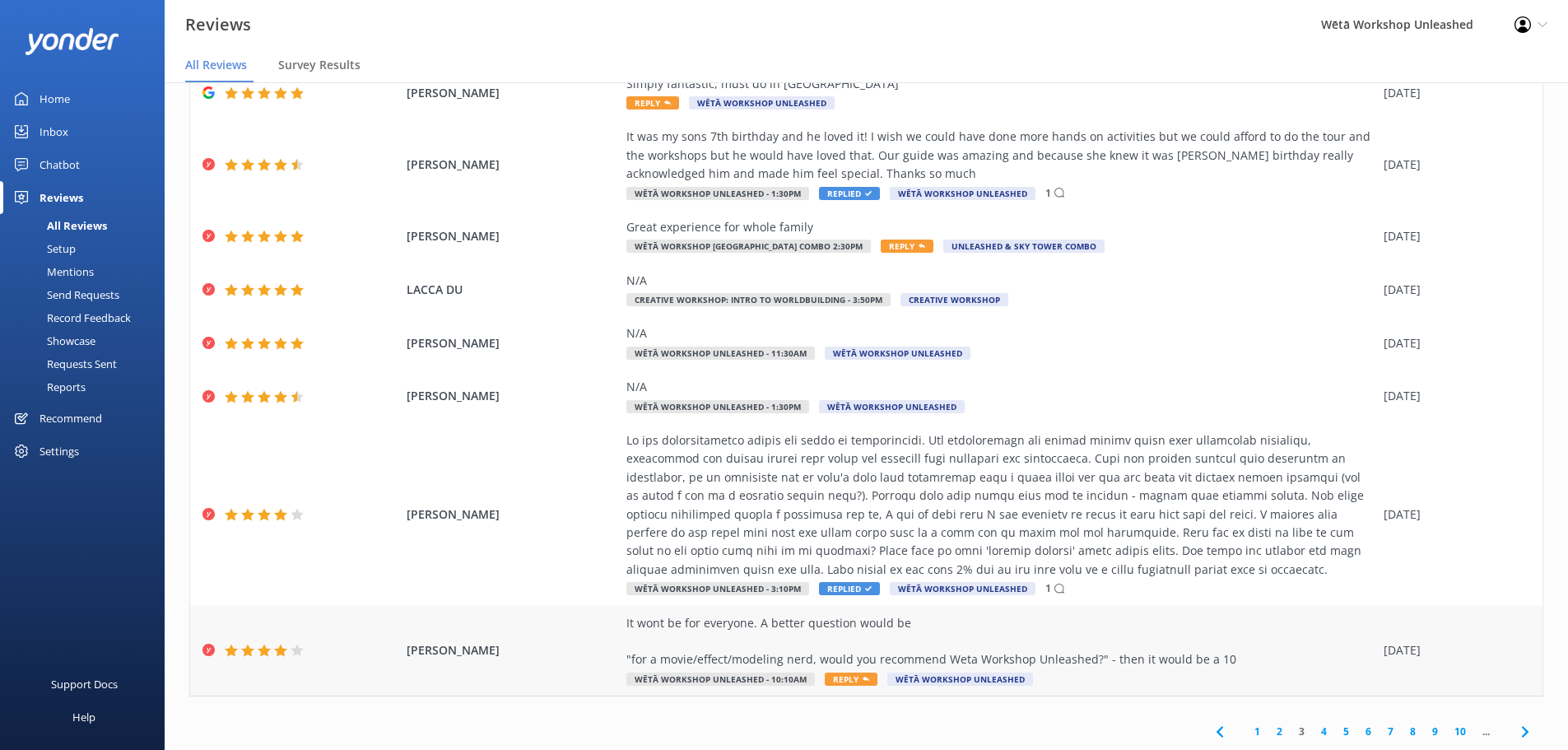
click at [1220, 651] on div "It wont be for everyone. A better question would be "for a movie/effect/modelin…" at bounding box center [1001, 641] width 749 height 55
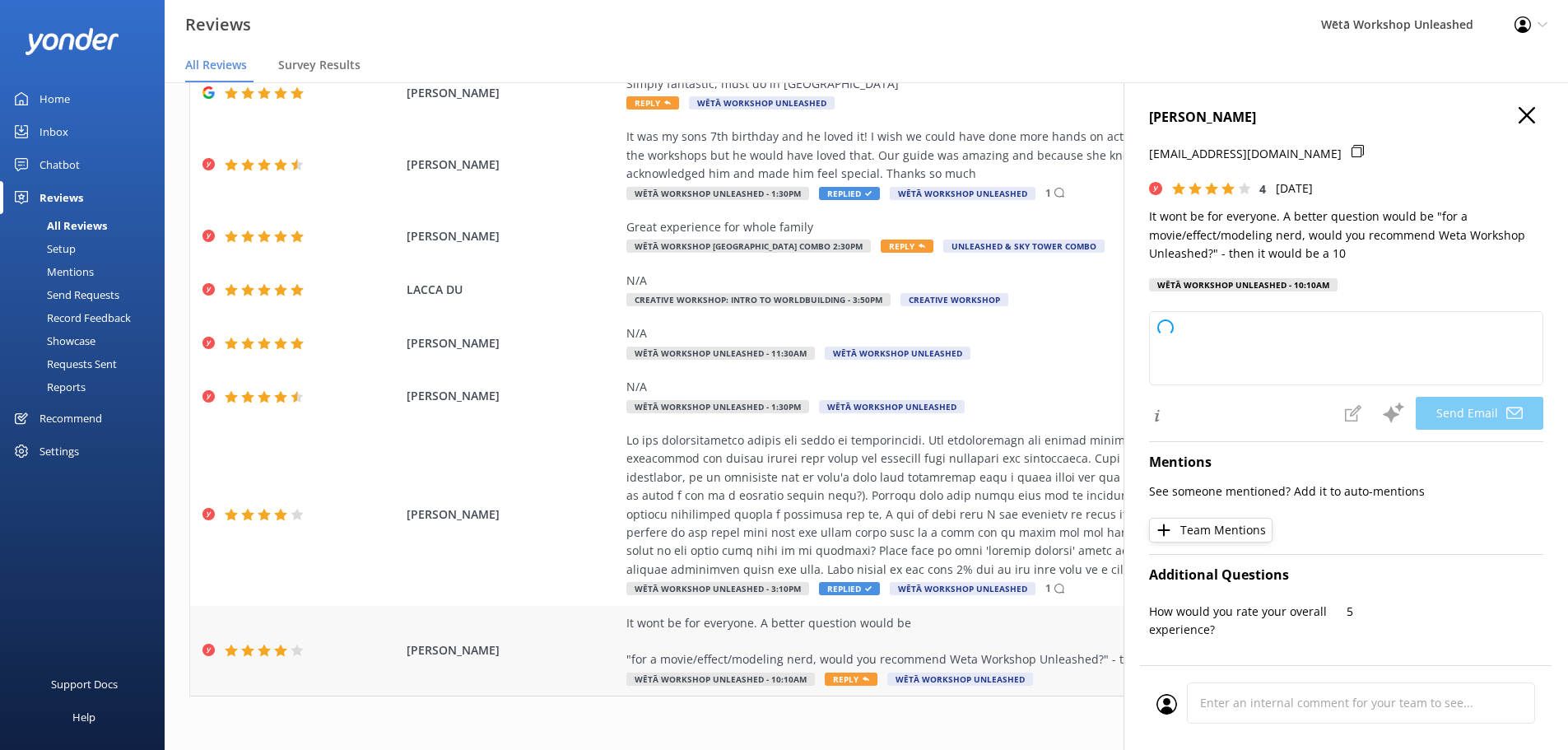
type textarea "Kia ora [PERSON_NAME], Thanks so much for your honest feedback! We totally agre…"
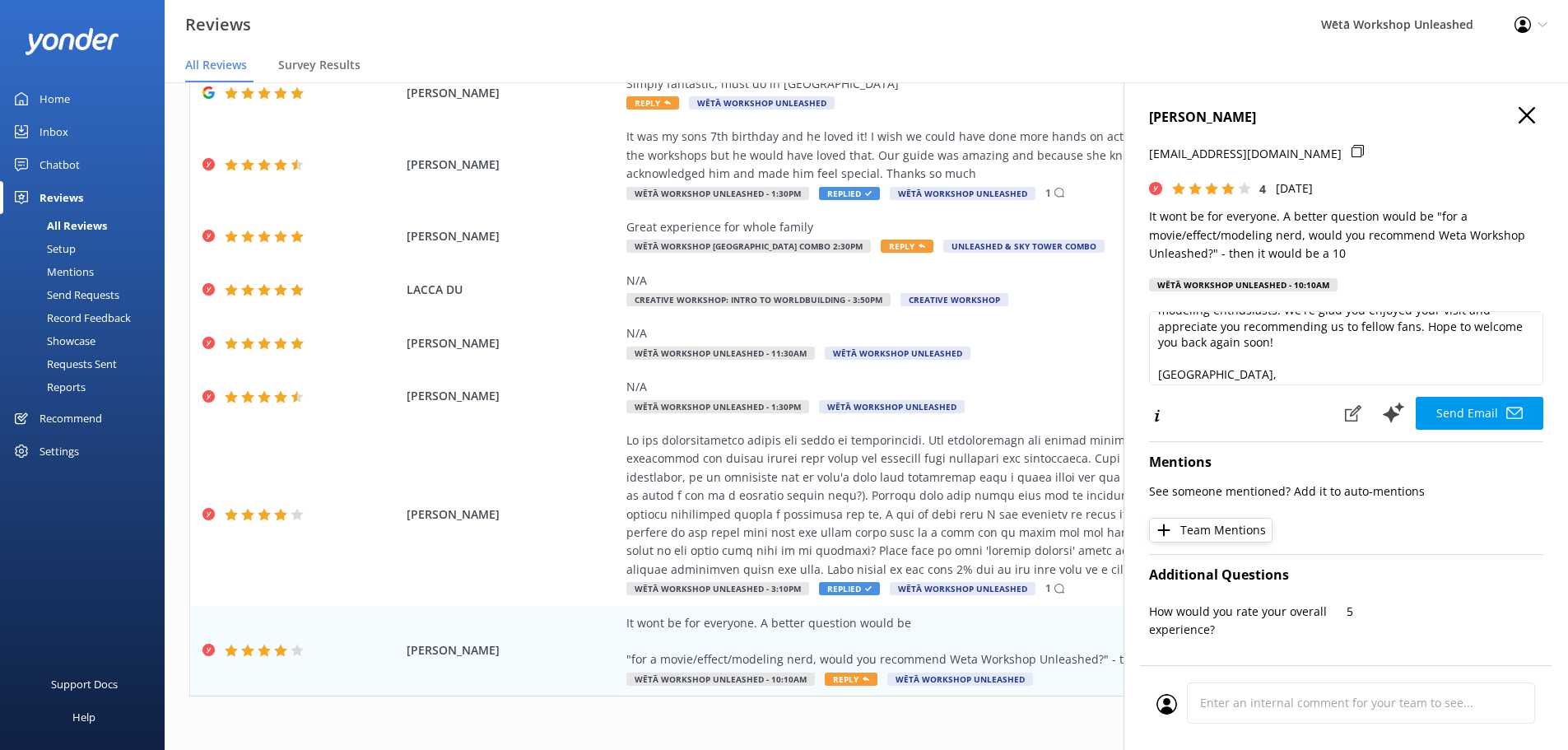
scroll to position [105, 0]
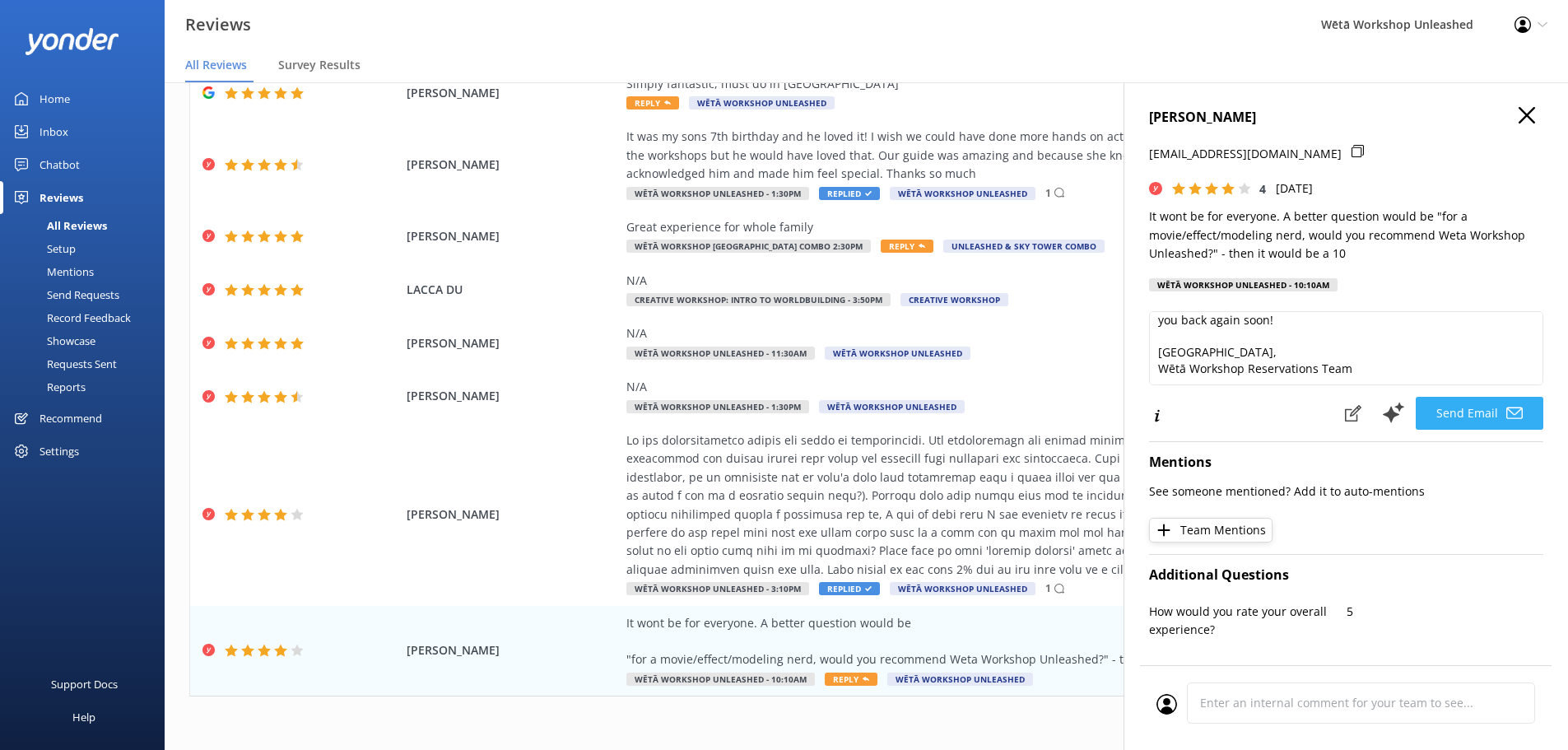
click at [1443, 423] on button "Send Email" at bounding box center [1479, 413] width 127 height 33
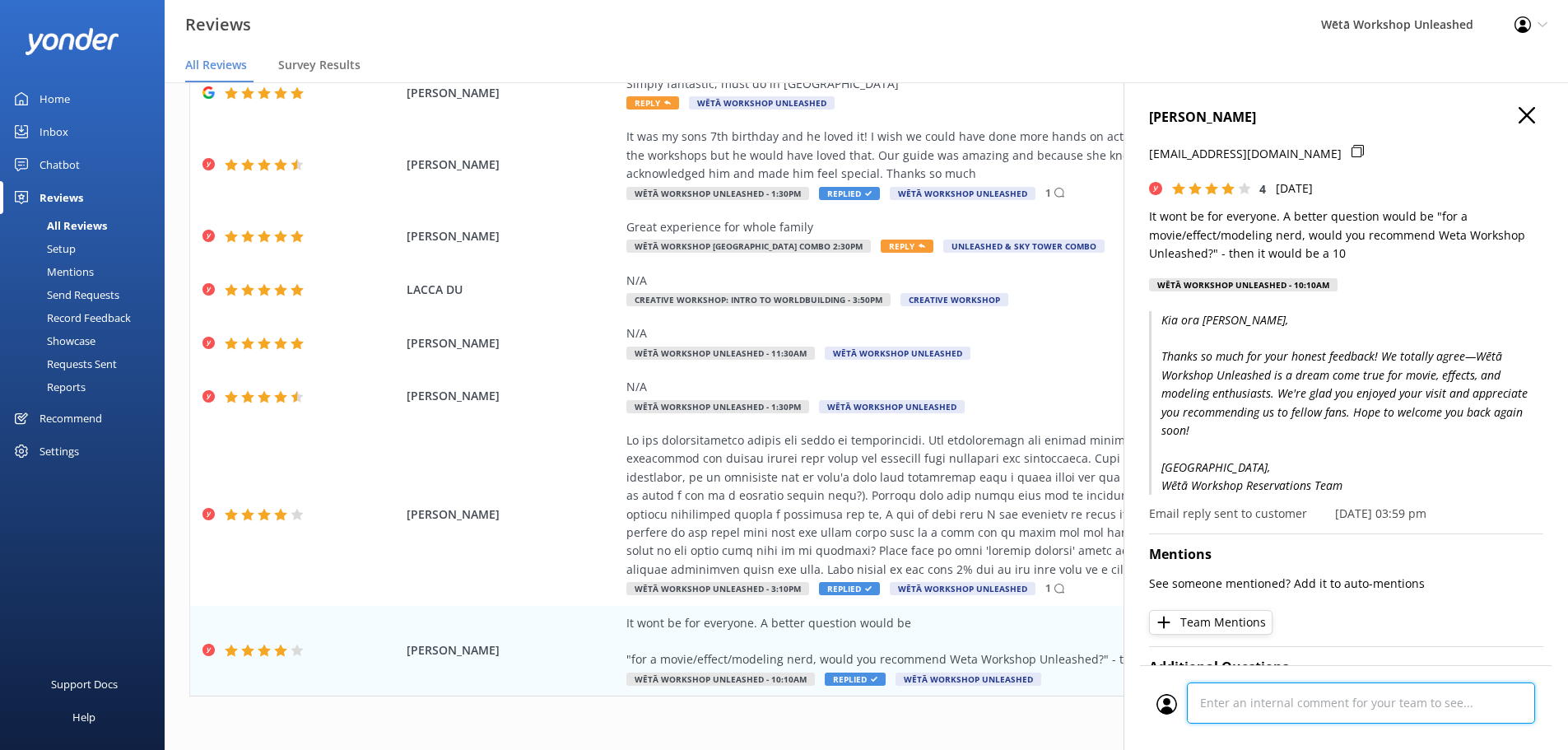
click at [1226, 704] on div "Cancel Comment" at bounding box center [1346, 708] width 412 height 85
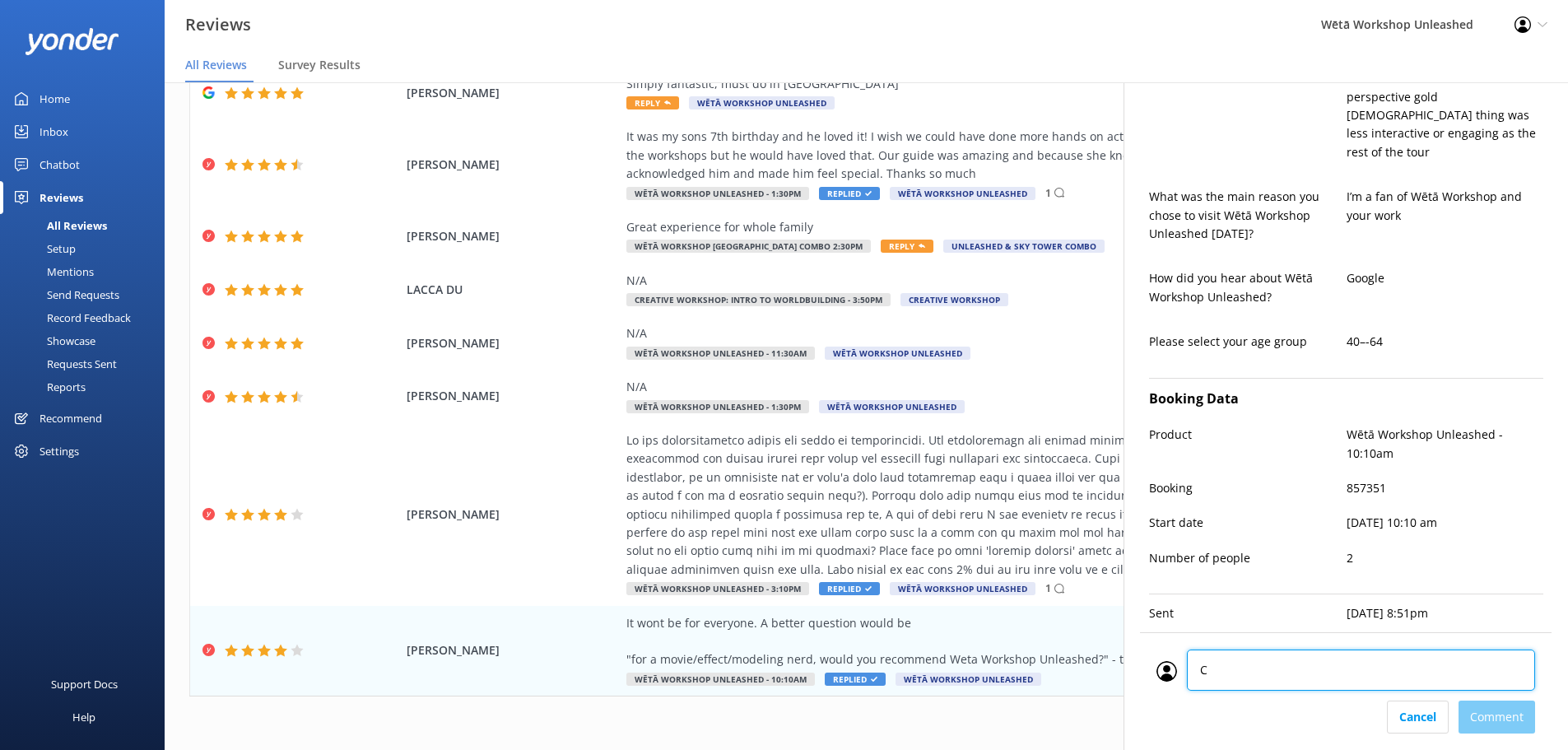
type textarea "CM"
click at [1463, 720] on div "Cancel Comment" at bounding box center [1345, 717] width 379 height 33
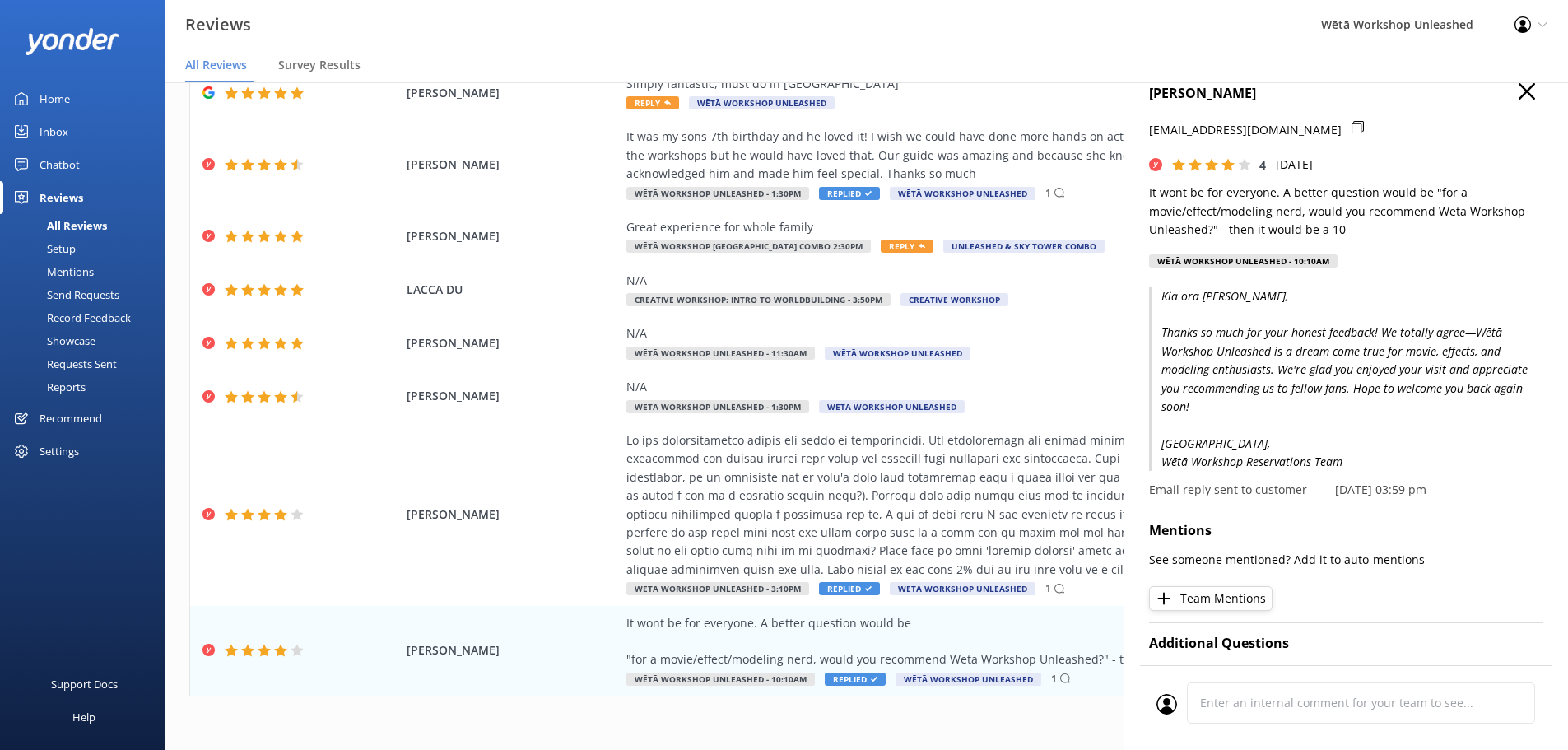
scroll to position [0, 0]
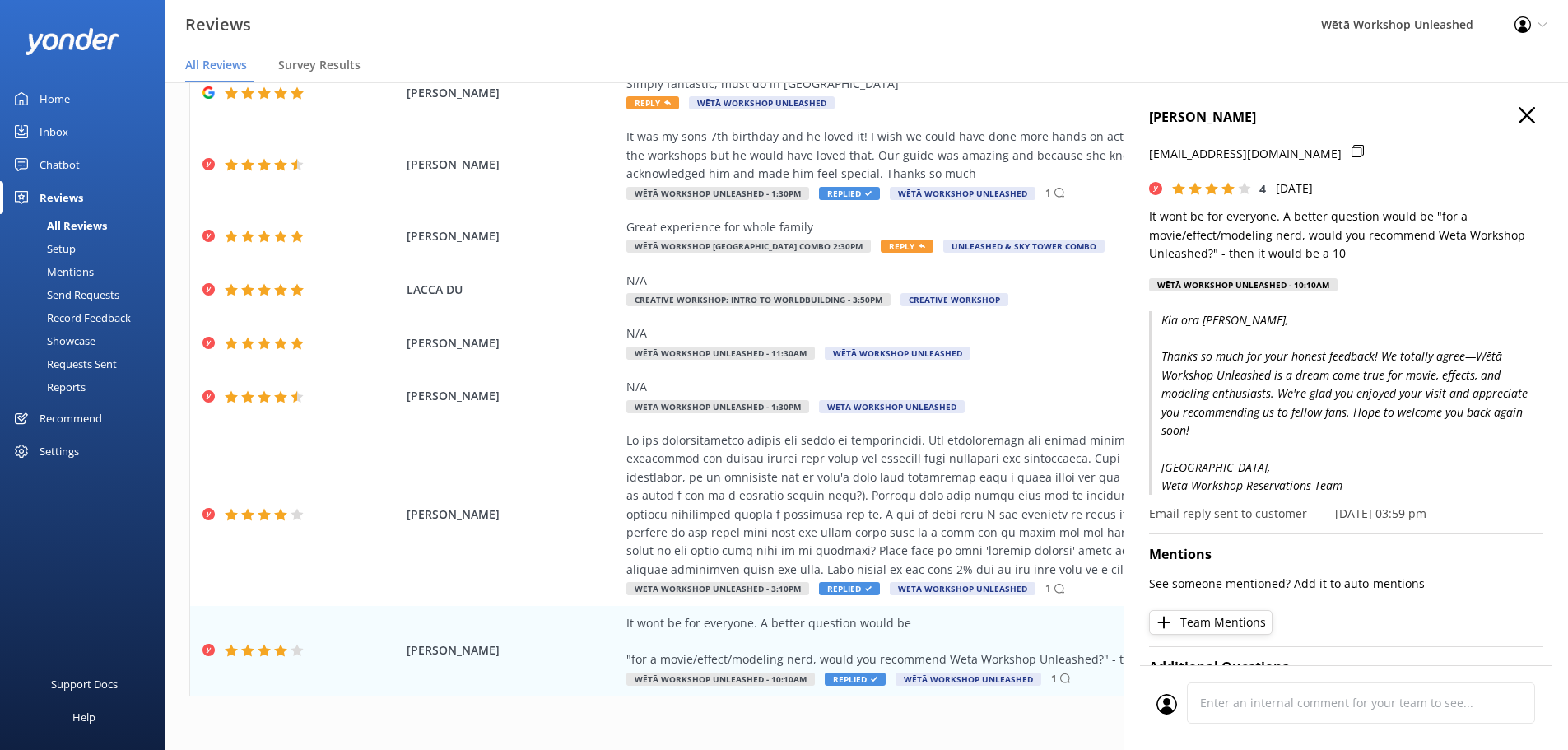
click at [1521, 115] on icon "button" at bounding box center [1528, 116] width 17 height 17
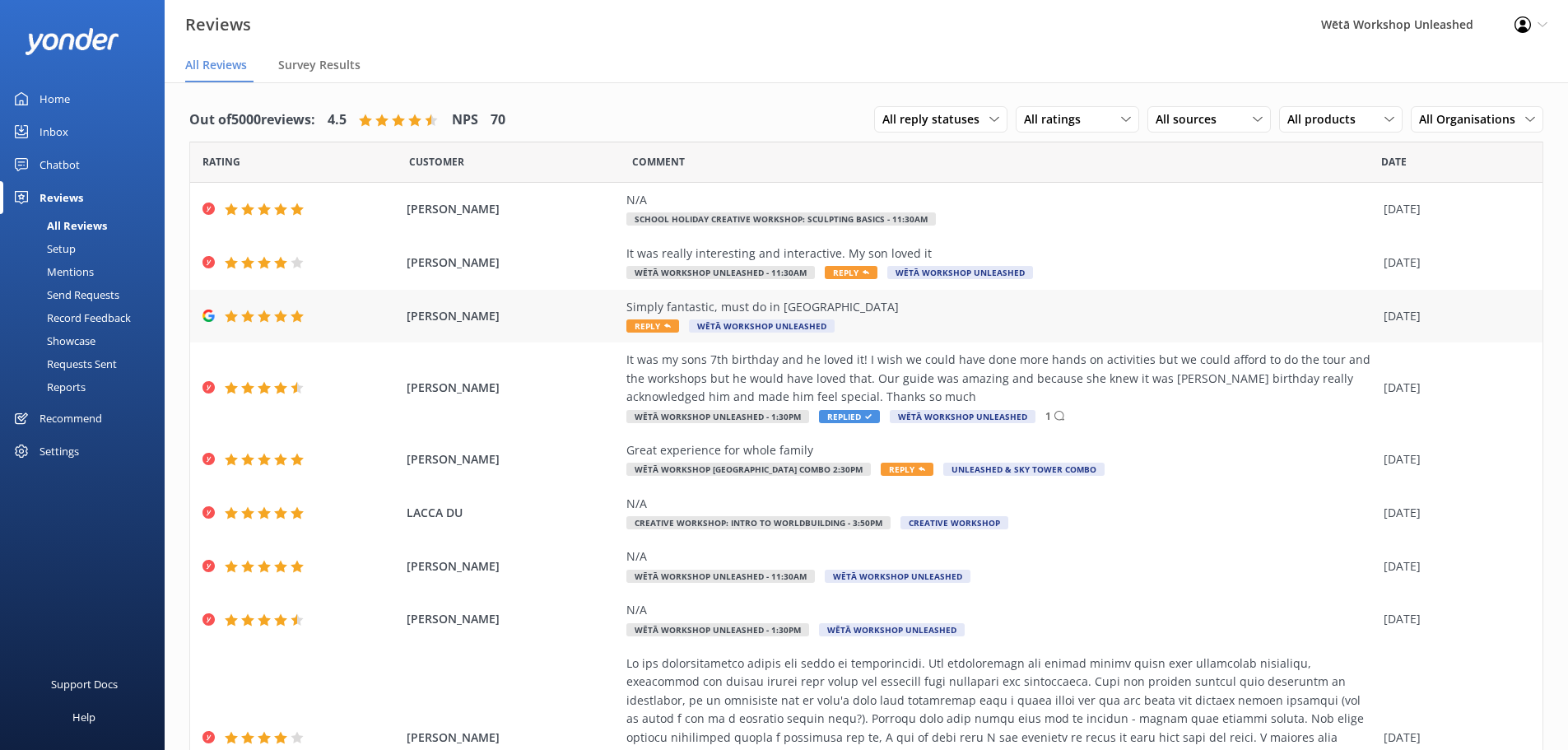
click at [1070, 305] on div "Simply fantastic, must do in [GEOGRAPHIC_DATA]" at bounding box center [1001, 306] width 749 height 18
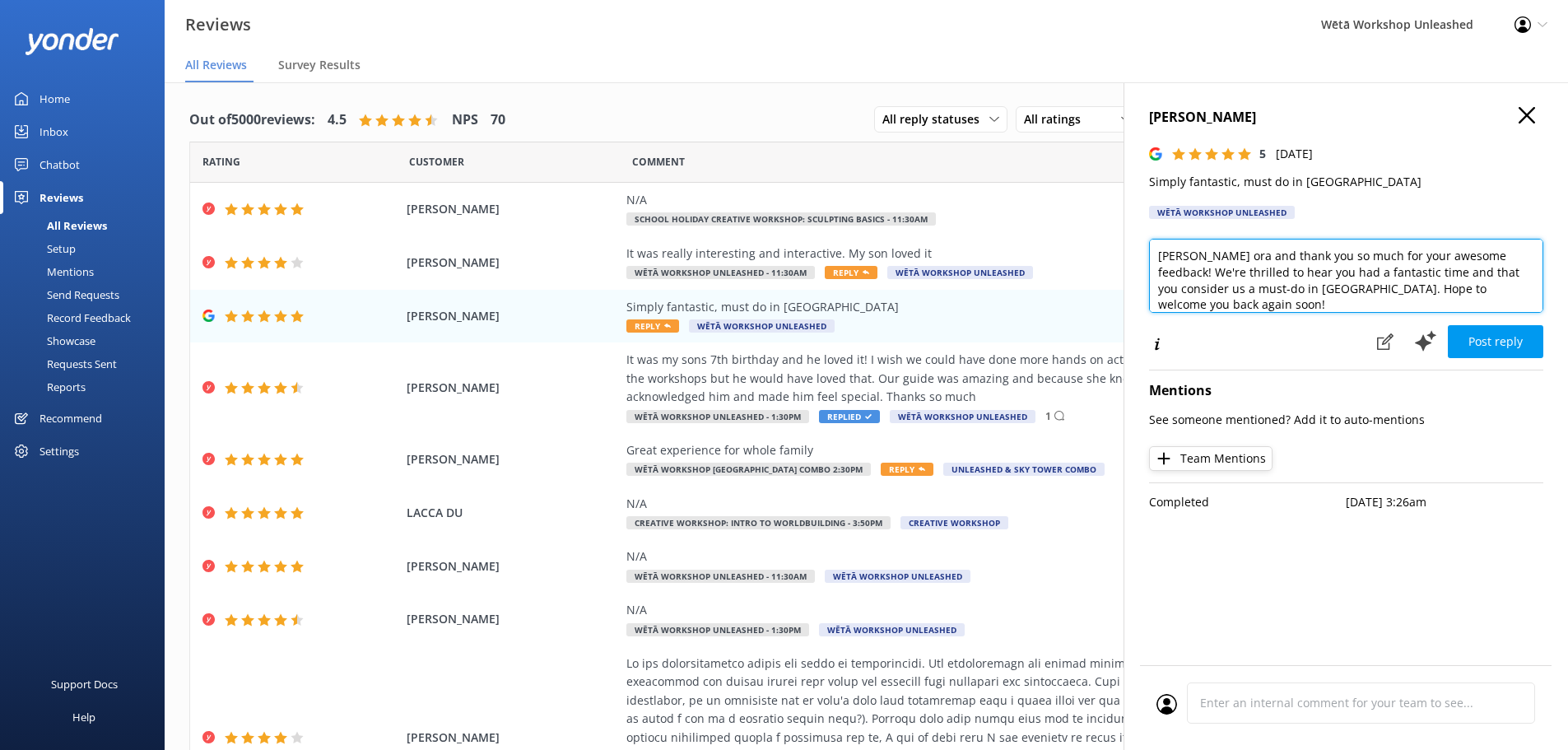
click at [1198, 254] on textarea "[PERSON_NAME] ora and thank you so much for your awesome feedback! We're thrill…" at bounding box center [1345, 276] width 394 height 74
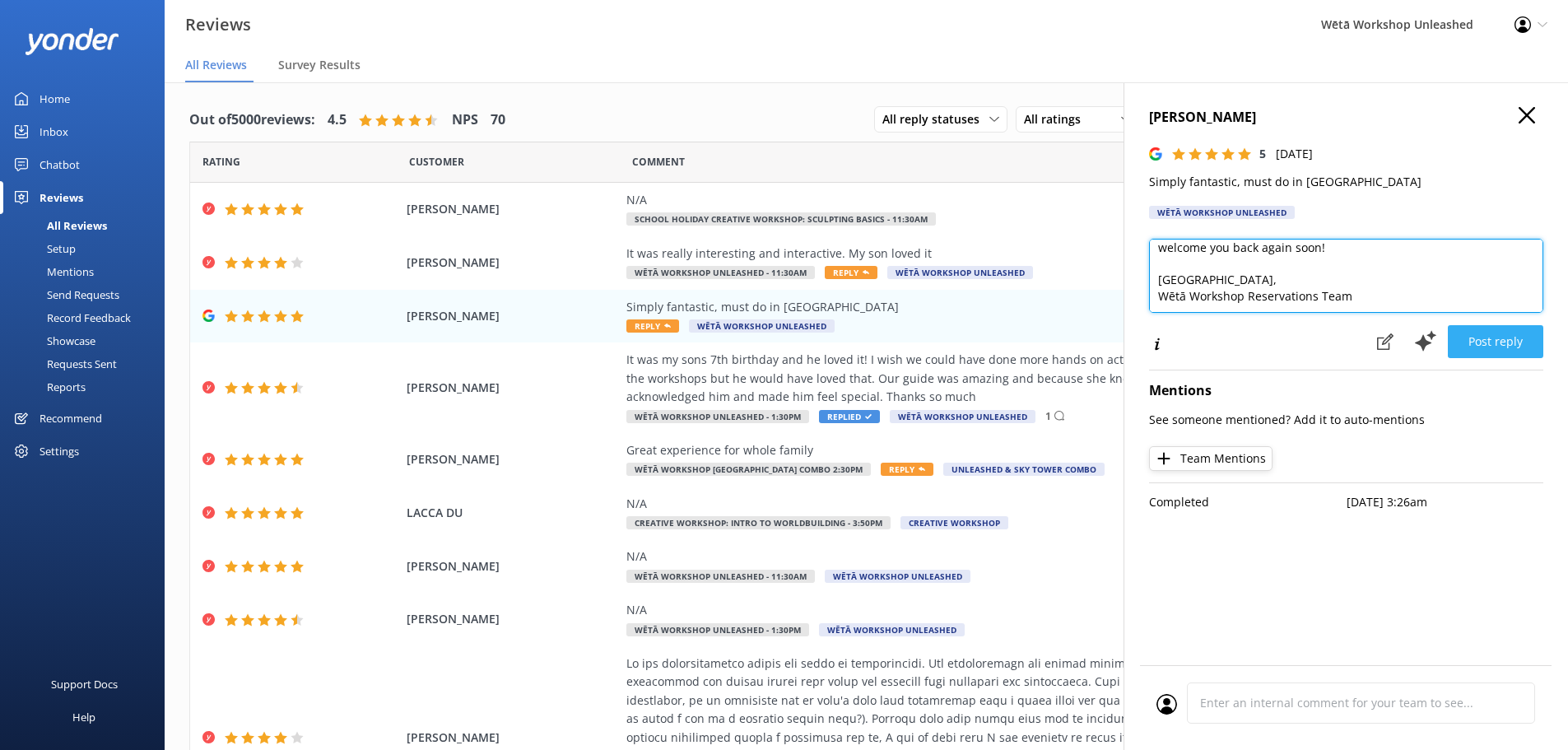
type textarea "Kia ora [PERSON_NAME] and thank you so much for your awesome feedback! We're th…"
click at [1473, 342] on button "Post reply" at bounding box center [1495, 341] width 95 height 33
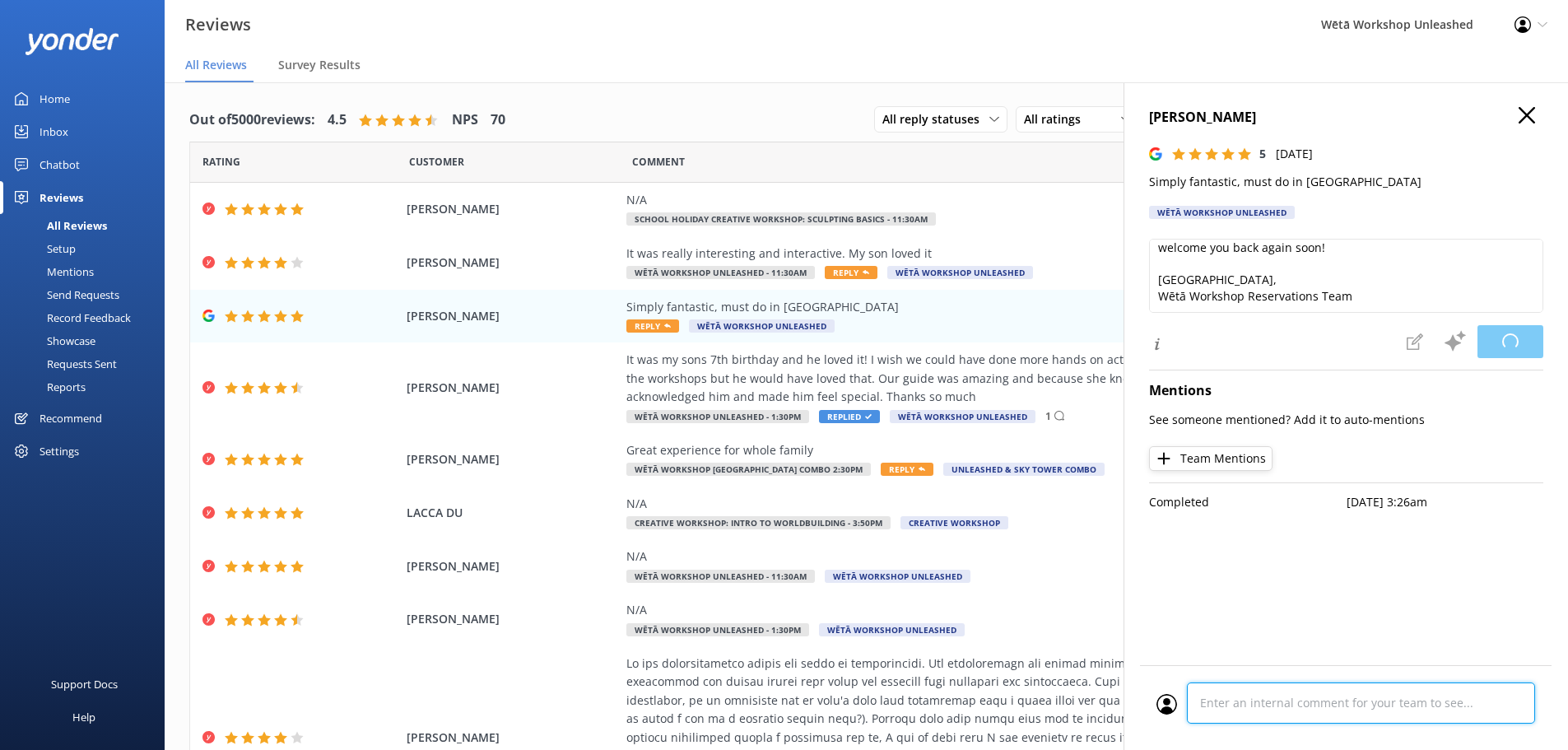
click at [1278, 705] on div "Cancel Comment" at bounding box center [1346, 708] width 412 height 85
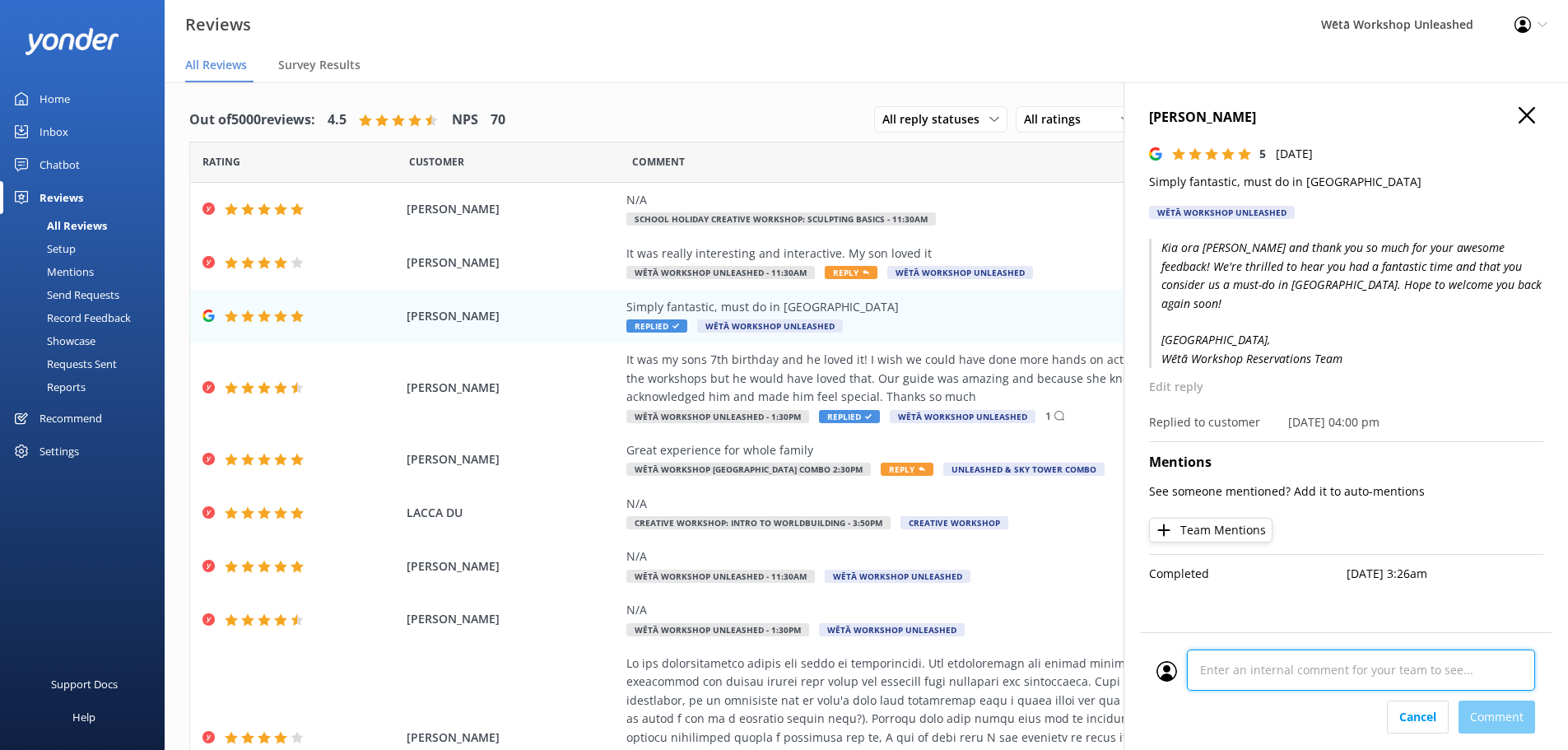
type textarea "M"
type textarea "CM"
click at [1517, 722] on div "Cancel Comment" at bounding box center [1345, 717] width 379 height 33
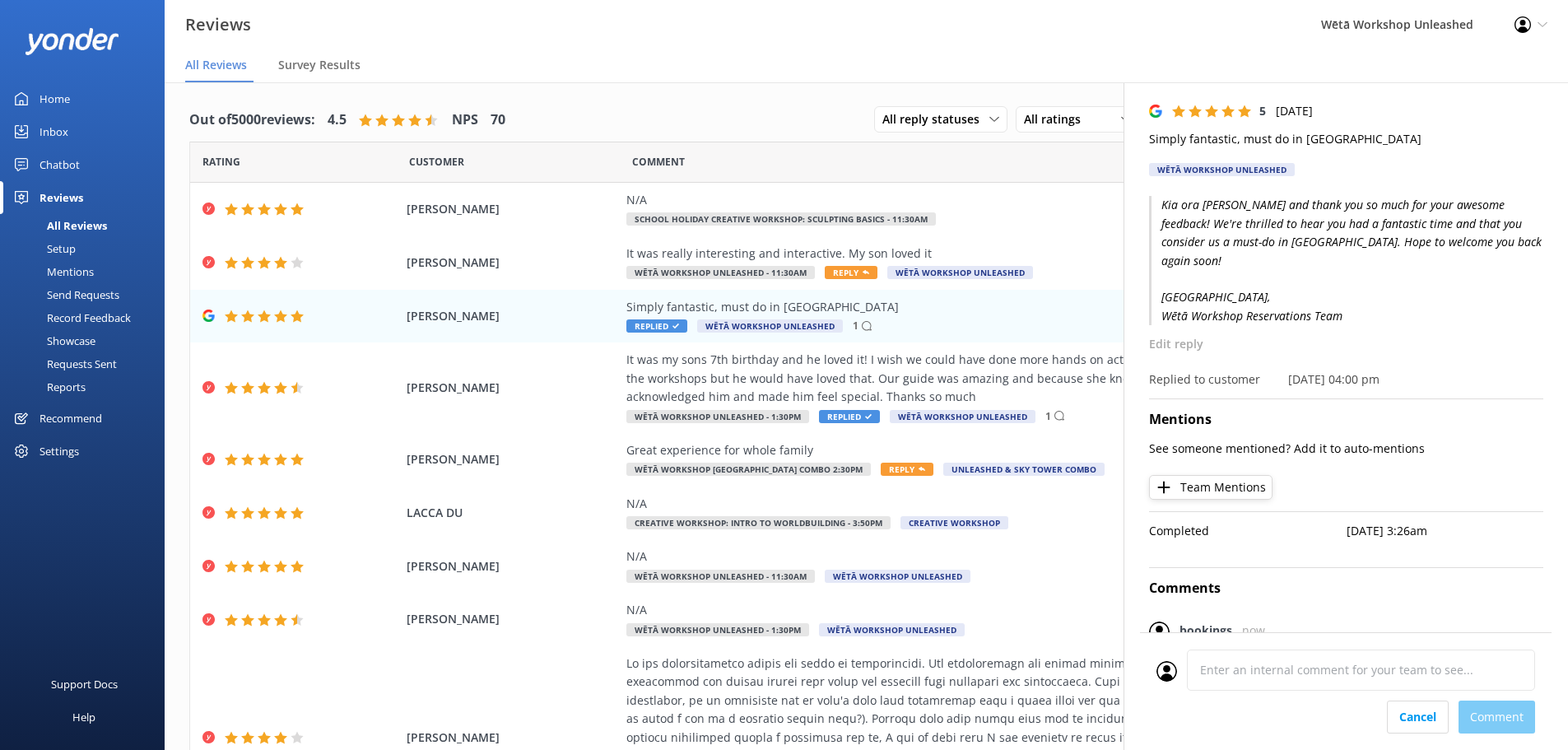
scroll to position [0, 0]
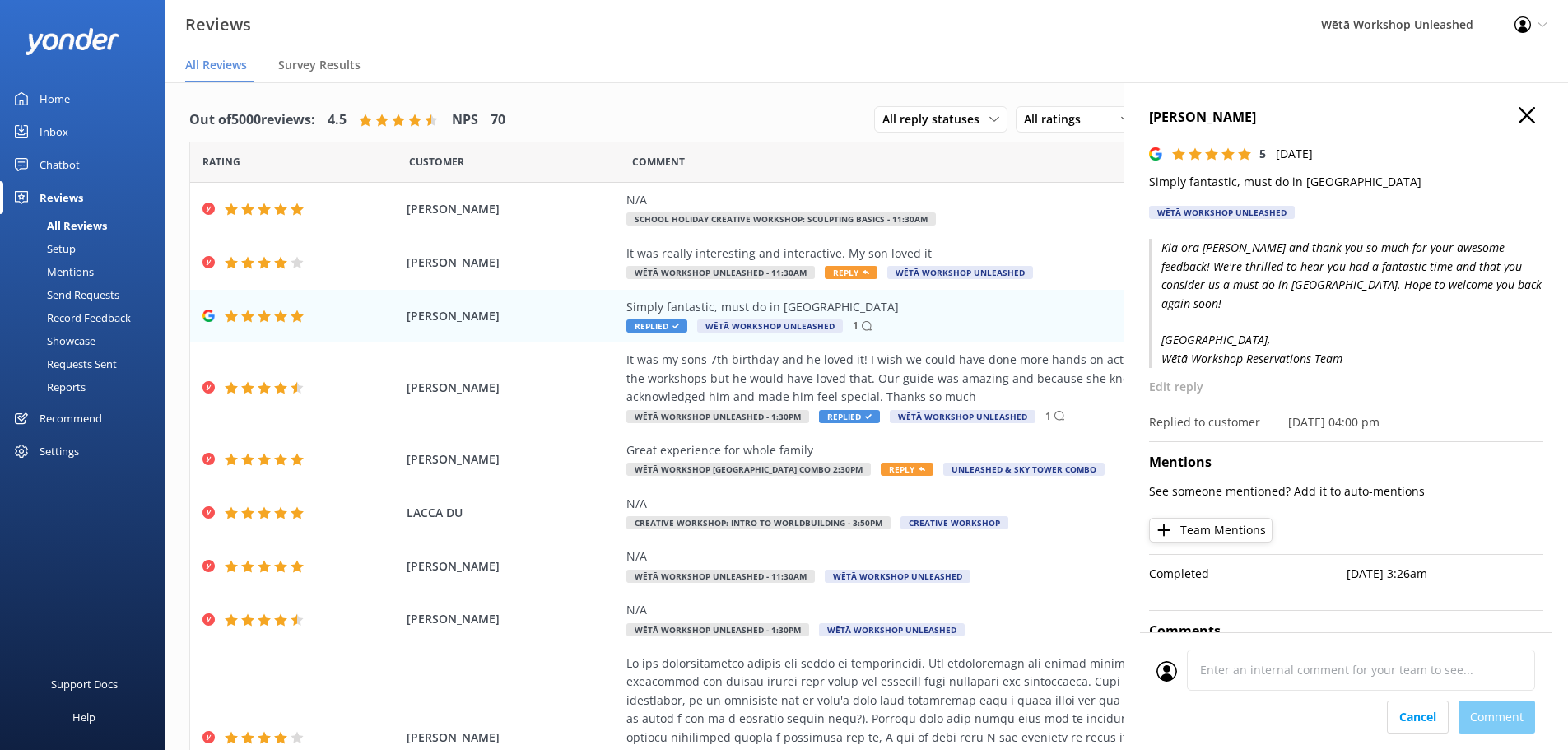
click at [1522, 116] on h4 "[PERSON_NAME]" at bounding box center [1345, 117] width 394 height 21
click at [1519, 123] on button "button" at bounding box center [1528, 116] width 17 height 18
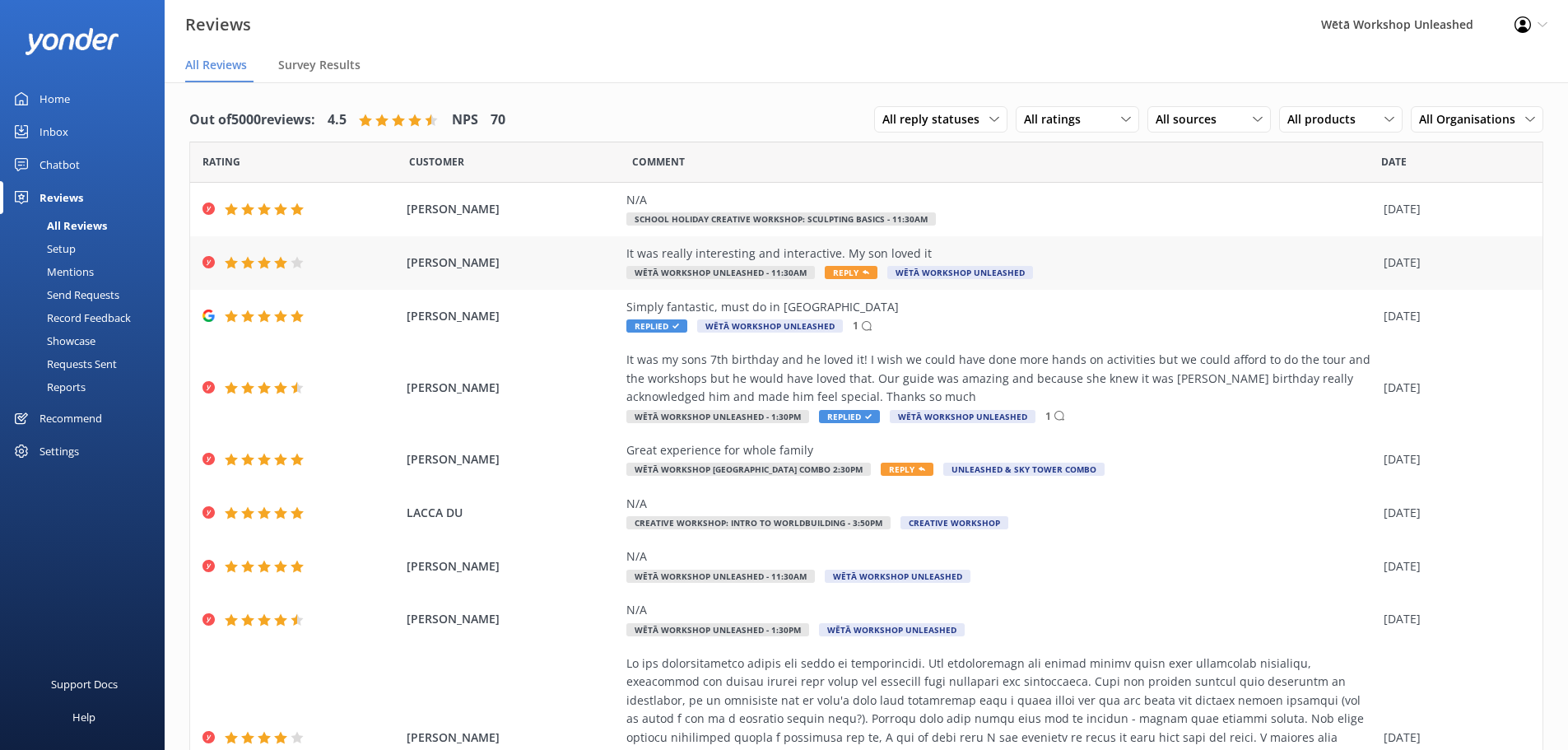
click at [951, 250] on div "It was really interesting and interactive. My son loved it" at bounding box center [1001, 253] width 749 height 18
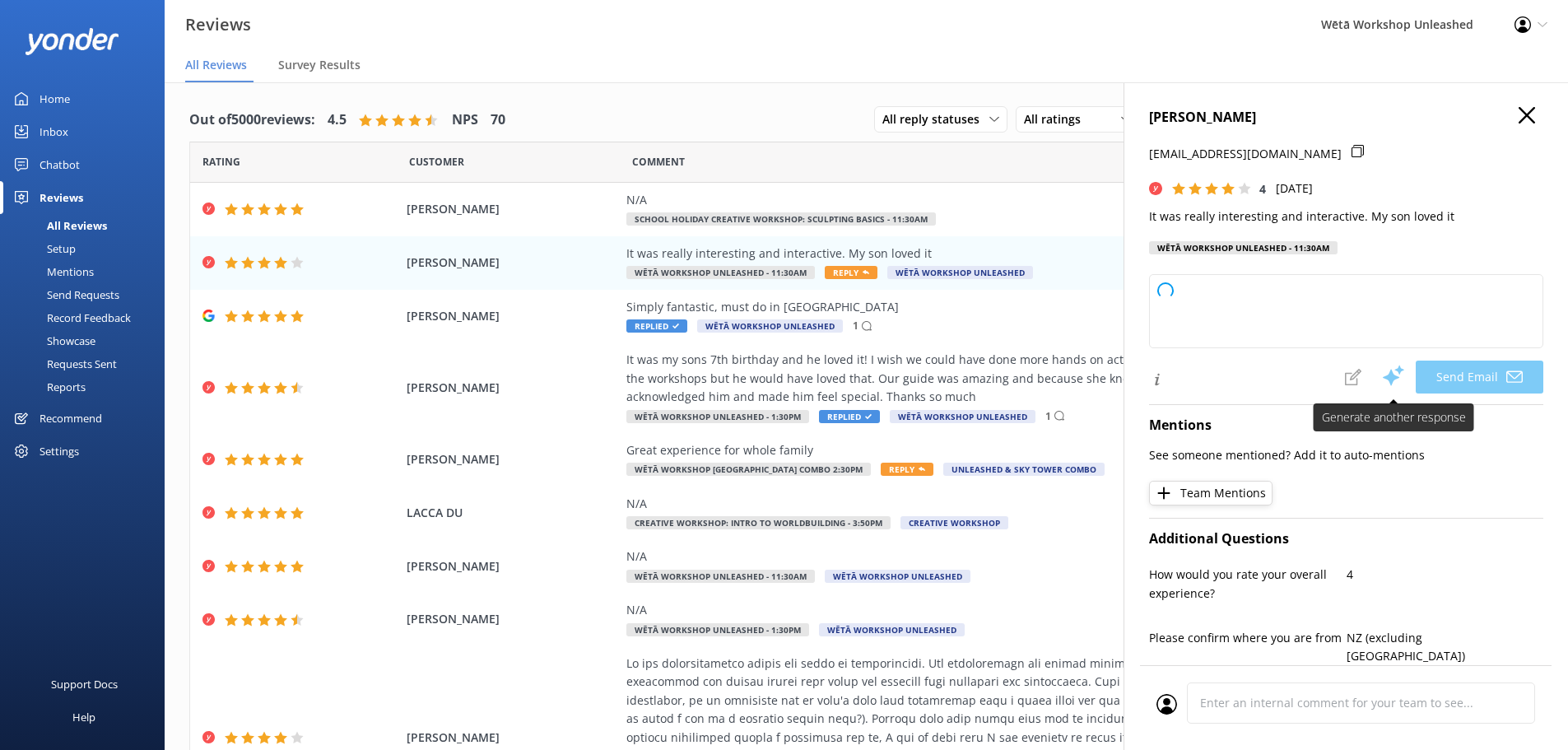
type textarea "Kia ora [PERSON_NAME], Thank you so much for your kind words! We're thrilled to…"
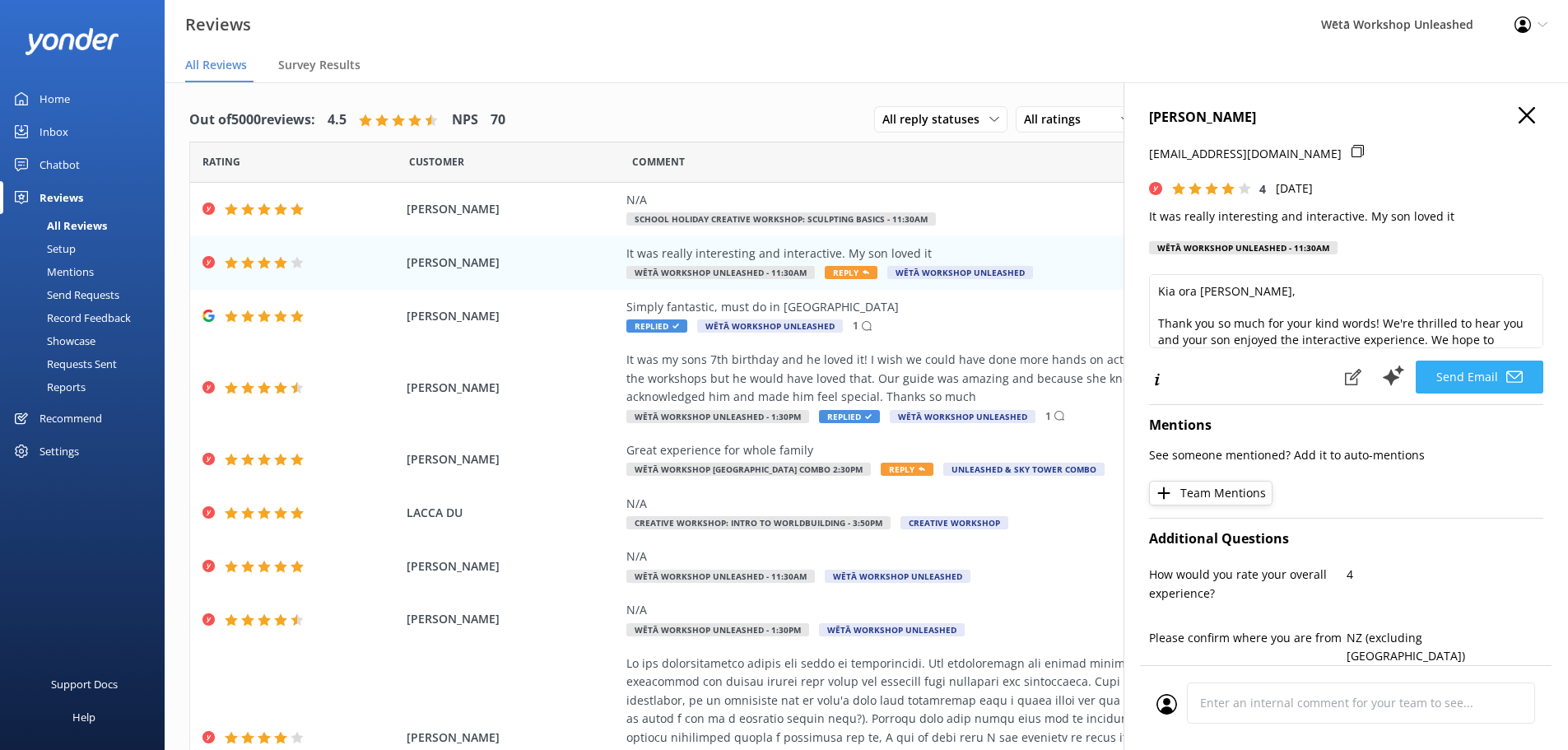
click at [1434, 369] on button "Send Email" at bounding box center [1479, 376] width 127 height 33
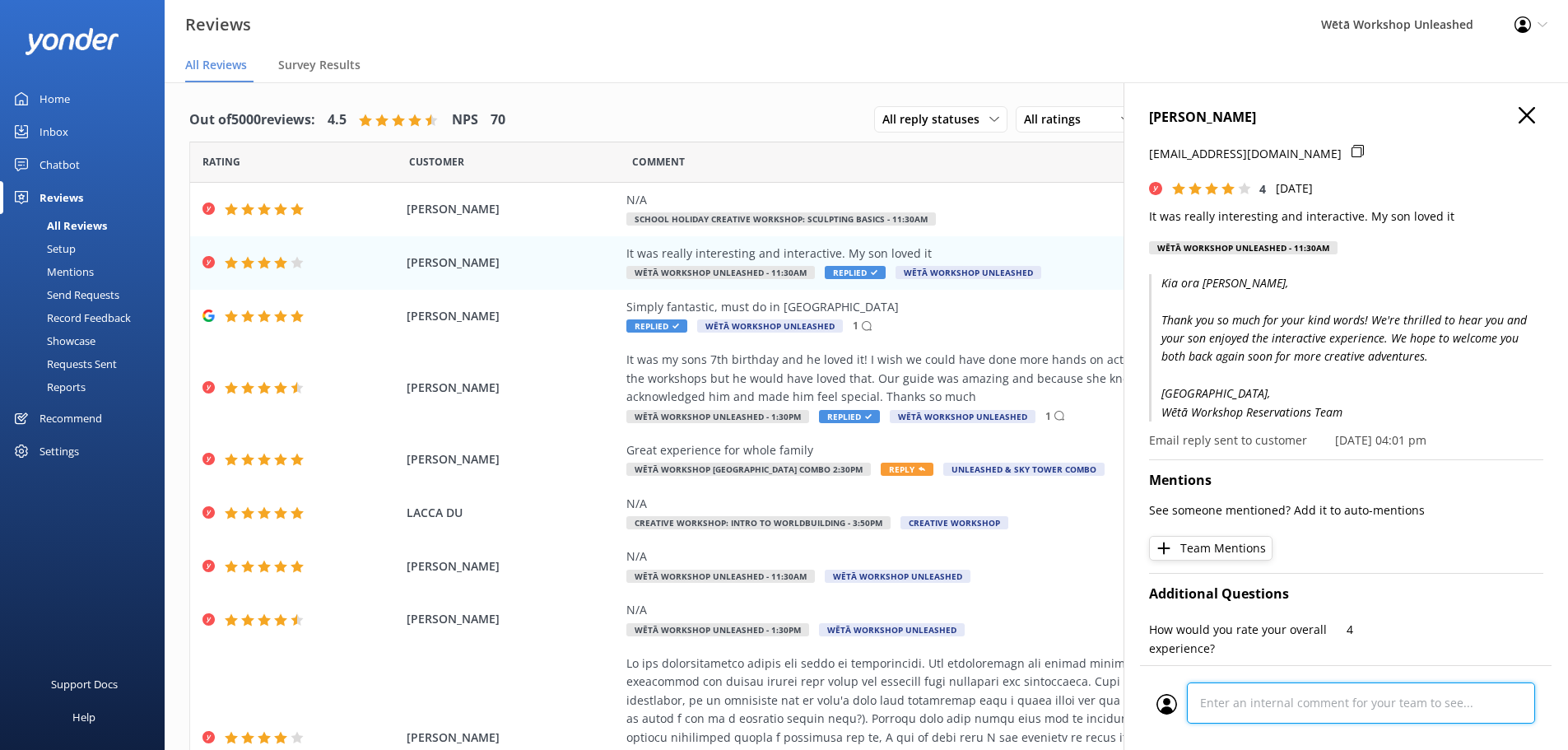
click at [1281, 684] on textarea at bounding box center [1361, 703] width 348 height 41
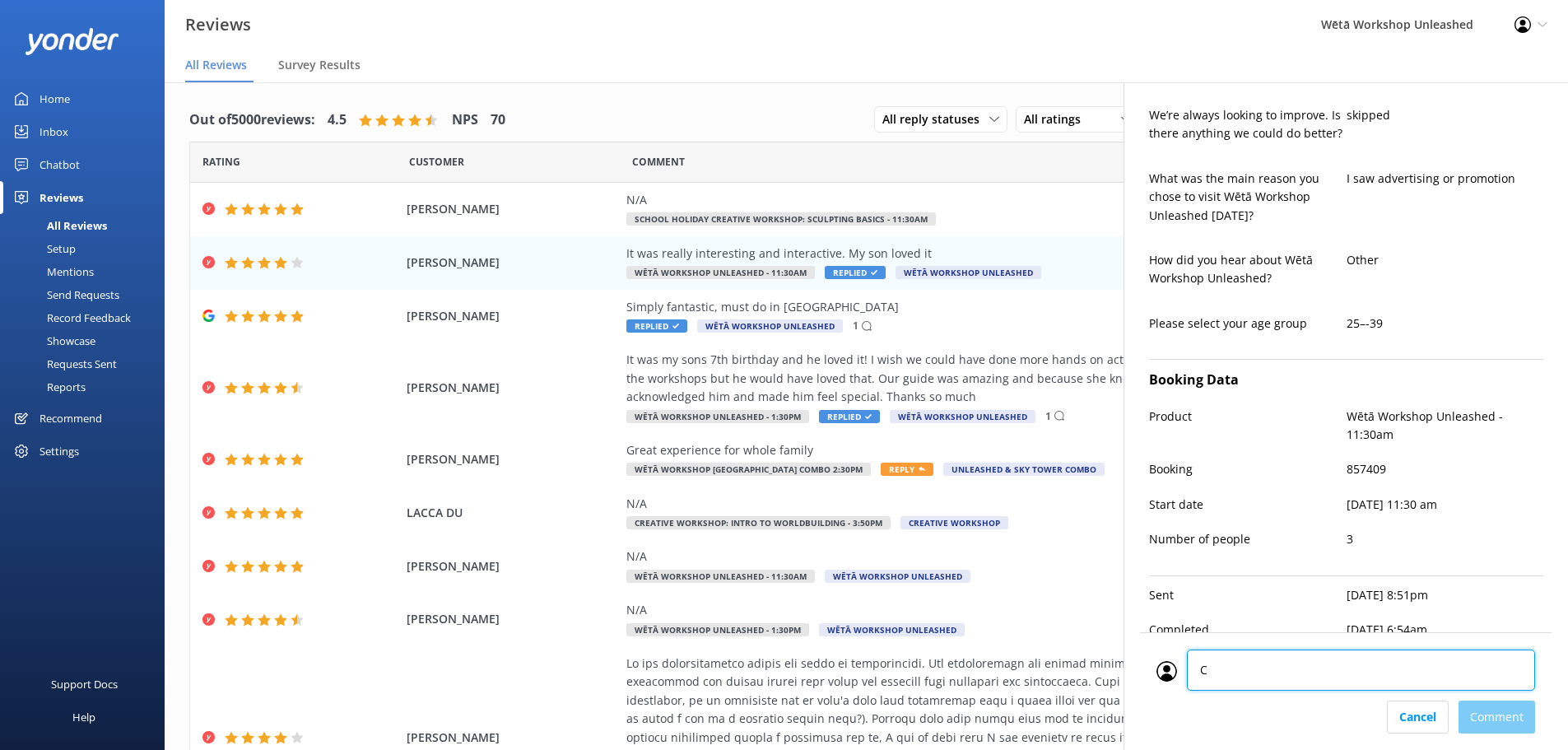
type textarea "CM"
click at [1511, 708] on div "Cancel Comment" at bounding box center [1345, 717] width 379 height 33
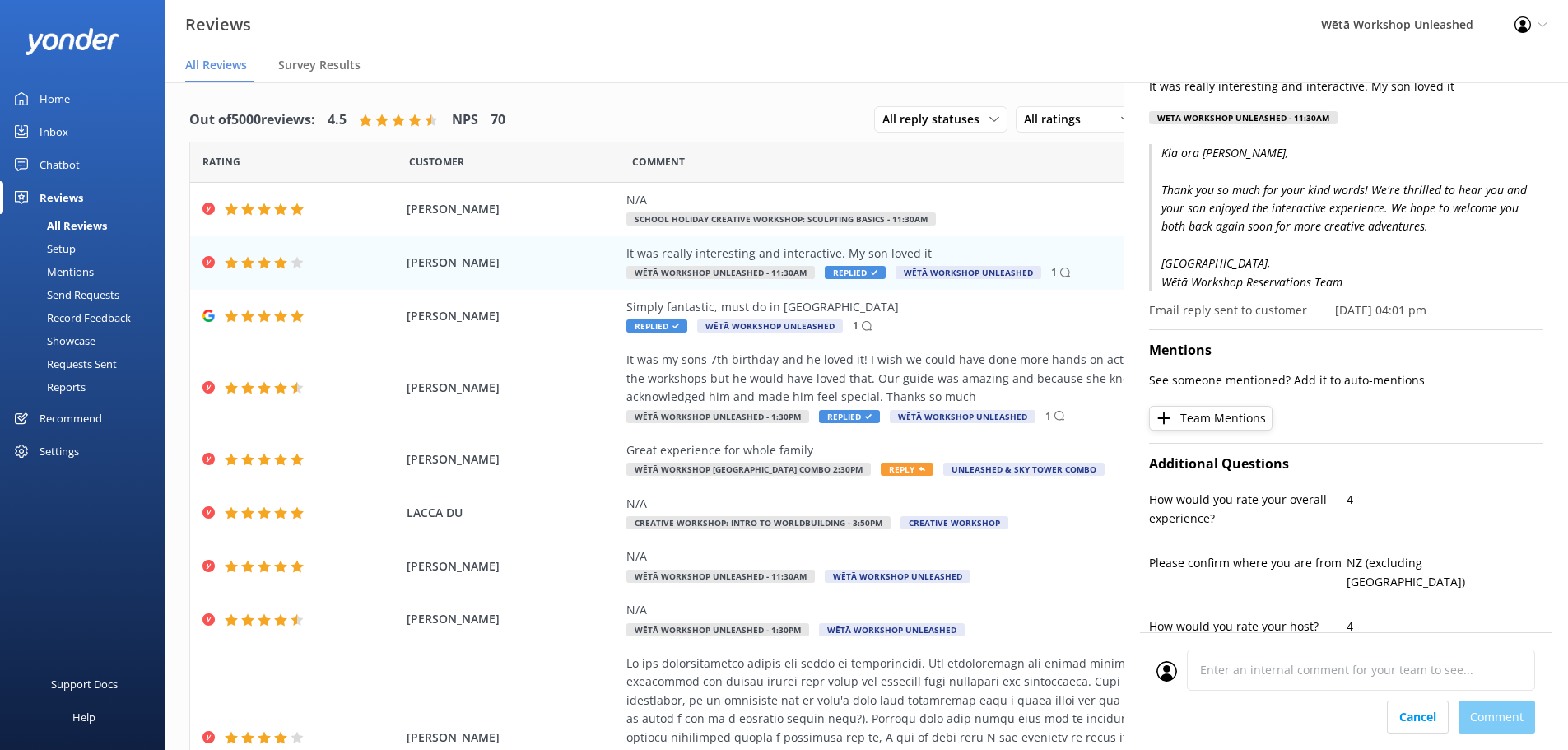
scroll to position [0, 0]
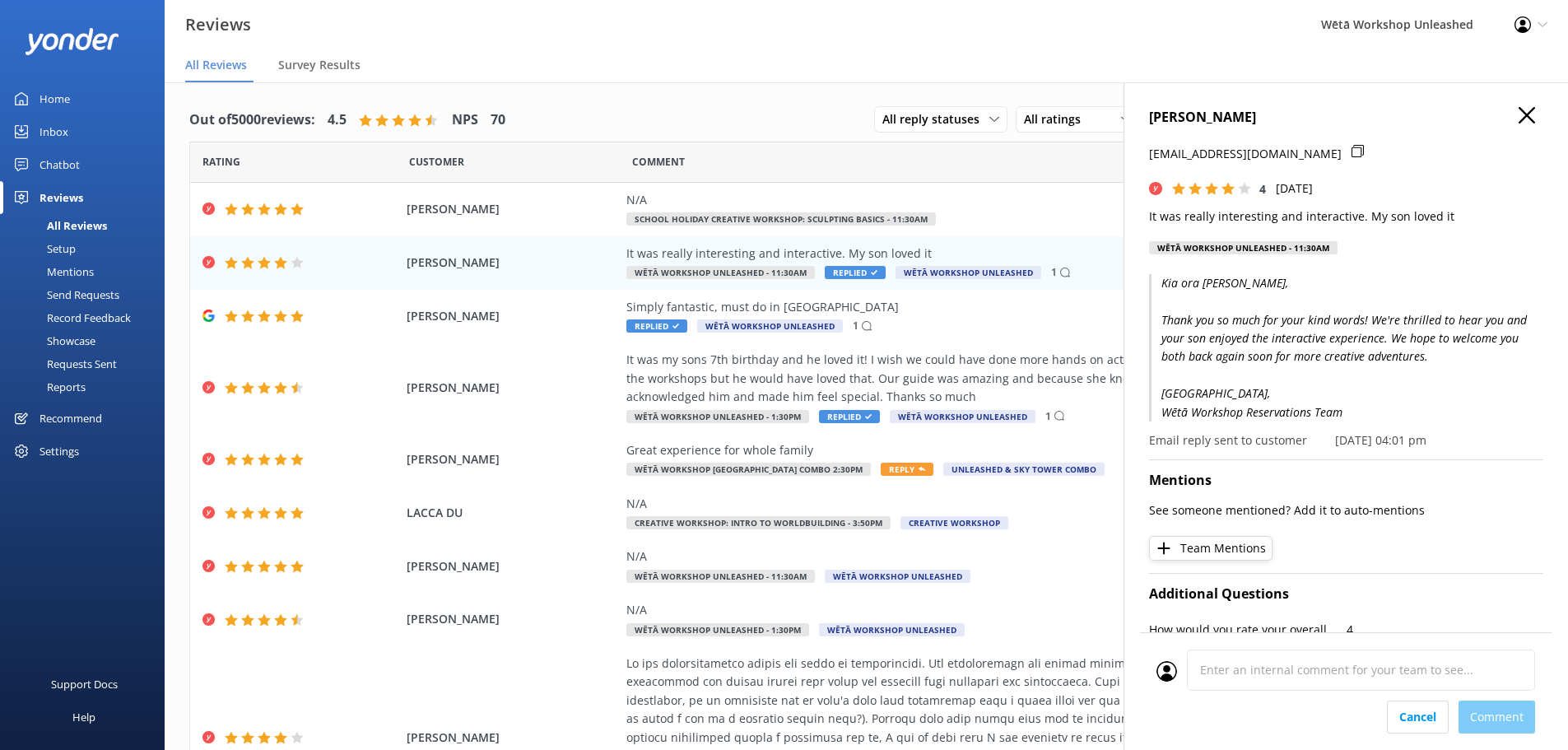
click at [1519, 121] on icon "button" at bounding box center [1528, 116] width 17 height 17
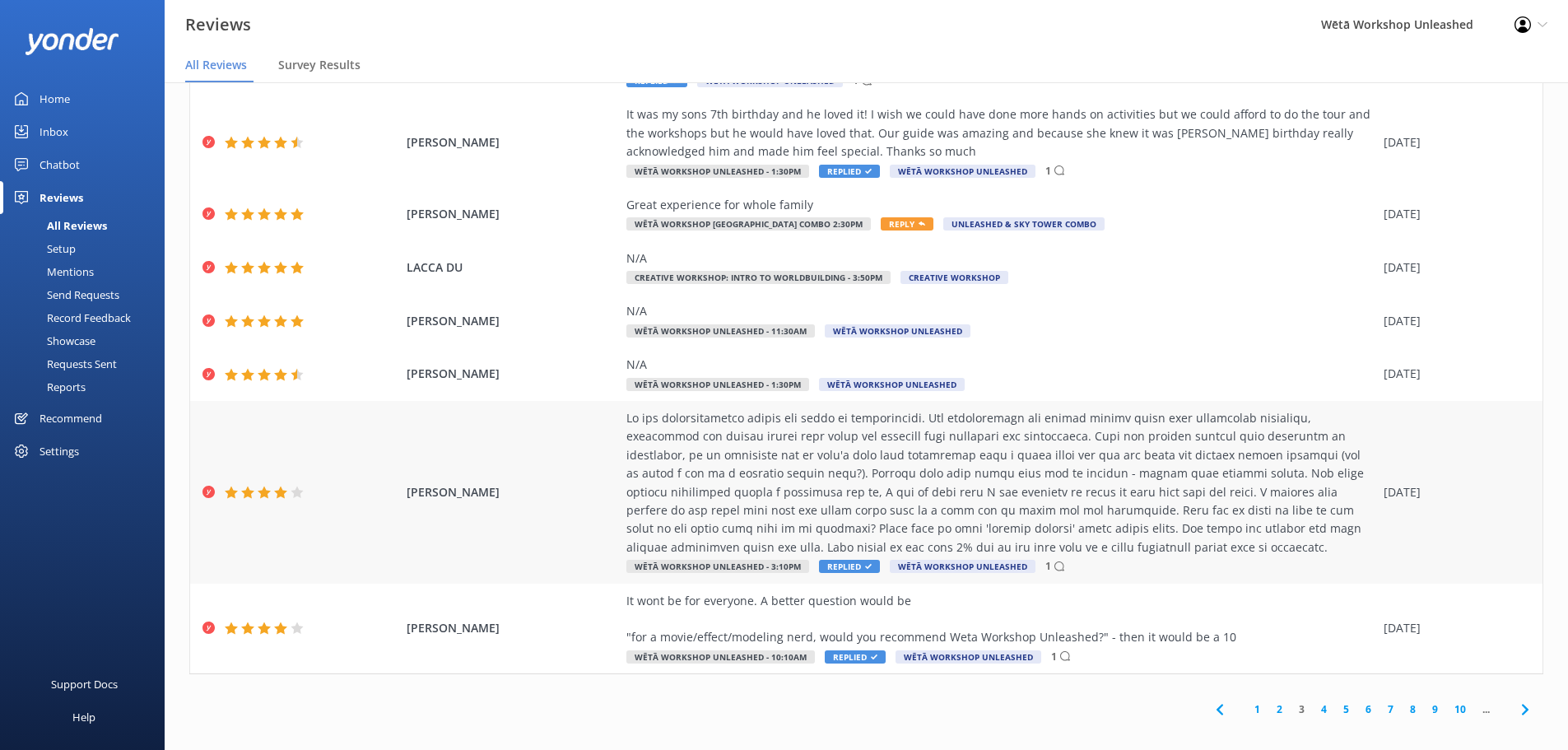
scroll to position [33, 0]
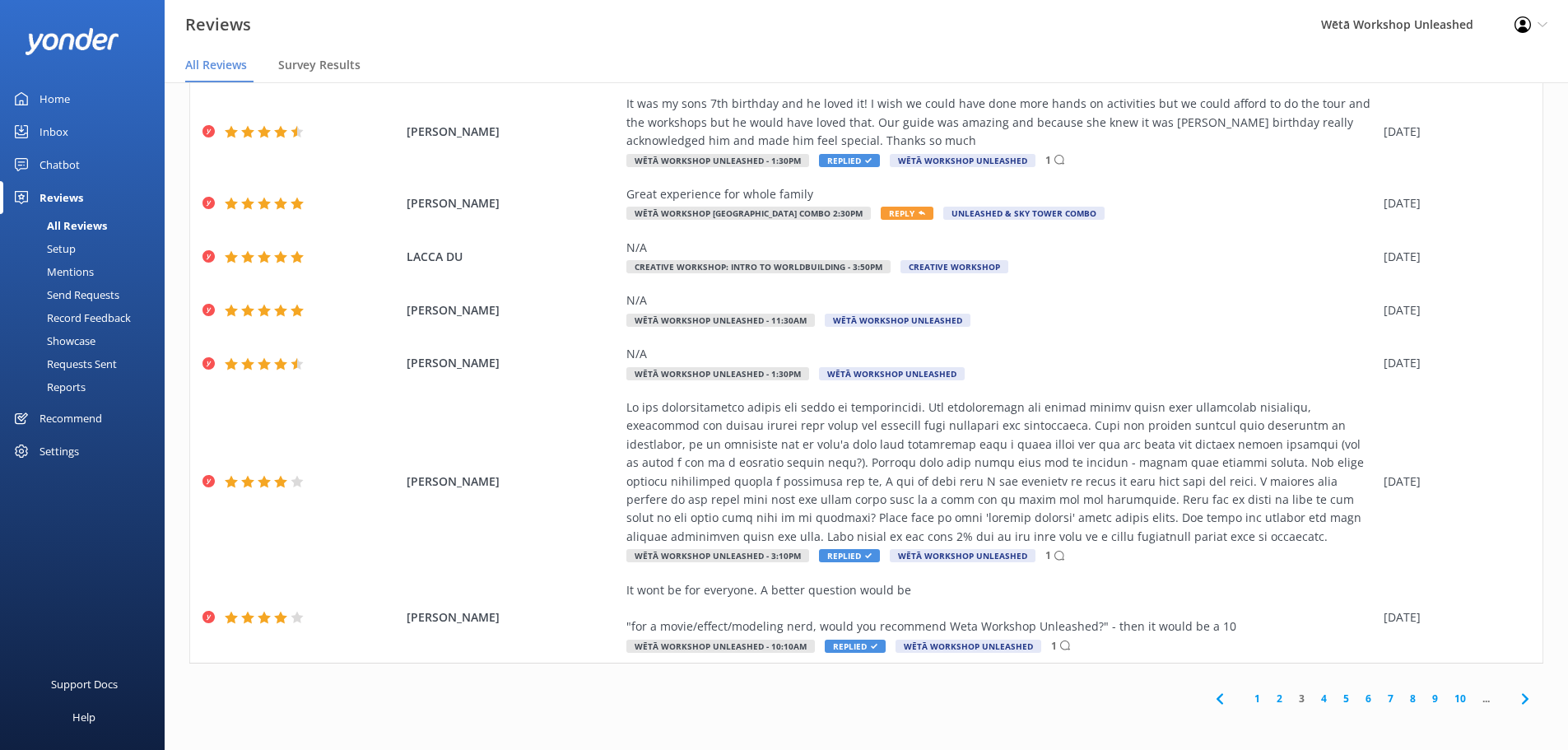
click at [1269, 699] on link "2" at bounding box center [1280, 699] width 22 height 16
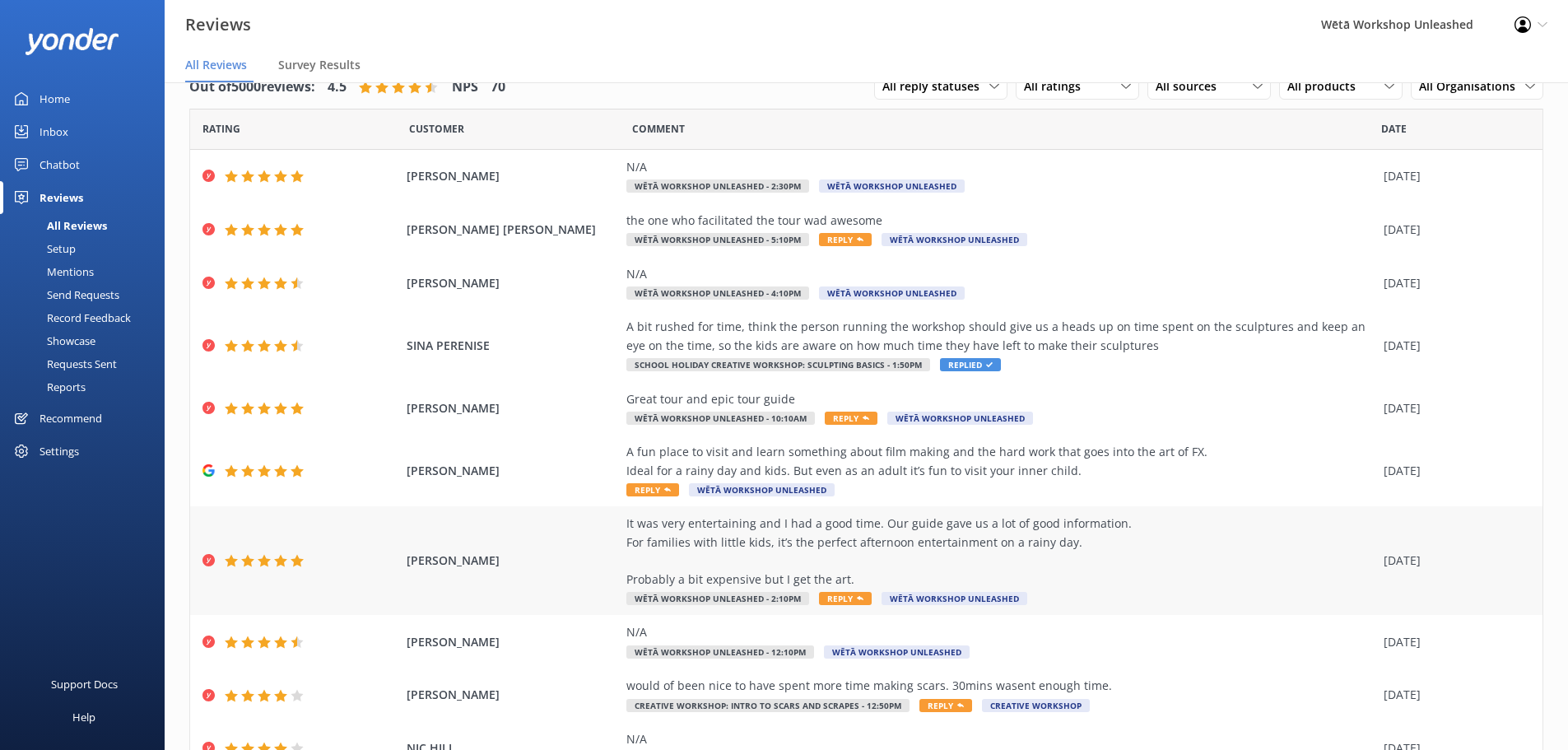
scroll to position [113, 0]
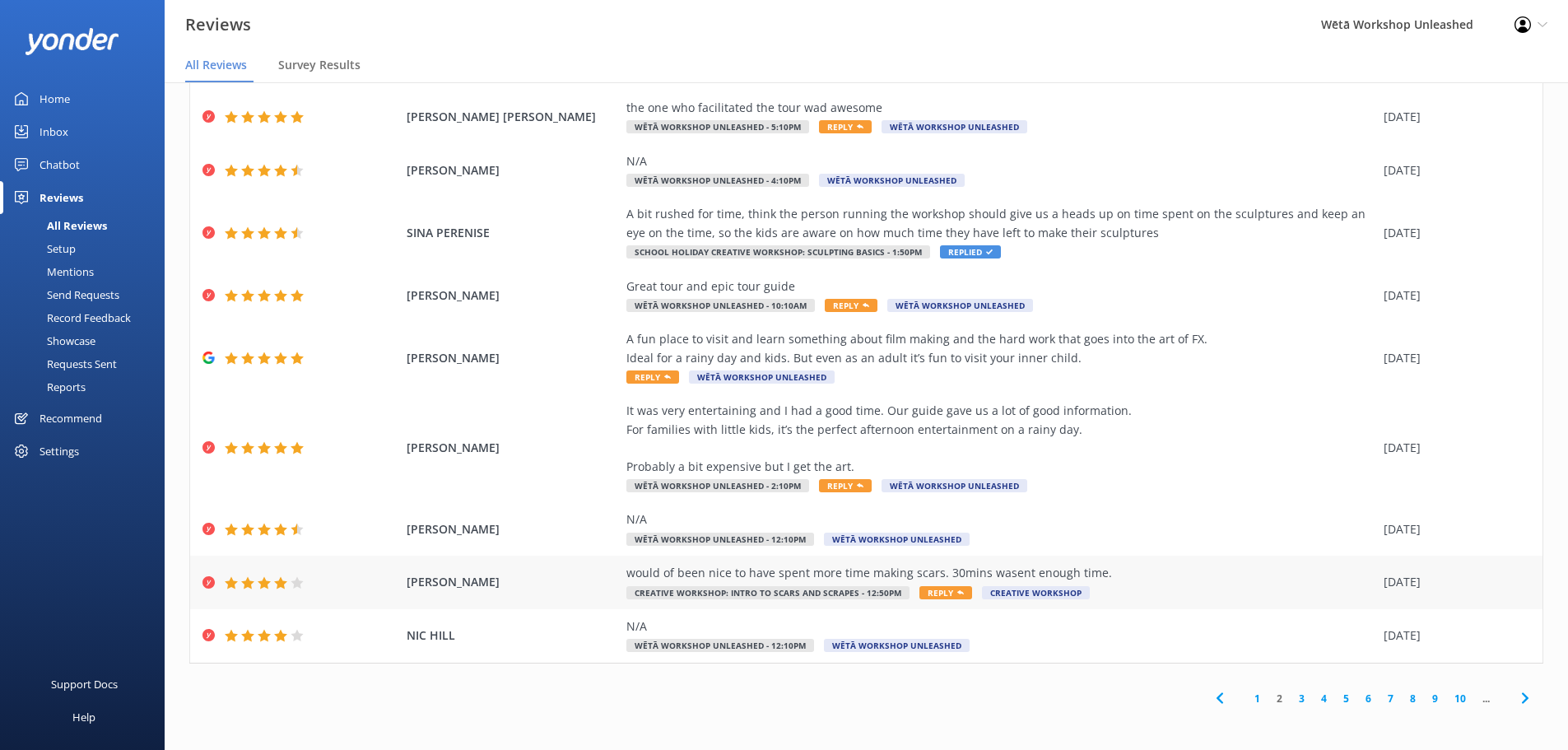
click at [1018, 570] on div "would of been nice to have spent more time making scars. 30mins wasent enough t…" at bounding box center [1001, 573] width 749 height 18
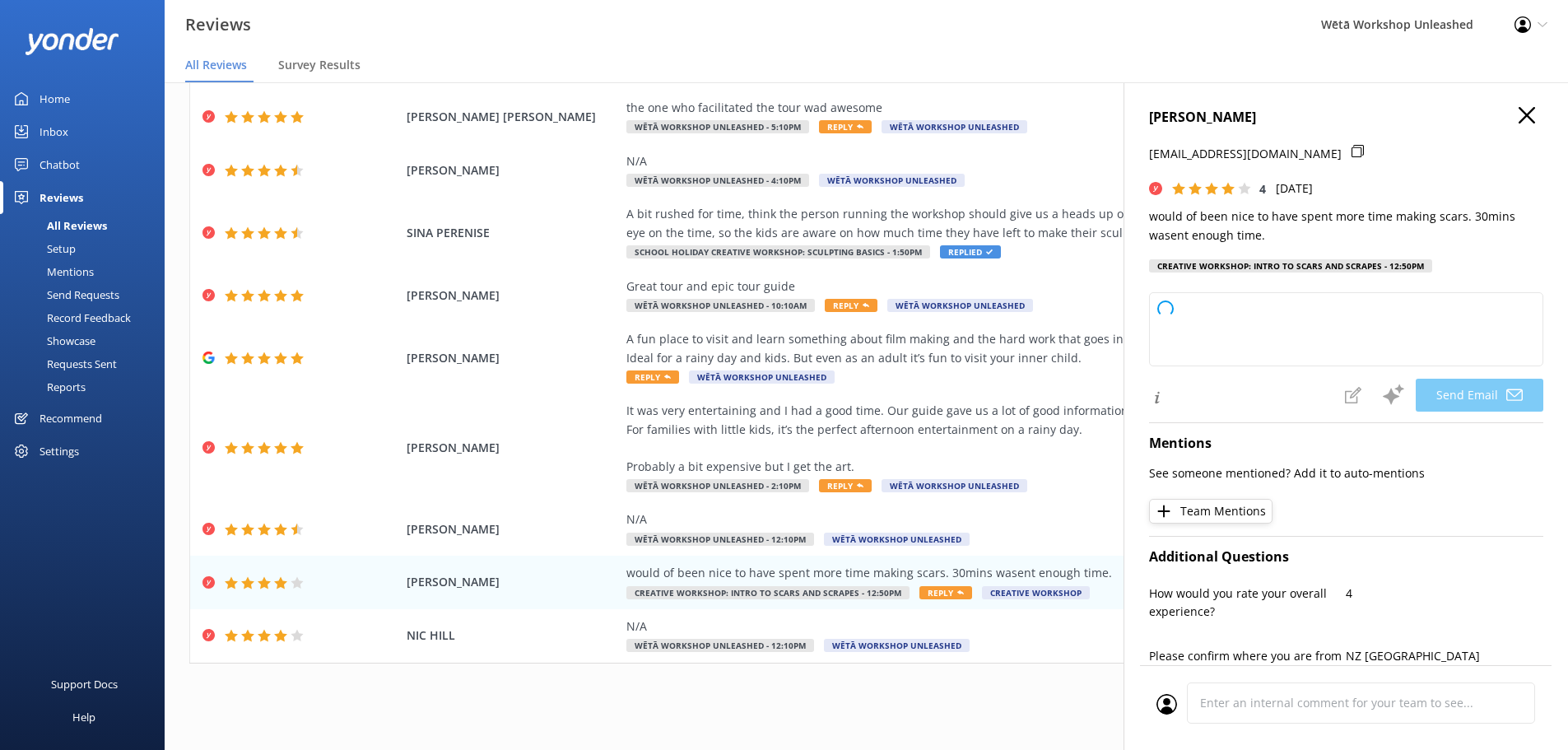
type textarea "Kia ora [PERSON_NAME], Thank you so much for your feedback! We really appreciat…"
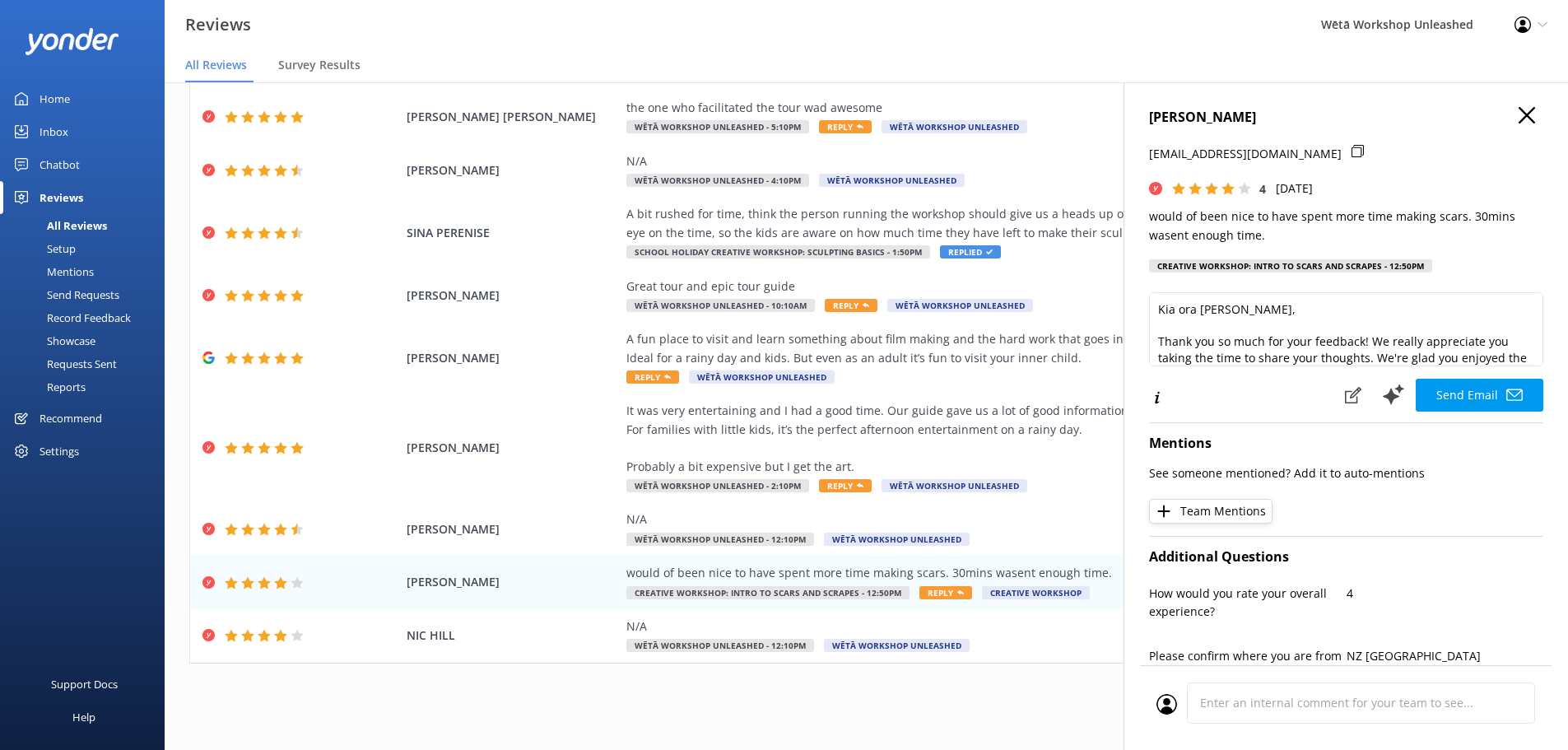
scroll to position [83, 0]
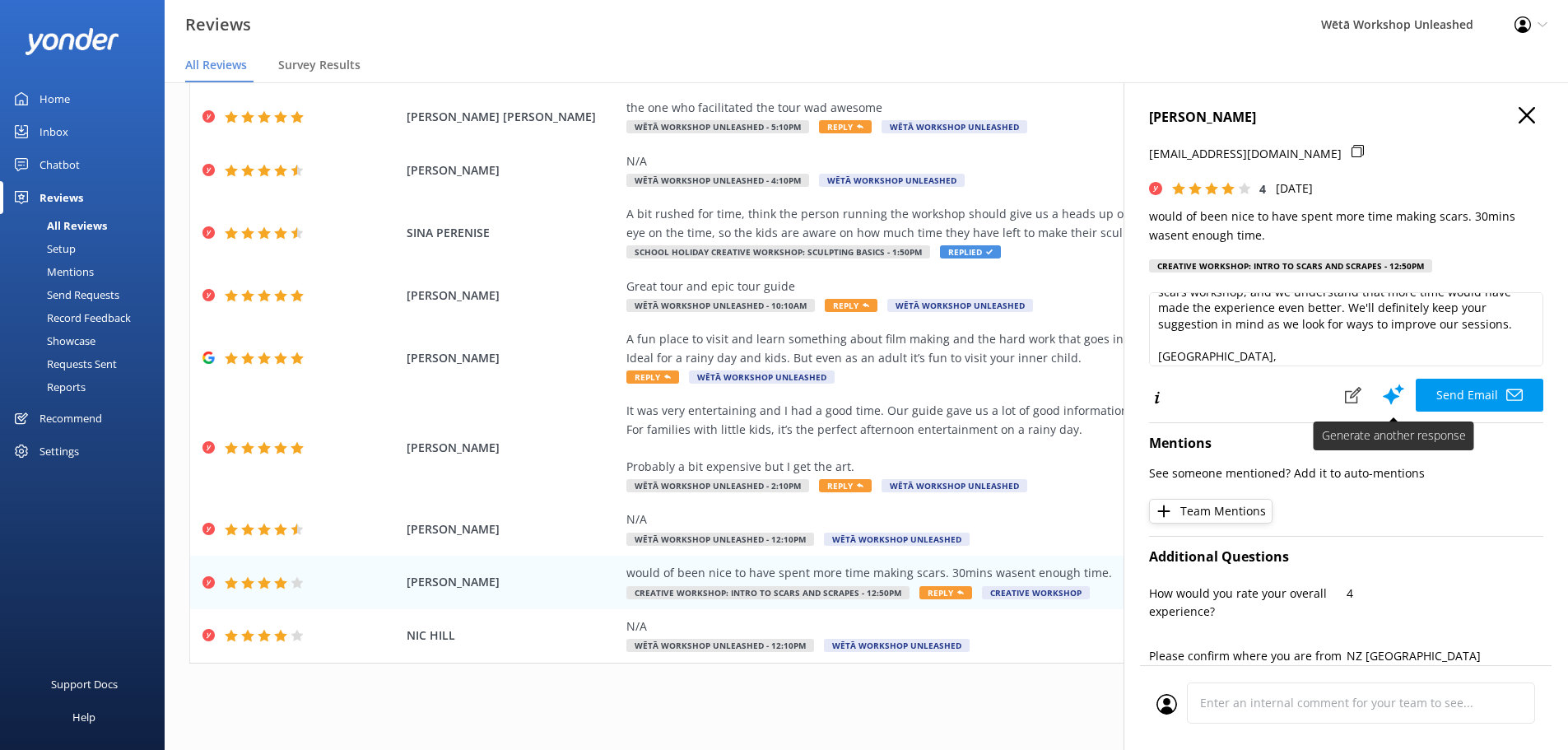
click at [1448, 394] on button "Send Email" at bounding box center [1479, 395] width 127 height 33
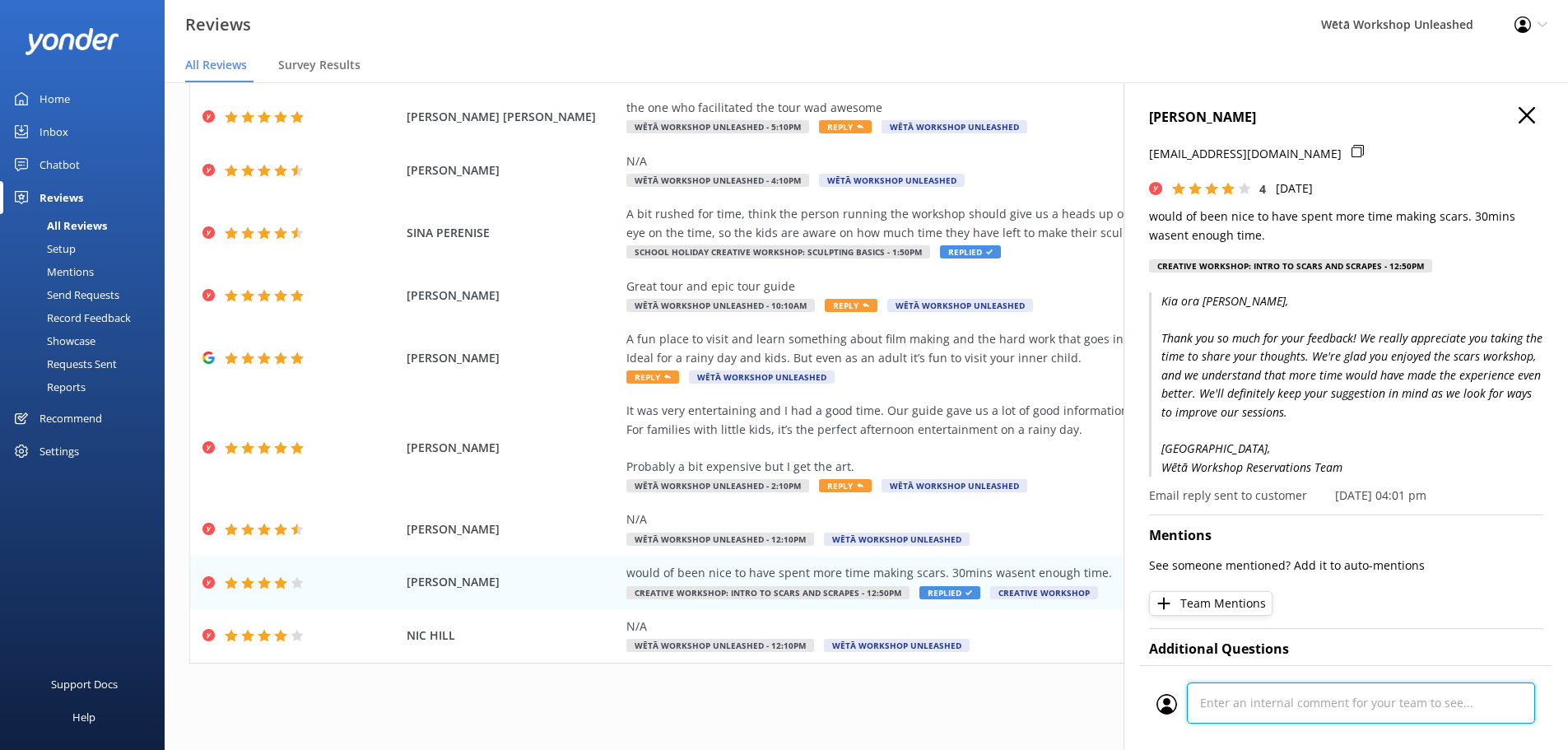
click at [1269, 712] on div "Cancel Comment" at bounding box center [1346, 708] width 412 height 85
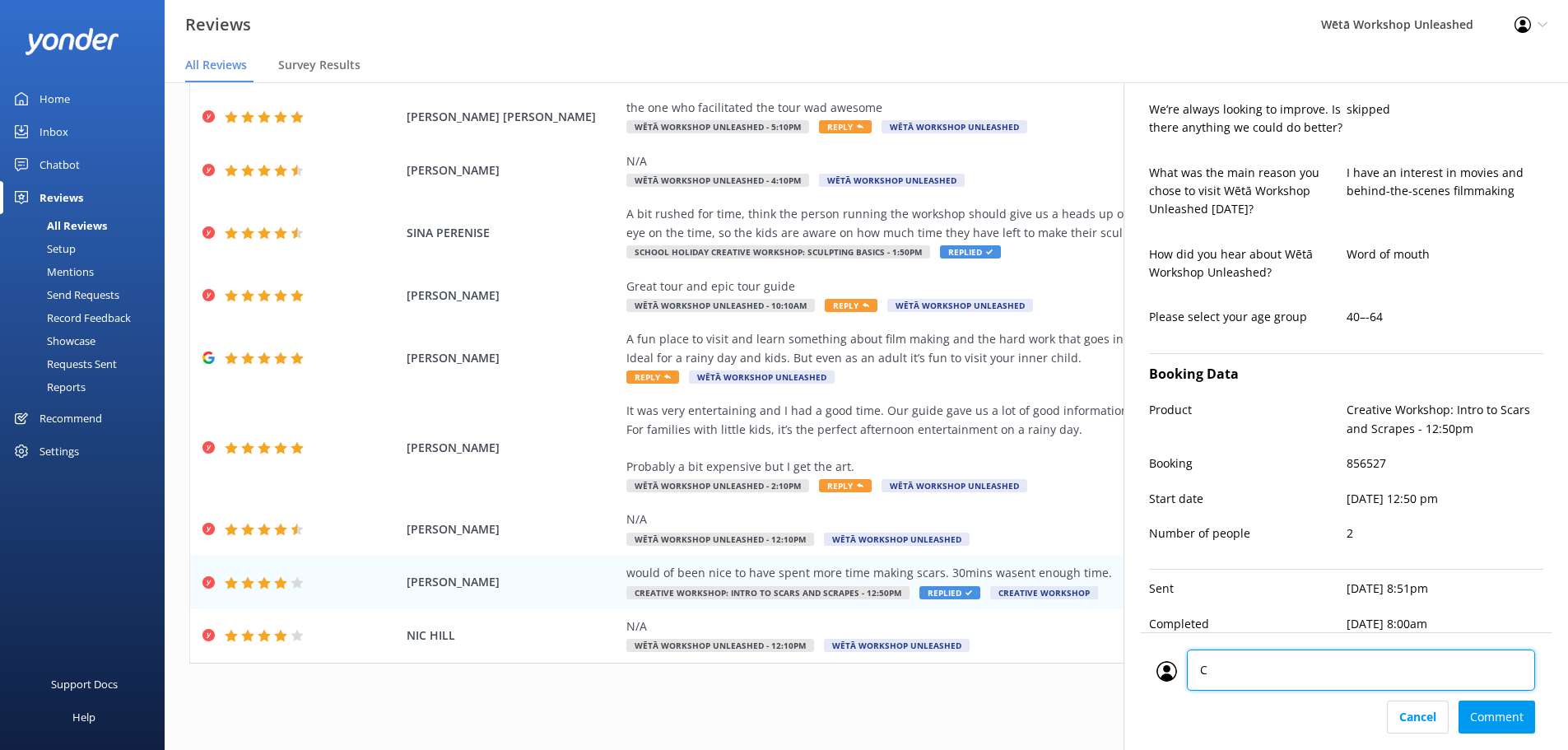
type textarea "CM"
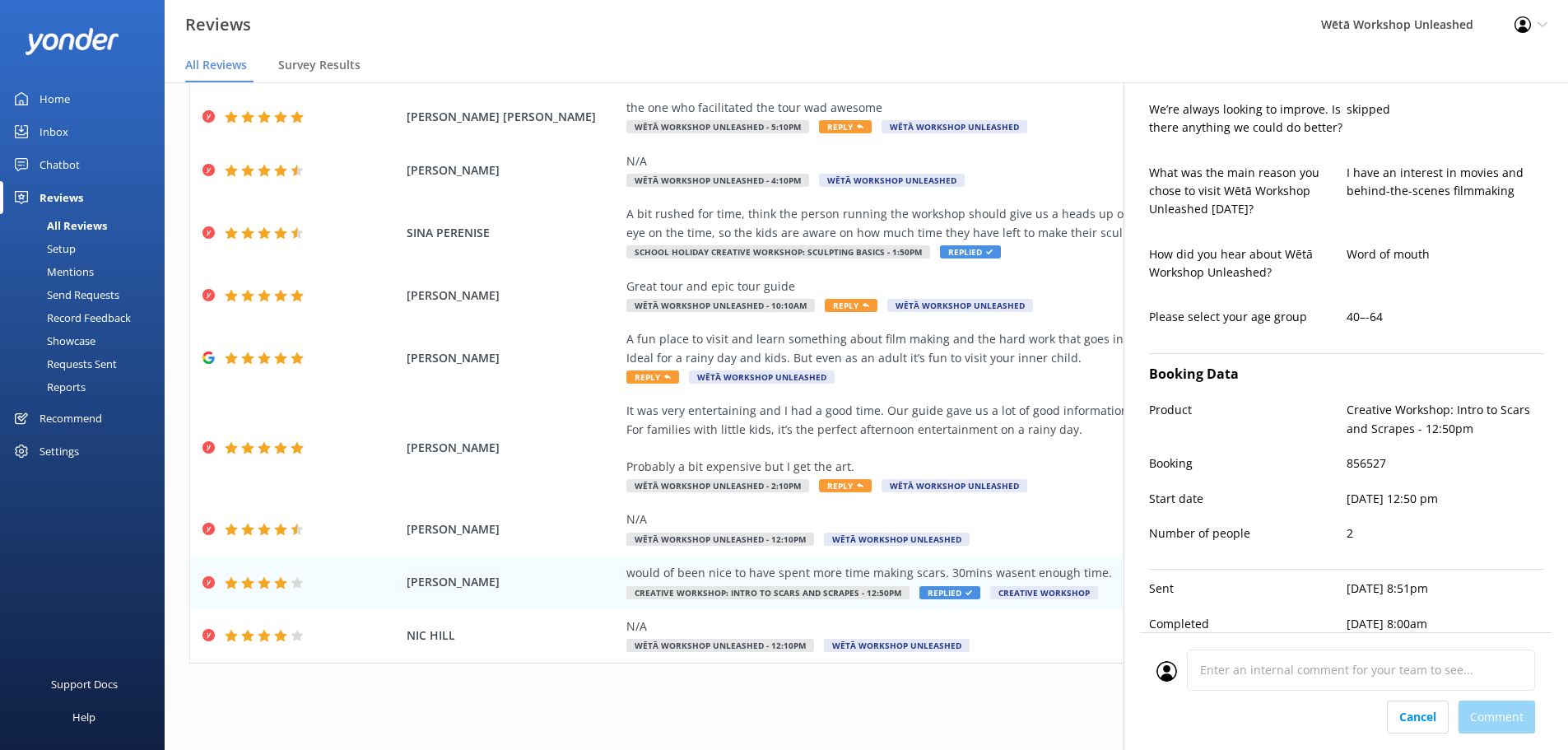
click at [1522, 722] on div "Cancel Comment" at bounding box center [1345, 717] width 379 height 33
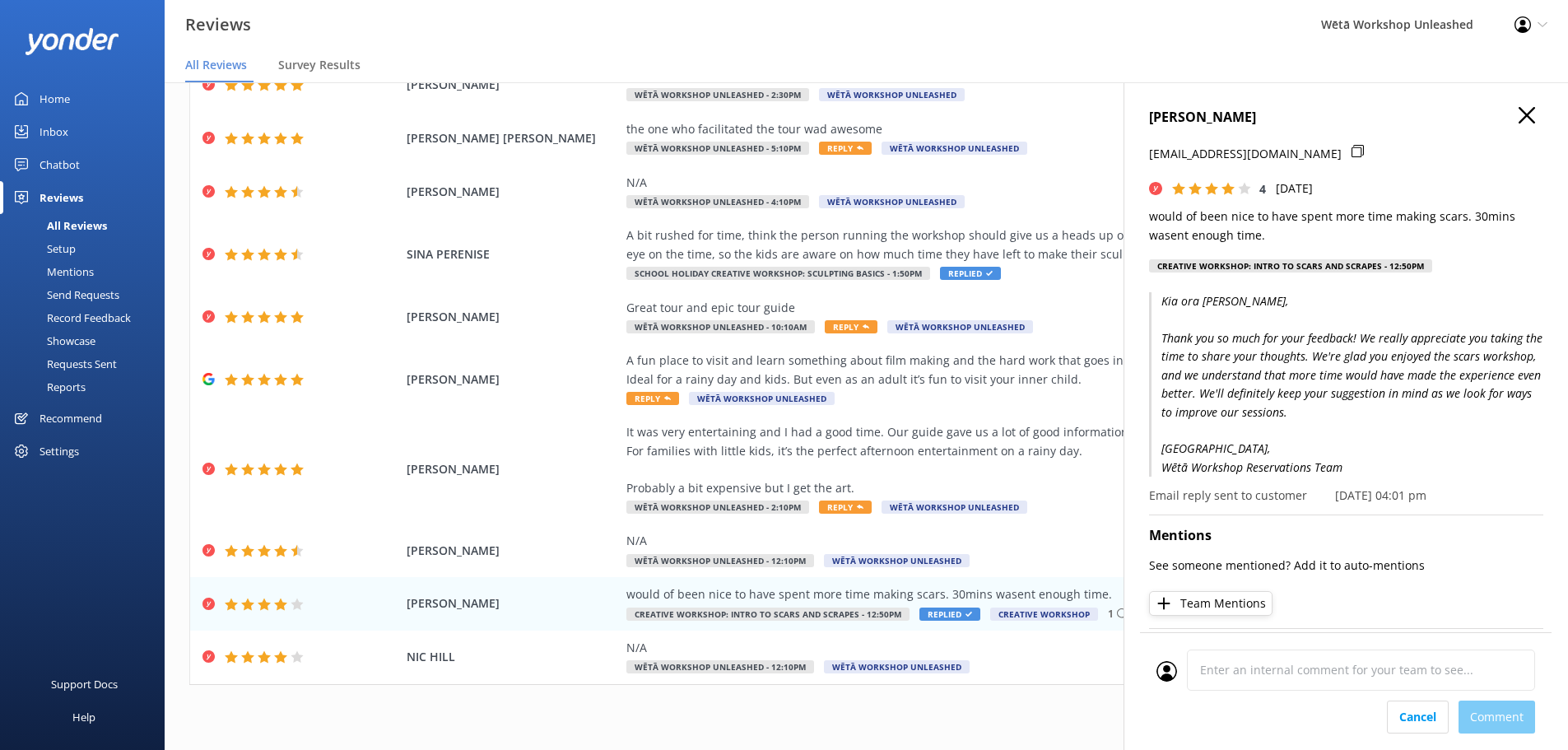
scroll to position [0, 0]
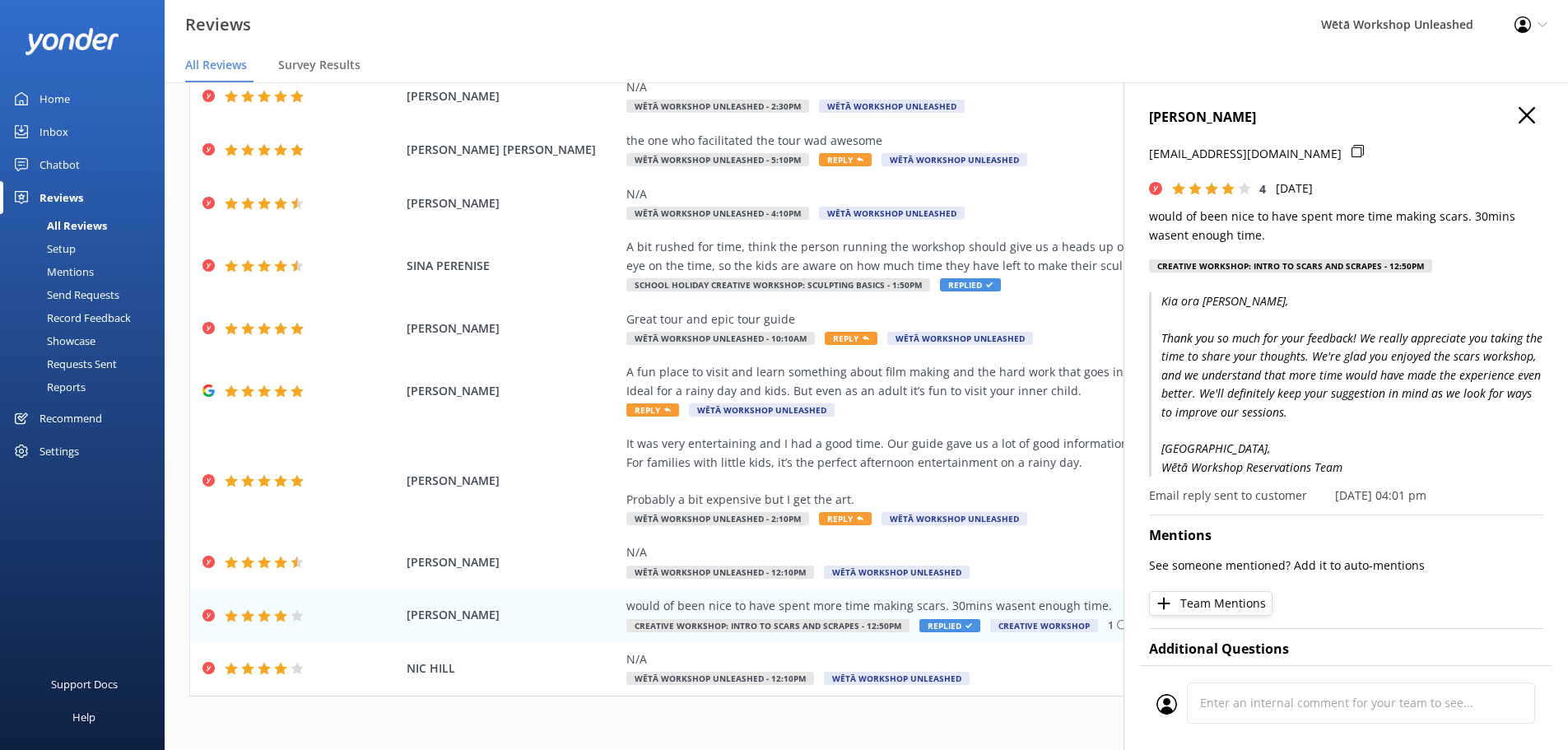
click at [1521, 119] on icon "button" at bounding box center [1528, 116] width 17 height 17
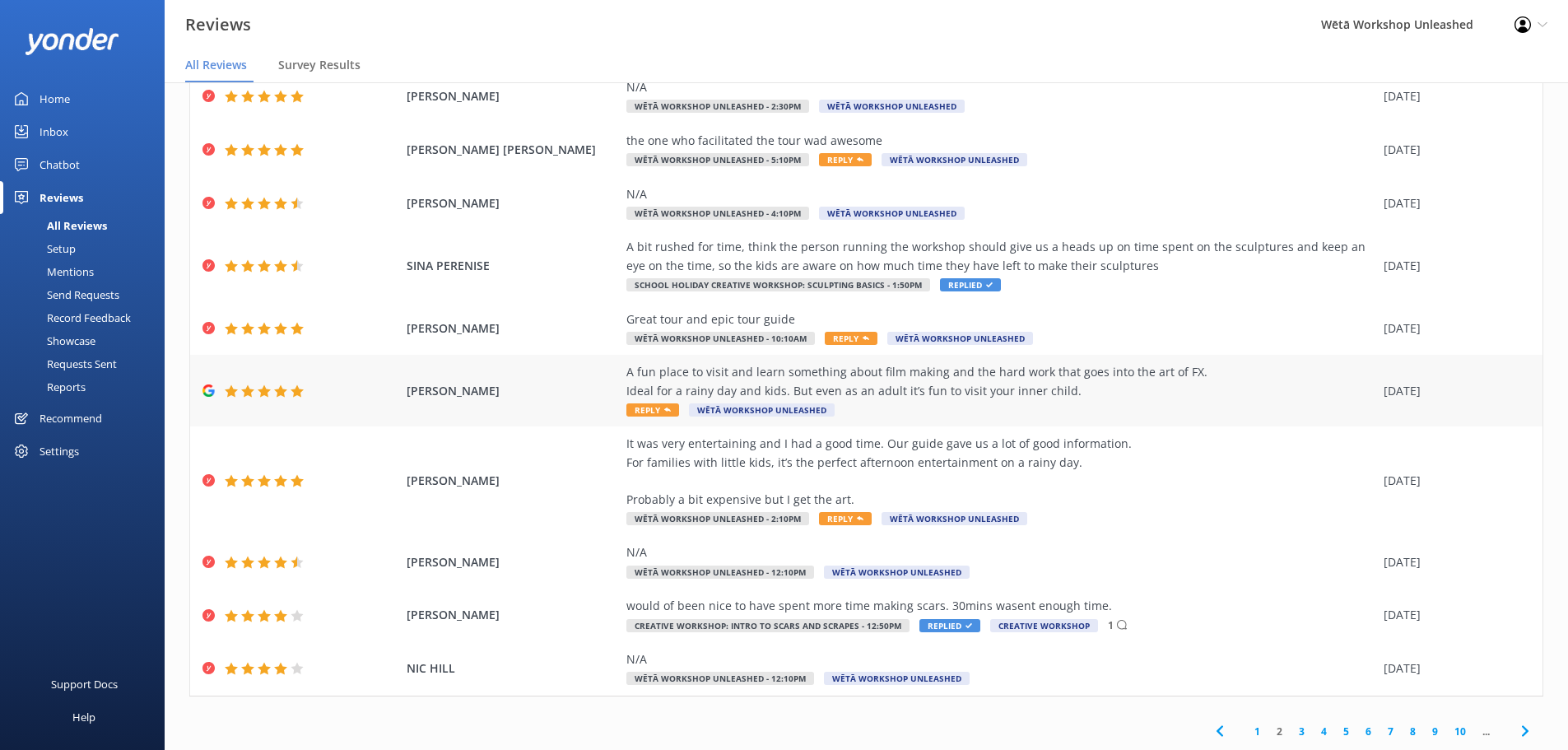
click at [1215, 380] on div "A fun place to visit and learn something about film making and the hard work th…" at bounding box center [1001, 381] width 749 height 37
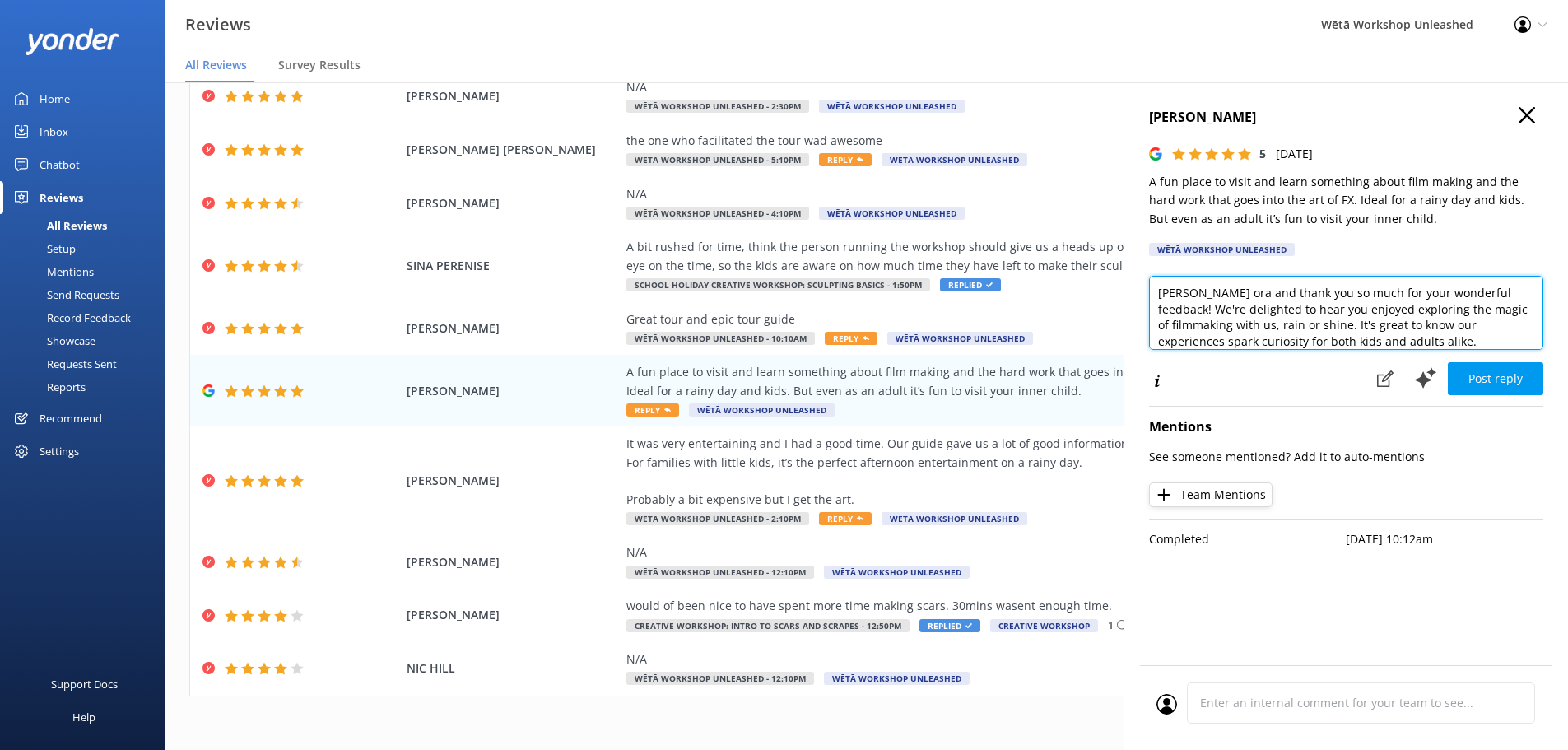
click at [1206, 296] on textarea "[PERSON_NAME] ora and thank you so much for your wonderful feedback! We're deli…" at bounding box center [1345, 313] width 394 height 74
click at [1201, 290] on textarea "[PERSON_NAME] ora and thank you so much for your wonderful feedback! We're deli…" at bounding box center [1345, 313] width 394 height 74
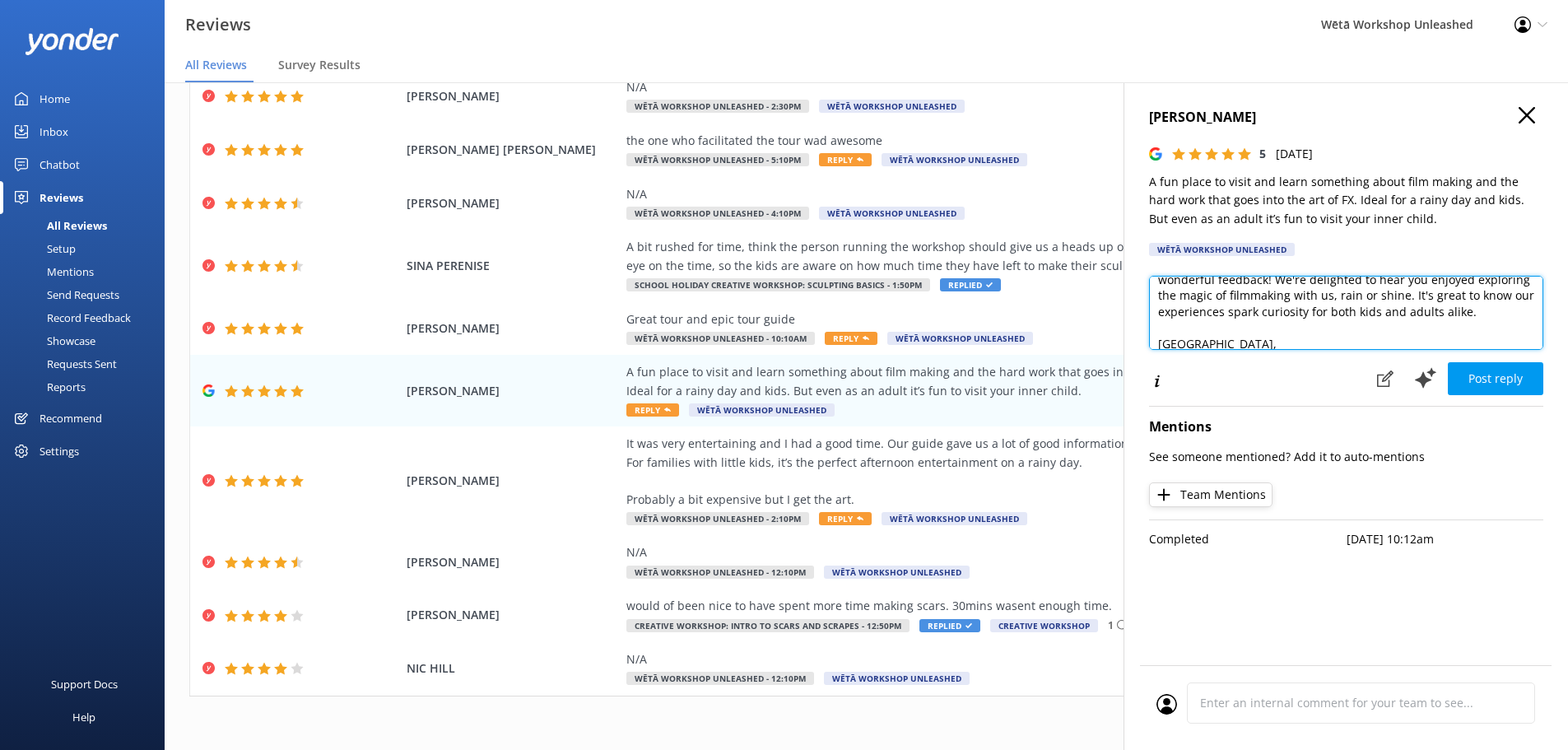
scroll to position [57, 0]
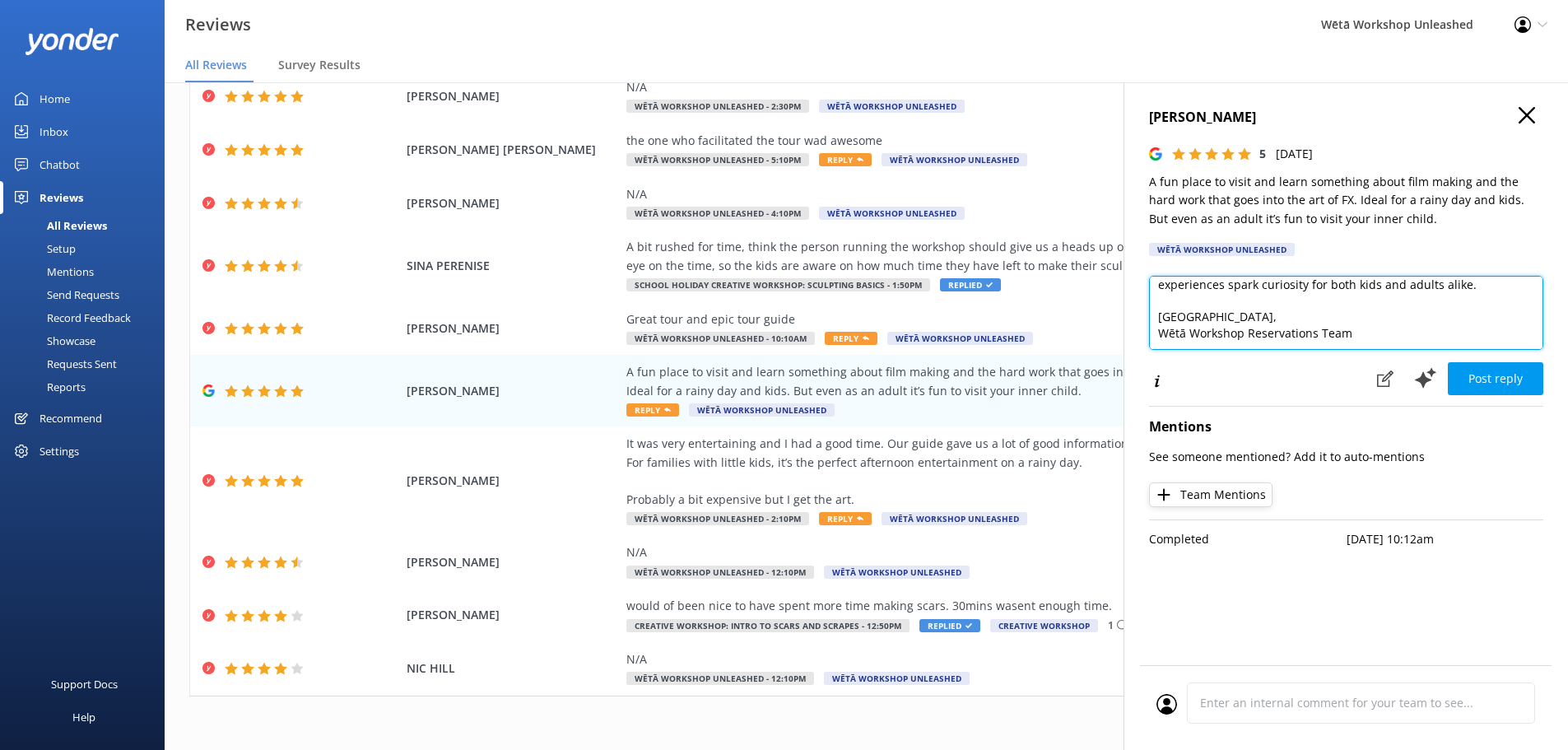
type textarea "Kia ora [PERSON_NAME], and thank you so much for your wonderful feedback! We're…"
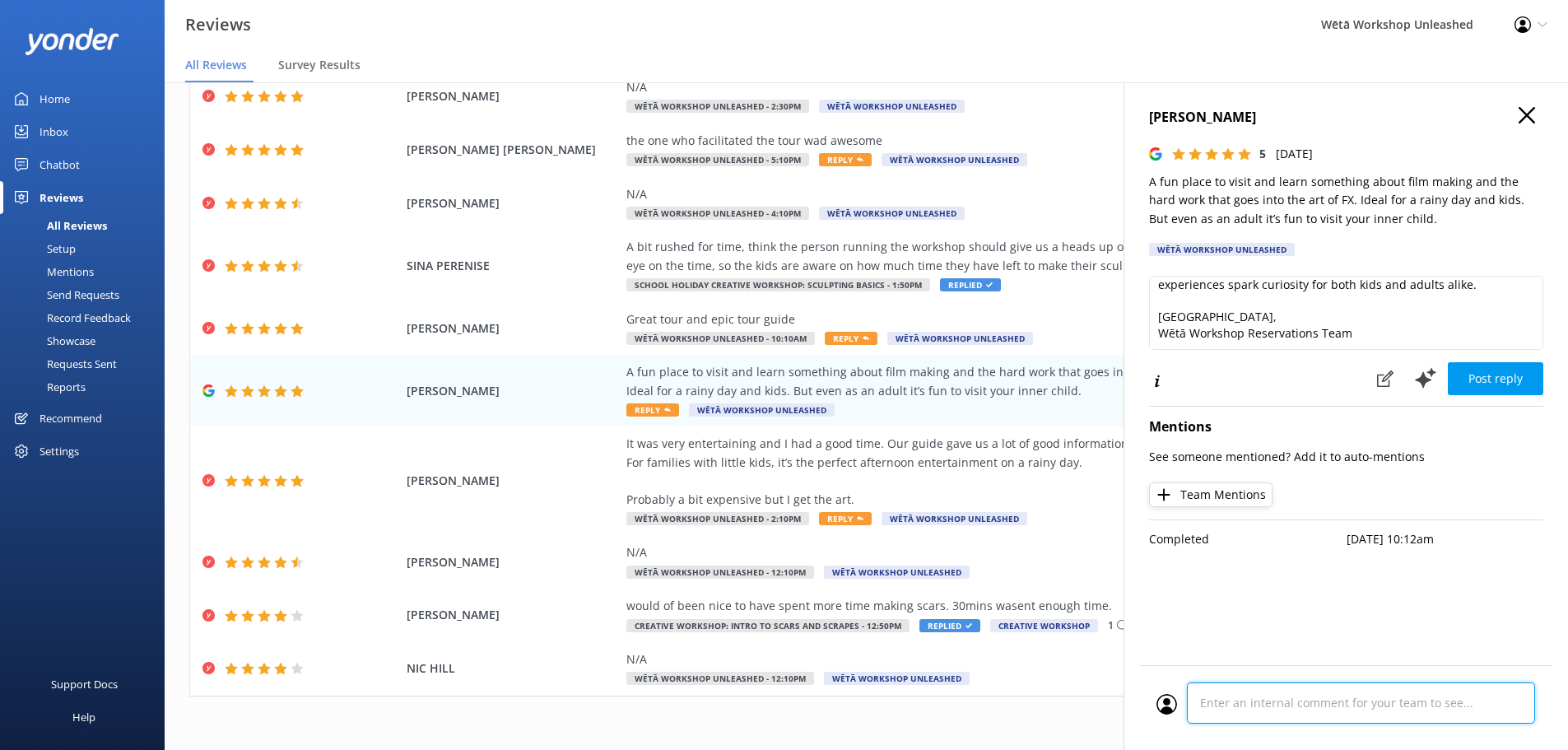
click at [1211, 706] on div "Cancel Comment" at bounding box center [1346, 708] width 412 height 85
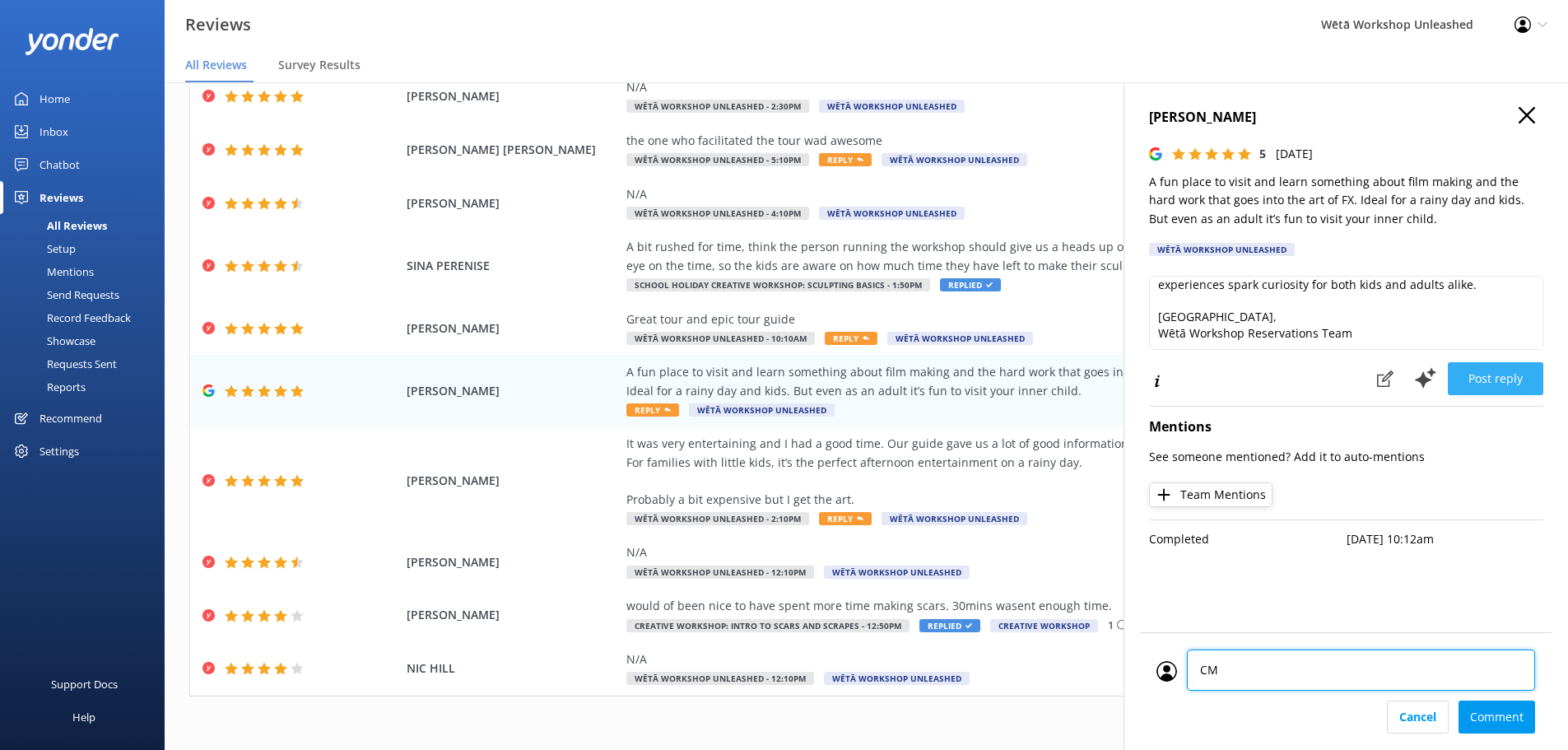
type textarea "CM"
click at [1489, 374] on button "Post reply" at bounding box center [1495, 378] width 95 height 33
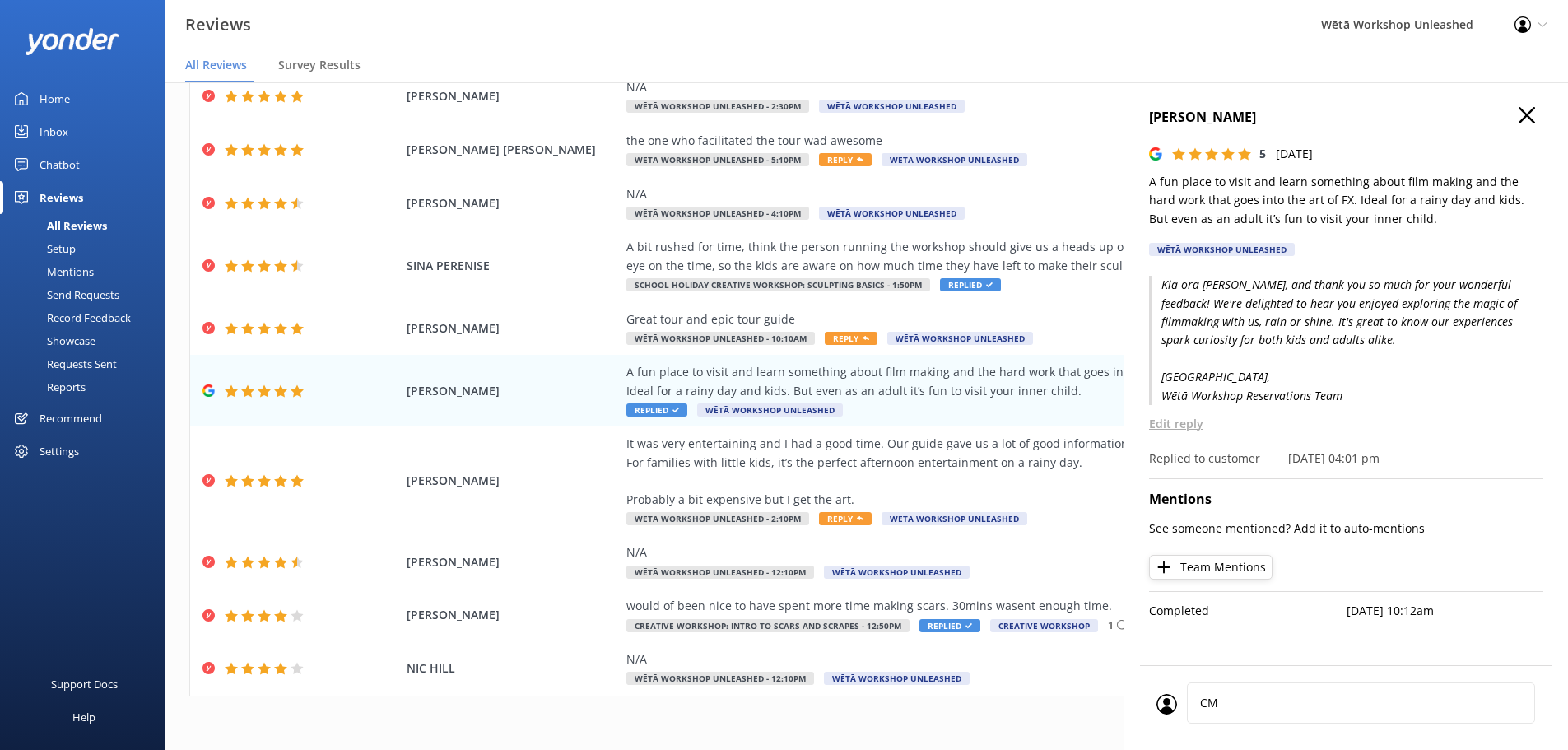
scroll to position [33, 0]
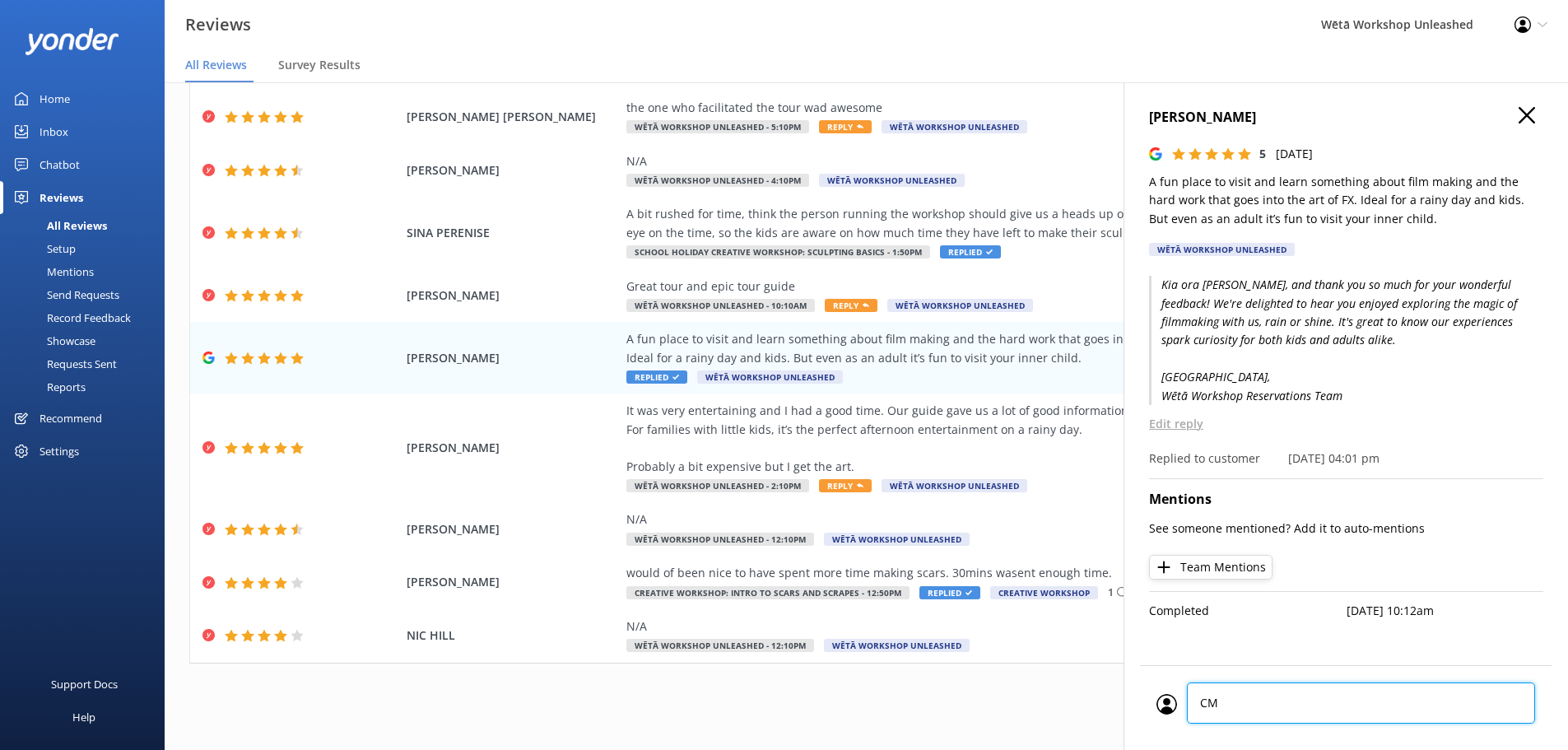
click at [1409, 710] on div "CM CM Cancel Comment" at bounding box center [1346, 708] width 412 height 85
click at [1504, 718] on div "Cancel Comment" at bounding box center [1345, 717] width 379 height 33
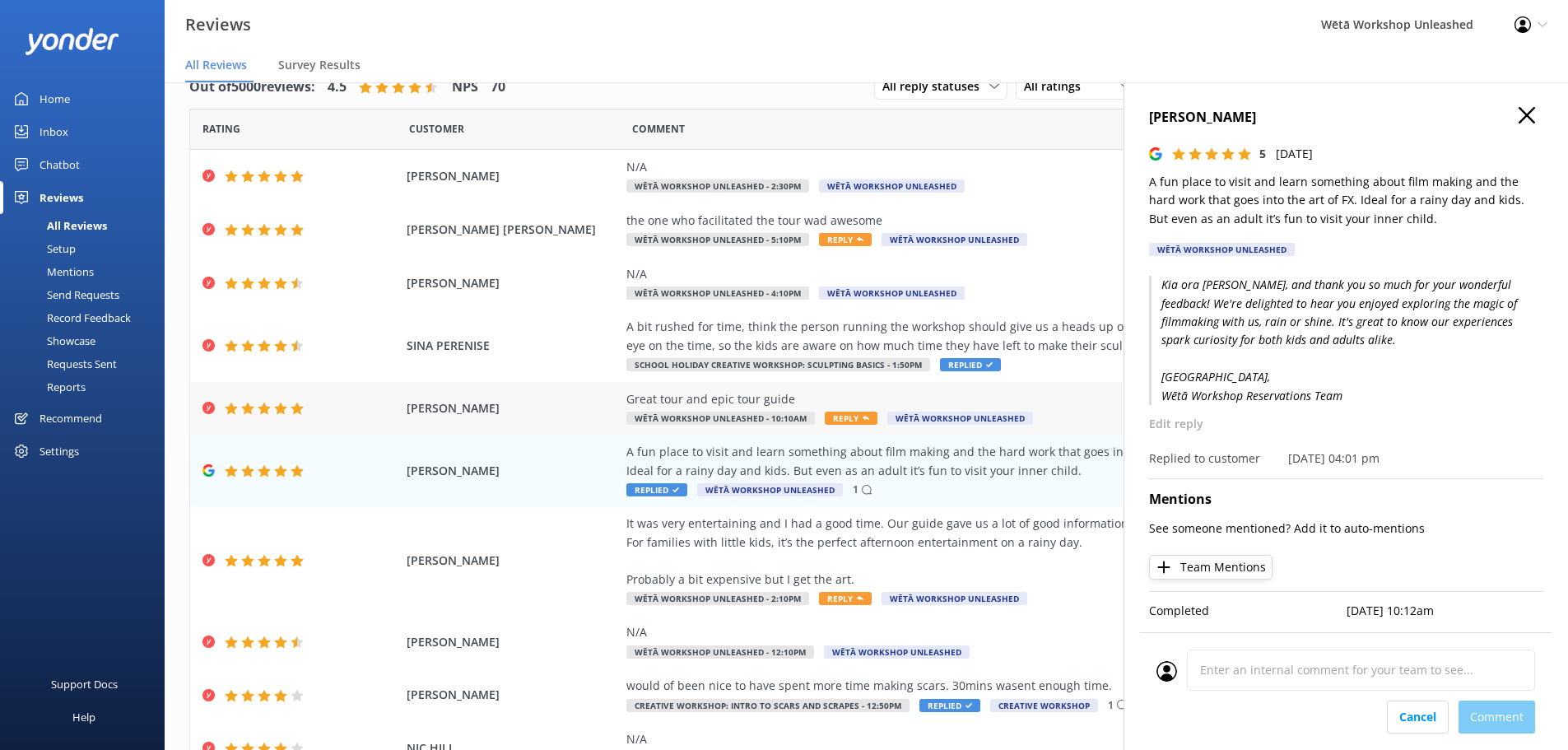
scroll to position [0, 0]
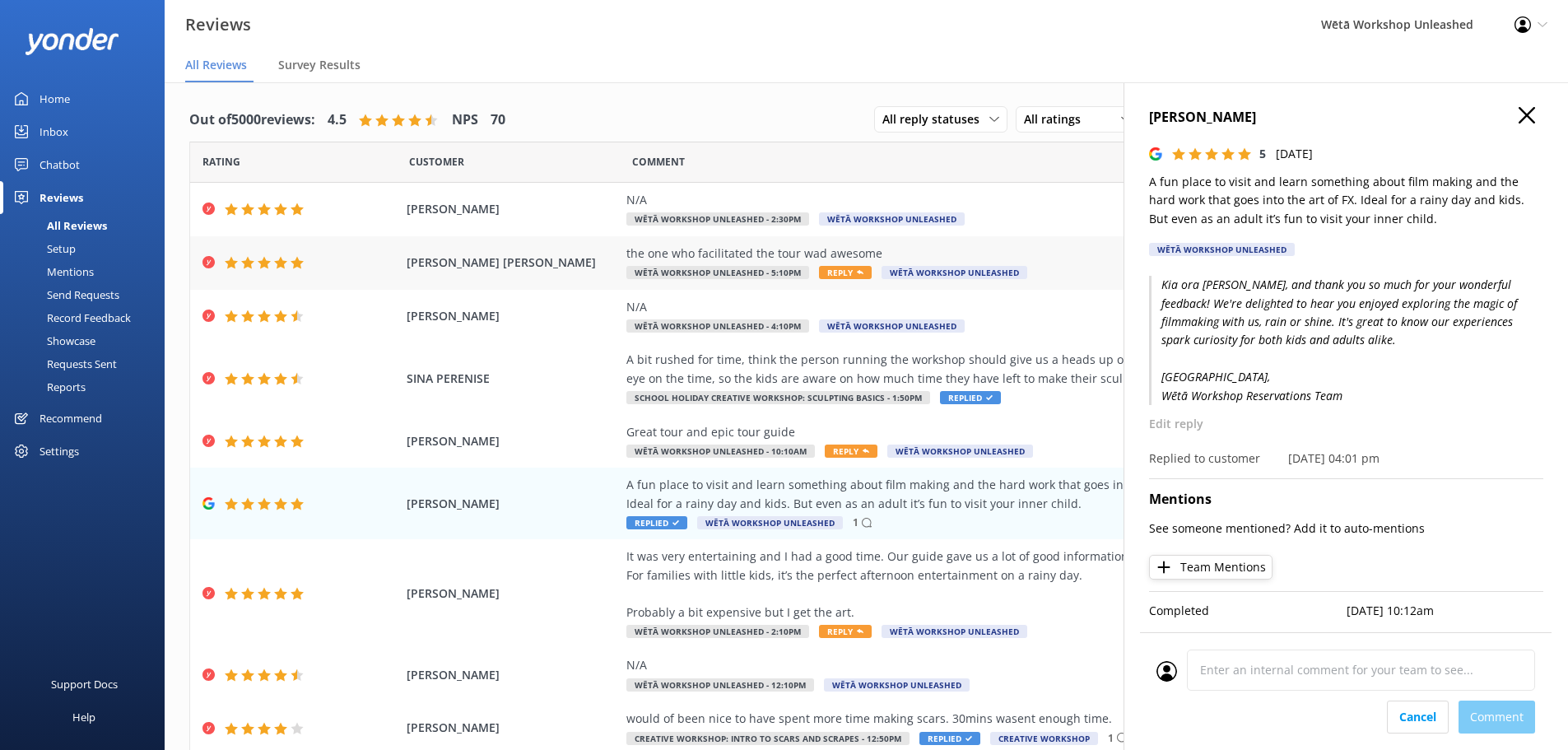
click at [899, 256] on div "the one who facilitated the tour wad awesome" at bounding box center [1001, 253] width 749 height 18
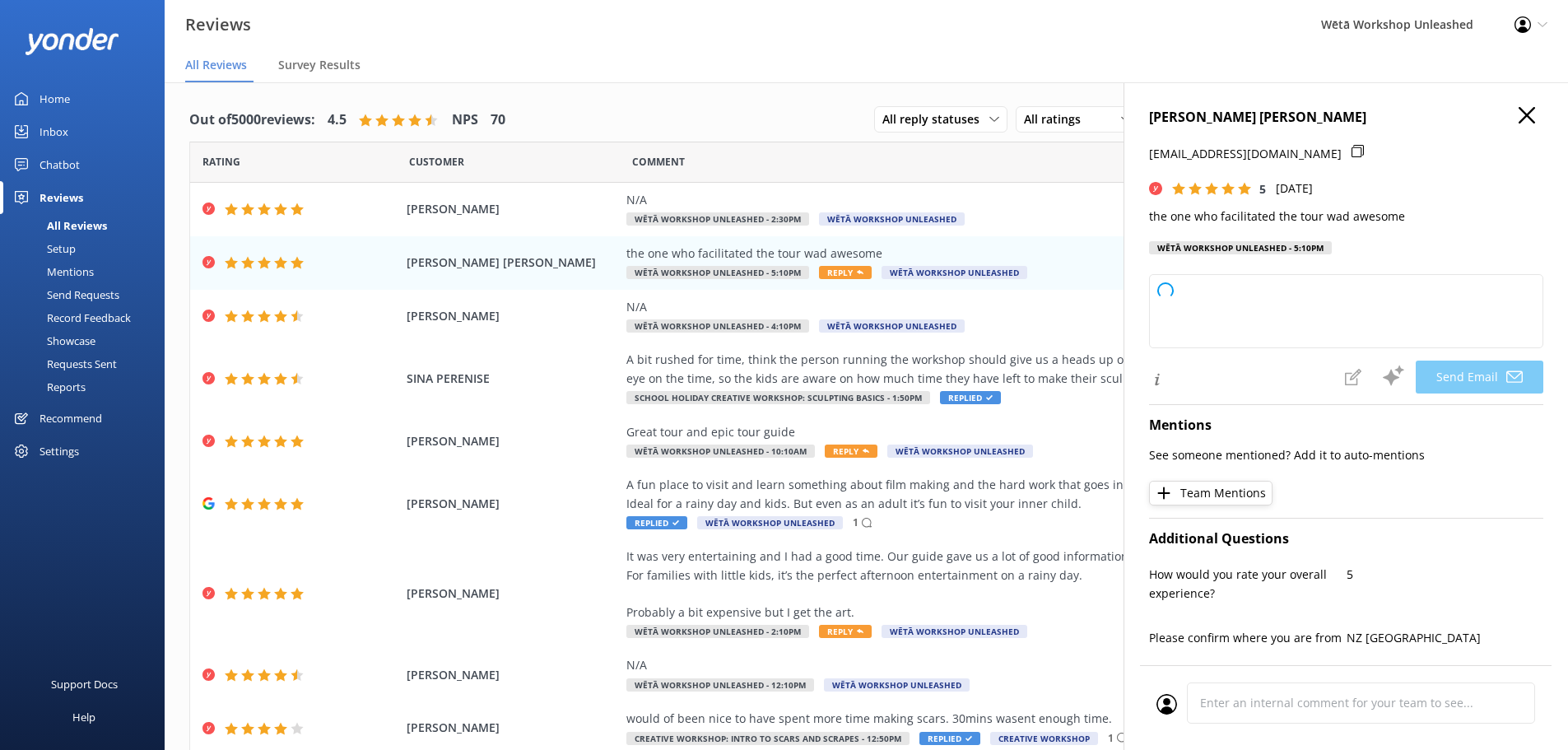
type textarea "Kia ora [PERSON_NAME], Thanks so much for your kind words! We're delighted to h…"
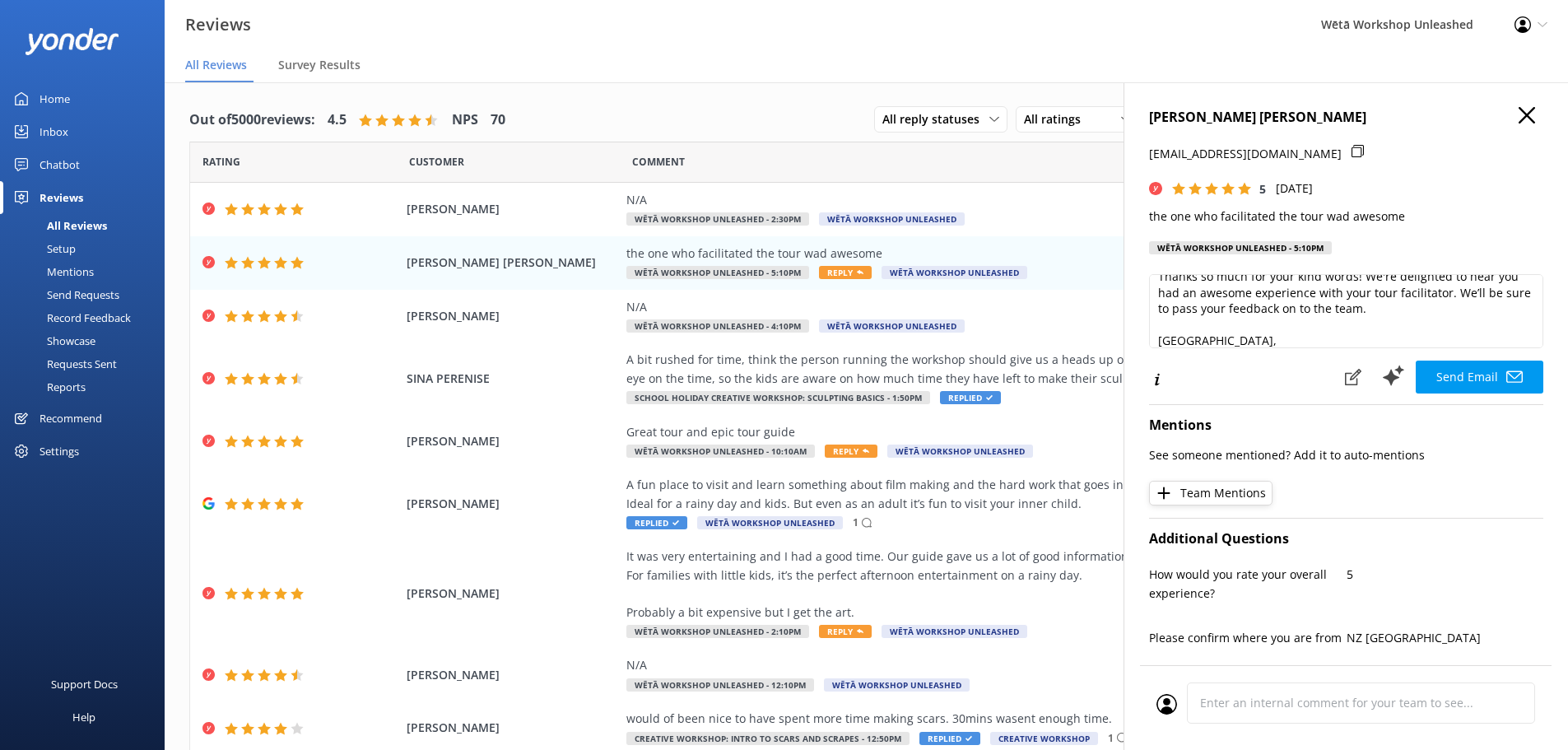
scroll to position [73, 0]
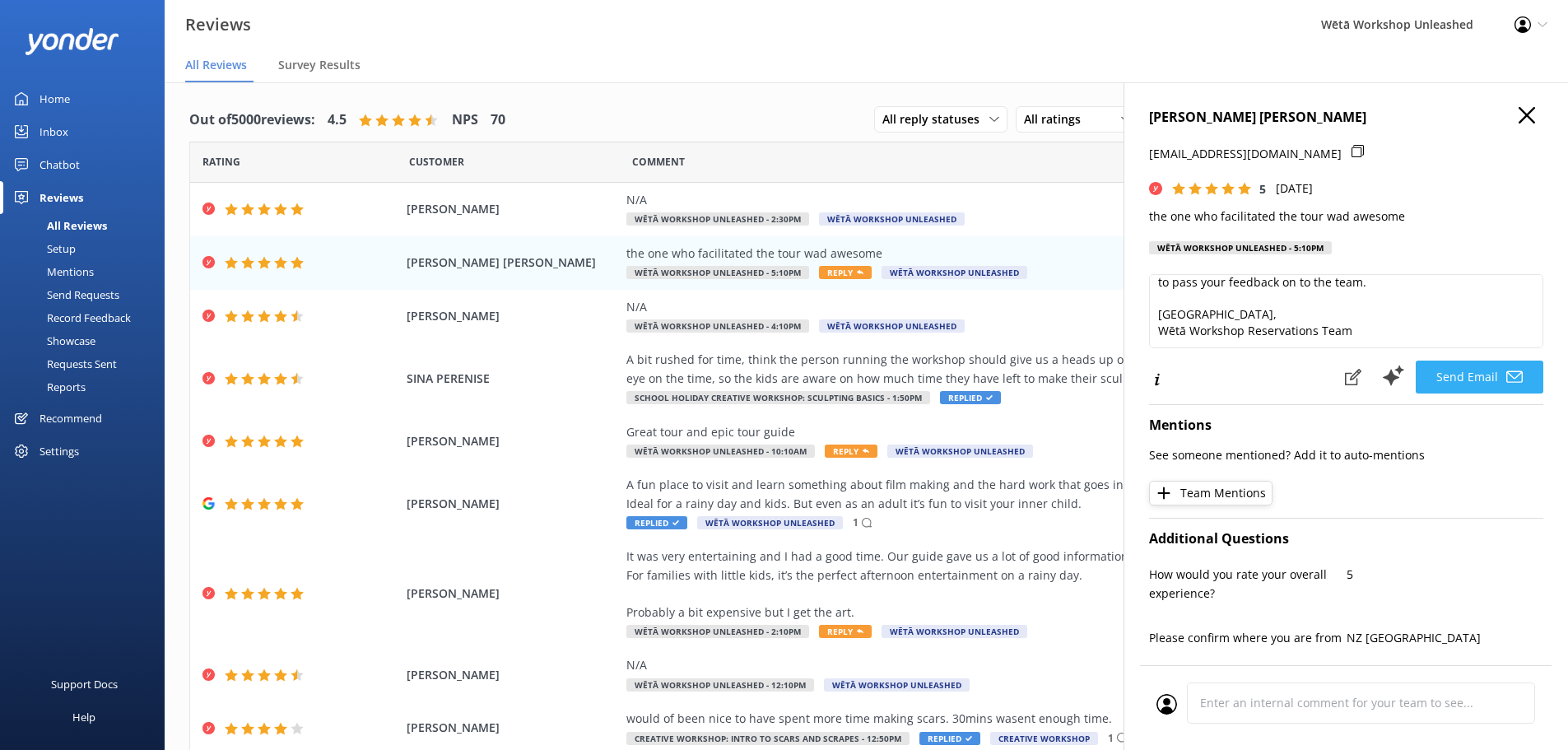
click at [1460, 386] on button "Send Email" at bounding box center [1479, 376] width 127 height 33
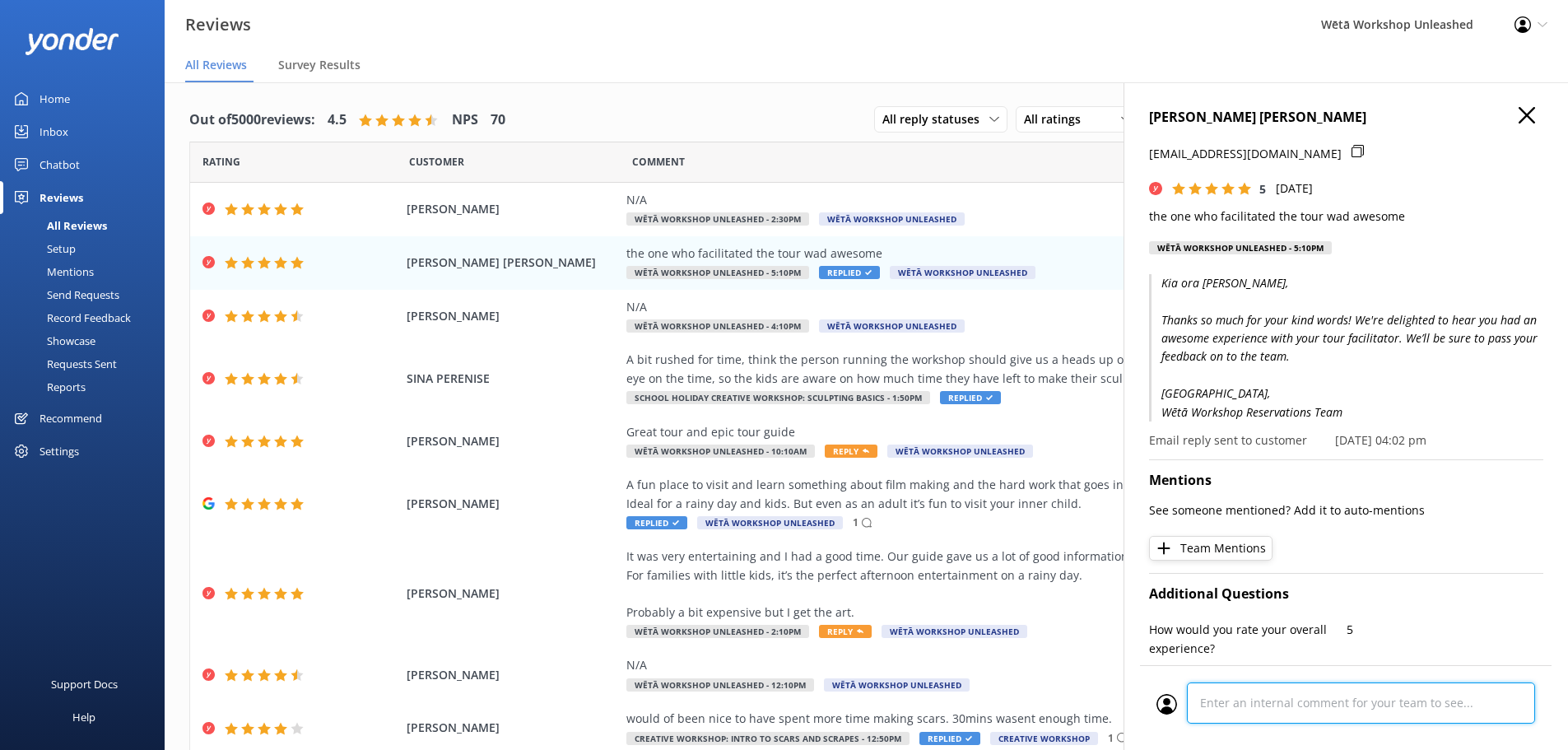
click at [1262, 709] on div "Cancel Comment" at bounding box center [1346, 708] width 412 height 85
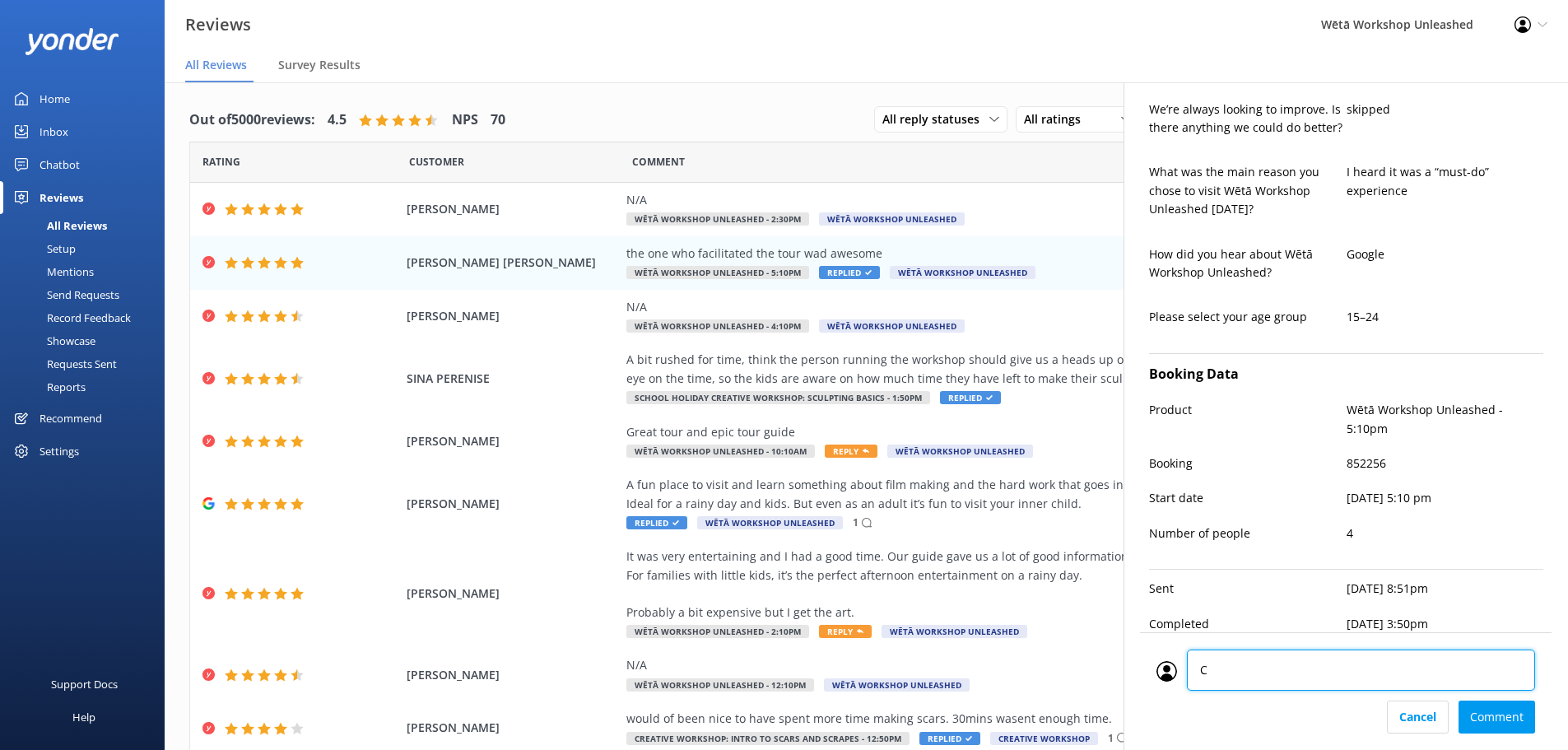
type textarea "CM"
click at [1511, 712] on div "Cancel Comment" at bounding box center [1345, 717] width 379 height 33
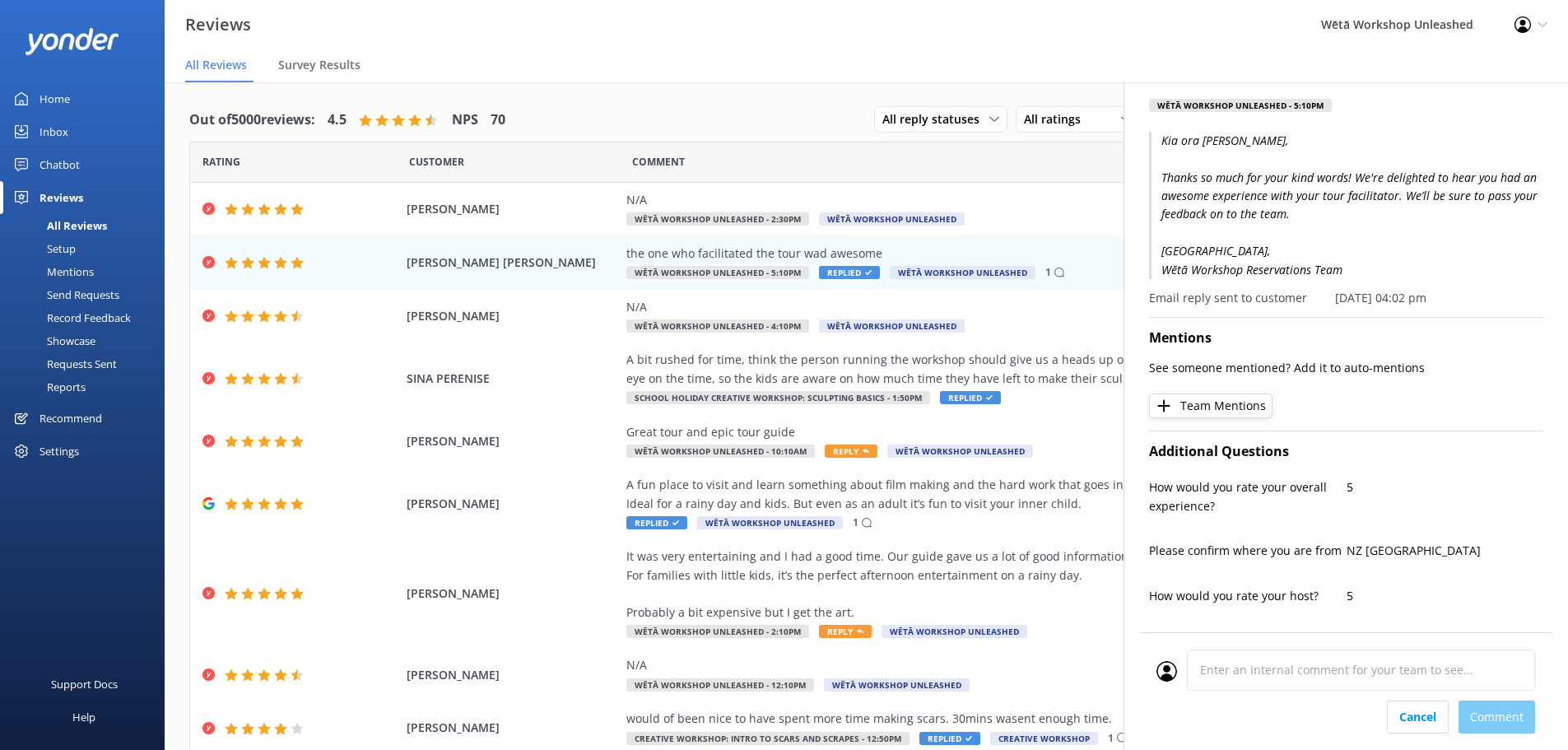
scroll to position [0, 0]
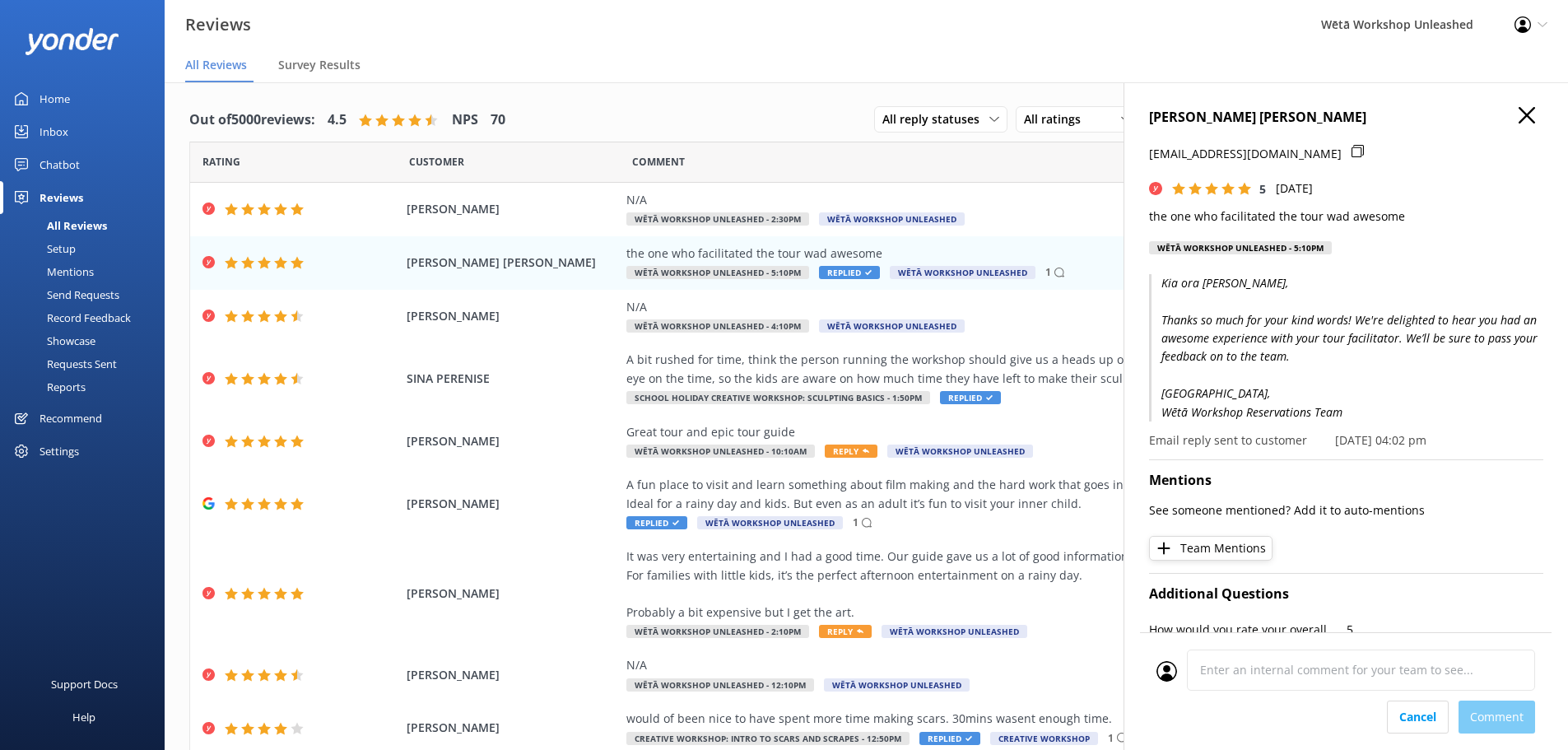
click at [1519, 116] on use "button" at bounding box center [1528, 116] width 17 height 17
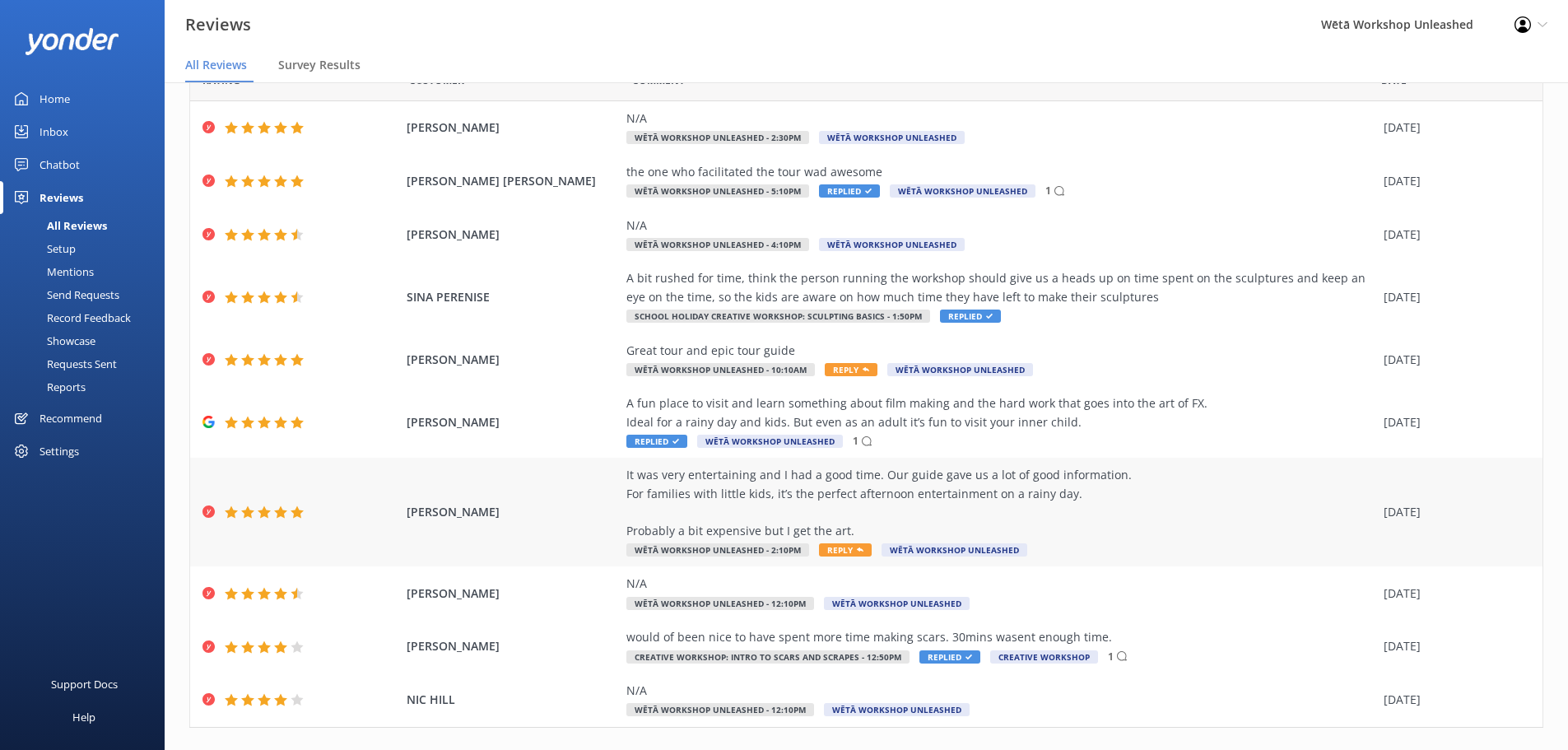
scroll to position [2, 0]
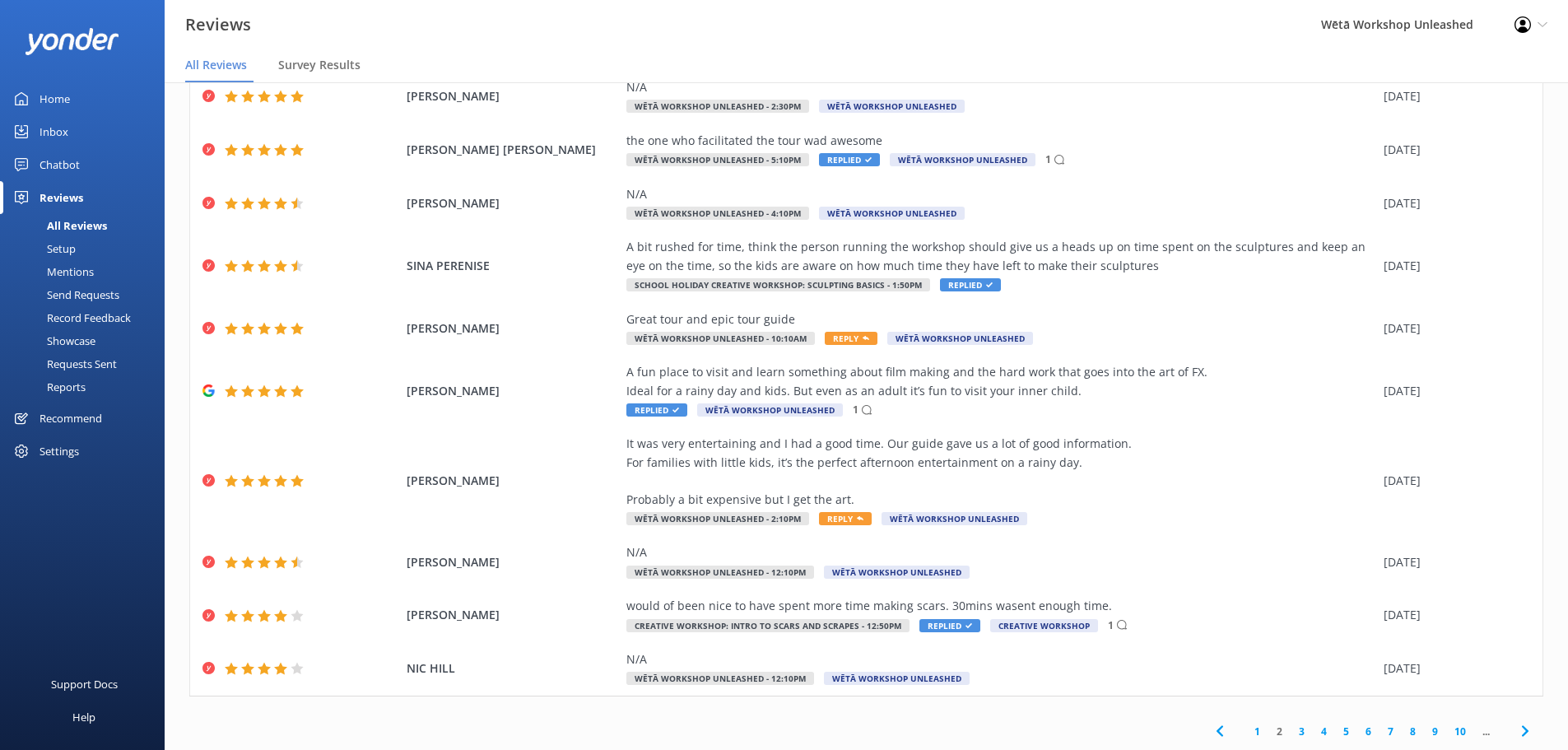
click at [1249, 727] on link "1" at bounding box center [1258, 731] width 22 height 16
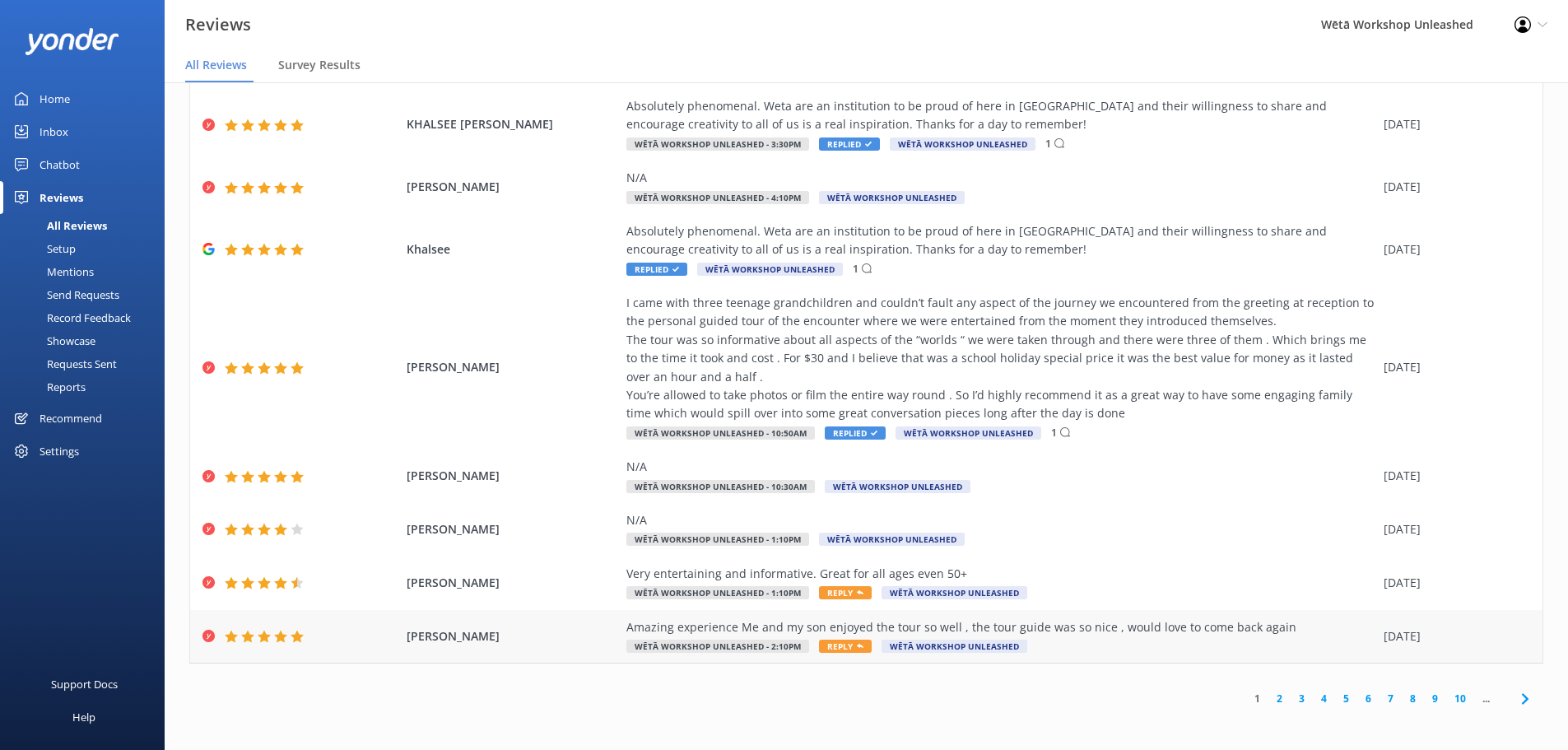
click at [958, 637] on div "Amazing experience Me and my son enjoyed the tour so well , the tour guide was …" at bounding box center [1001, 637] width 749 height 37
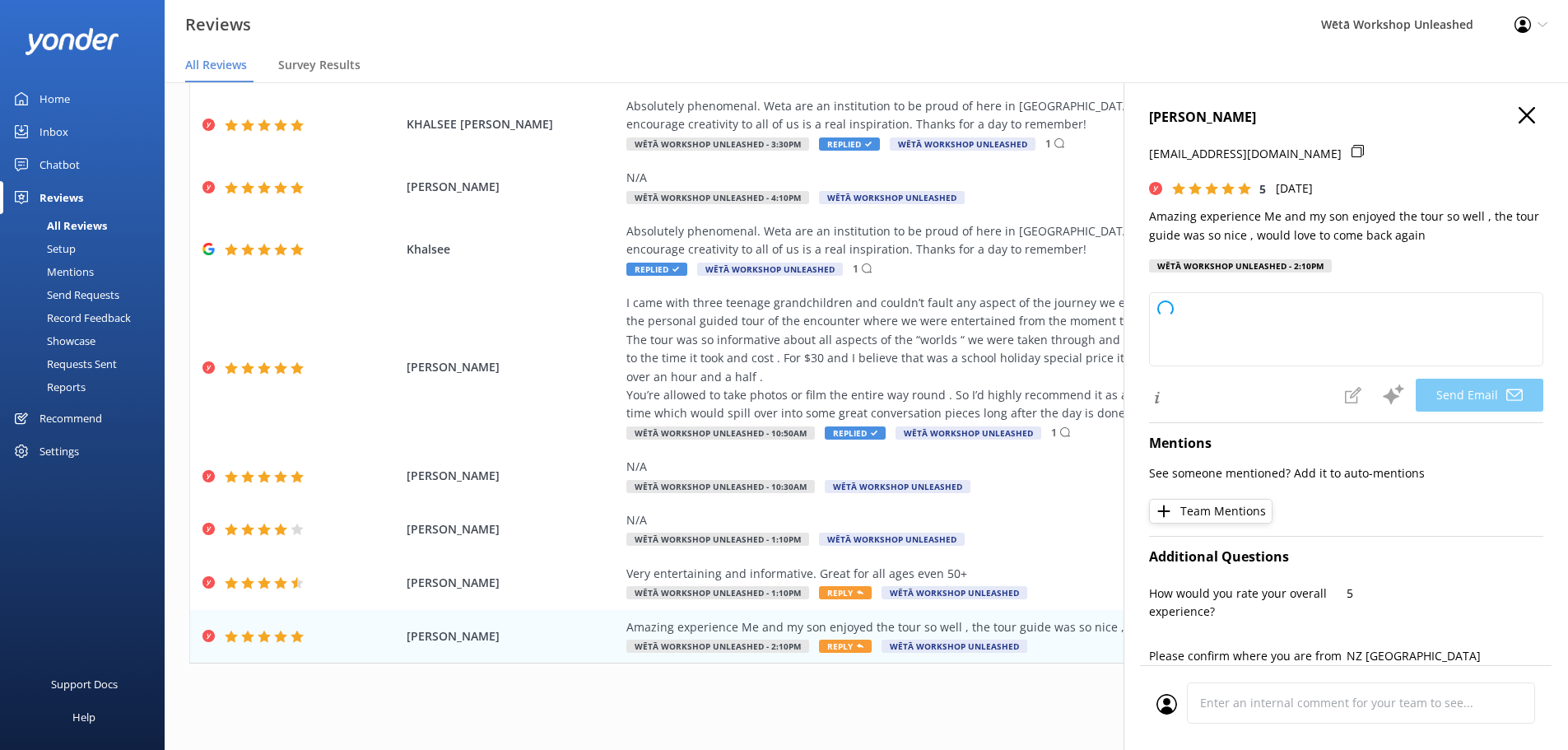
type textarea "Kia [PERSON_NAME], Thank you so much for your lovely feedback! We're thrilled t…"
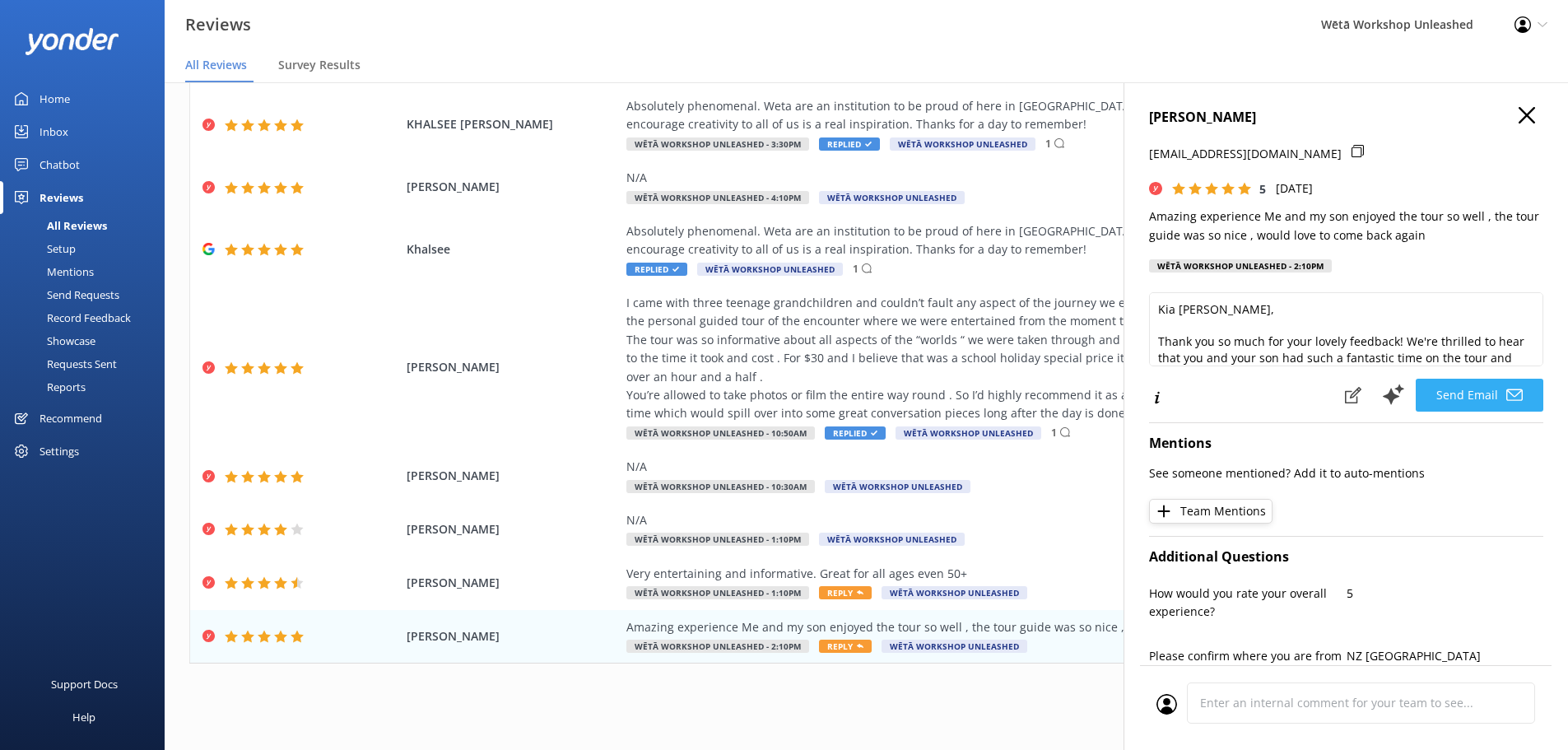
click at [1449, 392] on button "Send Email" at bounding box center [1479, 395] width 127 height 33
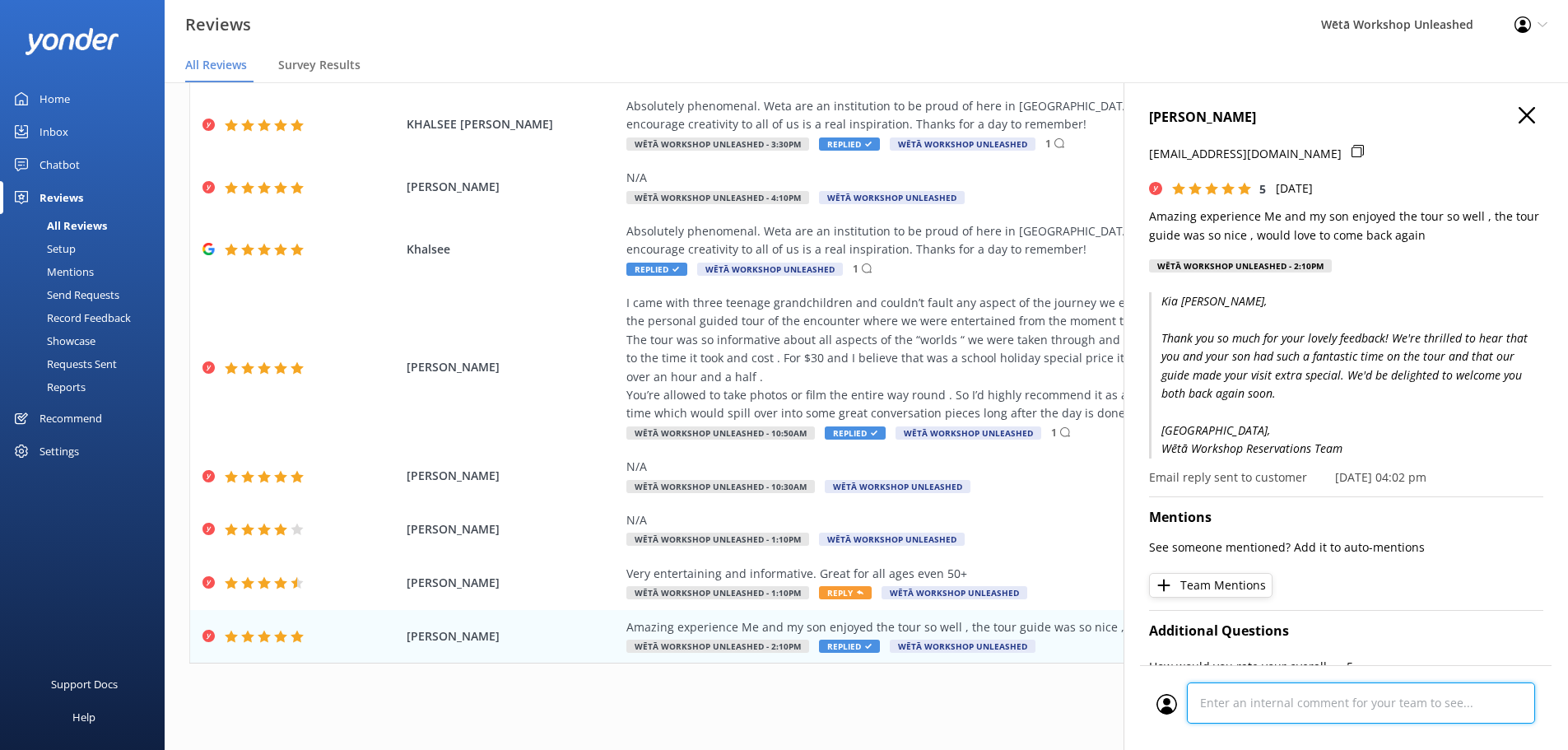
click at [1290, 713] on div "Cancel Comment" at bounding box center [1346, 708] width 412 height 85
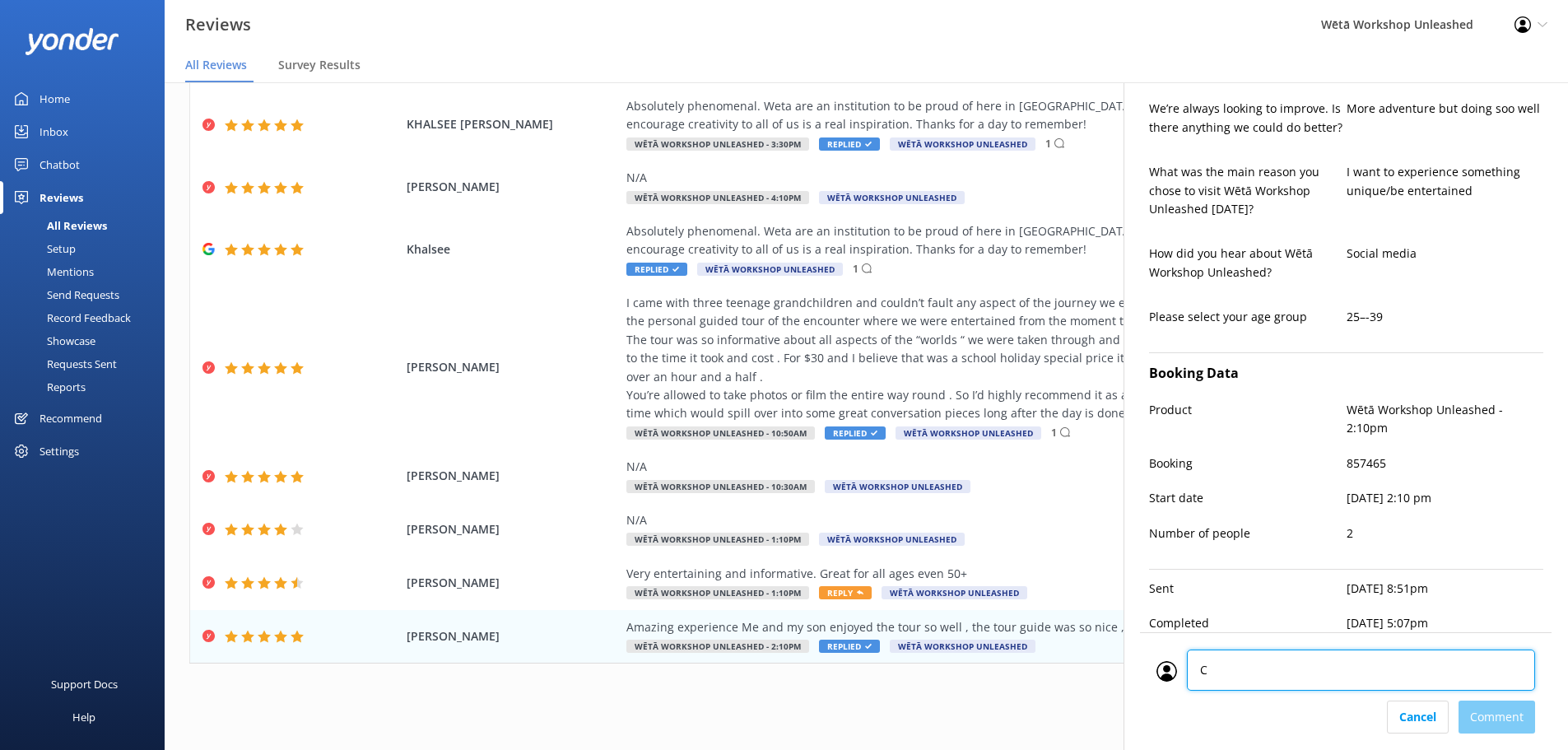
type textarea "CM"
click at [1517, 723] on div "Cancel Comment" at bounding box center [1345, 717] width 379 height 33
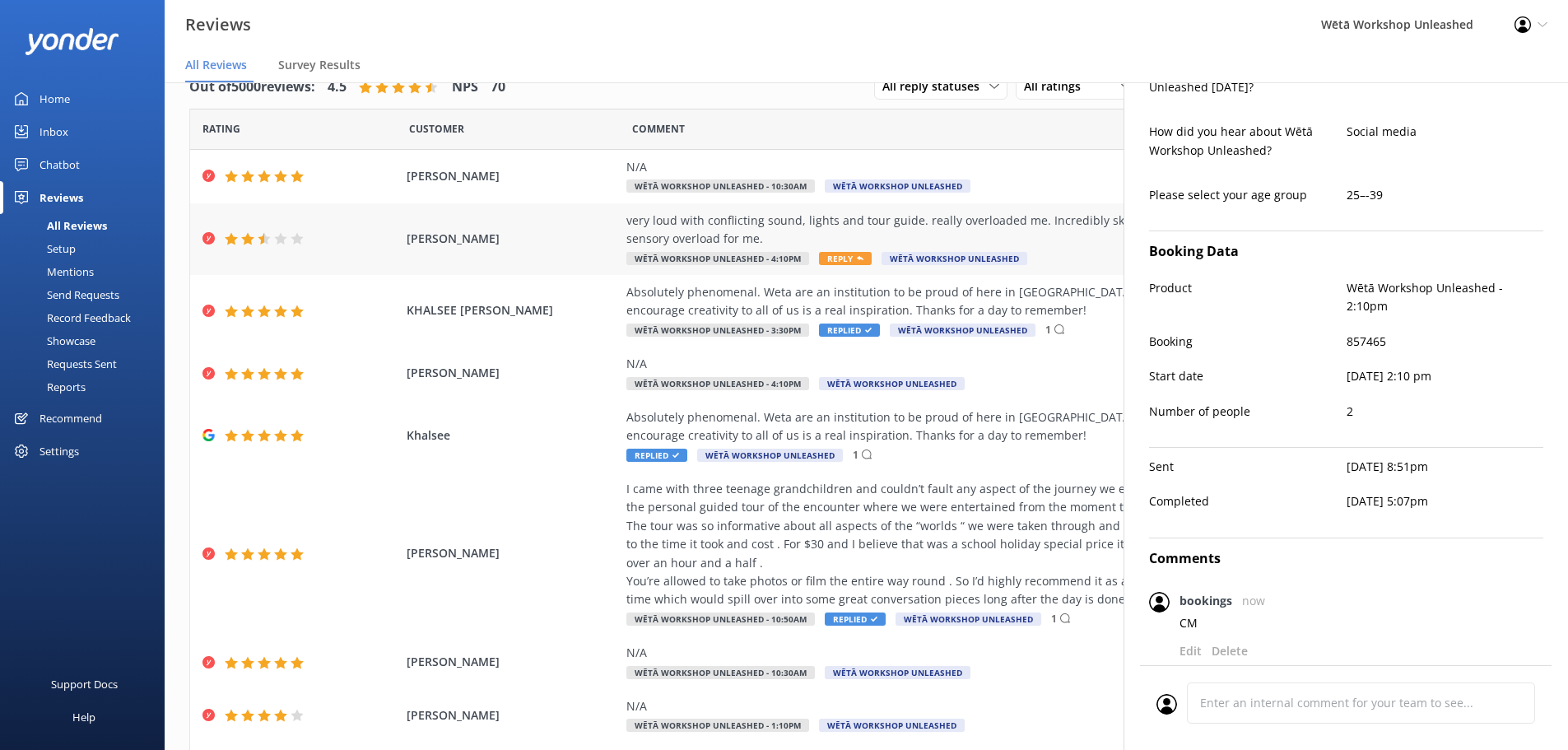
click at [831, 251] on div "very loud with conflicting sound, lights and tour guide. really overloaded me. …" at bounding box center [1001, 239] width 749 height 55
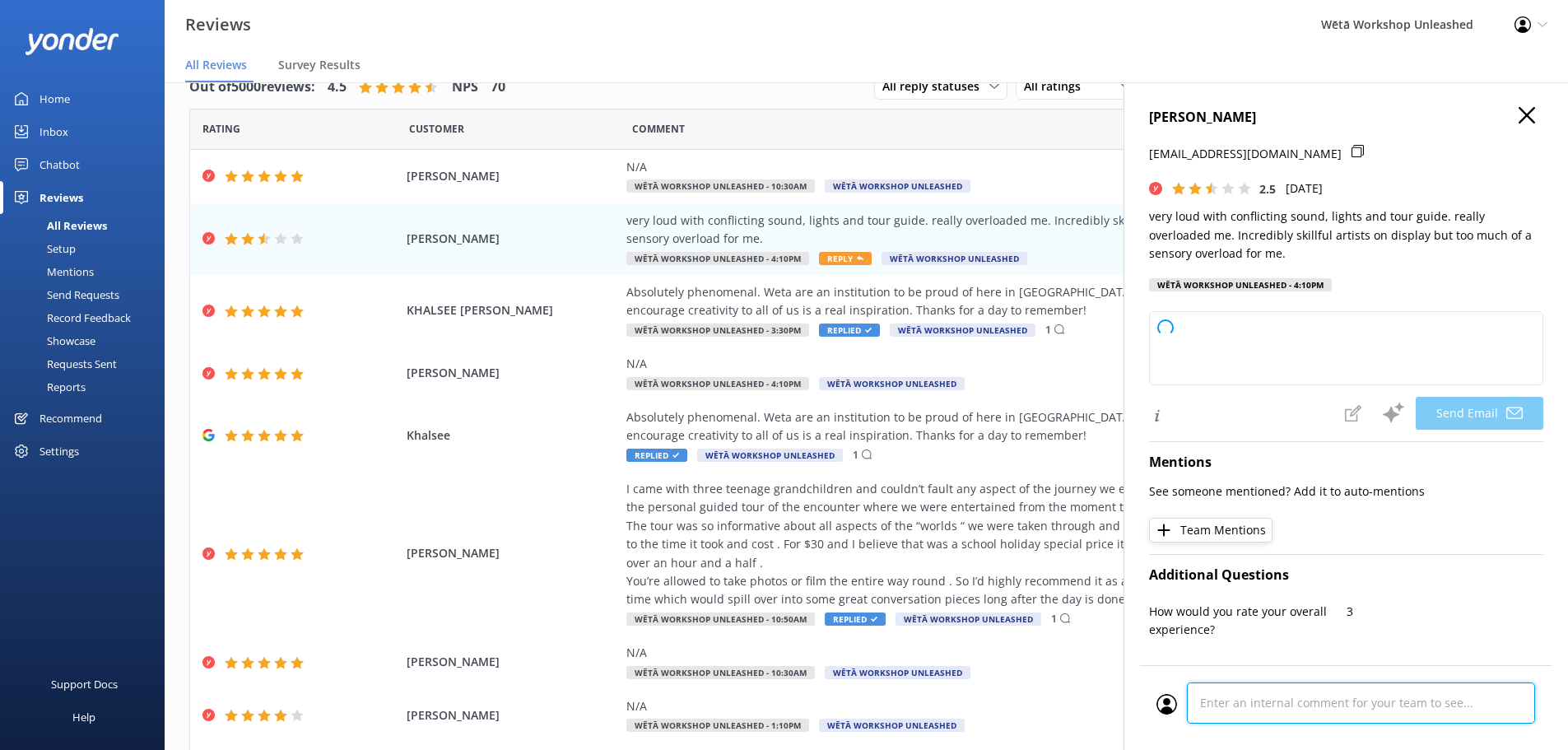
click at [1285, 710] on div "Cancel Comment" at bounding box center [1346, 708] width 412 height 85
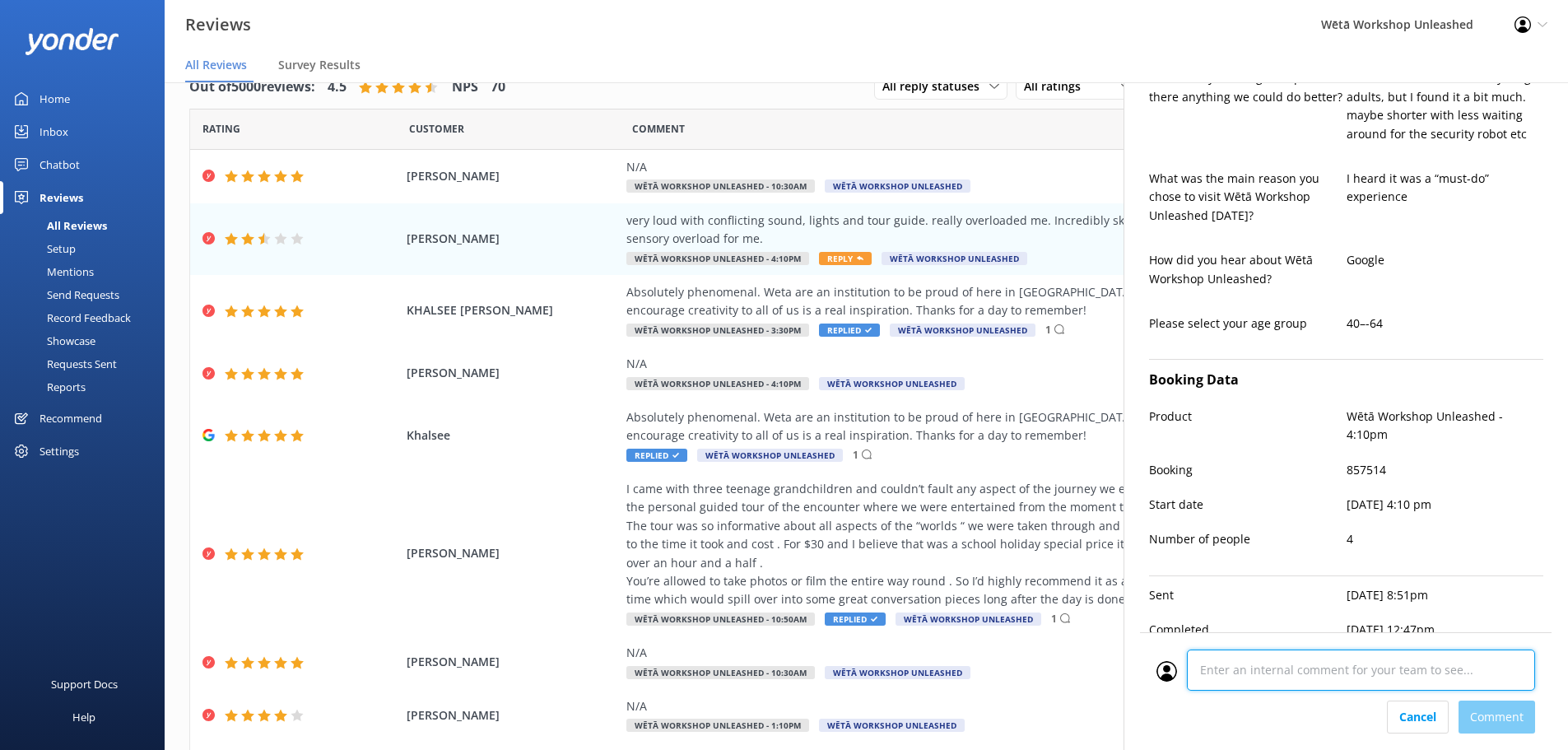
type textarea "Kia ora Jan, Thank you for sharing your thoughts with us. We’re glad you apprec…"
type textarea "CM"
click at [1499, 720] on div "Cancel Comment" at bounding box center [1345, 717] width 379 height 33
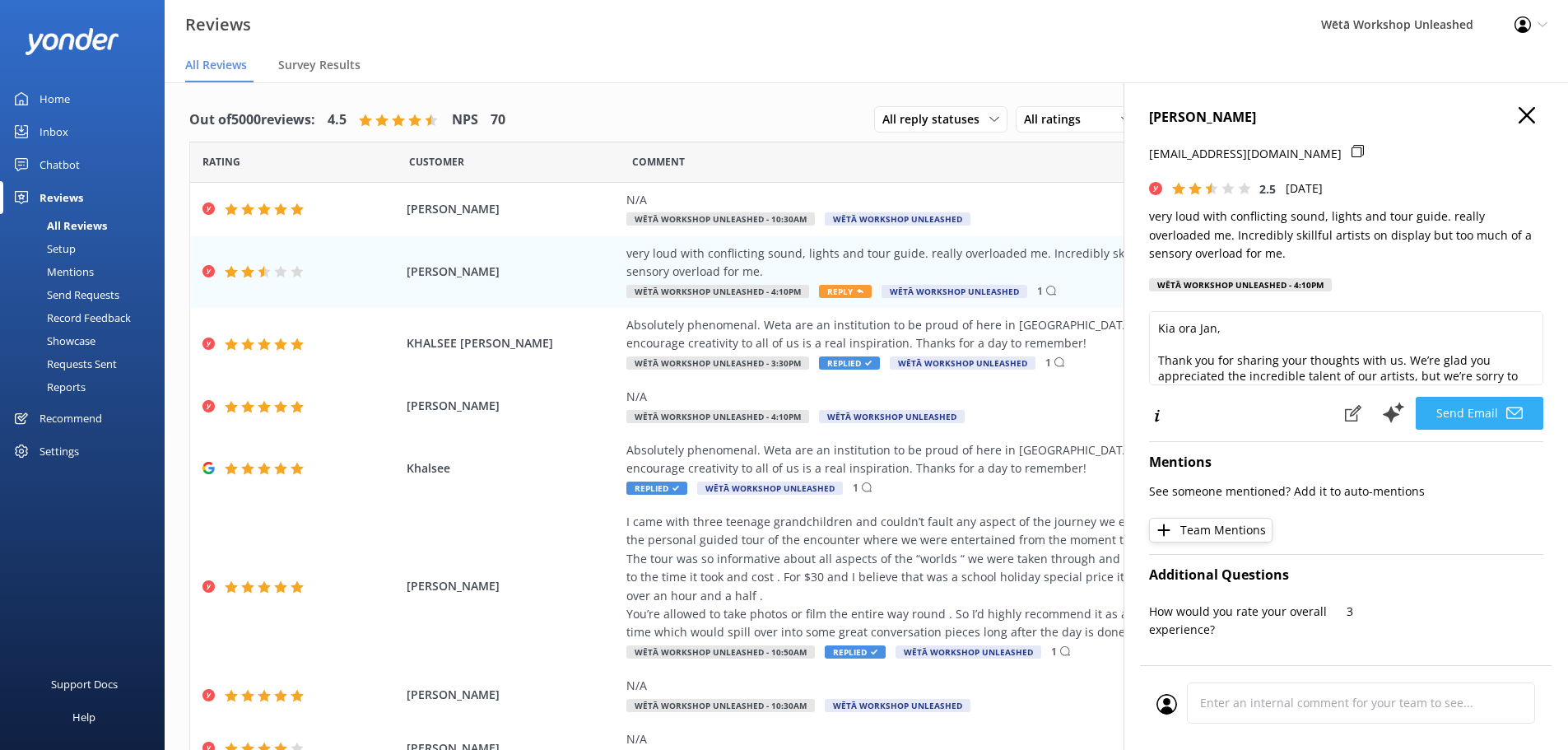
click at [1458, 415] on button "Send Email" at bounding box center [1479, 413] width 127 height 33
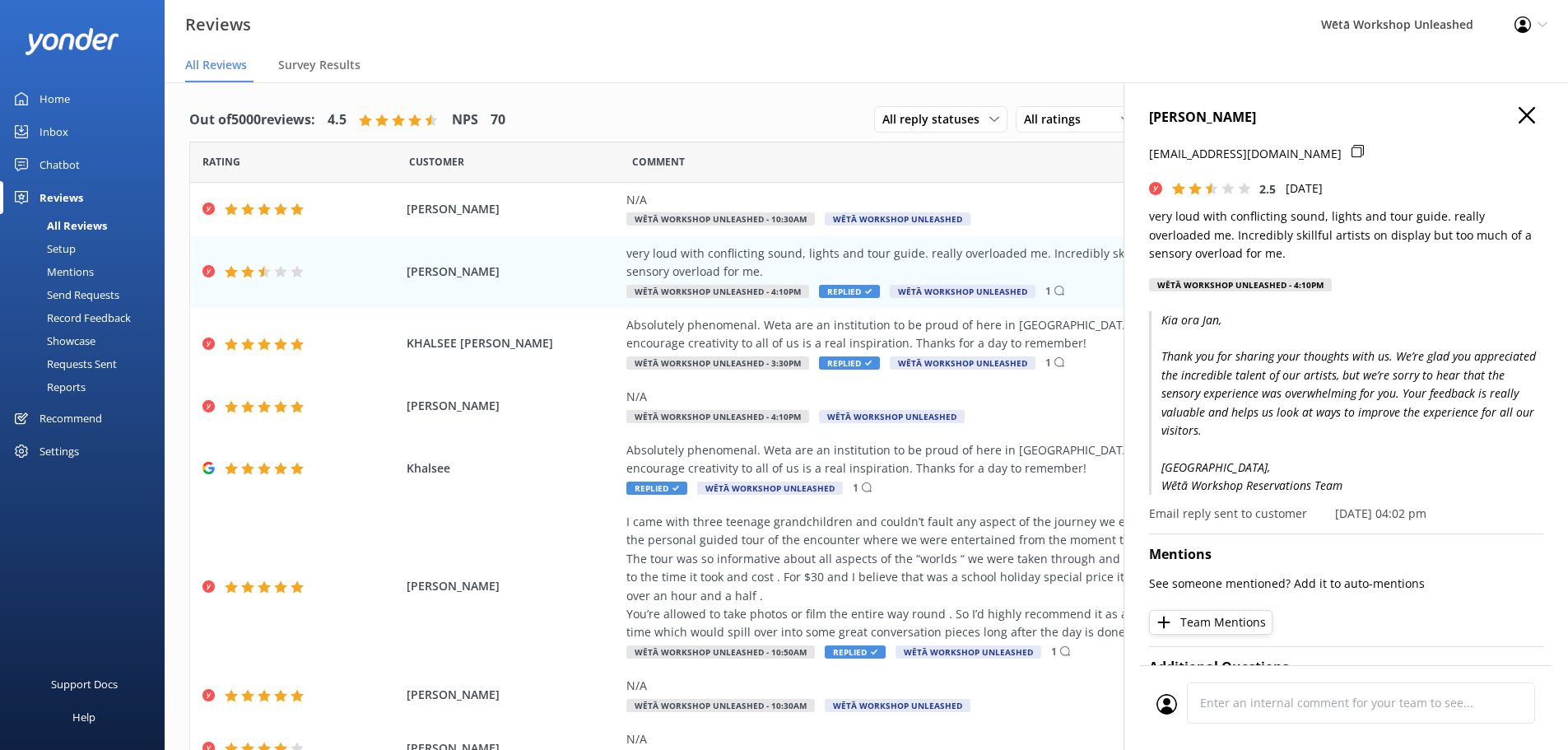
click at [1519, 121] on icon "button" at bounding box center [1528, 116] width 17 height 17
